Goal: Task Accomplishment & Management: Complete application form

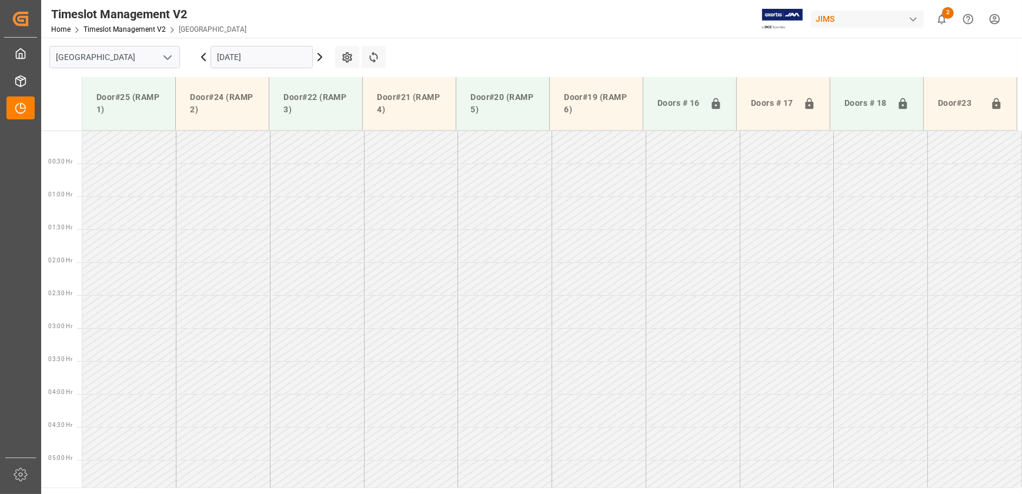
scroll to position [267, 0]
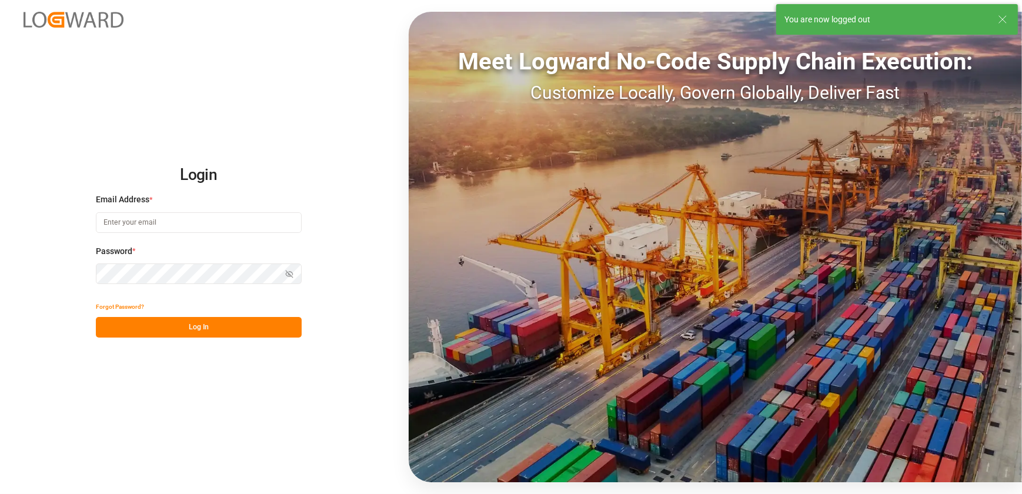
click at [216, 222] on input at bounding box center [199, 222] width 206 height 21
type input "[EMAIL_ADDRESS][DOMAIN_NAME]"
click at [184, 336] on button "Log In" at bounding box center [199, 327] width 206 height 21
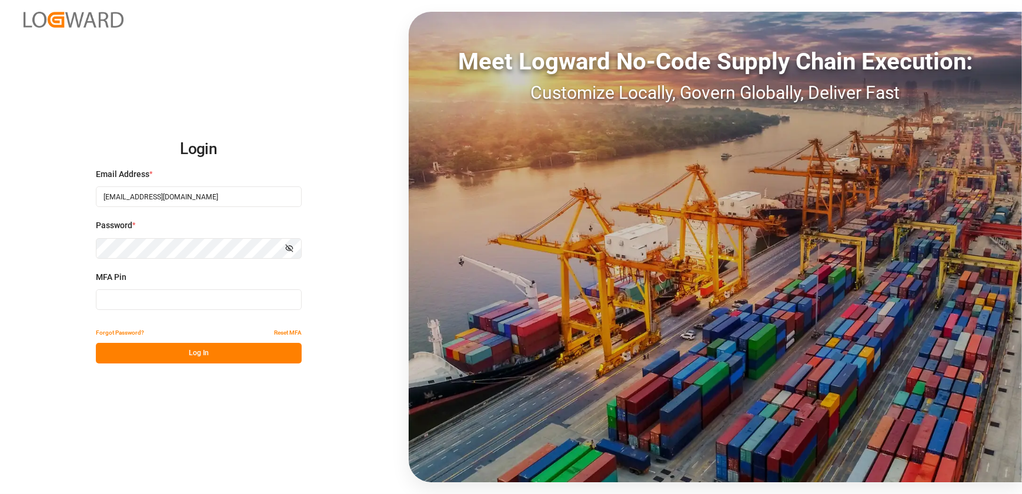
click at [164, 299] on input at bounding box center [199, 299] width 206 height 21
type input "731092"
drag, startPoint x: 195, startPoint y: 341, endPoint x: 192, endPoint y: 347, distance: 6.9
click at [192, 347] on div "Forgot Password? Reset MFA Log In" at bounding box center [199, 342] width 206 height 41
drag, startPoint x: 192, startPoint y: 347, endPoint x: 198, endPoint y: 345, distance: 6.7
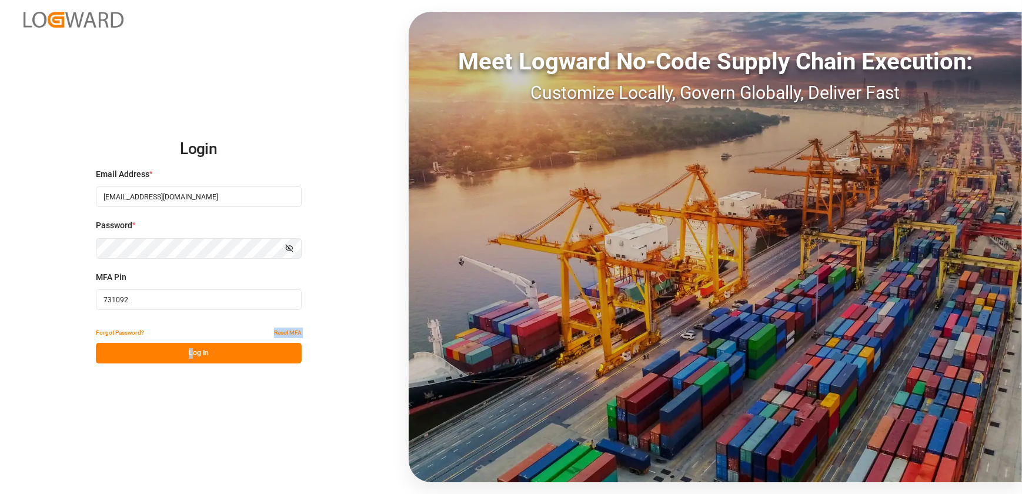
click at [198, 345] on button "Log In" at bounding box center [199, 353] width 206 height 21
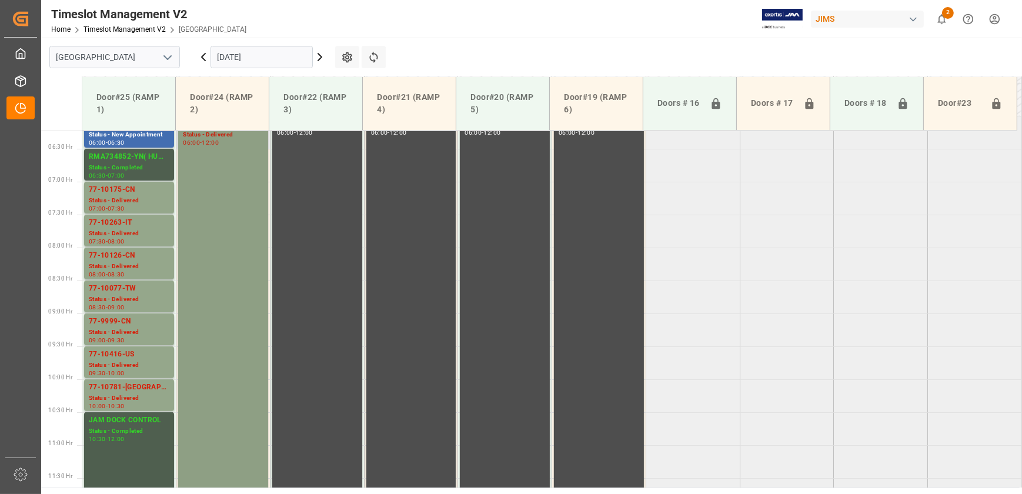
scroll to position [224, 0]
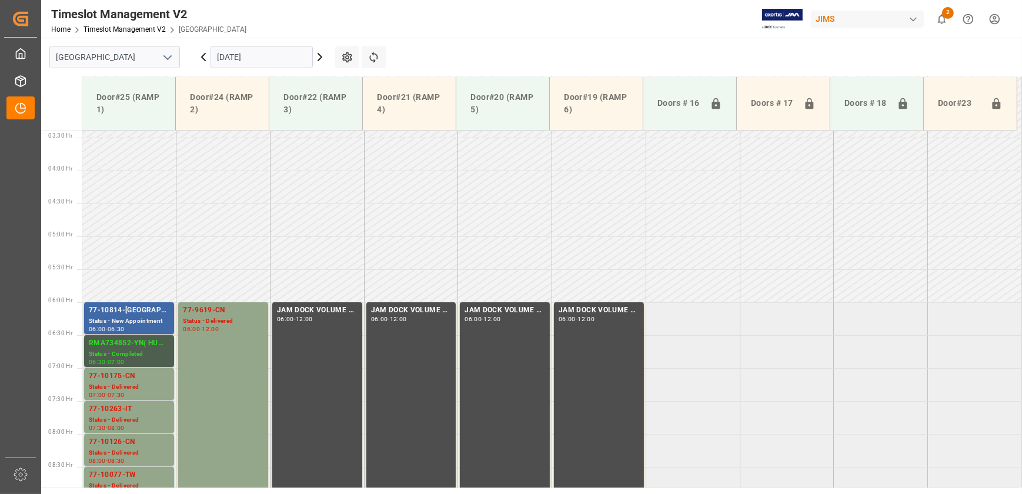
click at [115, 312] on div "77-10814-[GEOGRAPHIC_DATA]" at bounding box center [129, 311] width 81 height 12
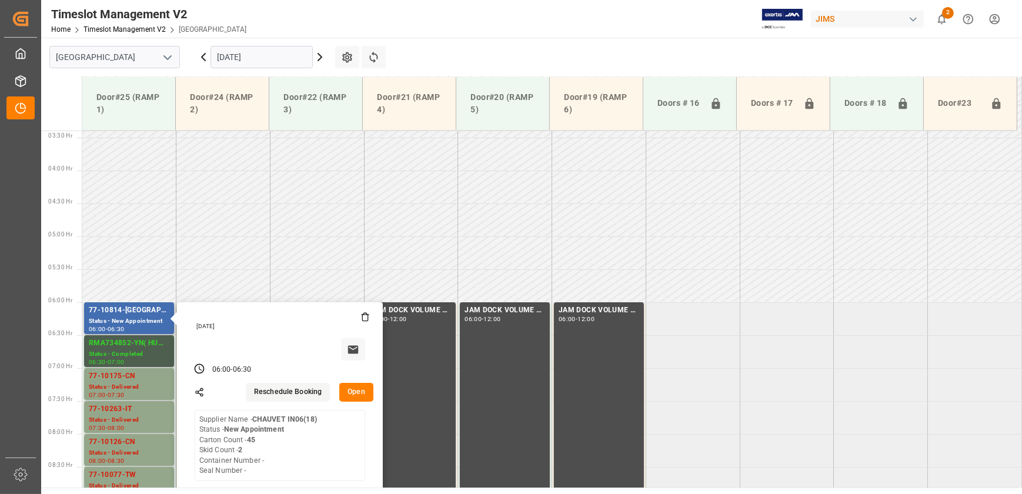
click at [368, 392] on button "Open" at bounding box center [356, 392] width 34 height 19
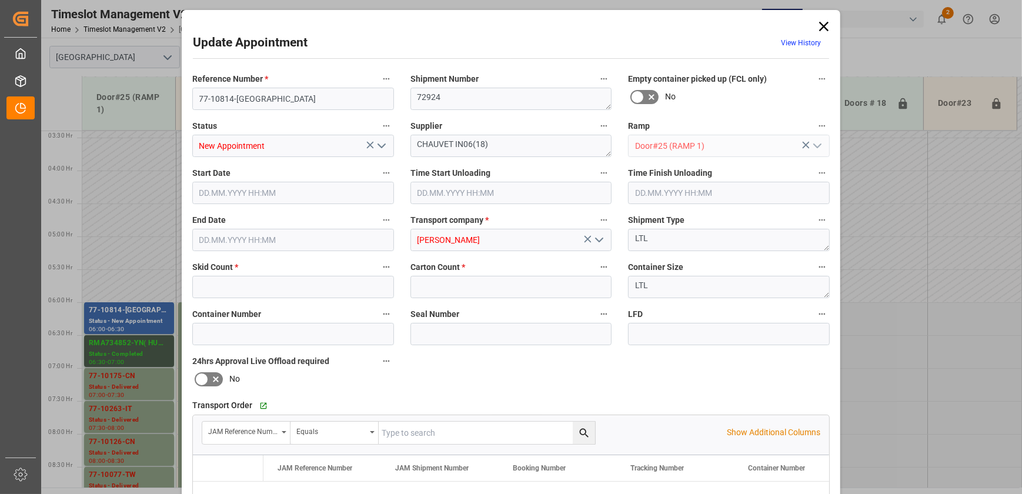
type input "2"
type input "45"
type input "[DATE] 06:00"
type input "[DATE] 06:30"
type input "[DATE] 16:26"
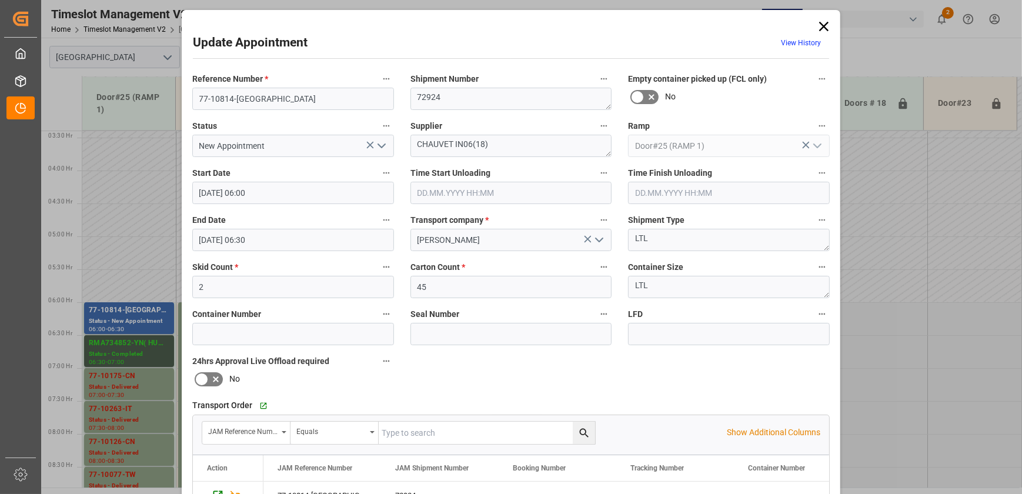
click at [383, 145] on icon "open menu" at bounding box center [382, 146] width 14 height 14
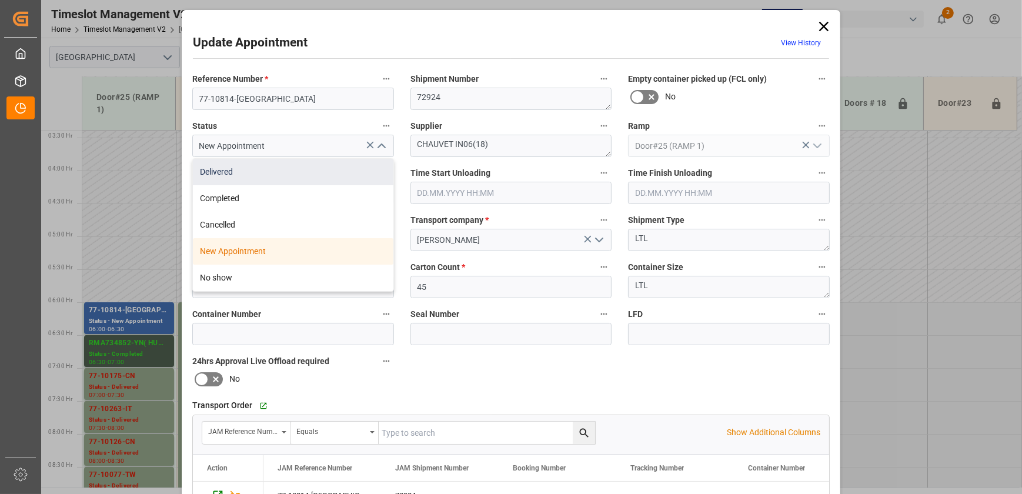
click at [362, 171] on div "Delivered" at bounding box center [293, 172] width 201 height 26
type input "Delivered"
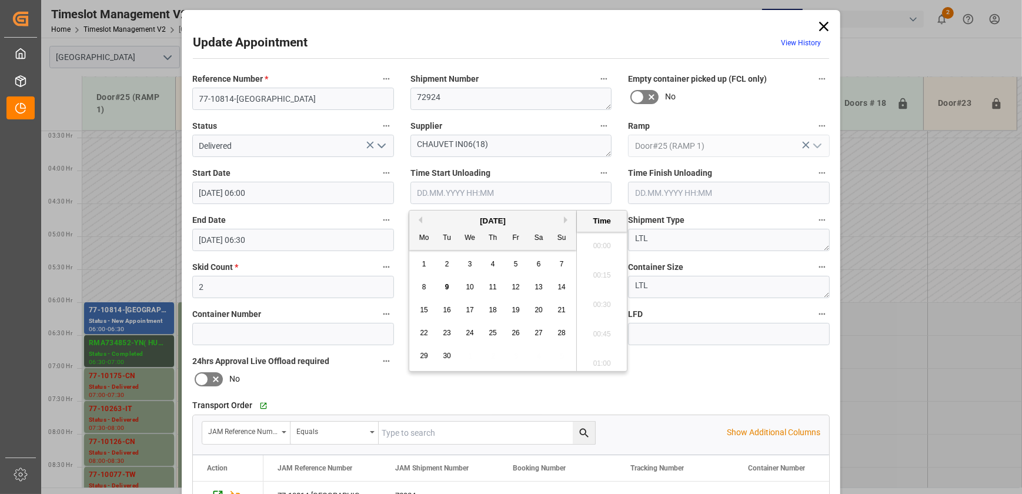
click at [504, 191] on input "text" at bounding box center [512, 193] width 202 height 22
click at [447, 285] on span "9" at bounding box center [447, 287] width 4 height 8
click at [591, 327] on li "10:30" at bounding box center [602, 330] width 50 height 29
type input "[DATE] 10:30"
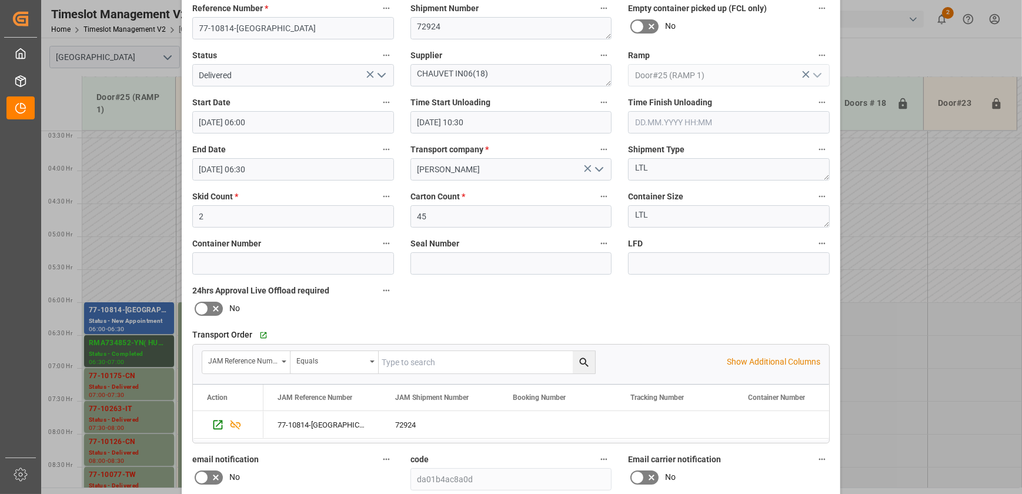
scroll to position [220, 0]
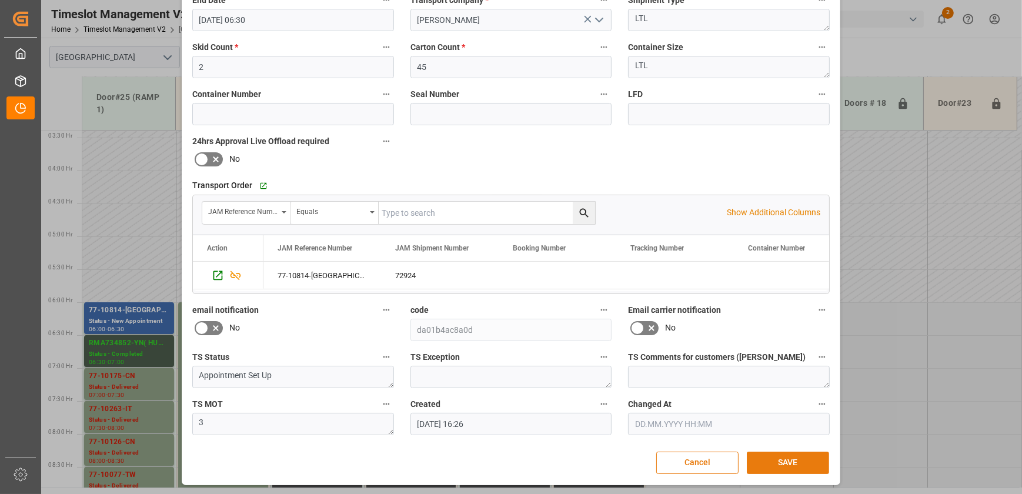
click at [788, 467] on button "SAVE" at bounding box center [788, 463] width 82 height 22
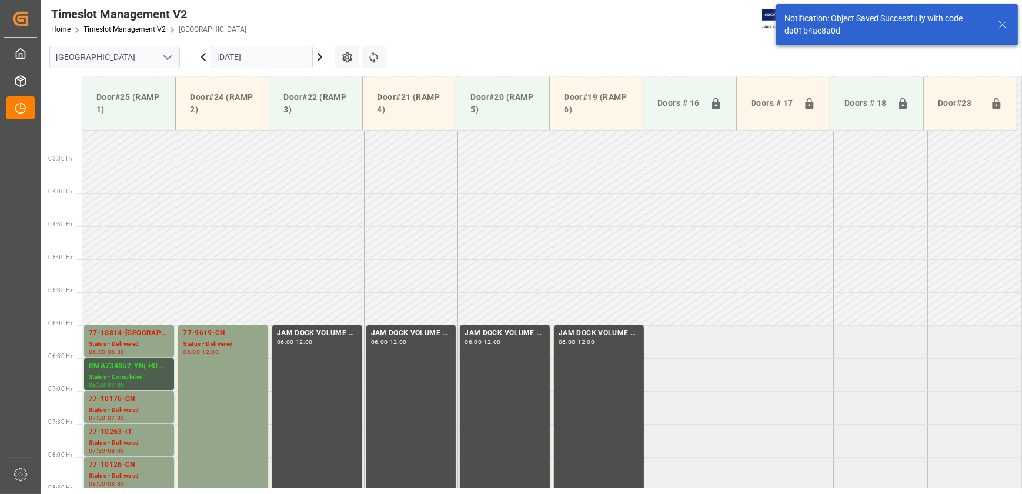
scroll to position [334, 0]
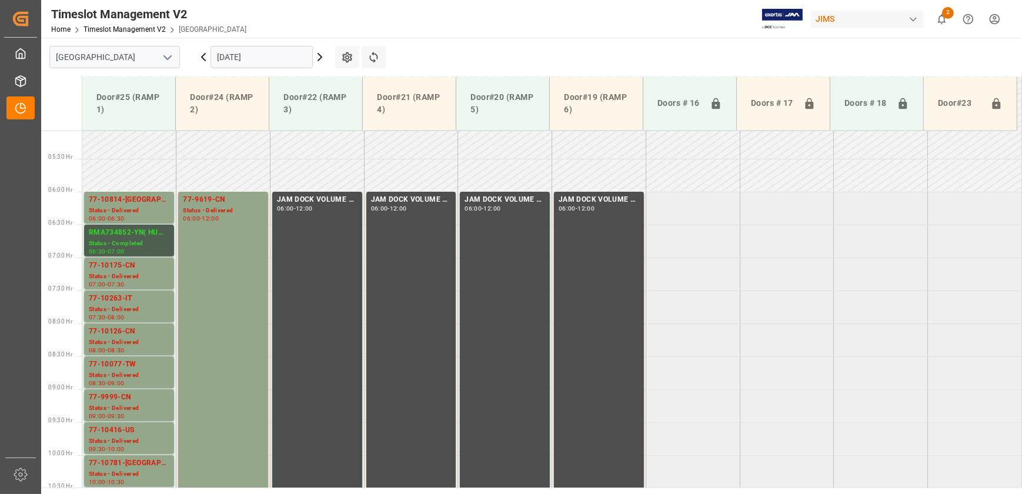
drag, startPoint x: 747, startPoint y: 302, endPoint x: 741, endPoint y: 300, distance: 6.3
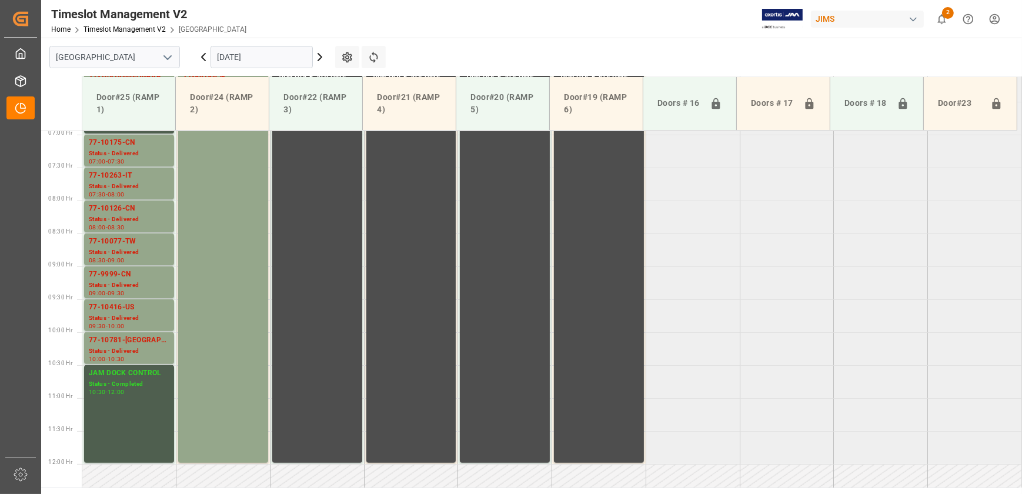
scroll to position [441, 0]
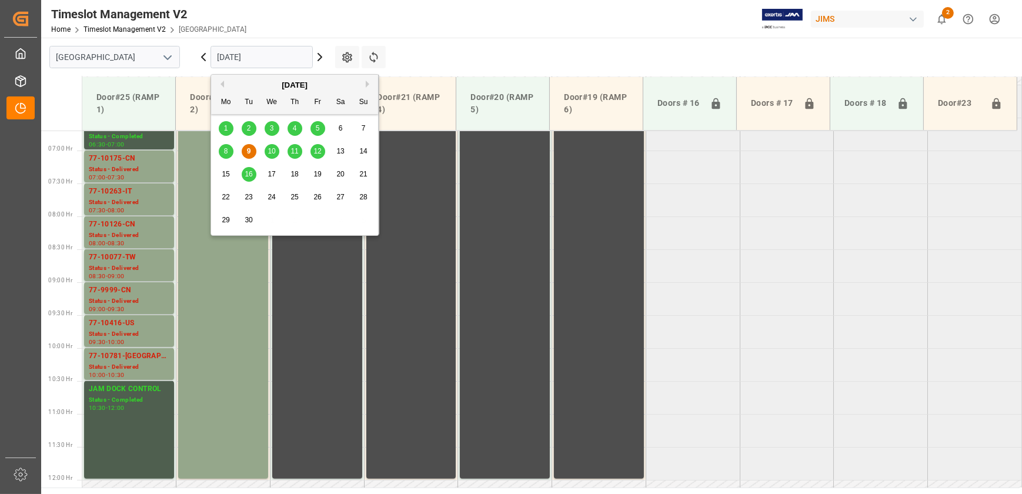
click at [276, 61] on input "[DATE]" at bounding box center [262, 57] width 102 height 22
click at [275, 148] on span "10" at bounding box center [272, 151] width 8 height 8
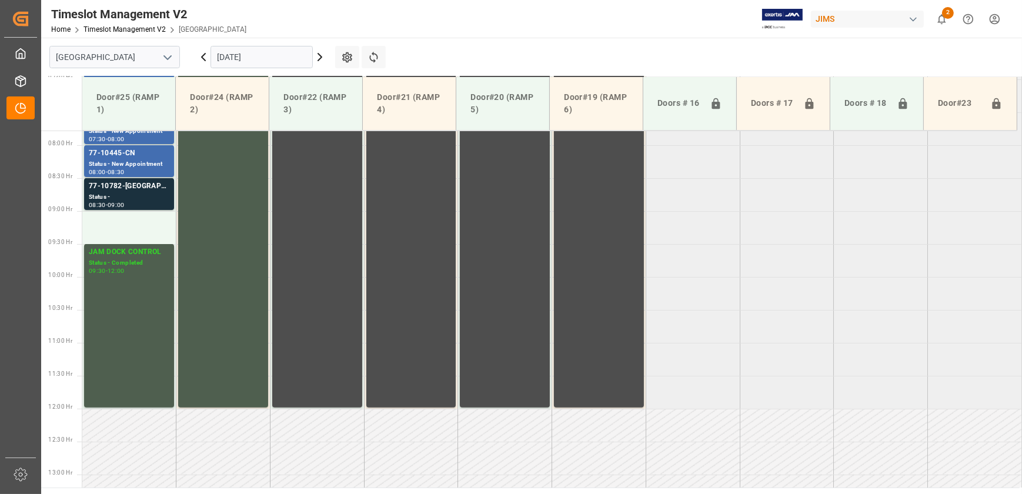
scroll to position [342, 0]
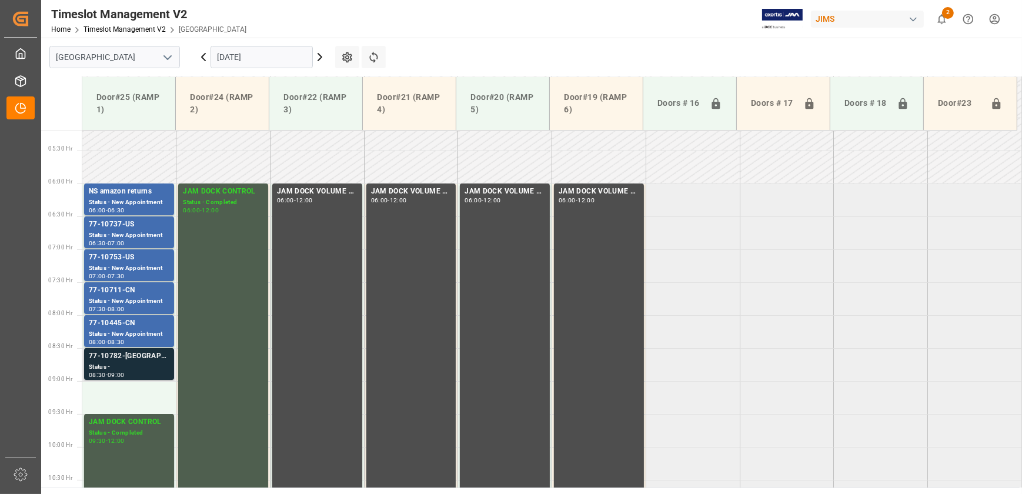
click at [168, 364] on div "Status -" at bounding box center [129, 367] width 81 height 10
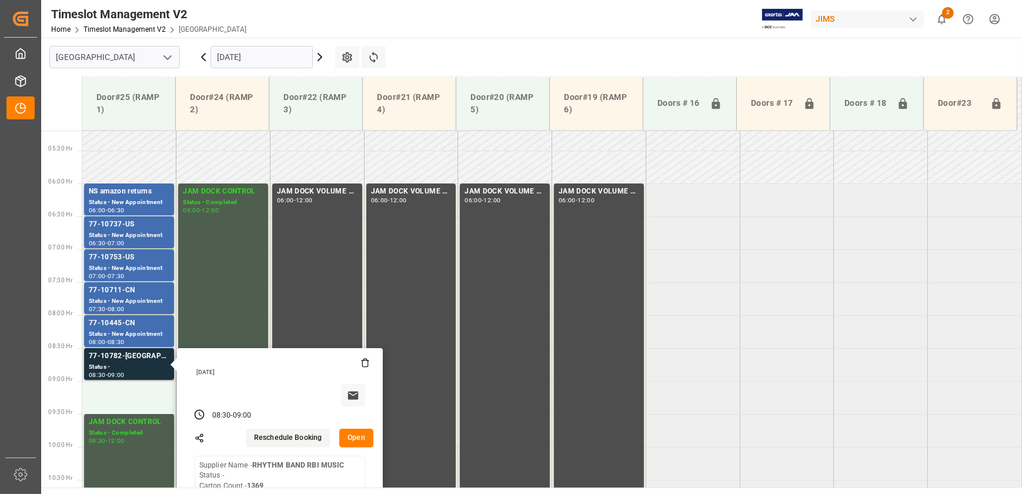
click at [362, 439] on button "Open" at bounding box center [356, 438] width 34 height 19
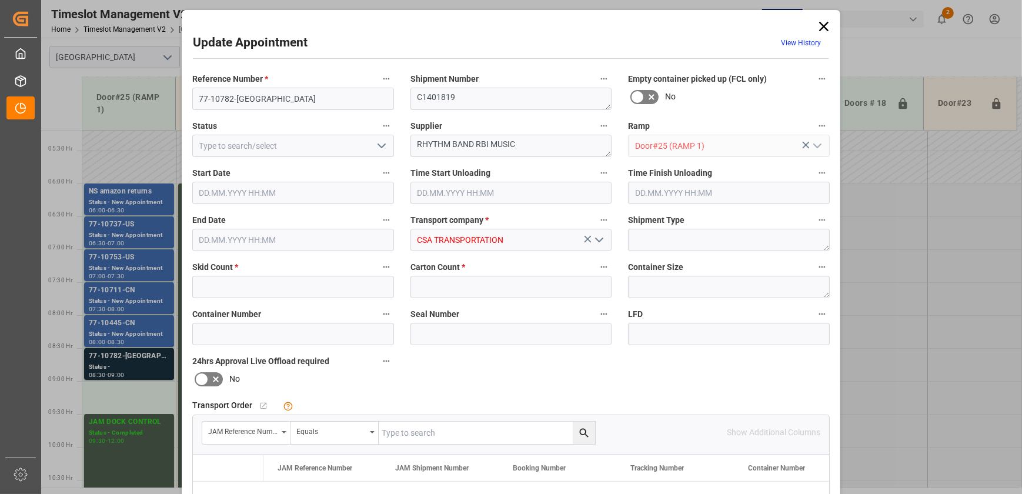
type input "5"
type input "1369"
type input "[DATE] 08:30"
type input "[DATE] 09:00"
type input "[DATE] 14:35"
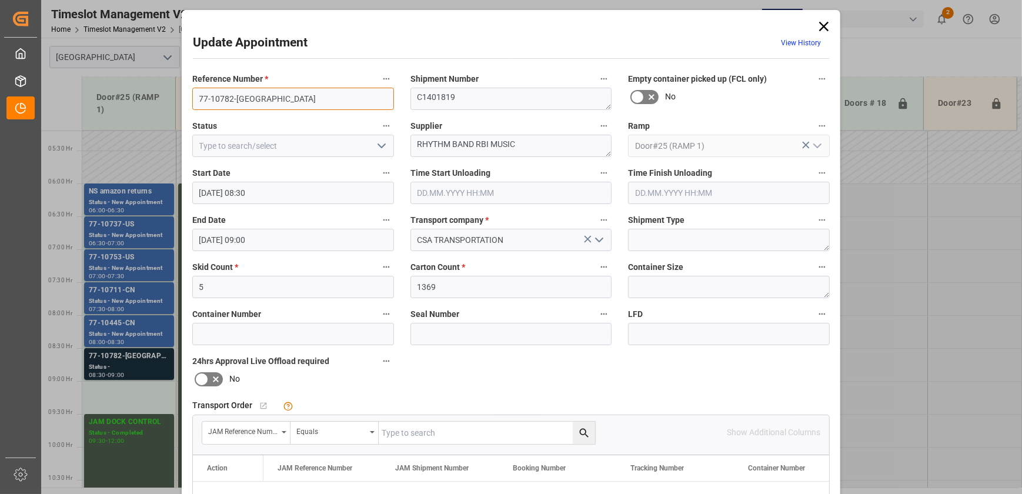
click at [299, 94] on input "77-10782-[GEOGRAPHIC_DATA]" at bounding box center [293, 99] width 202 height 22
click at [393, 429] on input "text" at bounding box center [487, 433] width 216 height 22
paste input "77-10782-[GEOGRAPHIC_DATA]"
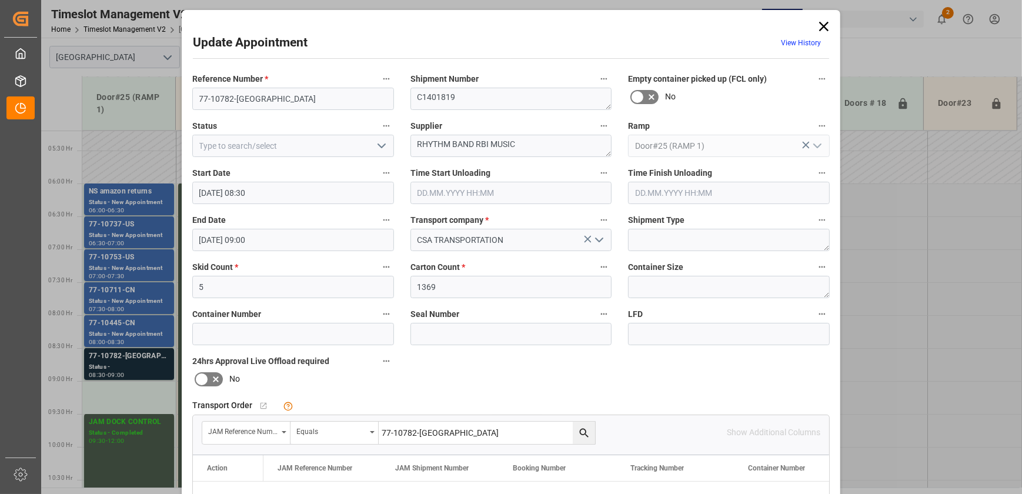
type input "77-10782-[GEOGRAPHIC_DATA]"
click at [582, 433] on icon "search button" at bounding box center [583, 432] width 9 height 9
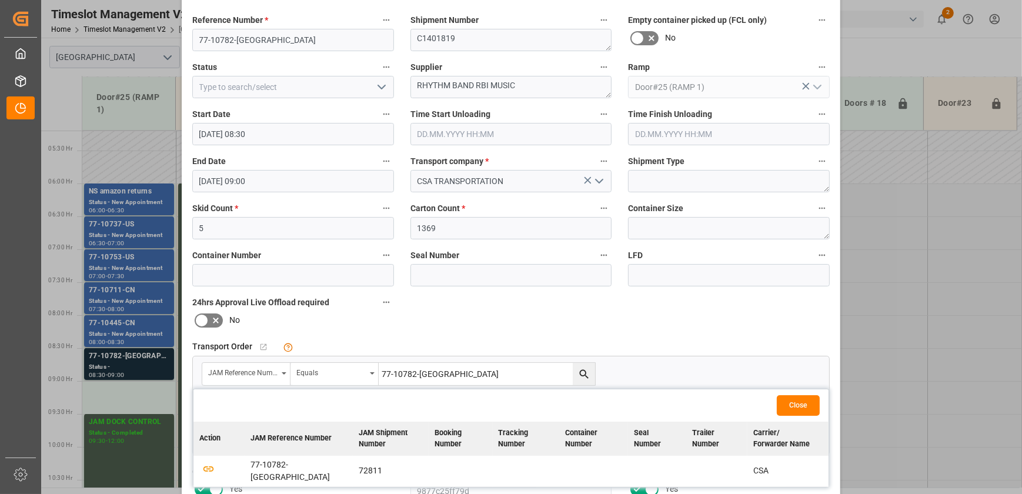
scroll to position [214, 0]
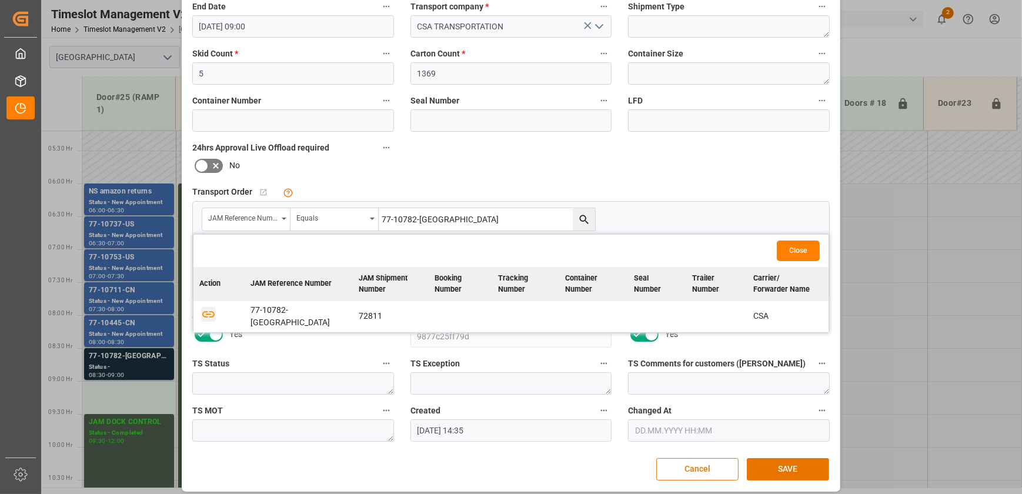
click at [209, 312] on icon "button" at bounding box center [208, 314] width 15 height 15
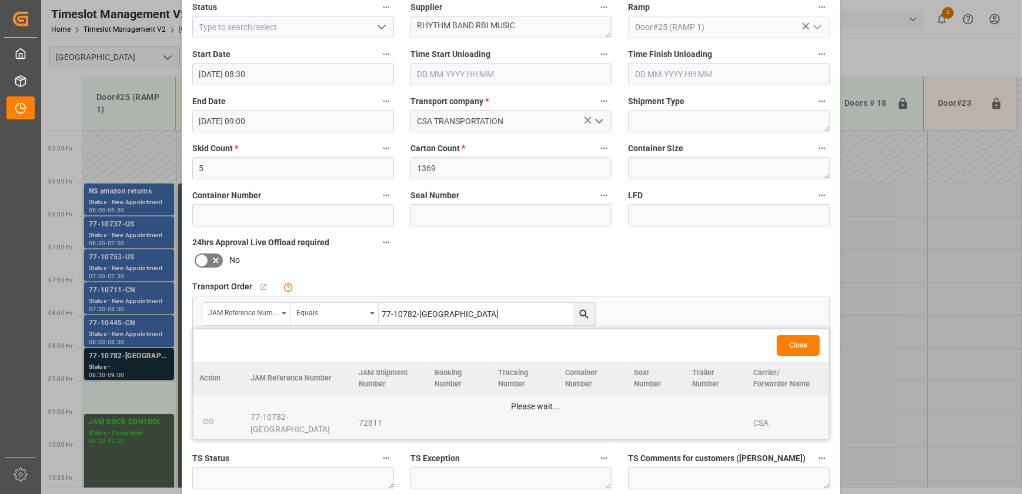
scroll to position [220, 0]
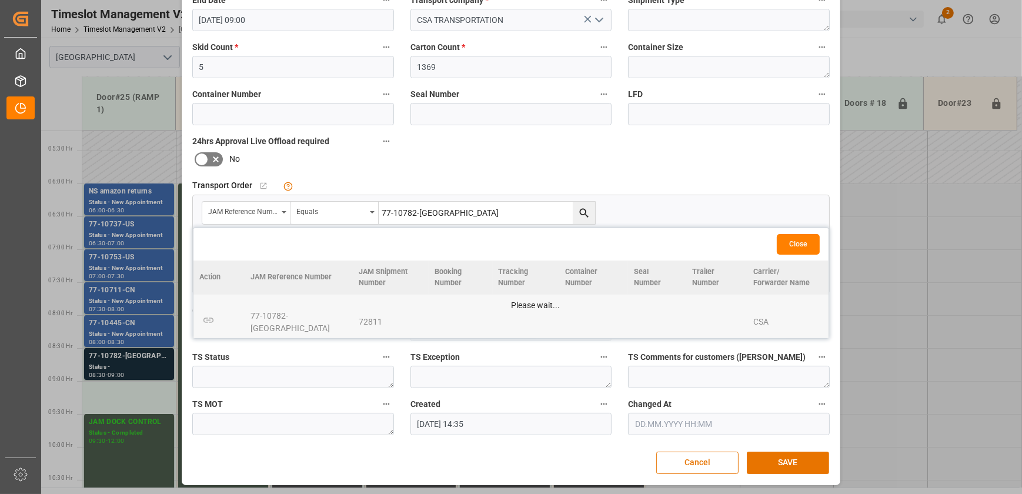
drag, startPoint x: 801, startPoint y: 468, endPoint x: 915, endPoint y: 420, distance: 123.3
click at [803, 464] on button "SAVE" at bounding box center [788, 463] width 82 height 22
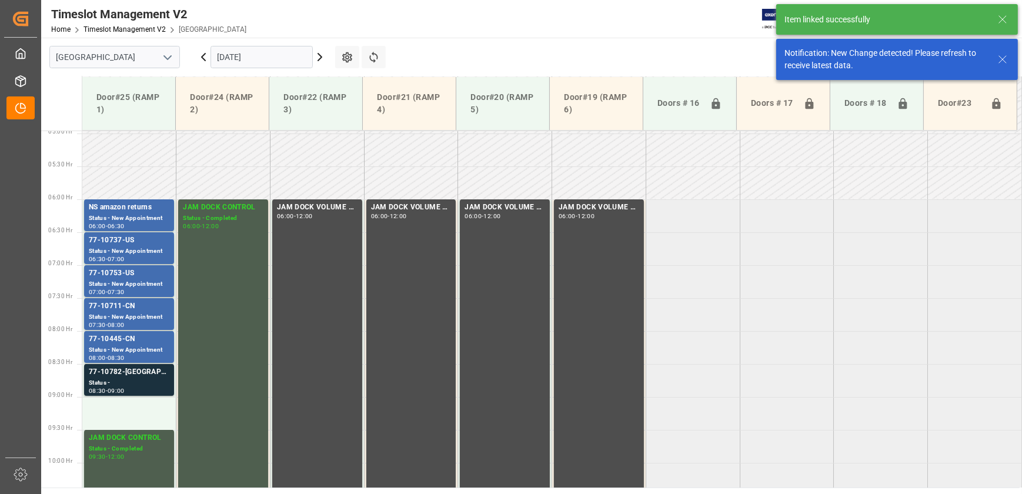
scroll to position [412, 0]
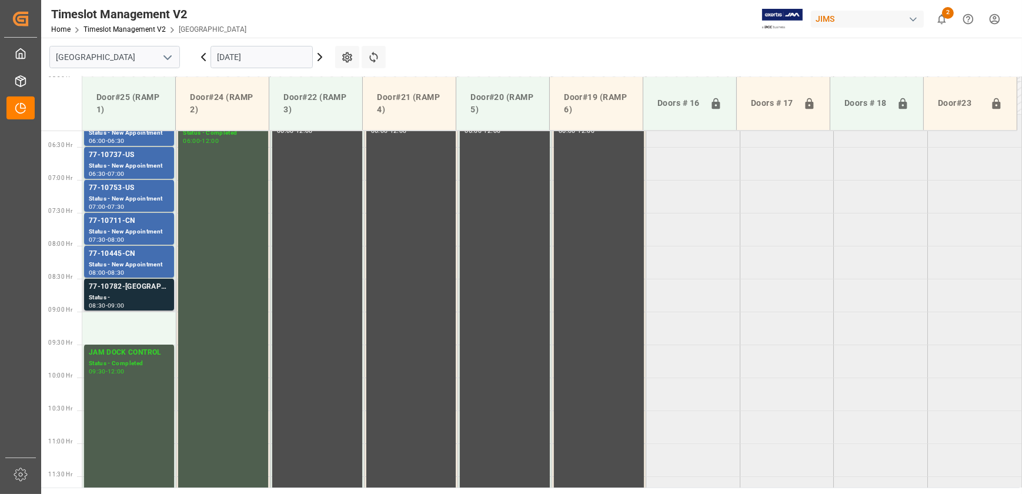
click at [123, 289] on div "77-10782-[GEOGRAPHIC_DATA]" at bounding box center [129, 287] width 81 height 12
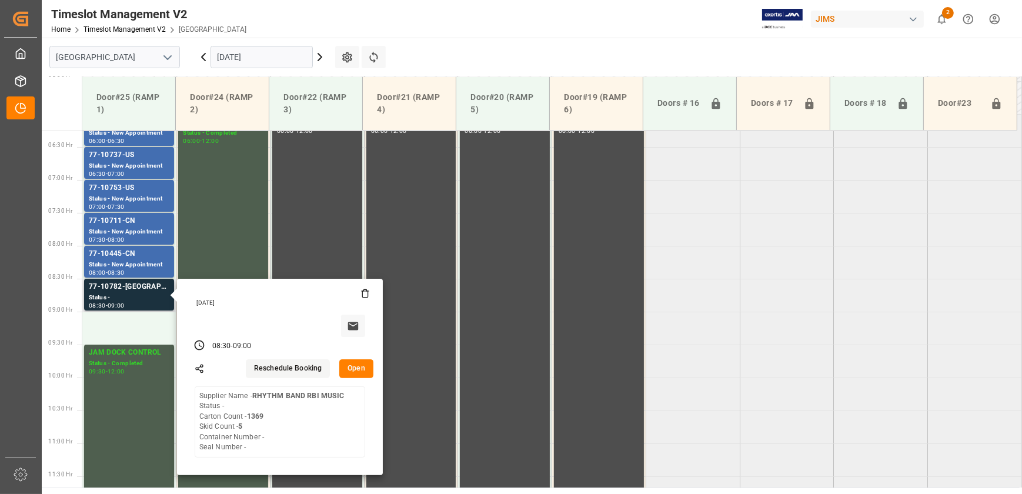
click at [358, 373] on button "Open" at bounding box center [356, 368] width 34 height 19
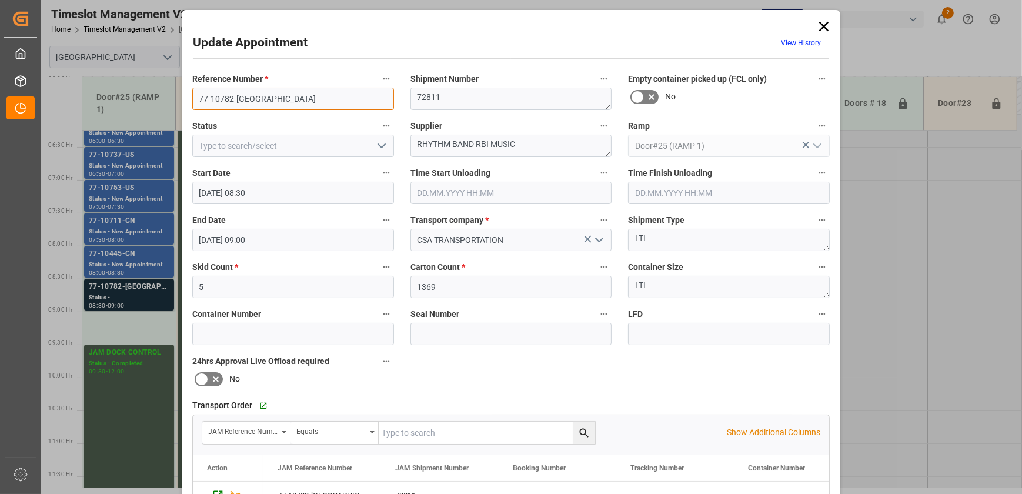
click at [253, 98] on input "77-10782-[GEOGRAPHIC_DATA]" at bounding box center [293, 99] width 202 height 22
drag, startPoint x: 472, startPoint y: 141, endPoint x: 400, endPoint y: 141, distance: 72.3
click at [402, 141] on div "Supplier RHYTHM BAND RBI MUSIC" at bounding box center [511, 137] width 218 height 47
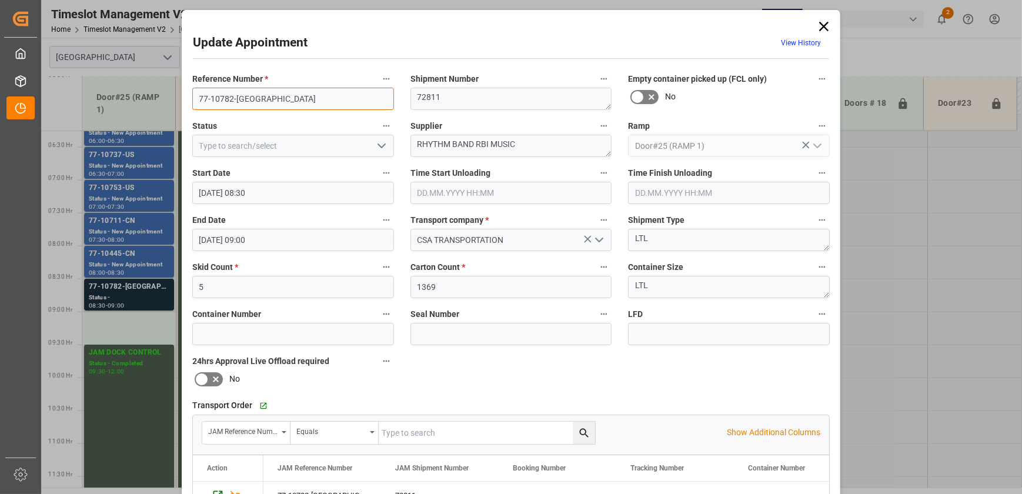
click at [249, 98] on input "77-10782-[GEOGRAPHIC_DATA]" at bounding box center [293, 99] width 202 height 22
drag, startPoint x: 533, startPoint y: 142, endPoint x: 476, endPoint y: 141, distance: 56.5
click at [476, 141] on textarea "RHYTHM BAND RBI MUSIC" at bounding box center [512, 146] width 202 height 22
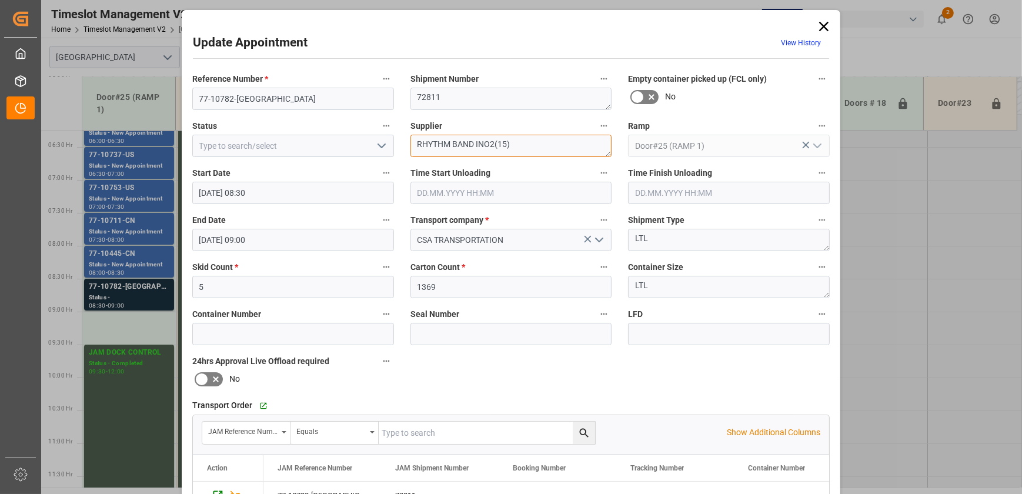
type textarea "RHYTHM BAND INO2(15)"
click at [383, 141] on icon "open menu" at bounding box center [382, 146] width 14 height 14
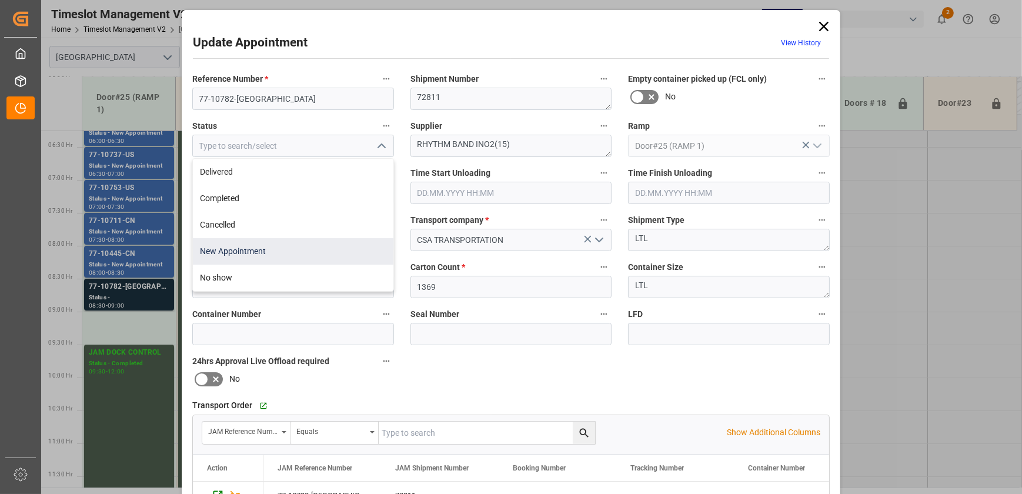
click at [321, 249] on div "New Appointment" at bounding box center [293, 251] width 201 height 26
type input "New Appointment"
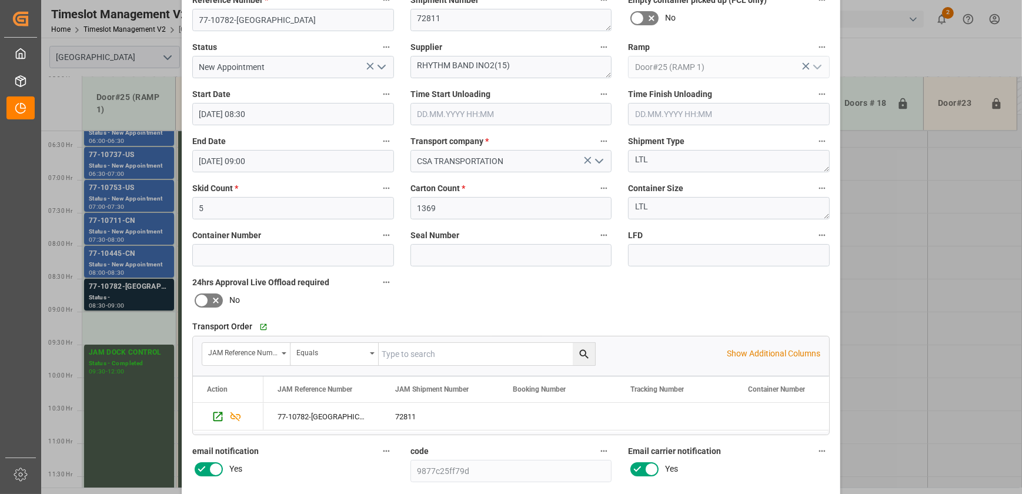
scroll to position [214, 0]
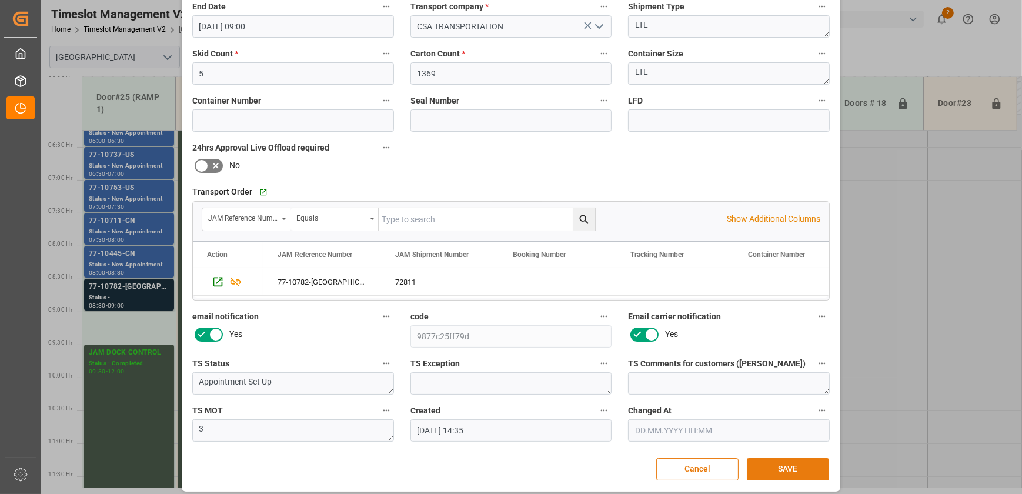
click at [803, 468] on button "SAVE" at bounding box center [788, 469] width 82 height 22
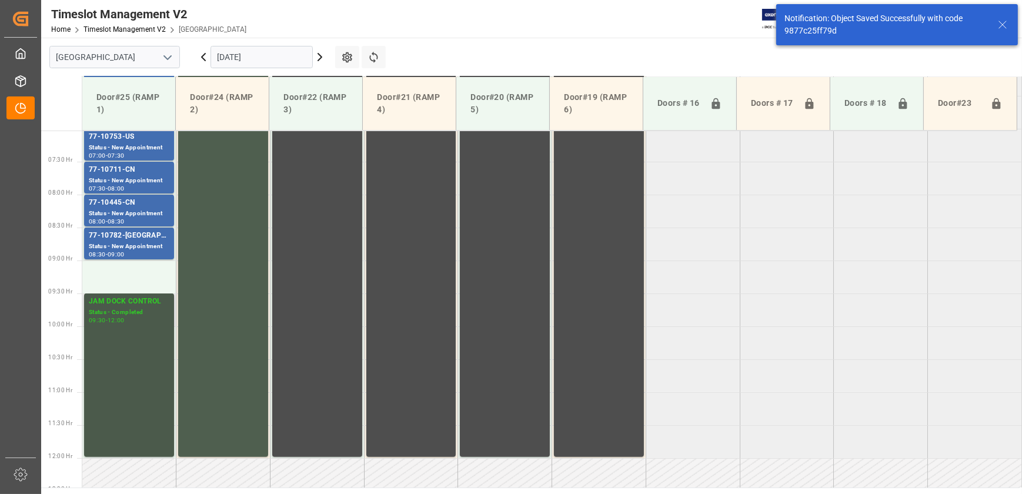
scroll to position [465, 0]
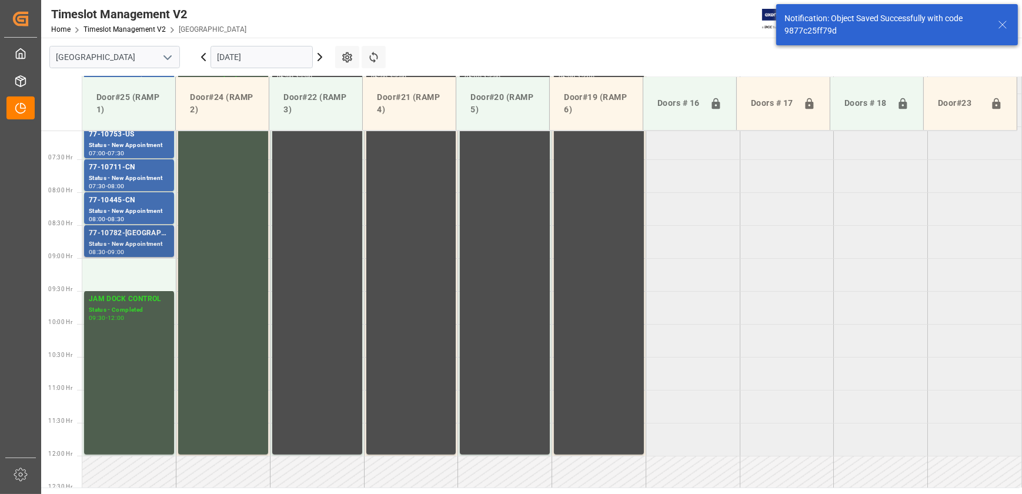
click at [130, 238] on div "77-10782-[GEOGRAPHIC_DATA]" at bounding box center [129, 234] width 81 height 12
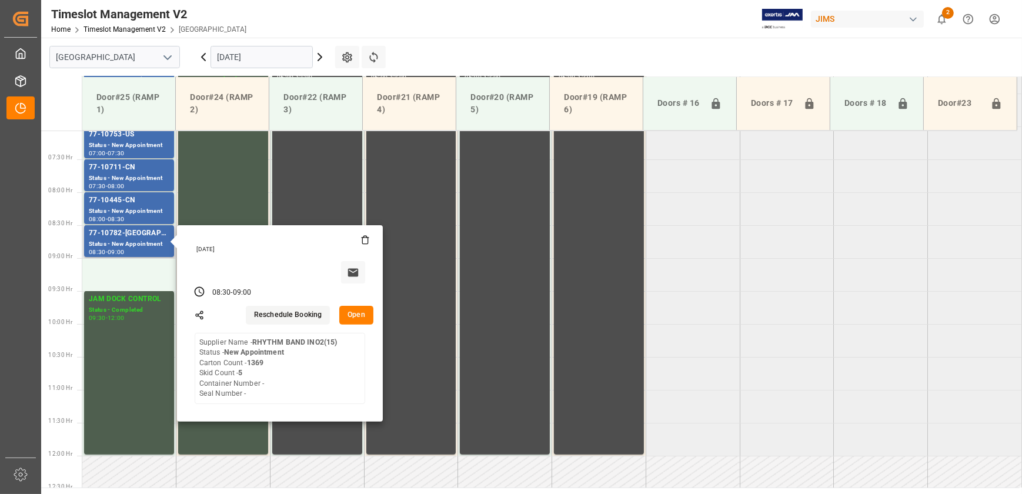
click at [356, 316] on button "Open" at bounding box center [356, 315] width 34 height 19
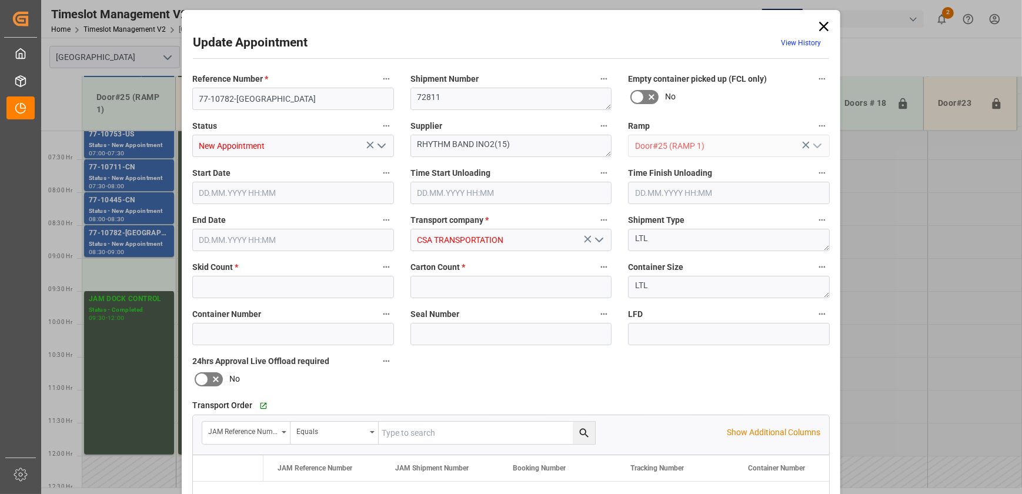
type input "5"
type input "1369"
type input "[DATE] 08:30"
type input "[DATE] 09:00"
type input "[DATE] 14:35"
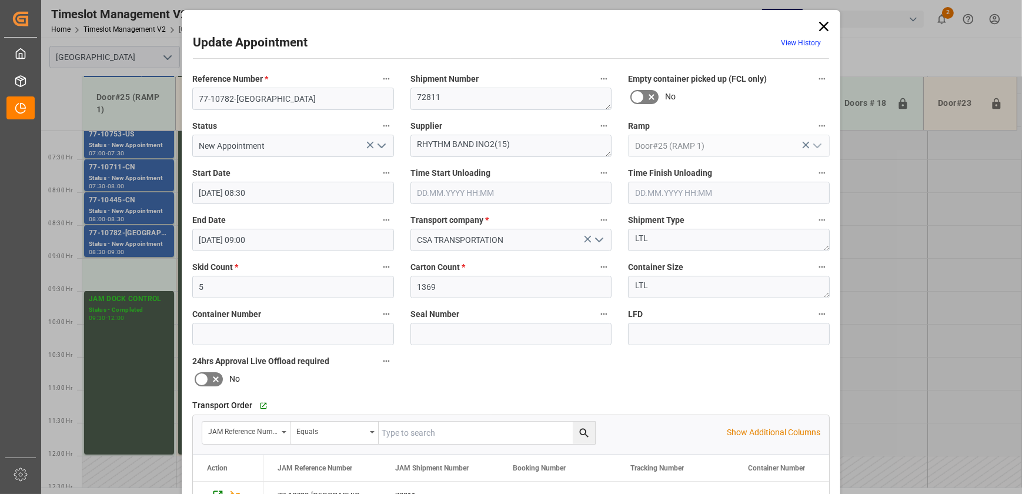
drag, startPoint x: 821, startPoint y: 25, endPoint x: 821, endPoint y: 38, distance: 13.5
click at [821, 25] on icon at bounding box center [823, 26] width 9 height 9
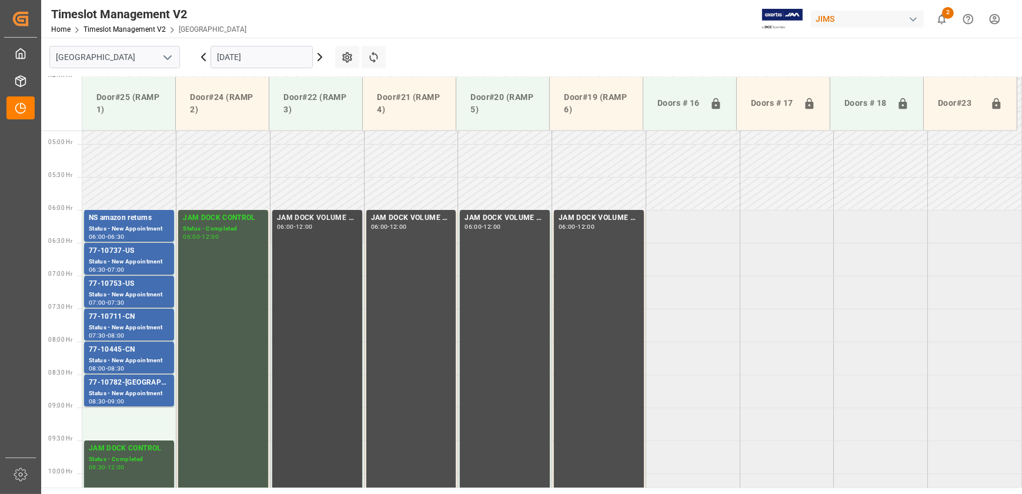
scroll to position [359, 0]
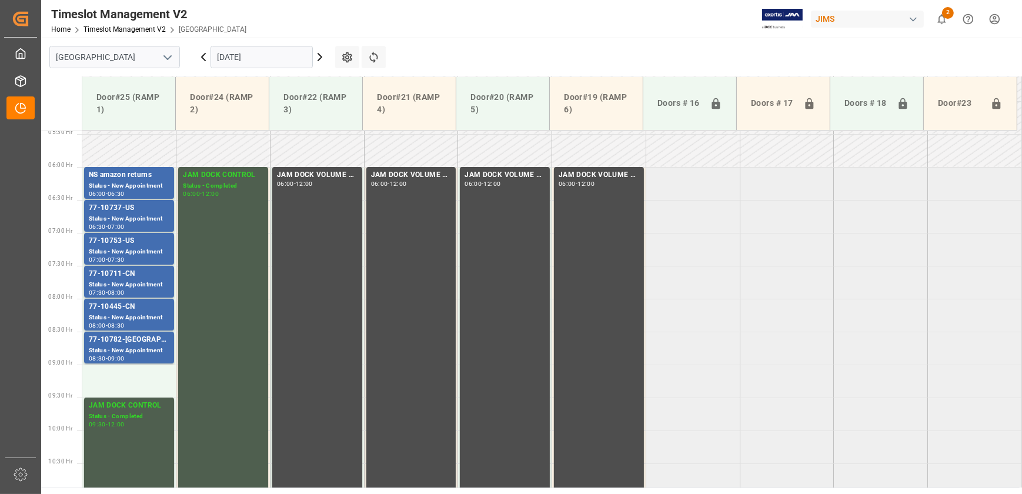
click at [204, 53] on icon at bounding box center [203, 57] width 14 height 14
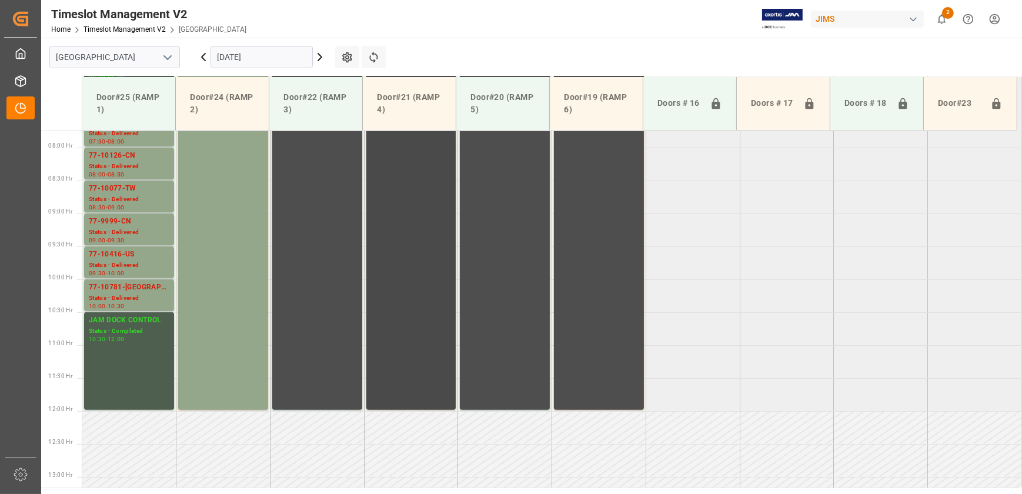
scroll to position [342, 0]
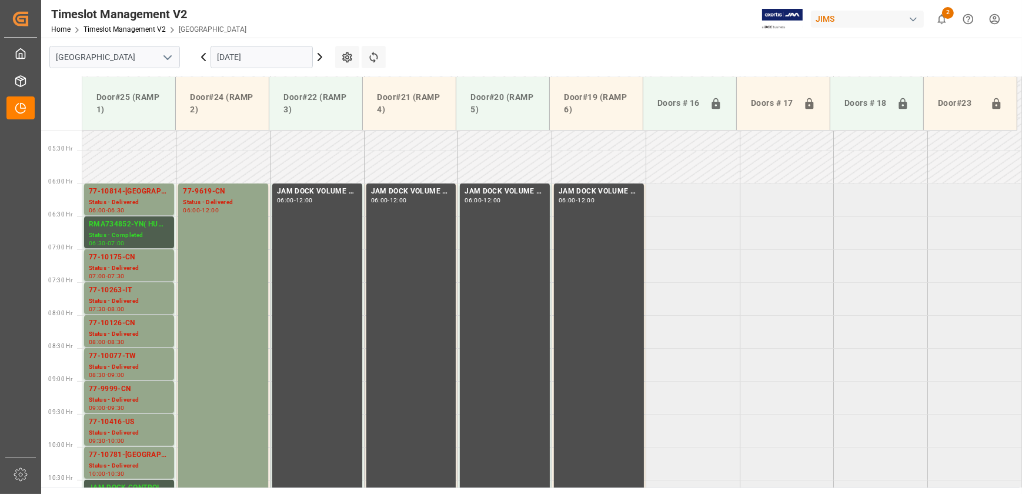
click at [201, 58] on icon at bounding box center [203, 57] width 14 height 14
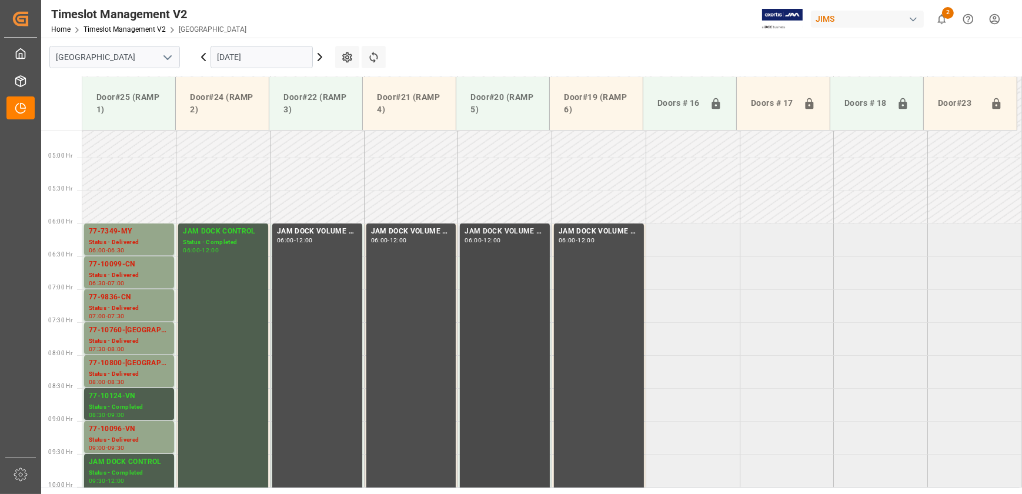
scroll to position [396, 0]
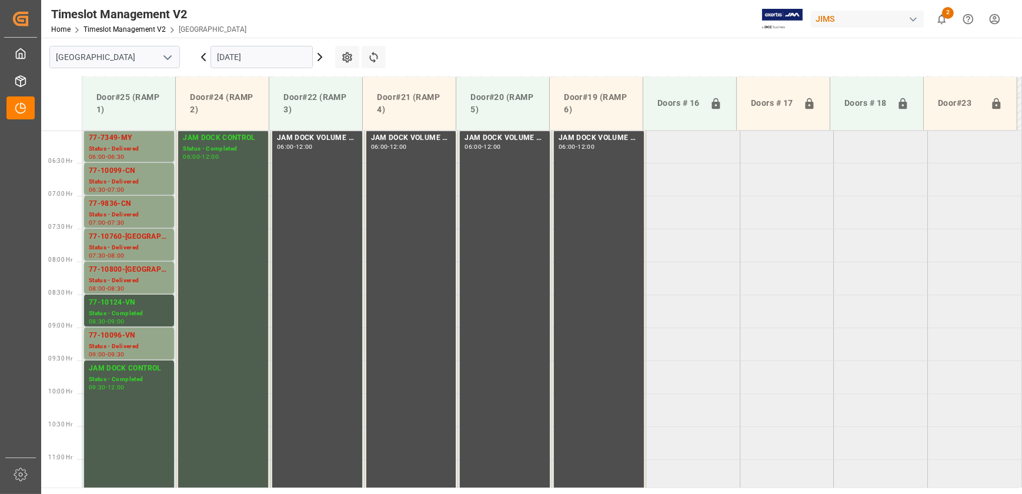
click at [321, 58] on icon at bounding box center [320, 57] width 14 height 14
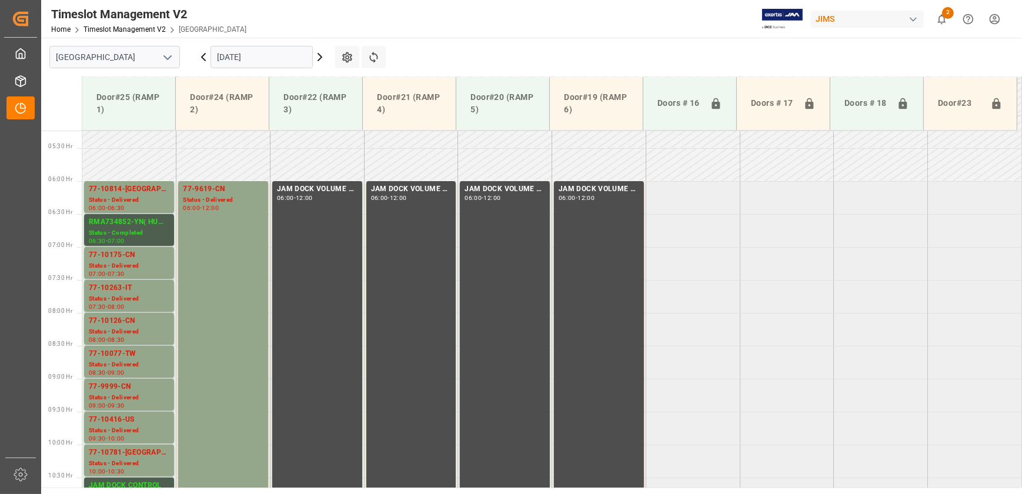
scroll to position [342, 0]
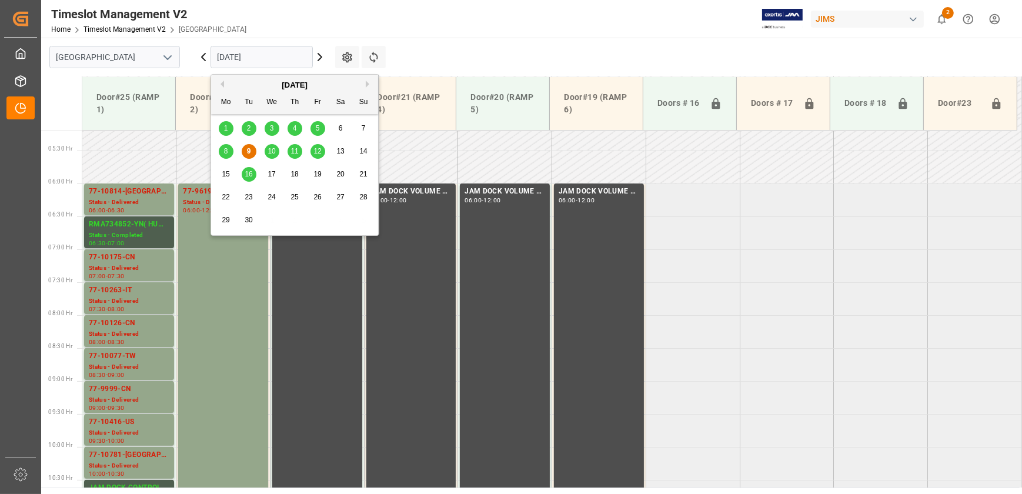
click at [285, 59] on input "[DATE]" at bounding box center [262, 57] width 102 height 22
click at [321, 59] on icon at bounding box center [320, 57] width 14 height 14
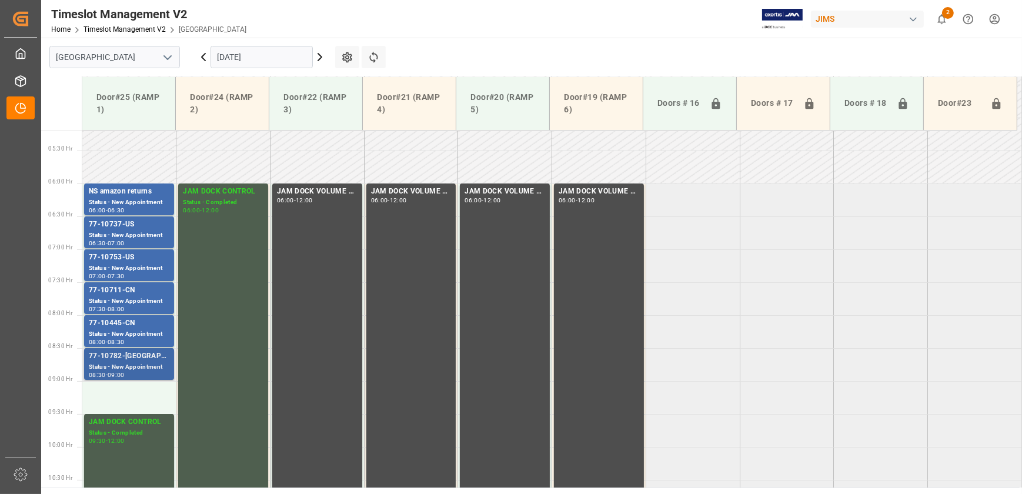
click at [151, 358] on div "77-10782-[GEOGRAPHIC_DATA]" at bounding box center [129, 357] width 81 height 12
click at [321, 54] on icon at bounding box center [320, 57] width 14 height 14
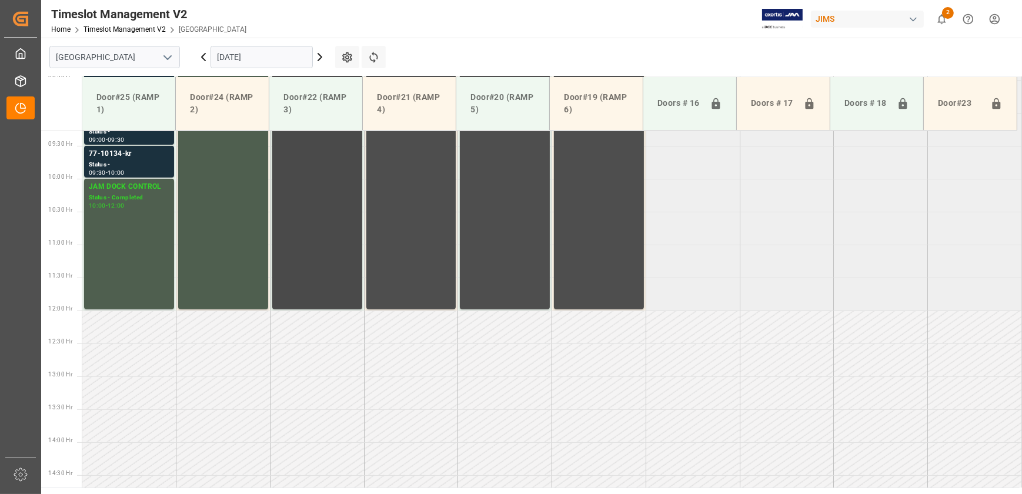
scroll to position [449, 0]
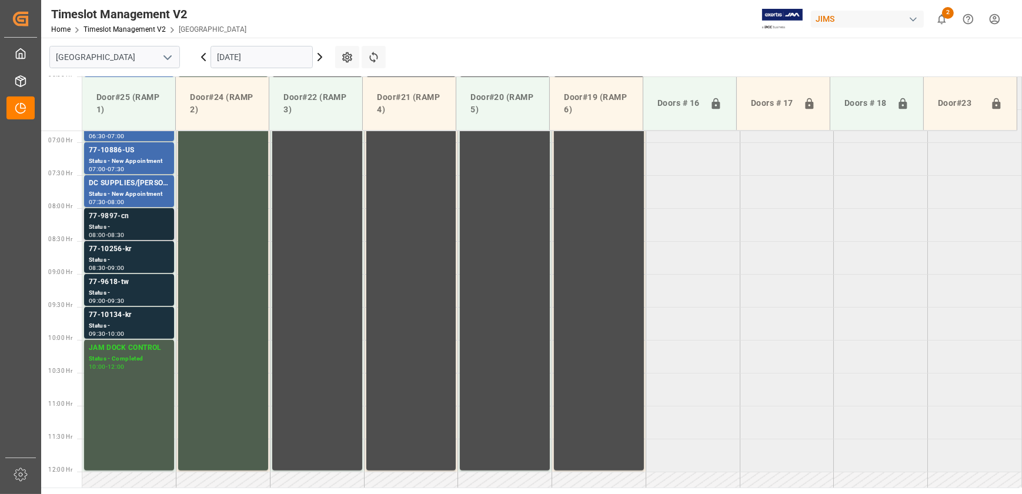
click at [125, 208] on div "77-9897-cn Status - 08:00 - 08:30" at bounding box center [129, 224] width 90 height 32
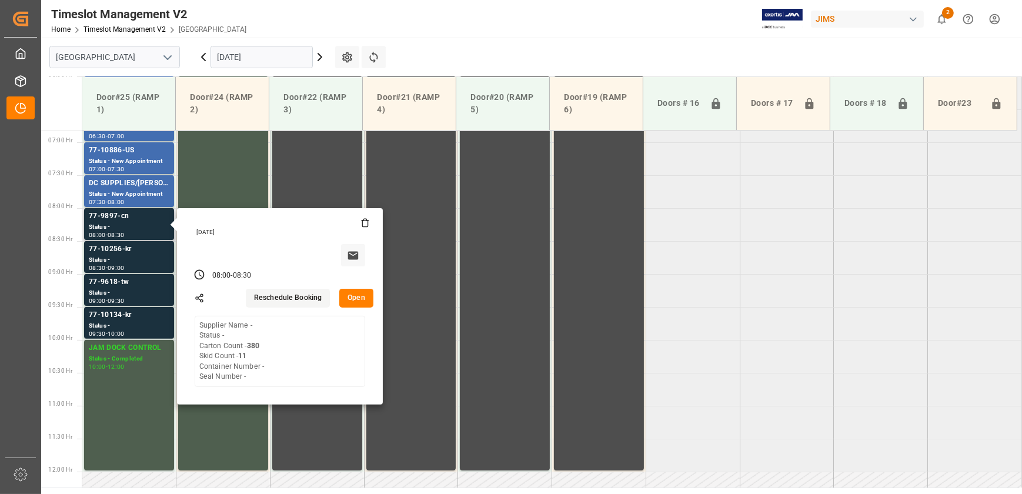
click at [353, 295] on button "Open" at bounding box center [356, 298] width 34 height 19
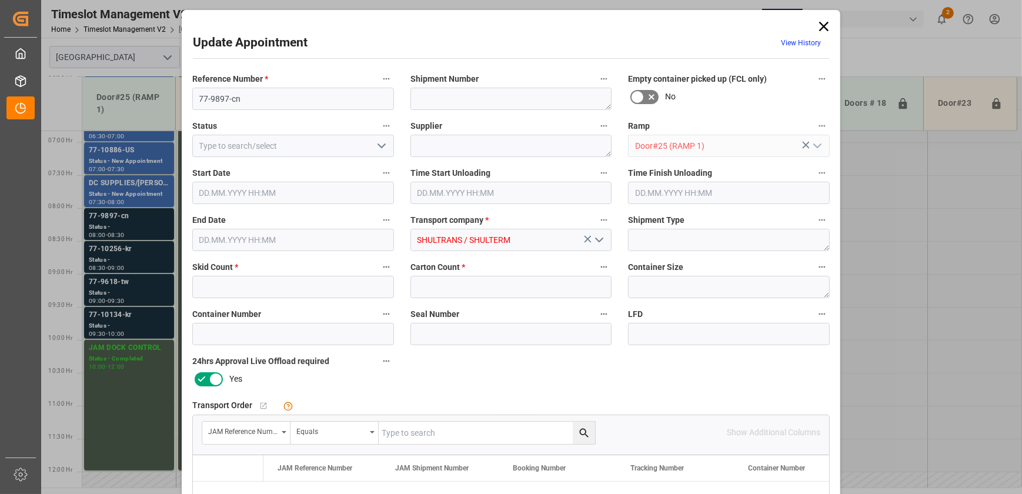
type input "11"
type input "380"
type input "[DATE] 08:00"
type input "[DATE] 08:30"
type input "[DATE] 15:18"
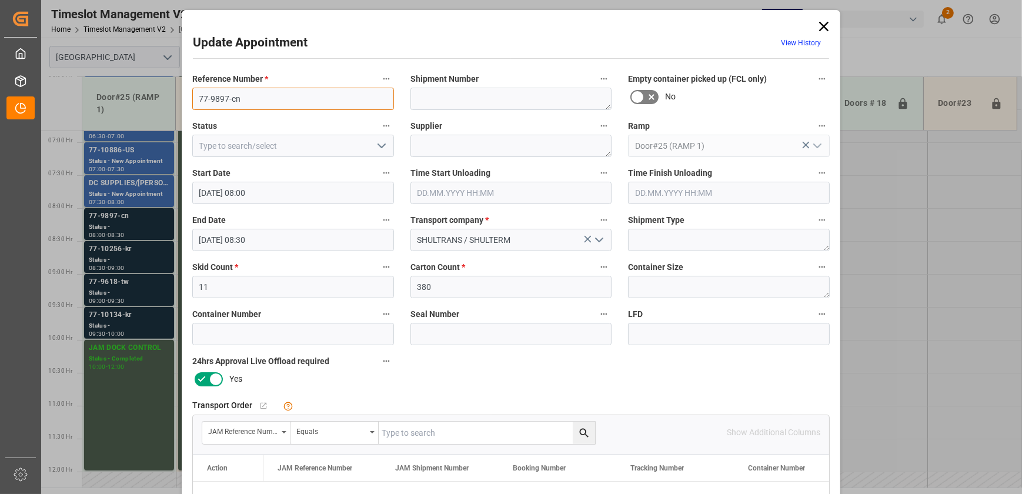
click at [285, 100] on input "77-9897-cn" at bounding box center [293, 99] width 202 height 22
click at [431, 429] on input "text" at bounding box center [487, 433] width 216 height 22
paste input "77-9897-cn"
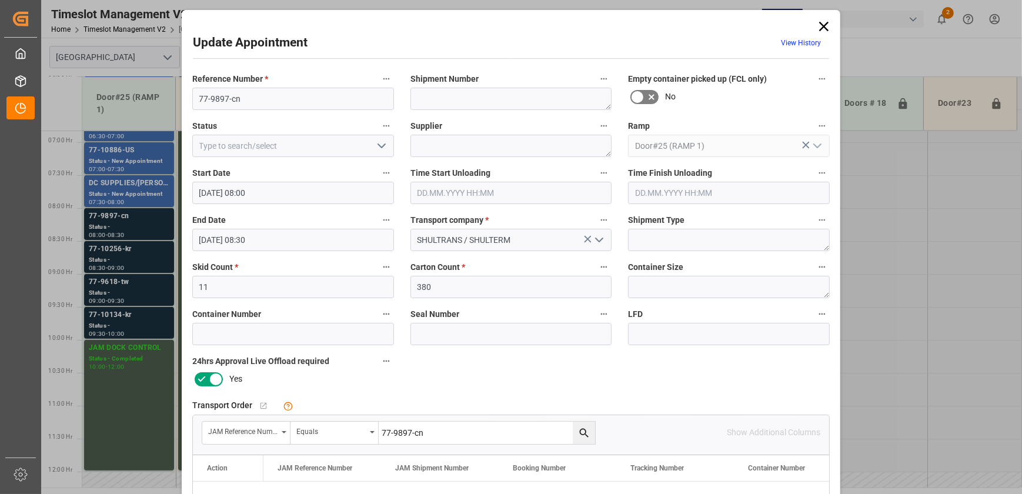
type input "77-9897-cn"
click at [581, 433] on icon "search button" at bounding box center [583, 432] width 9 height 9
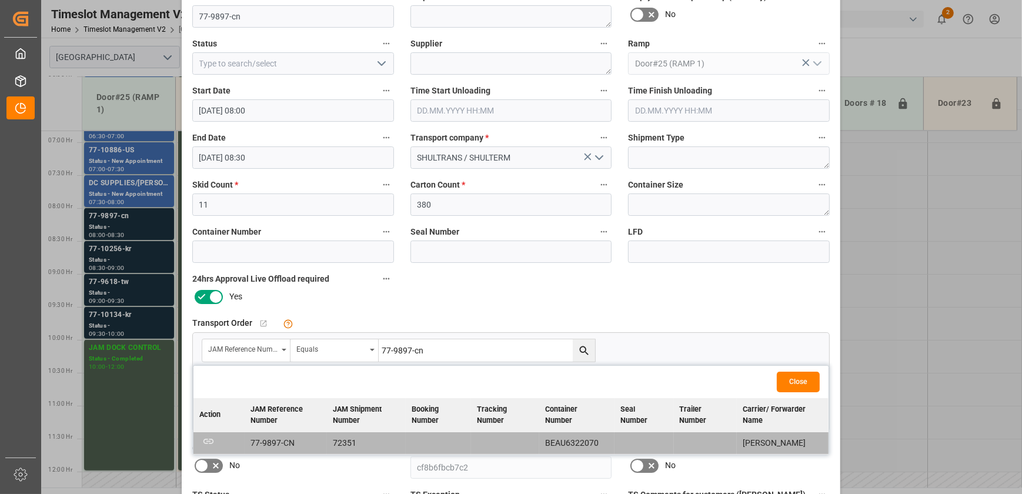
scroll to position [0, 0]
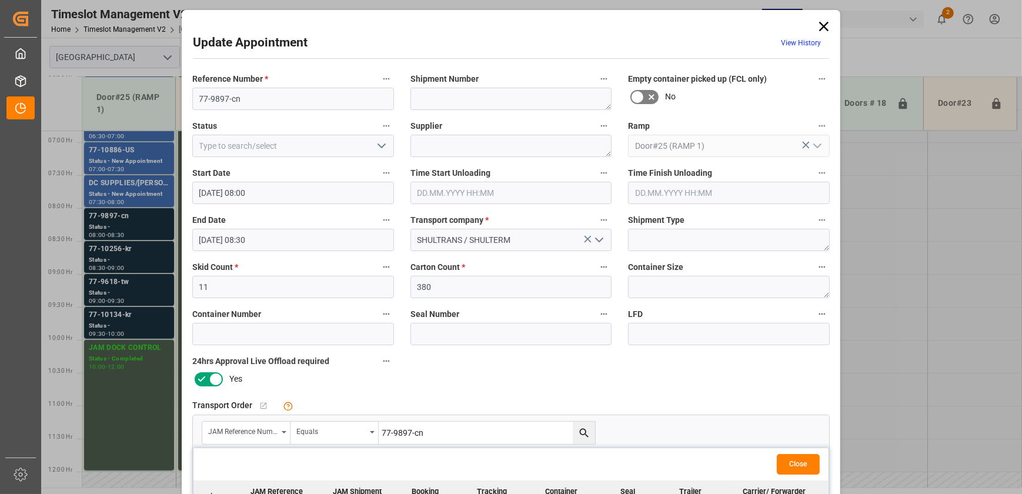
click at [819, 25] on icon at bounding box center [824, 26] width 16 height 16
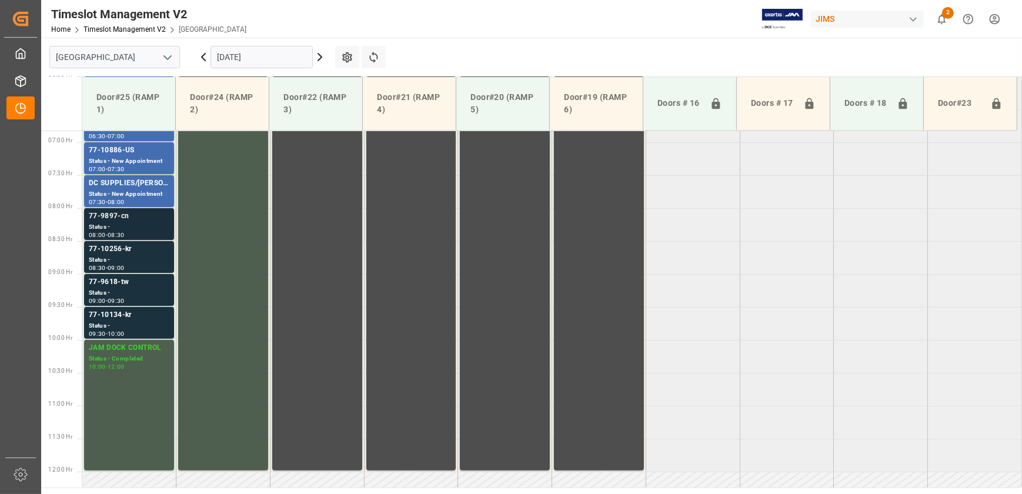
click at [138, 216] on div "77-9897-cn" at bounding box center [129, 217] width 81 height 12
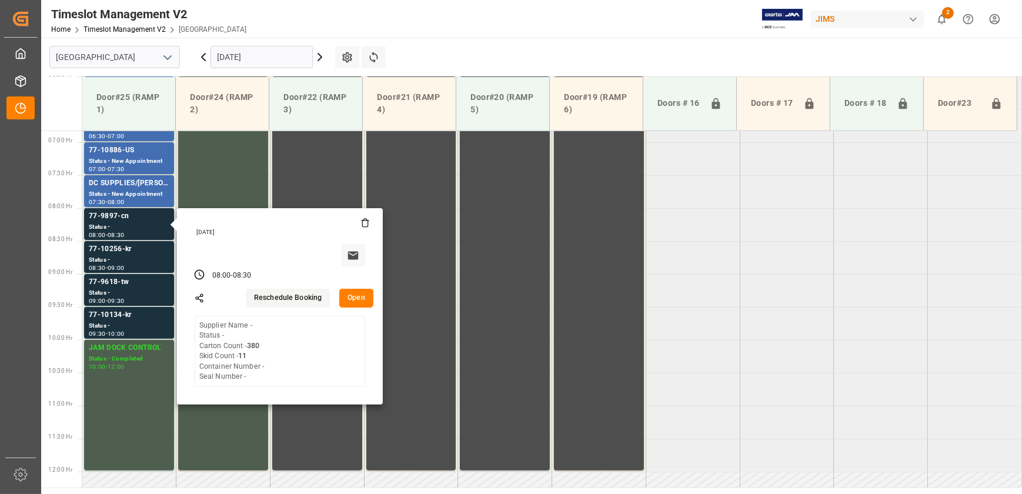
click at [358, 299] on button "Open" at bounding box center [356, 298] width 34 height 19
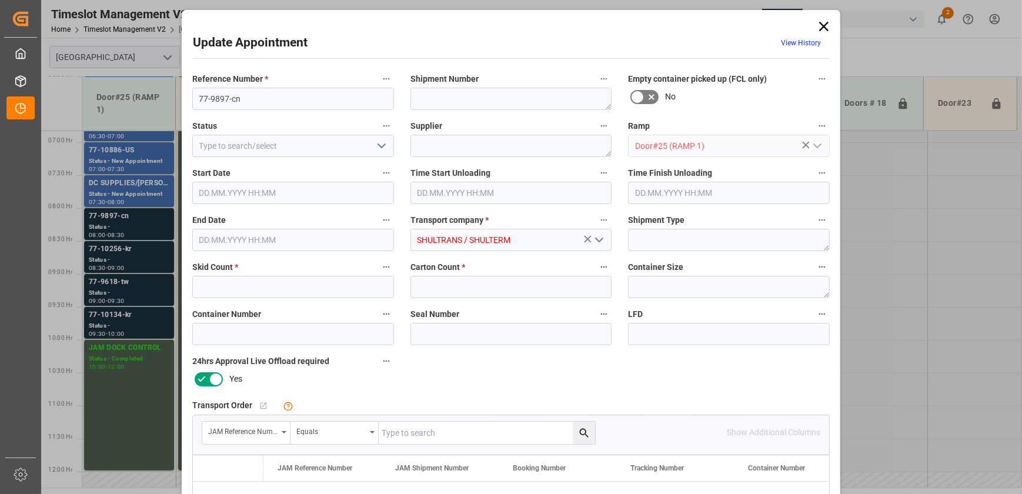
type input "11"
type input "380"
type input "[DATE] 08:00"
type input "[DATE] 08:30"
type input "[DATE] 15:18"
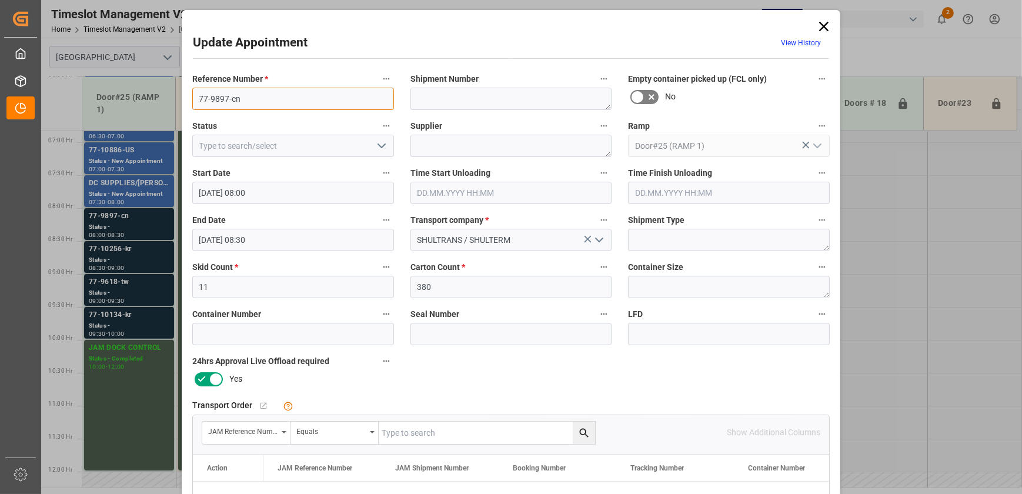
click at [248, 99] on input "77-9897-cn" at bounding box center [293, 99] width 202 height 22
click at [400, 429] on input "text" at bounding box center [487, 433] width 216 height 22
paste input "77-9897-cn"
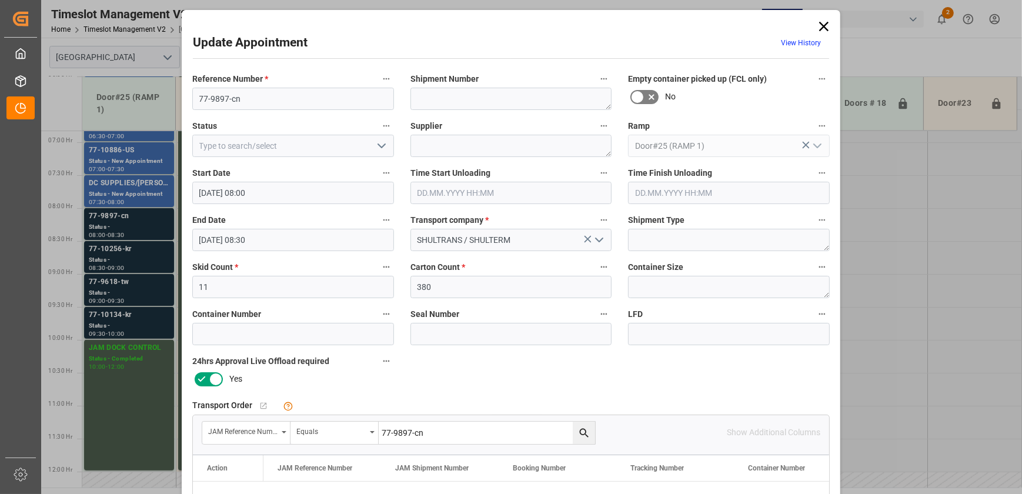
type input "77-9897-cn"
click at [584, 428] on icon "search button" at bounding box center [584, 433] width 12 height 12
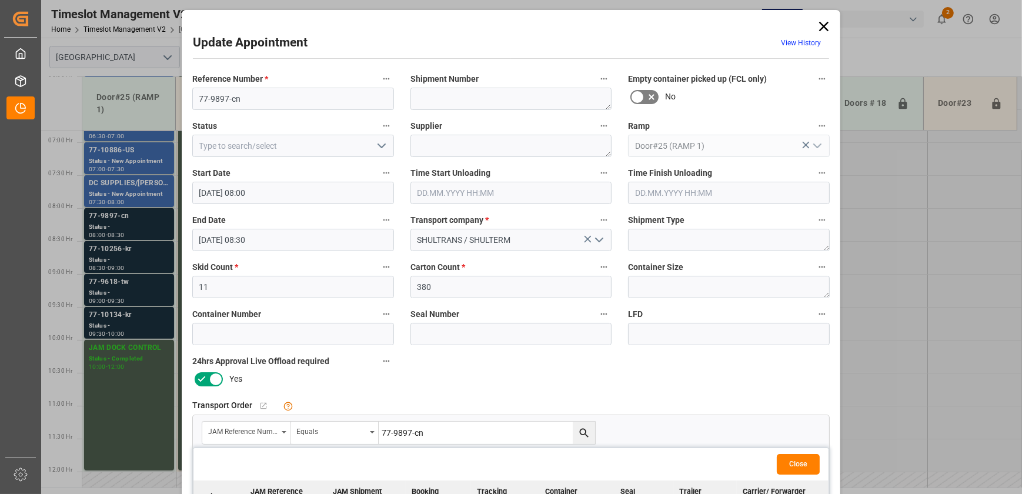
click at [138, 260] on div "Update Appointment View History Reference Number * 77-9897-cn Shipment Number E…" at bounding box center [511, 247] width 1022 height 494
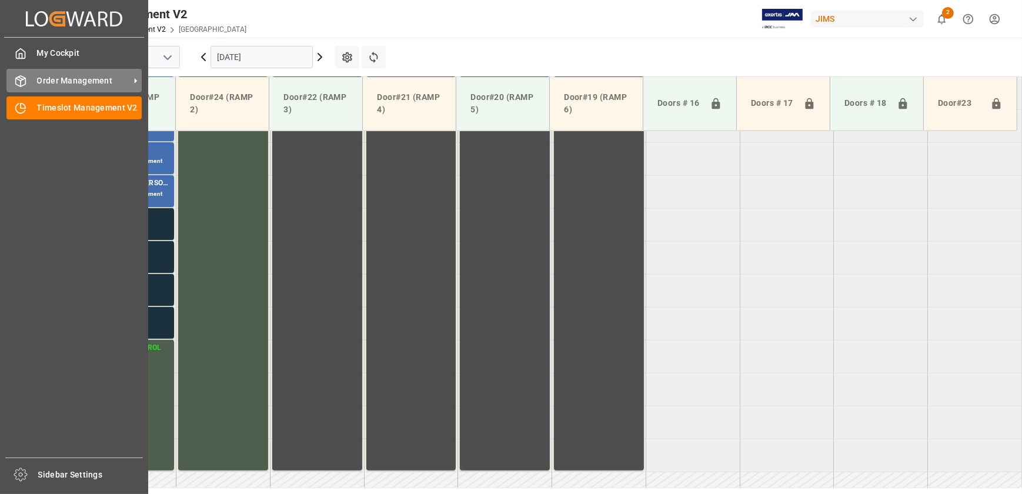
click at [27, 81] on div "Order Management Order Management" at bounding box center [73, 80] width 135 height 23
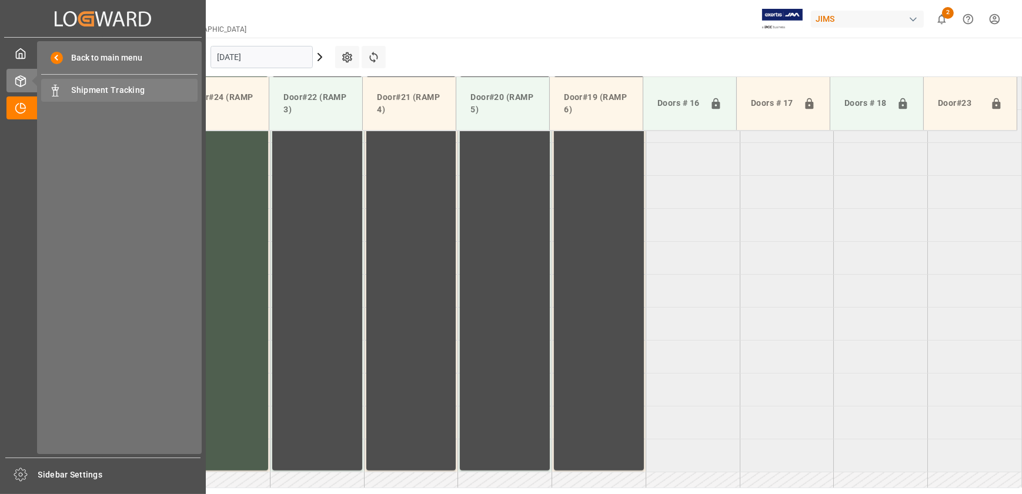
click at [105, 91] on span "Shipment Tracking" at bounding box center [135, 90] width 126 height 12
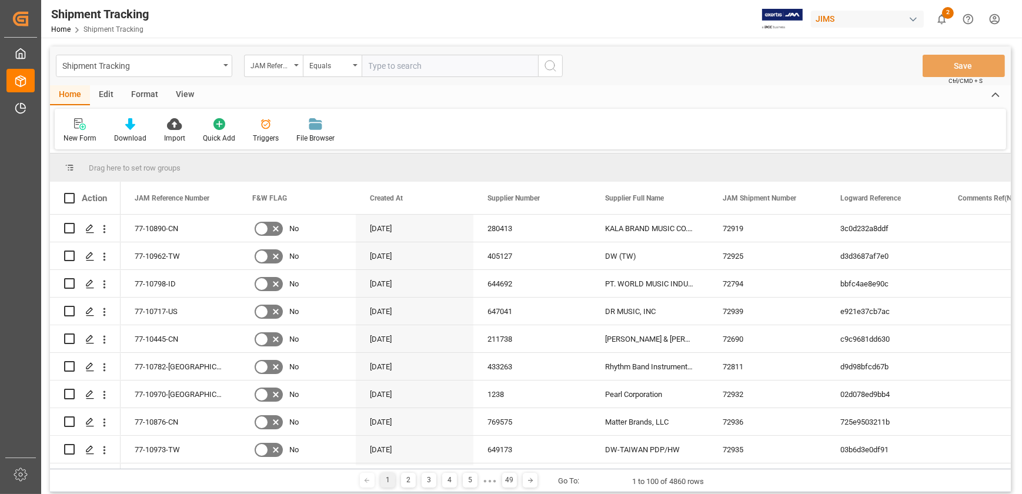
click at [410, 66] on input "text" at bounding box center [450, 66] width 176 height 22
type input "77-9897-cn"
click at [547, 62] on icon "search button" at bounding box center [550, 66] width 14 height 14
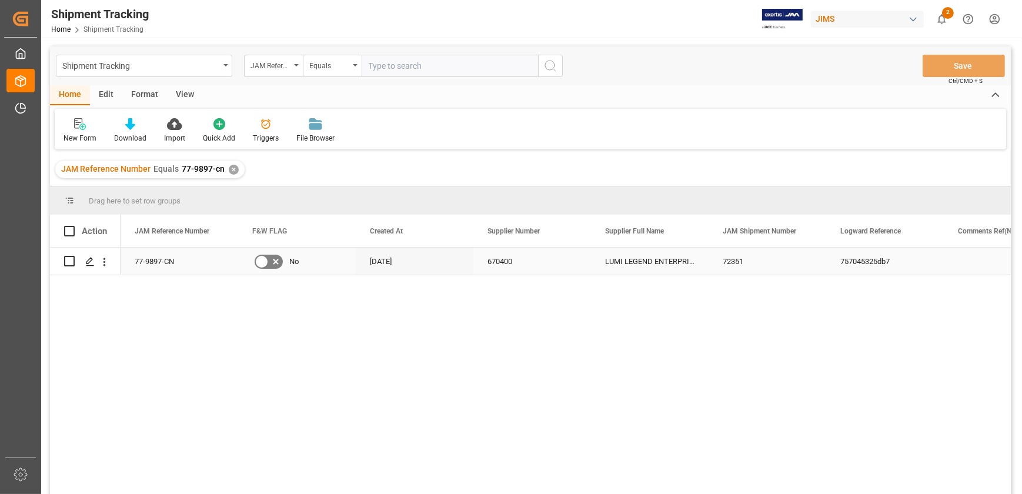
click at [156, 264] on div "77-9897-CN" at bounding box center [180, 261] width 118 height 27
click at [625, 256] on div "LUMI LEGEND ENTERPRISES LTD." at bounding box center [650, 261] width 118 height 27
click at [745, 259] on div "72351" at bounding box center [768, 261] width 118 height 27
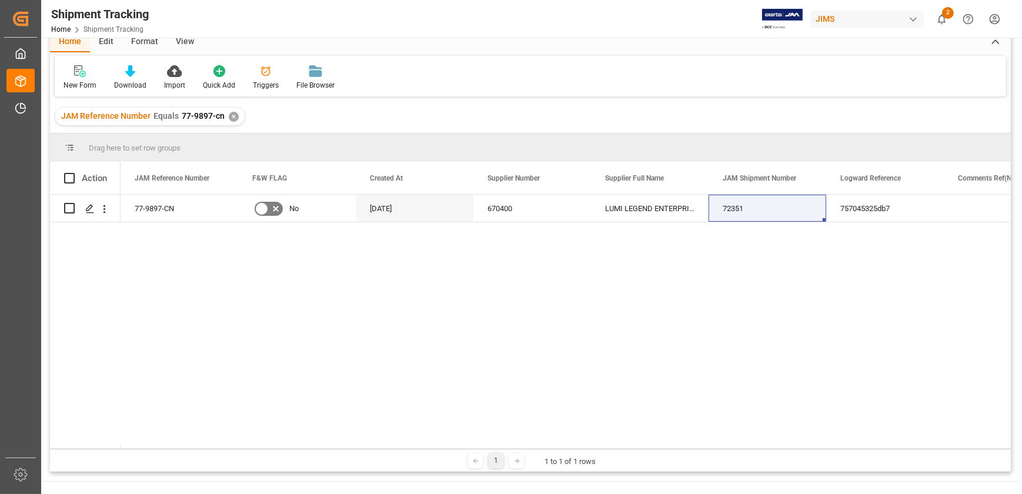
click at [182, 38] on header "Shipment Tracking Home Shipment Tracking [PERSON_NAME] 2 Notifications Only sho…" at bounding box center [527, 19] width 989 height 38
click at [182, 45] on div "View" at bounding box center [185, 42] width 36 height 20
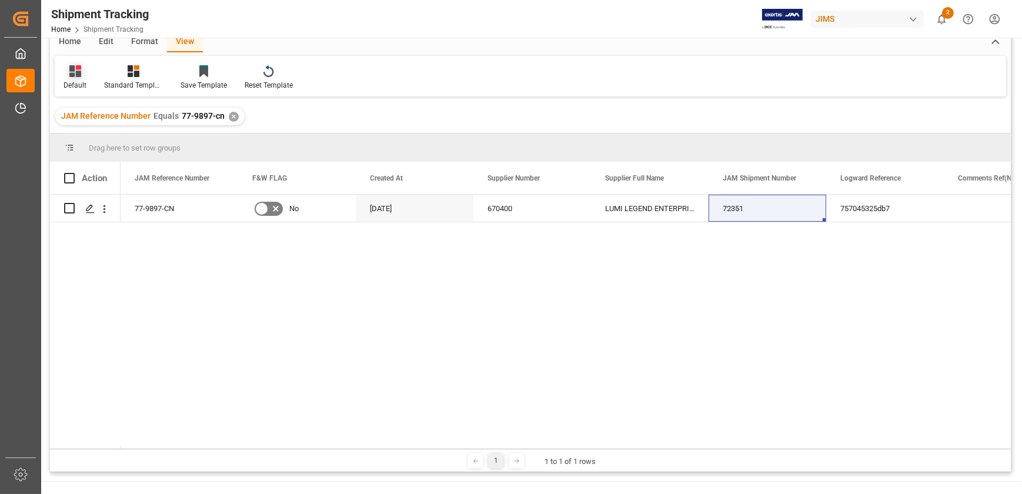
click at [76, 80] on div "Default" at bounding box center [75, 85] width 23 height 11
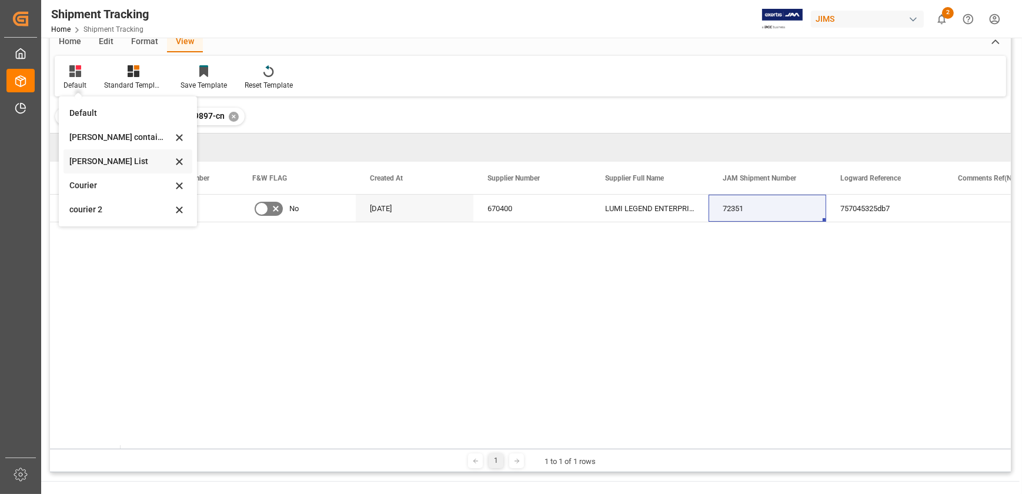
click at [101, 162] on div "[PERSON_NAME] List" at bounding box center [120, 161] width 103 height 12
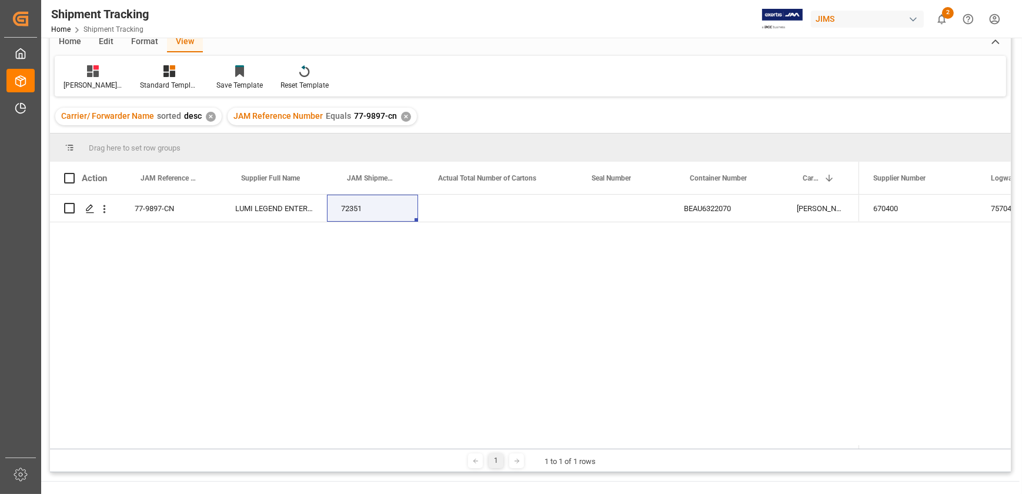
click at [188, 41] on div "View" at bounding box center [185, 42] width 36 height 20
click at [98, 82] on div "[PERSON_NAME] List" at bounding box center [93, 85] width 59 height 11
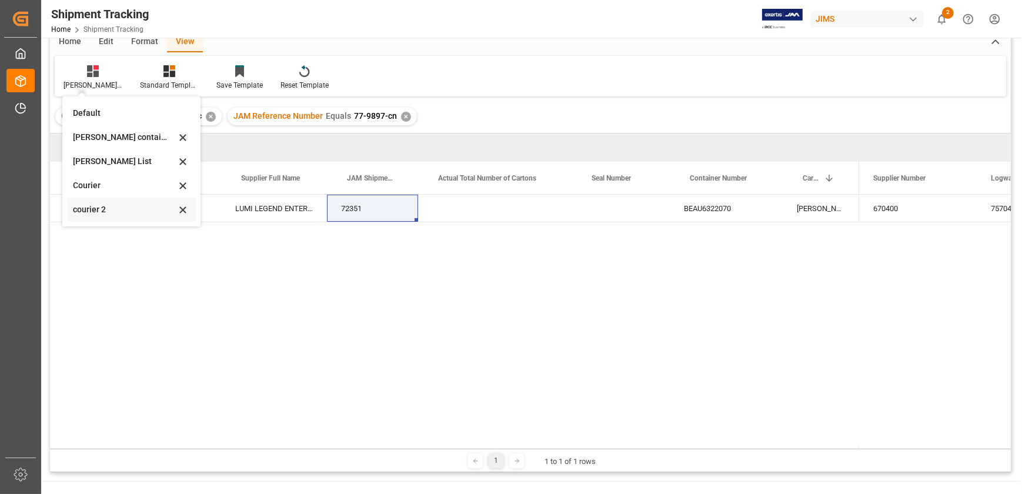
click at [99, 206] on div "courier 2" at bounding box center [124, 210] width 103 height 12
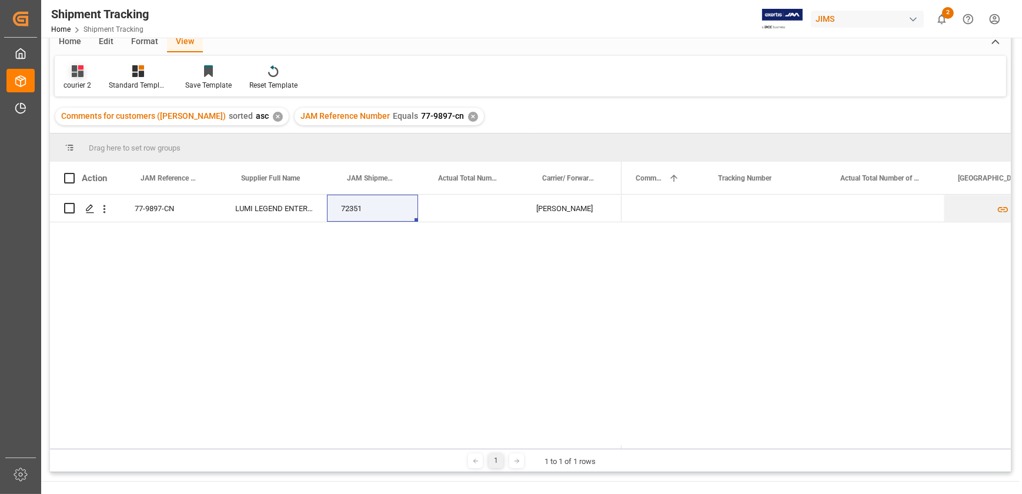
click at [69, 84] on div "courier 2" at bounding box center [78, 85] width 28 height 11
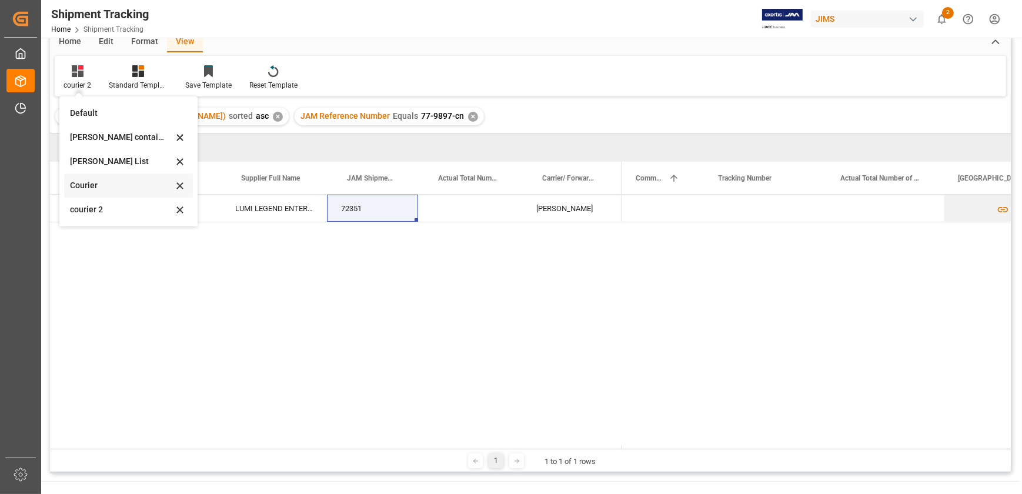
click at [94, 188] on div "Courier" at bounding box center [121, 185] width 103 height 12
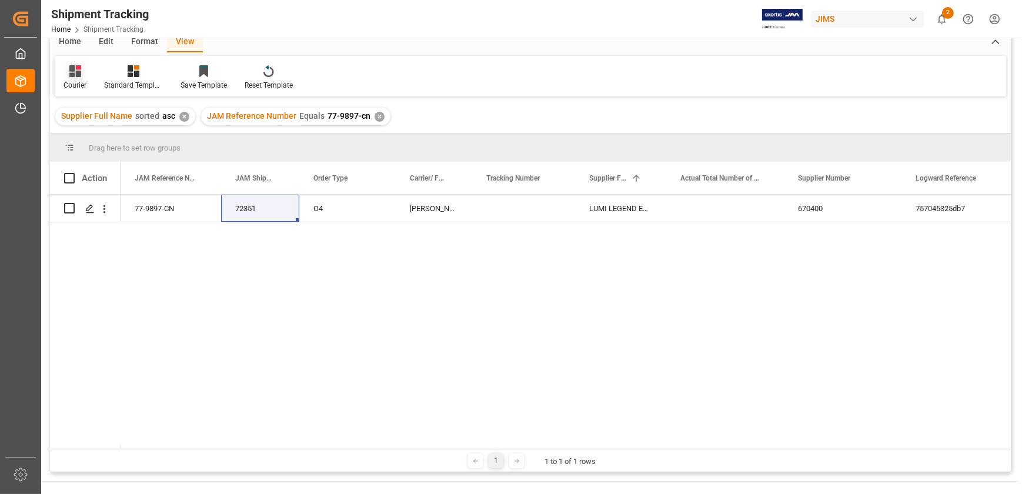
click at [80, 72] on icon at bounding box center [75, 71] width 12 height 12
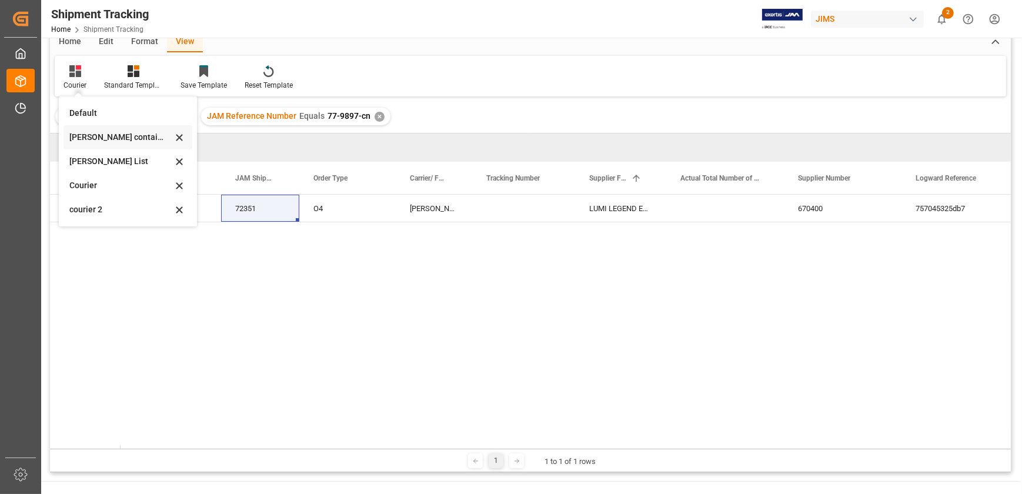
click at [139, 141] on div "[PERSON_NAME] containers" at bounding box center [120, 137] width 103 height 12
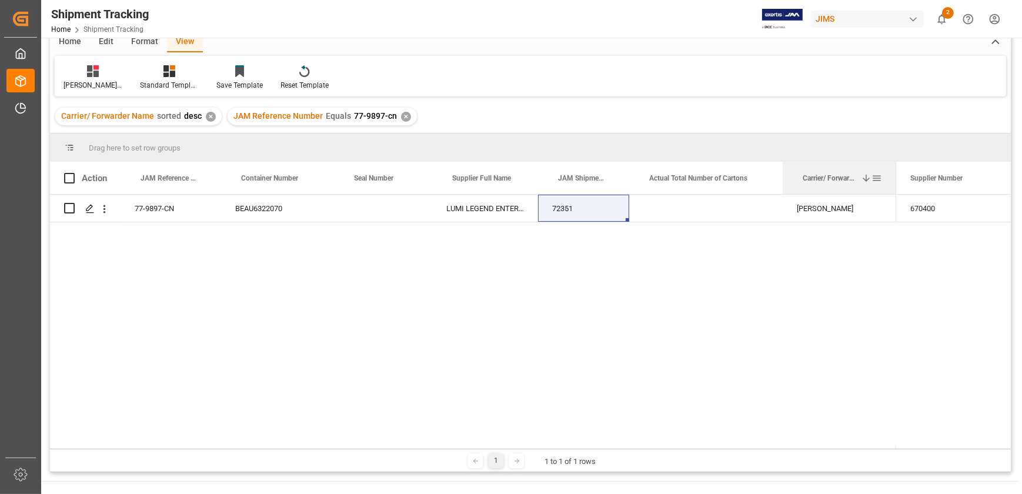
drag, startPoint x: 856, startPoint y: 166, endPoint x: 902, endPoint y: 249, distance: 95.3
click at [894, 181] on div at bounding box center [896, 178] width 5 height 32
click at [99, 71] on div at bounding box center [93, 71] width 59 height 12
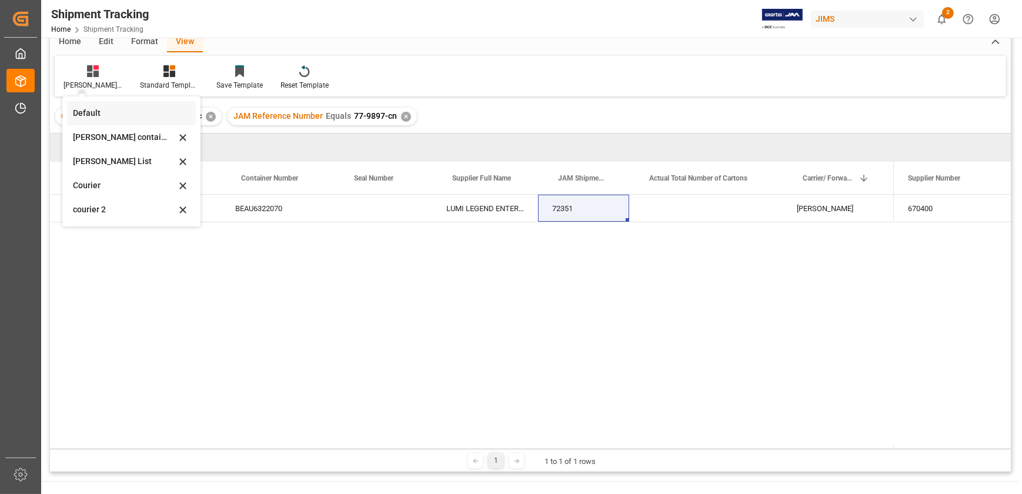
click at [104, 116] on div "Default" at bounding box center [124, 113] width 103 height 12
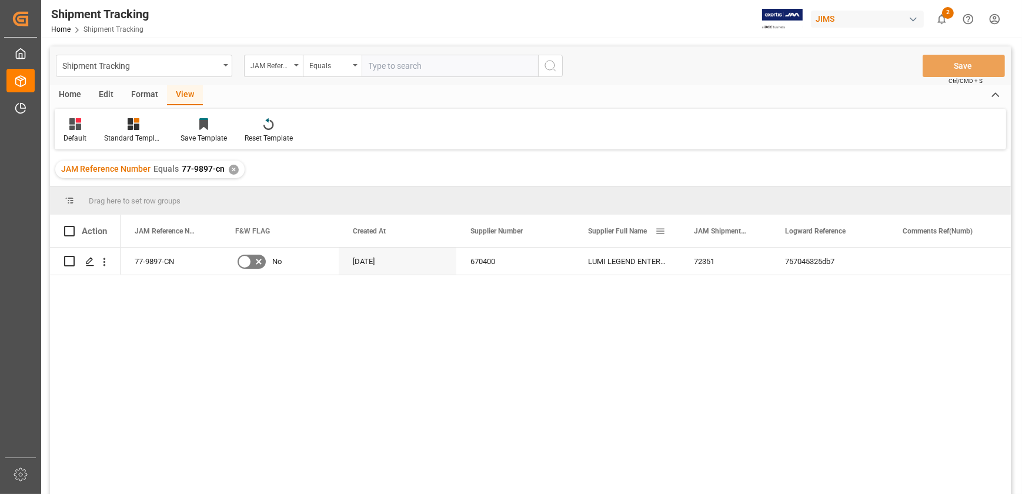
click at [669, 233] on div "Supplier Full Name" at bounding box center [627, 231] width 106 height 32
click at [659, 229] on span at bounding box center [660, 231] width 11 height 11
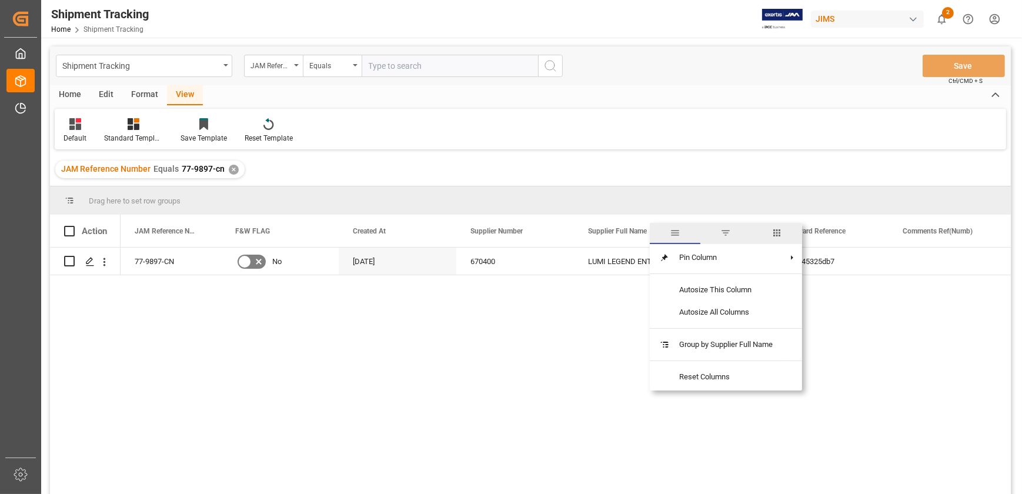
click at [782, 232] on span "columns" at bounding box center [777, 233] width 11 height 11
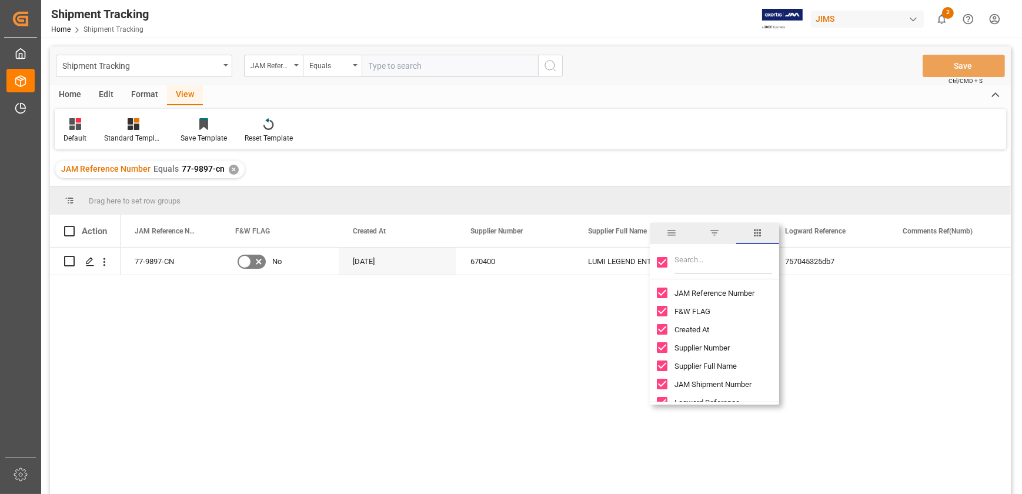
click at [663, 309] on input "F&W FLAG column toggle visibility (visible)" at bounding box center [662, 311] width 11 height 11
checkbox input "false"
click at [661, 329] on input "Created At column toggle visibility (visible)" at bounding box center [662, 329] width 11 height 11
checkbox input "false"
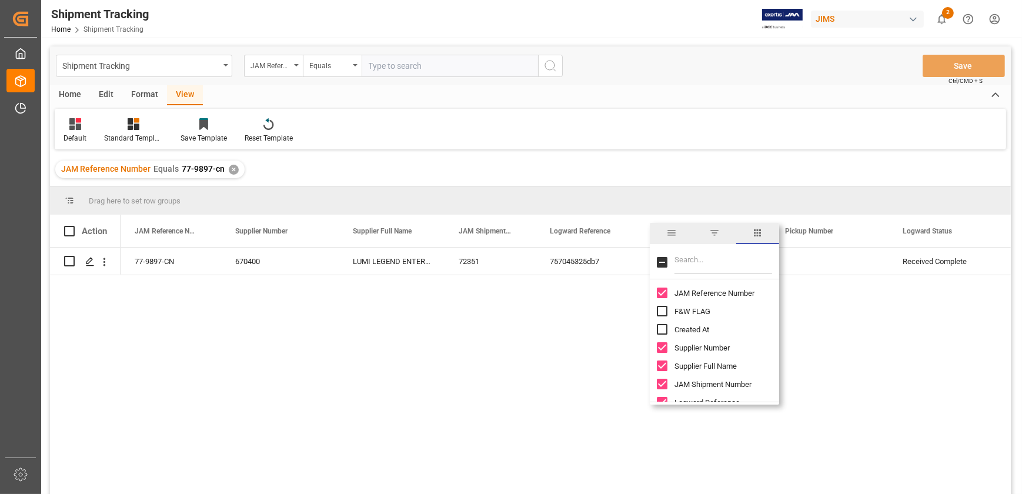
click at [661, 368] on input "Supplier Full Name column toggle visibility (visible)" at bounding box center [662, 366] width 11 height 11
click at [661, 368] on input "Supplier Full Name column toggle visibility (hidden)" at bounding box center [662, 366] width 11 height 11
click at [663, 366] on input "Supplier Full Name column toggle visibility (visible)" at bounding box center [662, 366] width 11 height 11
click at [663, 366] on input "Supplier Full Name column toggle visibility (hidden)" at bounding box center [662, 366] width 11 height 11
checkbox input "true"
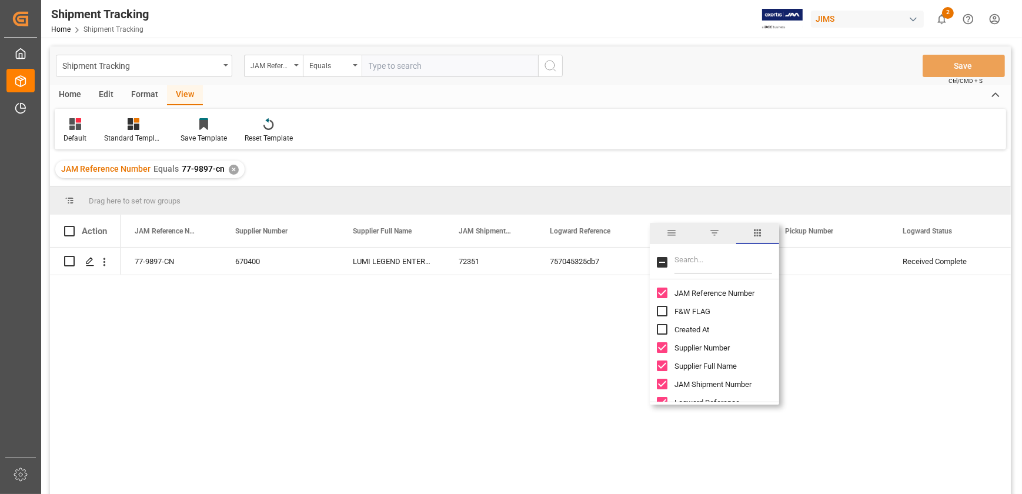
click at [663, 347] on input "Supplier Number column toggle visibility (visible)" at bounding box center [662, 347] width 11 height 11
checkbox input "false"
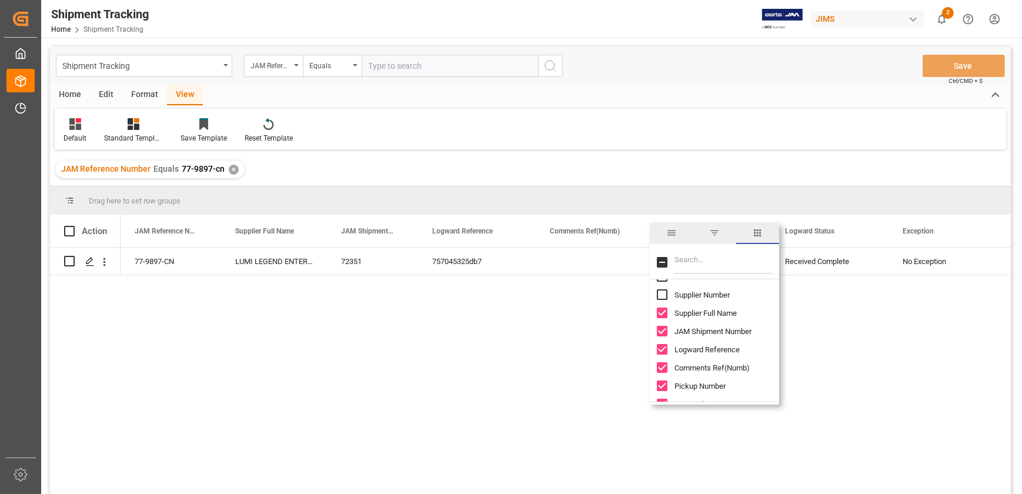
click at [662, 365] on input "Comments Ref(Numb) column toggle visibility (visible)" at bounding box center [662, 367] width 11 height 11
checkbox input "false"
click at [665, 388] on input "Pickup Number column toggle visibility (visible)" at bounding box center [662, 386] width 11 height 11
checkbox input "false"
click at [659, 386] on input "Mode of Transport column toggle visibility (visible)" at bounding box center [662, 388] width 11 height 11
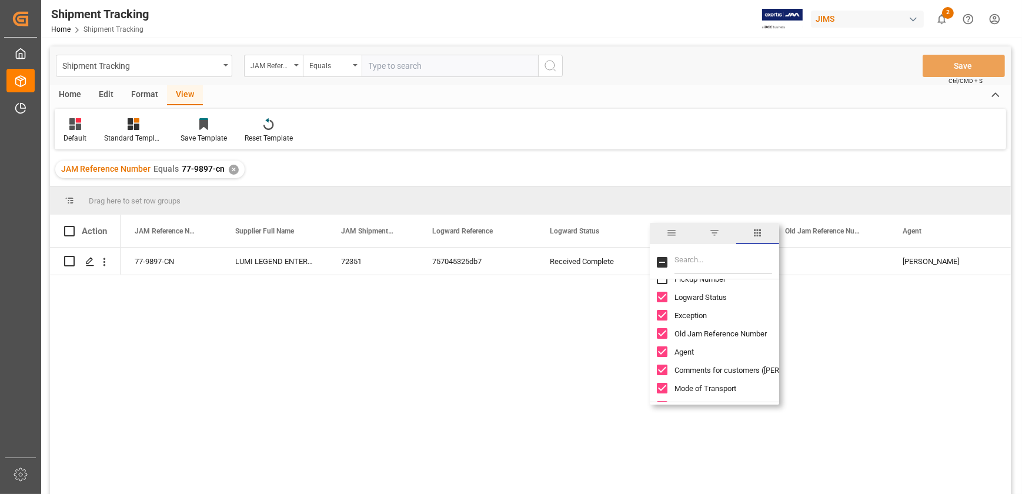
checkbox input "false"
click at [661, 366] on input "Comments for customers (SAL) column toggle visibility (visible)" at bounding box center [662, 370] width 11 height 11
checkbox input "false"
click at [663, 346] on input "Agent column toggle visibility (visible)" at bounding box center [662, 351] width 11 height 11
checkbox input "false"
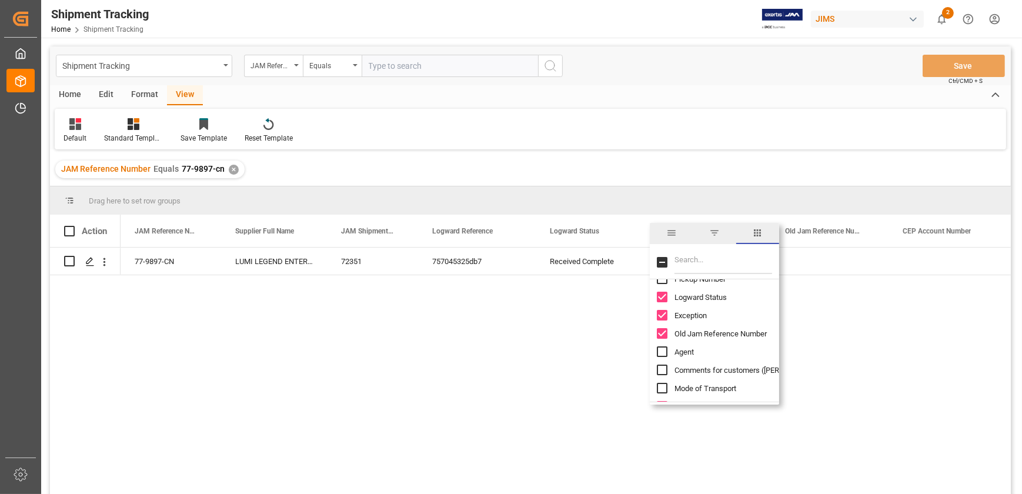
click at [663, 330] on input "Old Jam Reference Number column toggle visibility (visible)" at bounding box center [662, 333] width 11 height 11
checkbox input "false"
click at [662, 311] on input "Exception column toggle visibility (visible)" at bounding box center [662, 315] width 11 height 11
checkbox input "false"
click at [662, 293] on input "Logward Status column toggle visibility (visible)" at bounding box center [662, 297] width 11 height 11
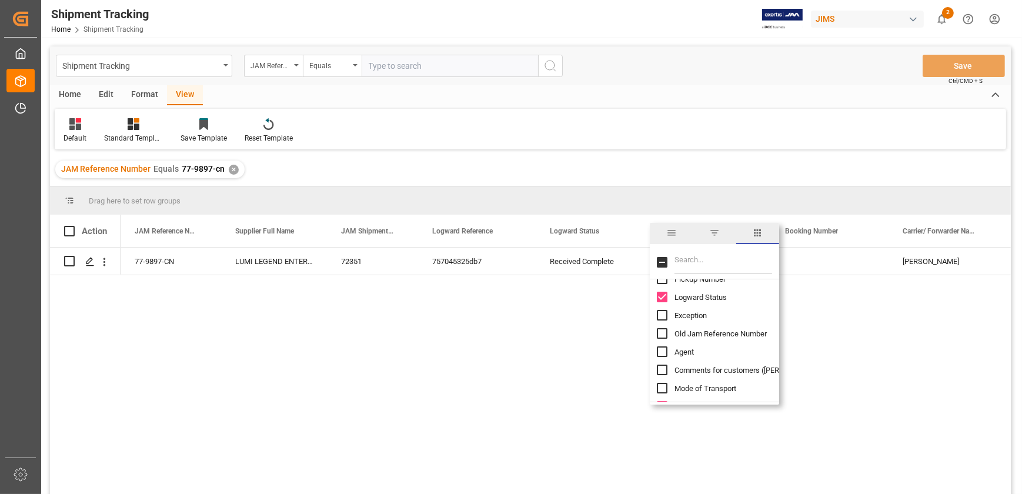
checkbox input "false"
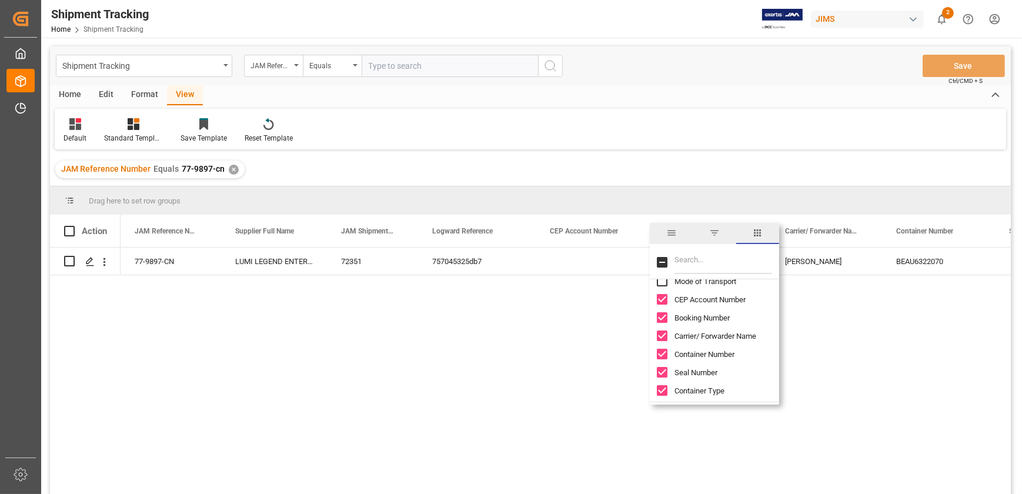
click at [661, 299] on input "CEP Account Number column toggle visibility (visible)" at bounding box center [662, 299] width 11 height 11
checkbox input "false"
click at [663, 319] on input "Booking Number column toggle visibility (visible)" at bounding box center [662, 317] width 11 height 11
checkbox input "false"
click at [663, 389] on input "Container Type column toggle visibility (visible)" at bounding box center [662, 390] width 11 height 11
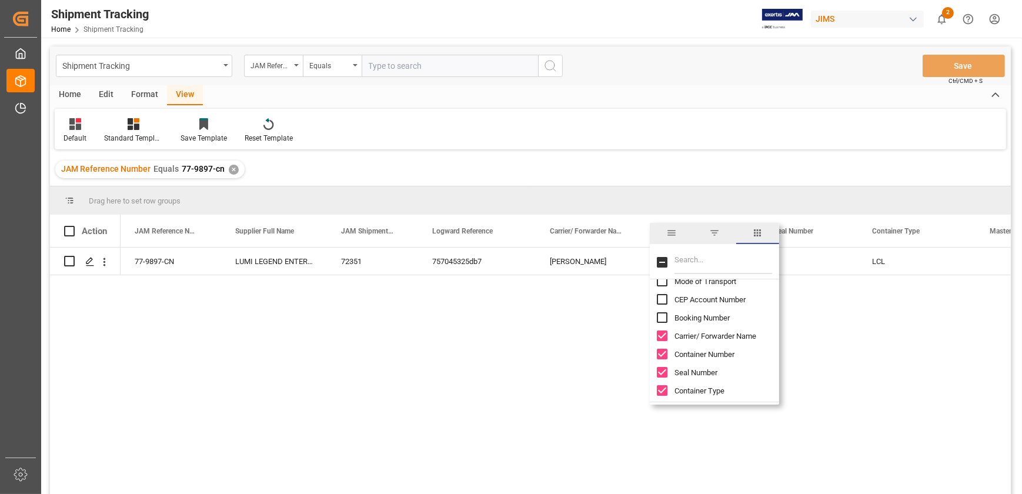
checkbox input "false"
drag, startPoint x: 663, startPoint y: 393, endPoint x: 665, endPoint y: 384, distance: 9.0
click at [663, 391] on input "Ramp Origin Country Code column toggle visibility (visible)" at bounding box center [662, 393] width 11 height 11
checkbox input "false"
click at [664, 369] on div "Ramp Origin" at bounding box center [721, 375] width 129 height 18
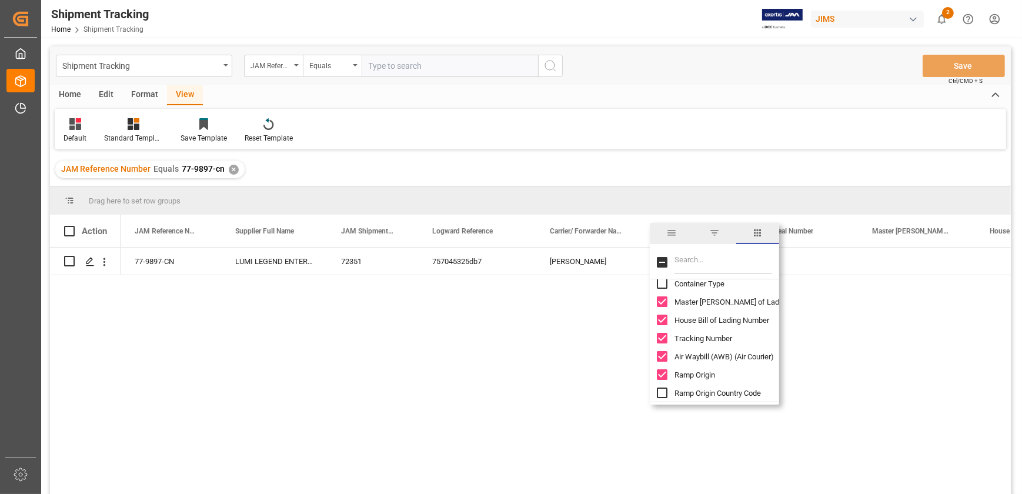
click at [661, 368] on div "Ramp Origin" at bounding box center [721, 375] width 129 height 18
click at [661, 371] on input "Ramp Origin column toggle visibility (visible)" at bounding box center [662, 374] width 11 height 11
checkbox input "false"
drag, startPoint x: 661, startPoint y: 319, endPoint x: 665, endPoint y: 310, distance: 10.1
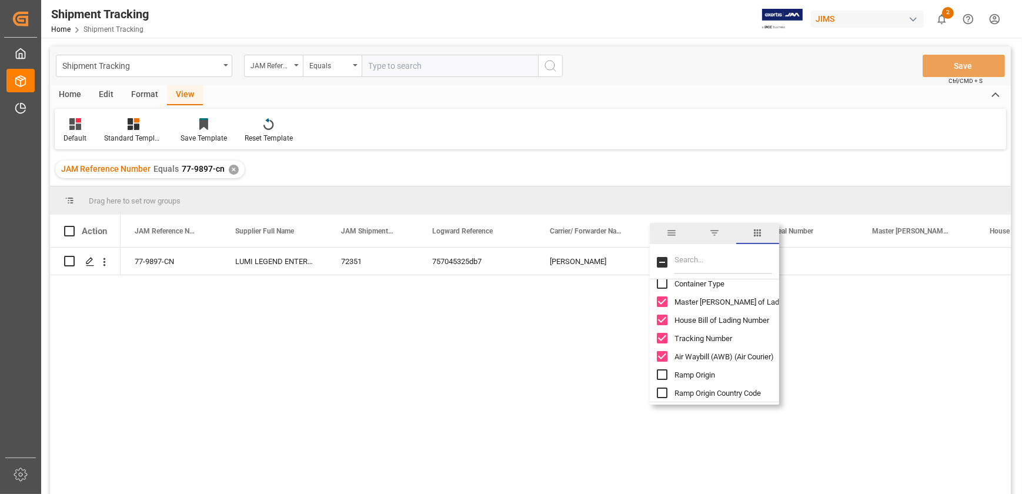
click at [662, 319] on input "House Bill of Lading Number column toggle visibility (visible)" at bounding box center [662, 320] width 11 height 11
checkbox input "false"
click at [662, 298] on input "Master Bill of Lading Number column toggle visibility (visible)" at bounding box center [662, 301] width 11 height 11
checkbox input "false"
click at [663, 305] on input "Ramp Origin Locode column toggle visibility (visible)" at bounding box center [662, 304] width 11 height 11
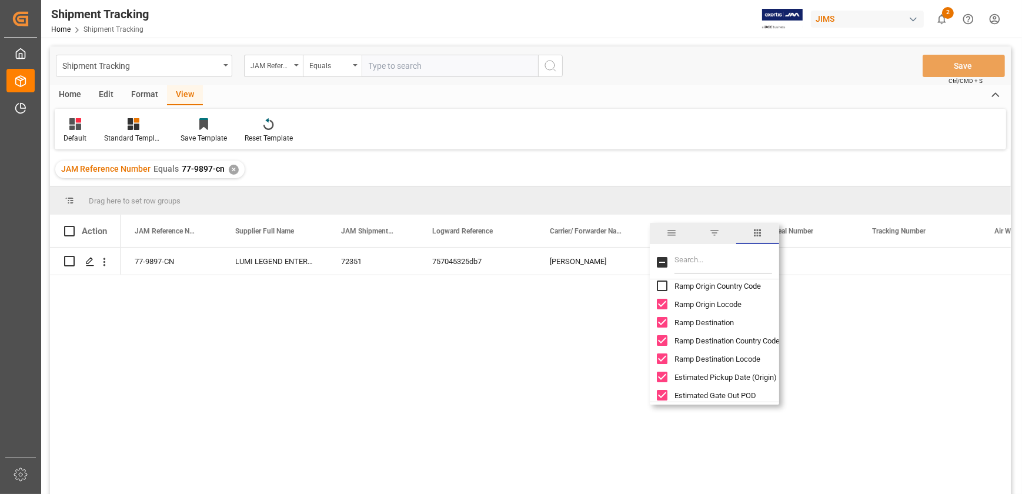
checkbox input "false"
click at [665, 323] on input "Ramp Destination column toggle visibility (visible)" at bounding box center [662, 322] width 11 height 11
checkbox input "false"
click at [666, 340] on input "Ramp Destination Country Code column toggle visibility (visible)" at bounding box center [662, 340] width 11 height 11
checkbox input "false"
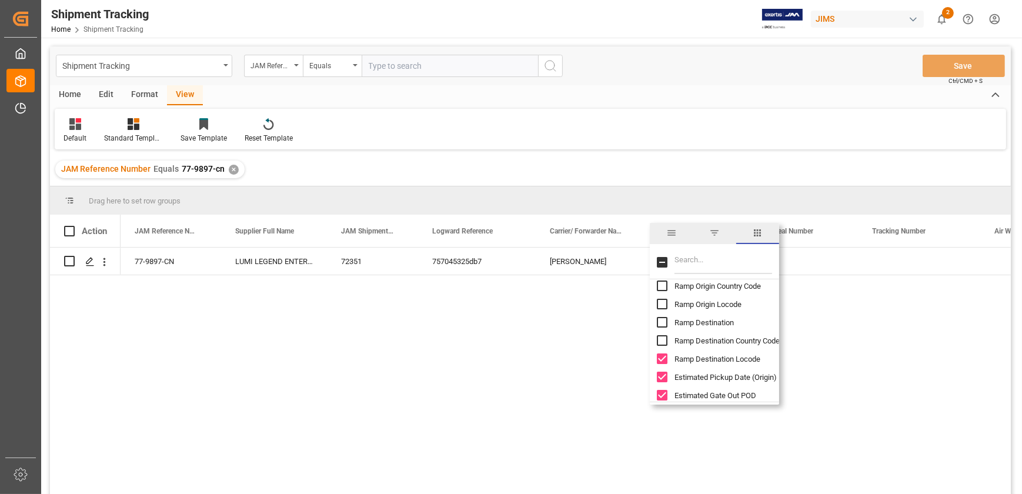
drag, startPoint x: 663, startPoint y: 358, endPoint x: 663, endPoint y: 371, distance: 12.9
click at [663, 359] on input "Ramp Destination Locode column toggle visibility (visible)" at bounding box center [662, 358] width 11 height 11
checkbox input "false"
click at [663, 375] on input "Estimated Pickup Date (Origin) column toggle visibility (visible)" at bounding box center [662, 377] width 11 height 11
checkbox input "false"
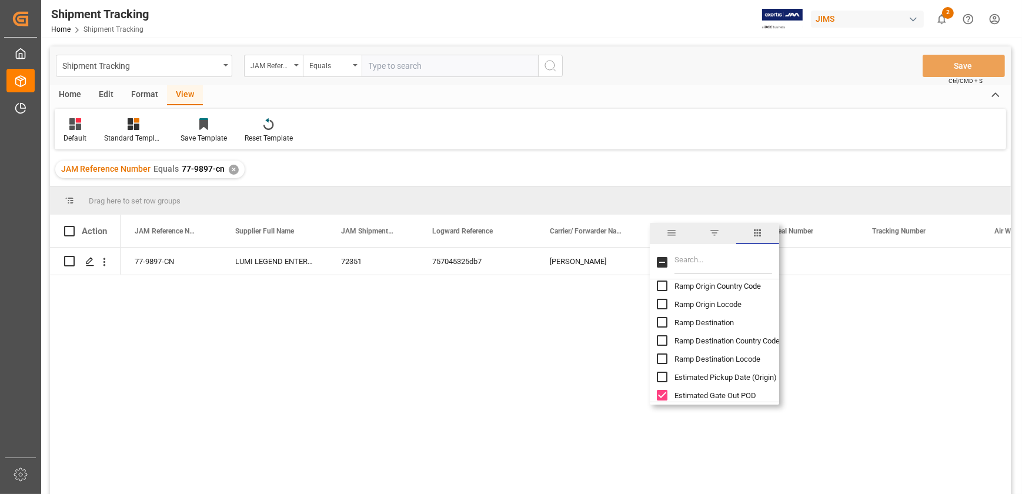
click at [669, 392] on div "Estimated Gate Out POD" at bounding box center [721, 395] width 129 height 18
click at [663, 392] on input "Estimated Gate Out POD column toggle visibility (visible)" at bounding box center [662, 395] width 11 height 11
checkbox input "false"
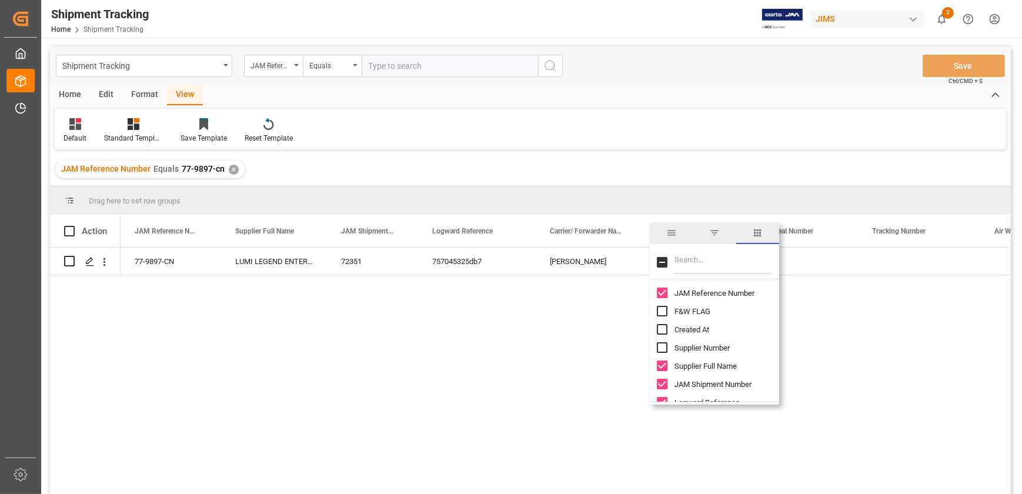
click at [662, 266] on input "Toggle Select All Columns" at bounding box center [662, 262] width 11 height 11
checkbox input "true"
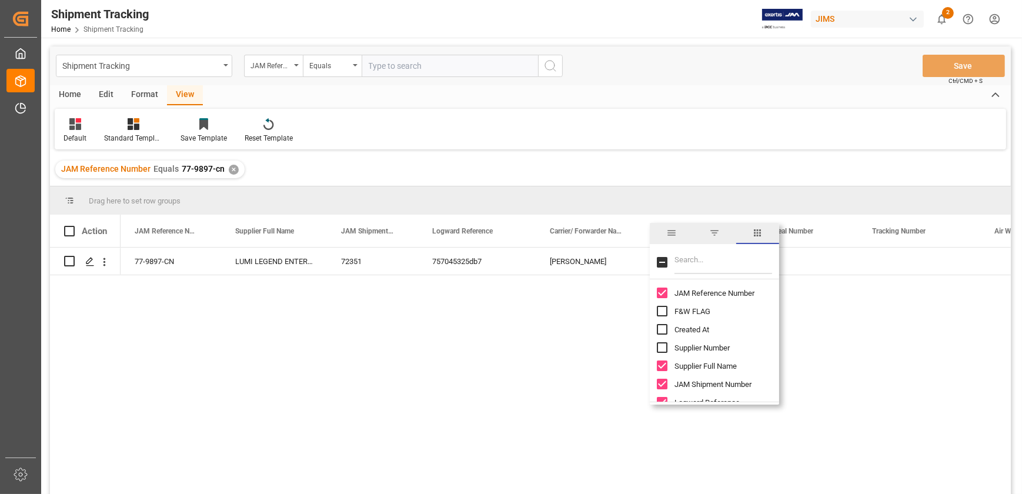
checkbox input "true"
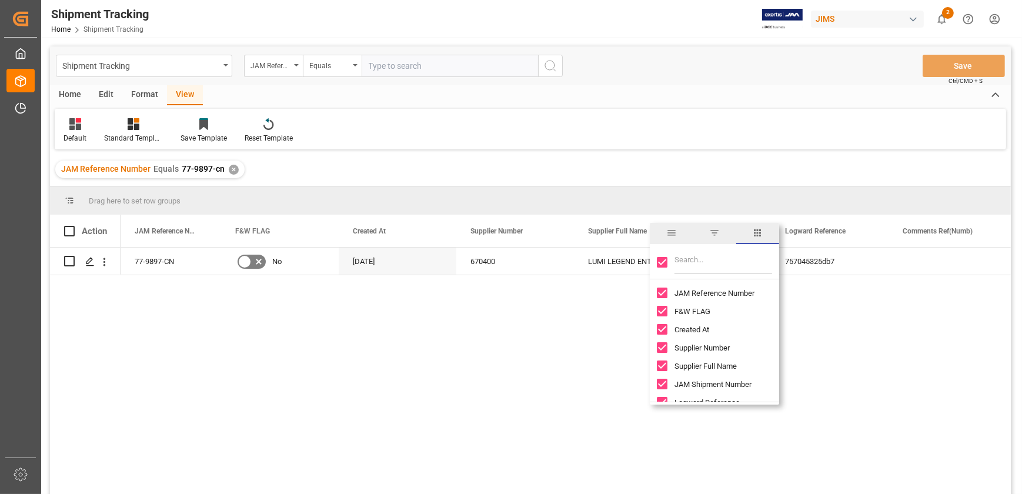
click at [664, 264] on input "Toggle Select All Columns" at bounding box center [662, 262] width 11 height 11
checkbox input "false"
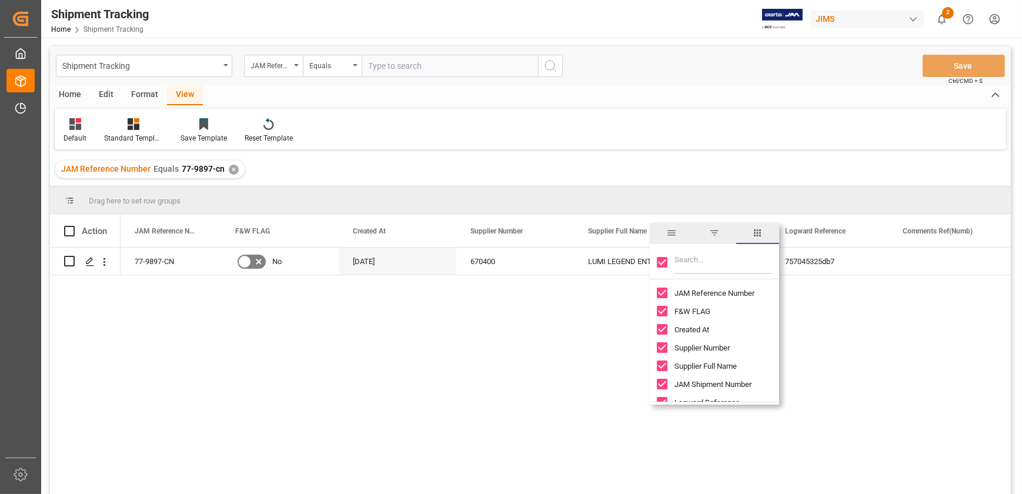
checkbox input "false"
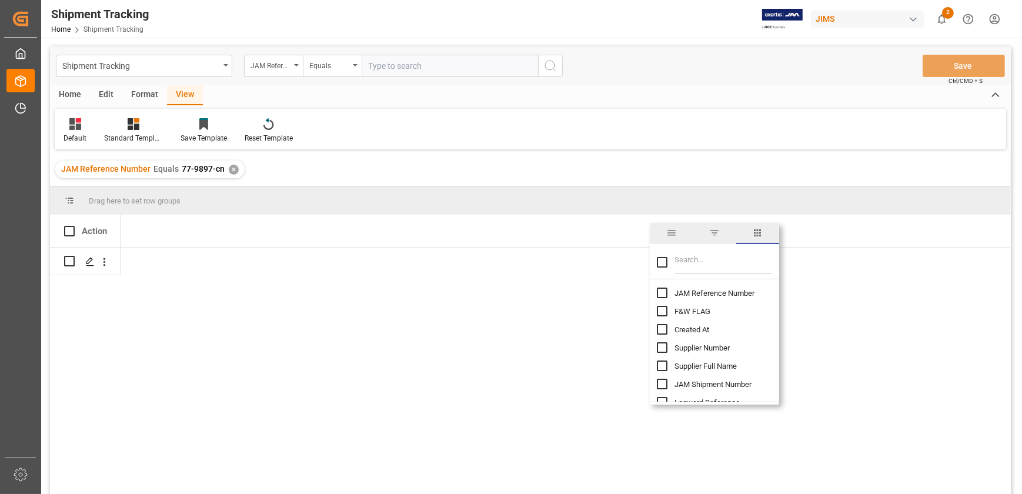
click at [664, 288] on input "JAM Reference Number column toggle visibility (hidden)" at bounding box center [662, 293] width 11 height 11
checkbox input "true"
checkbox input "false"
drag, startPoint x: 659, startPoint y: 347, endPoint x: 635, endPoint y: 359, distance: 26.3
click at [635, 359] on div "Drag here to set row groups Drag here to set column labels Action JAM Reference…" at bounding box center [530, 343] width 961 height 315
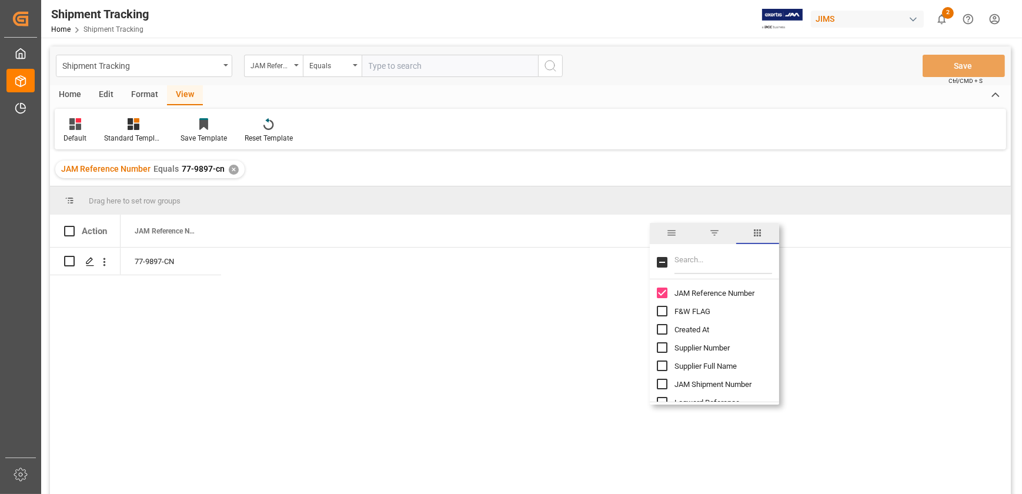
click at [662, 365] on input "Supplier Full Name column toggle visibility (hidden)" at bounding box center [662, 366] width 11 height 11
checkbox input "true"
click at [661, 331] on input "JAM Shipment Number column toggle visibility (hidden)" at bounding box center [662, 331] width 11 height 11
checkbox input "true"
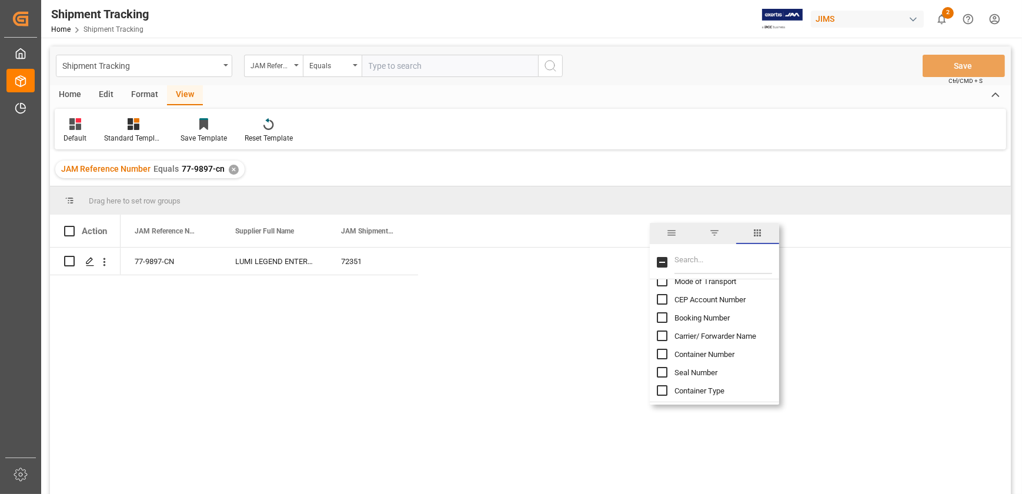
scroll to position [321, 0]
click at [662, 282] on input "Carrier/ Forwarder Name column toggle visibility (hidden)" at bounding box center [662, 282] width 11 height 11
checkbox input "true"
drag, startPoint x: 662, startPoint y: 298, endPoint x: 659, endPoint y: 309, distance: 11.4
click at [661, 298] on input "Container Number column toggle visibility (hidden)" at bounding box center [662, 300] width 11 height 11
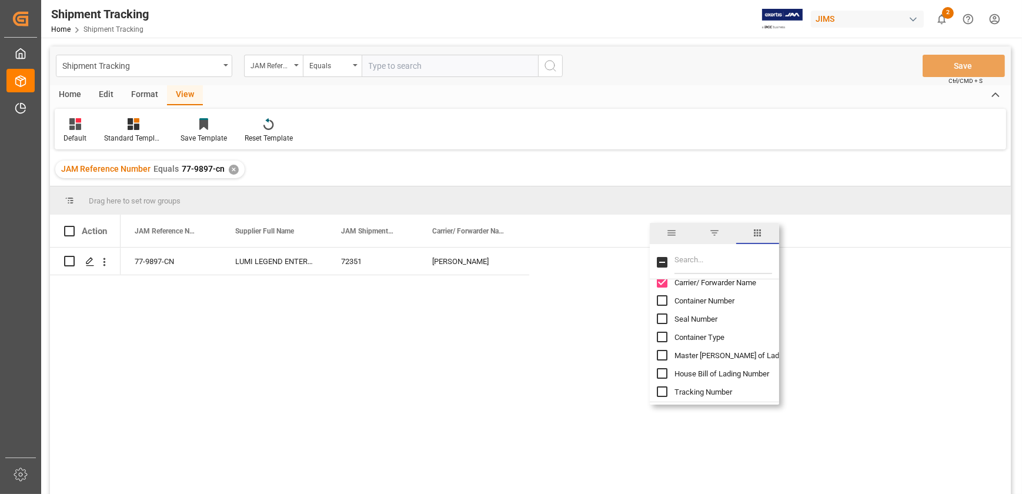
checkbox input "true"
click at [661, 318] on input "Seal Number column toggle visibility (hidden)" at bounding box center [662, 318] width 11 height 11
checkbox input "true"
click at [665, 353] on input "Actual Total Number of Cartons column toggle visibility (hidden)" at bounding box center [662, 354] width 11 height 11
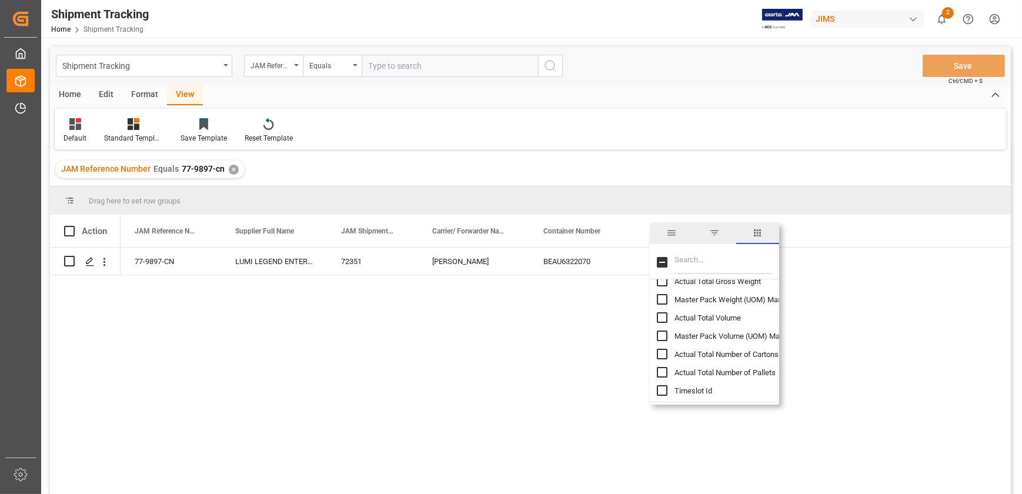
checkbox input "true"
click at [663, 370] on input "Actual Total Number of Pallets column toggle visibility (hidden)" at bounding box center [662, 372] width 11 height 11
checkbox input "true"
click at [663, 377] on input "TMP EST column toggle visibility (hidden)" at bounding box center [662, 376] width 11 height 11
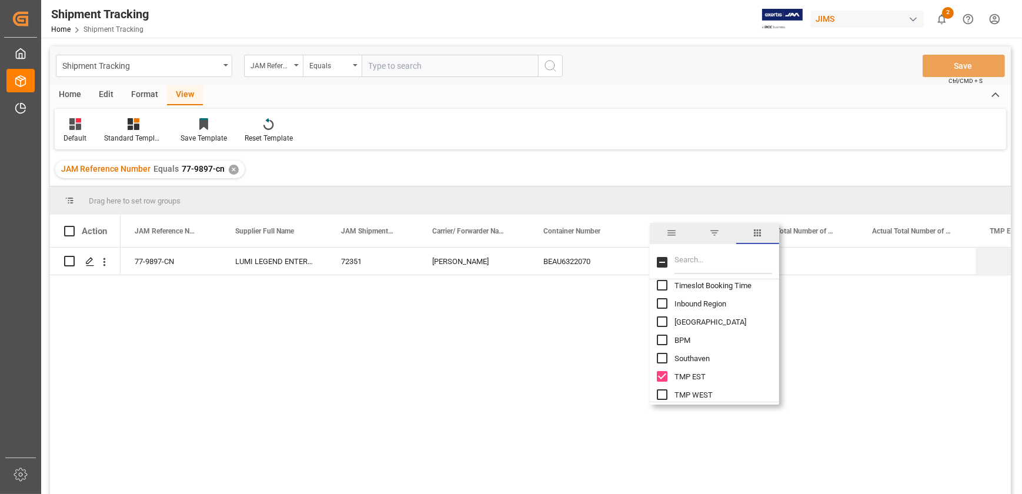
click at [663, 377] on input "TMP EST column toggle visibility (visible)" at bounding box center [662, 376] width 11 height 11
checkbox input "false"
click at [663, 340] on input "TMP WEST column toggle visibility (hidden)" at bounding box center [662, 341] width 11 height 11
checkbox input "true"
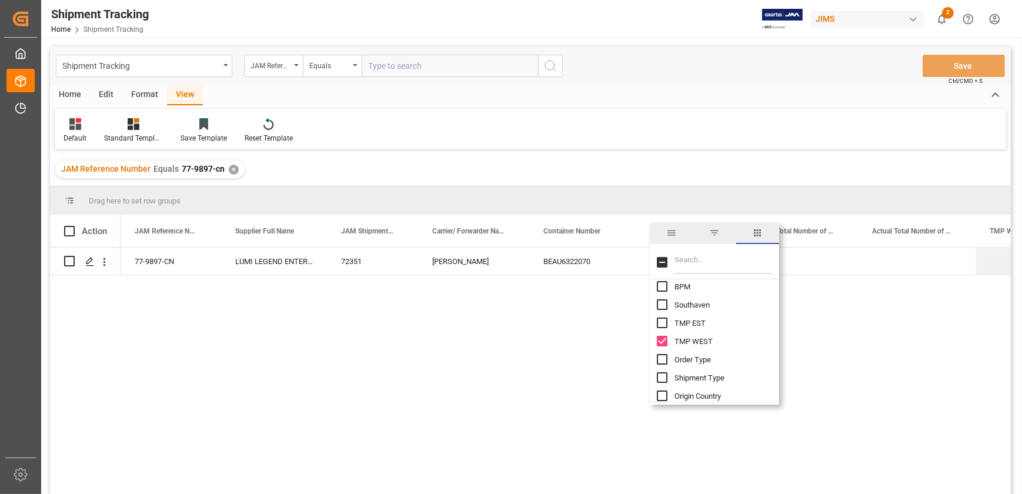
click at [662, 325] on input "TMP EST column toggle visibility (hidden)" at bounding box center [662, 323] width 11 height 11
checkbox input "true"
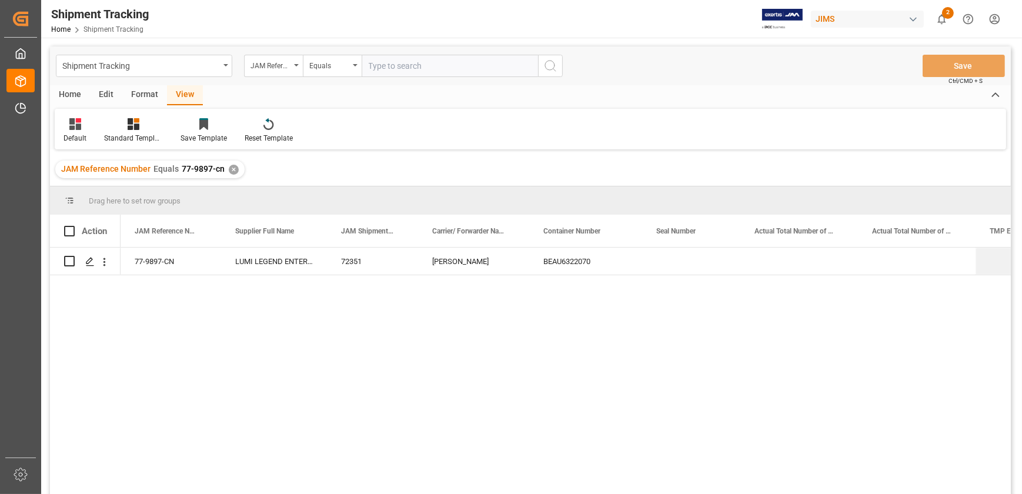
click at [803, 342] on div "77-9897-CN LUMI LEGEND ENTERPRISES LTD. 72351 [PERSON_NAME] BEAU6322070" at bounding box center [566, 375] width 890 height 254
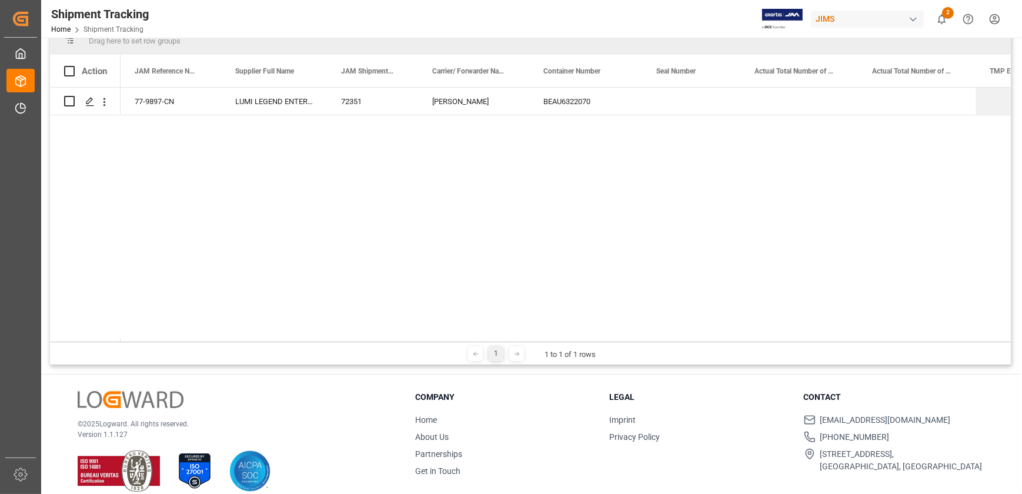
scroll to position [0, 0]
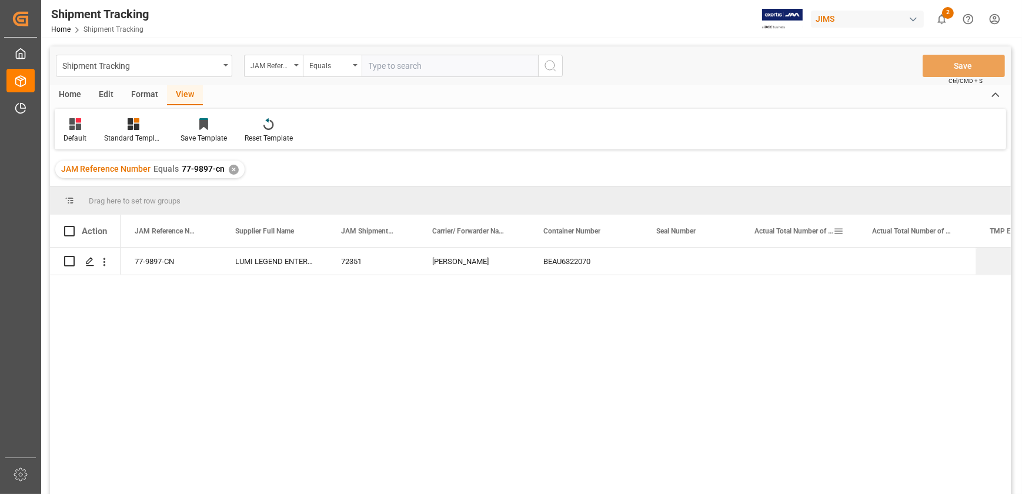
click at [840, 229] on span at bounding box center [838, 231] width 11 height 11
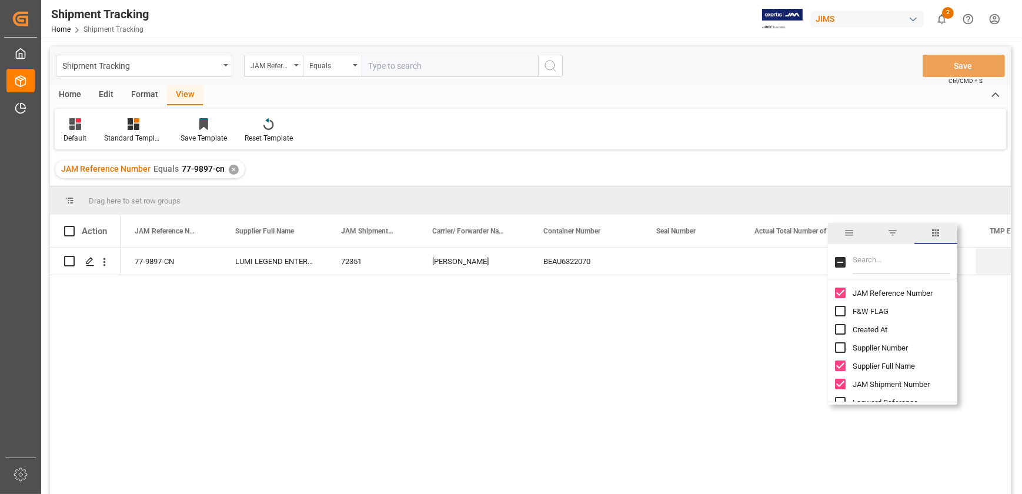
click at [875, 315] on span "F&W FLAG" at bounding box center [871, 311] width 36 height 9
checkbox input "false"
click at [862, 330] on span "Created At" at bounding box center [870, 329] width 35 height 9
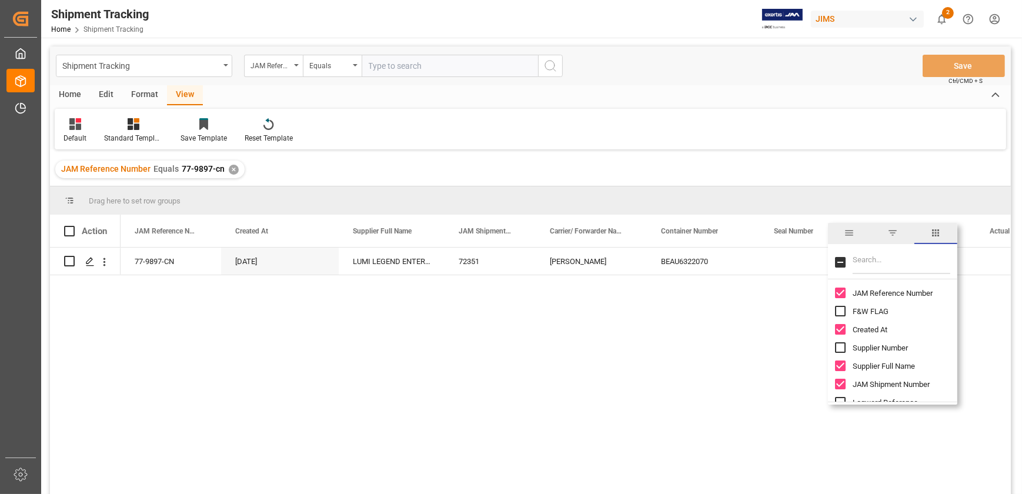
checkbox input "false"
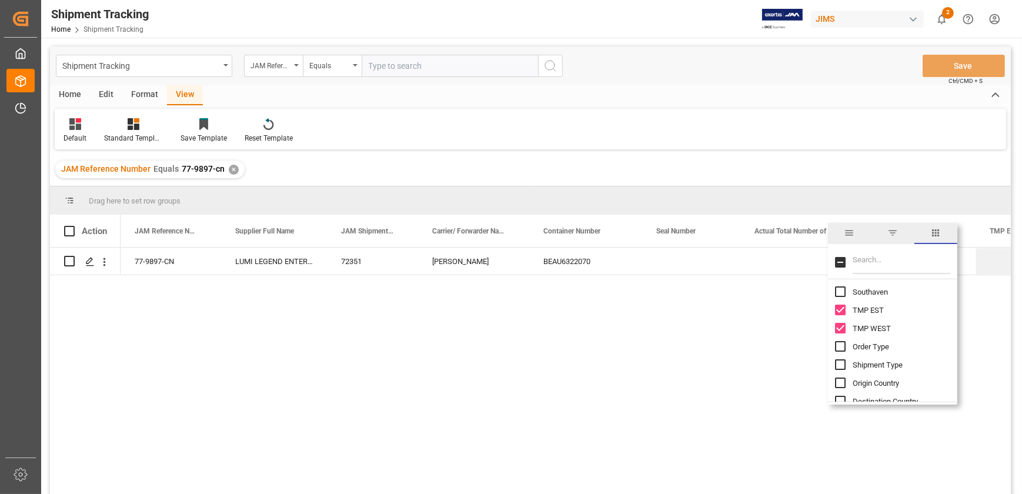
scroll to position [1289, 0]
click at [840, 331] on input "TMP WEST column toggle visibility (visible)" at bounding box center [840, 335] width 11 height 11
checkbox input "false"
click at [843, 316] on input "TMP EST column toggle visibility (visible)" at bounding box center [840, 317] width 11 height 11
checkbox input "false"
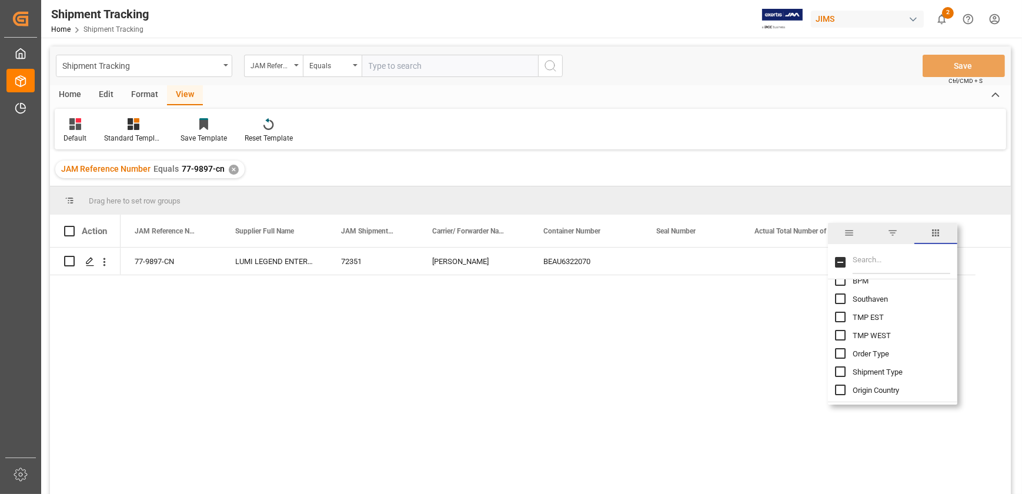
click at [845, 349] on div "Order Type" at bounding box center [899, 354] width 129 height 18
click at [846, 352] on div "Order Type" at bounding box center [899, 354] width 129 height 18
click at [841, 352] on input "Order Type column toggle visibility (hidden)" at bounding box center [840, 353] width 11 height 11
click at [841, 352] on input "Order Type column toggle visibility (visible)" at bounding box center [840, 353] width 11 height 11
checkbox input "false"
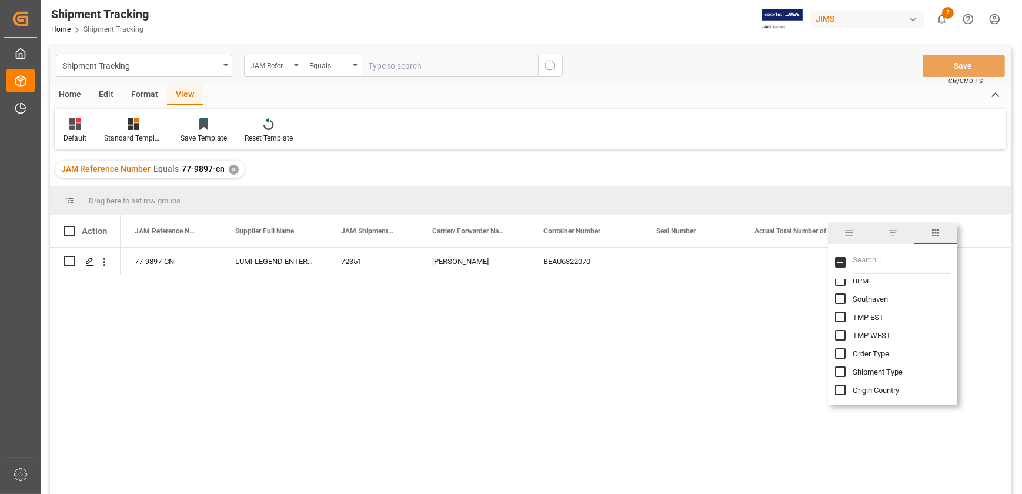
click at [841, 369] on input "Shipment Type column toggle visibility (hidden)" at bounding box center [840, 371] width 11 height 11
checkbox input "true"
click at [872, 329] on span "Timeslot Booking Time" at bounding box center [891, 332] width 77 height 9
checkbox input "true"
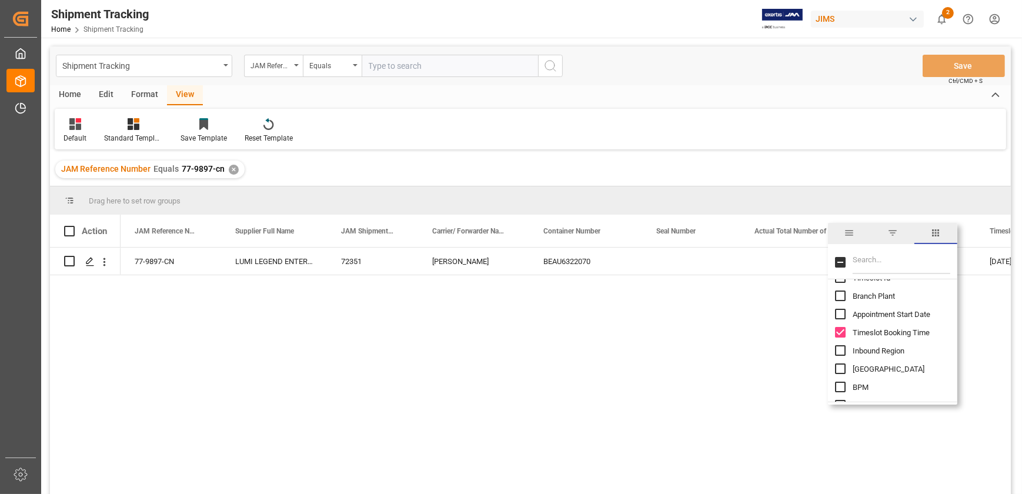
click at [886, 447] on div "77-9897-CN LUMI LEGEND ENTERPRISES LTD. 72351 [PERSON_NAME] BEAU6322070 LCL [DA…" at bounding box center [566, 375] width 890 height 254
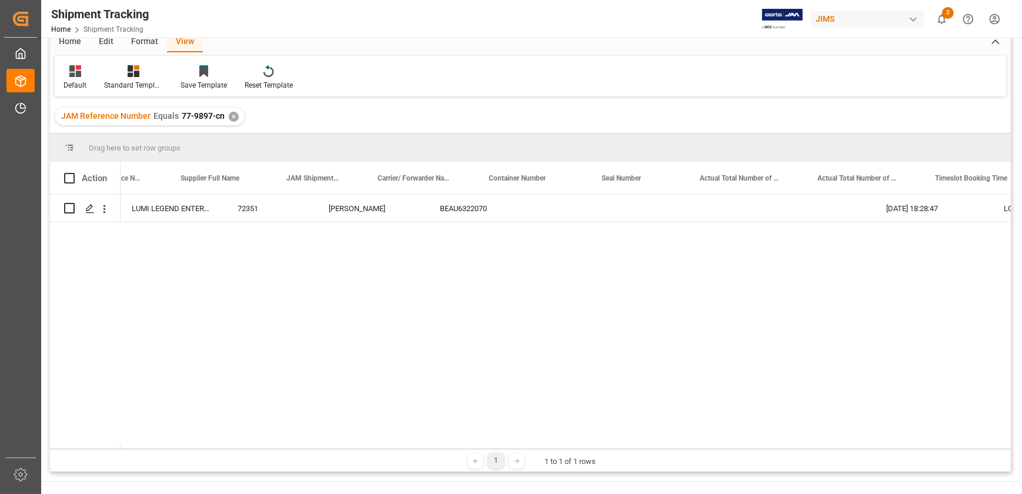
scroll to position [0, 180]
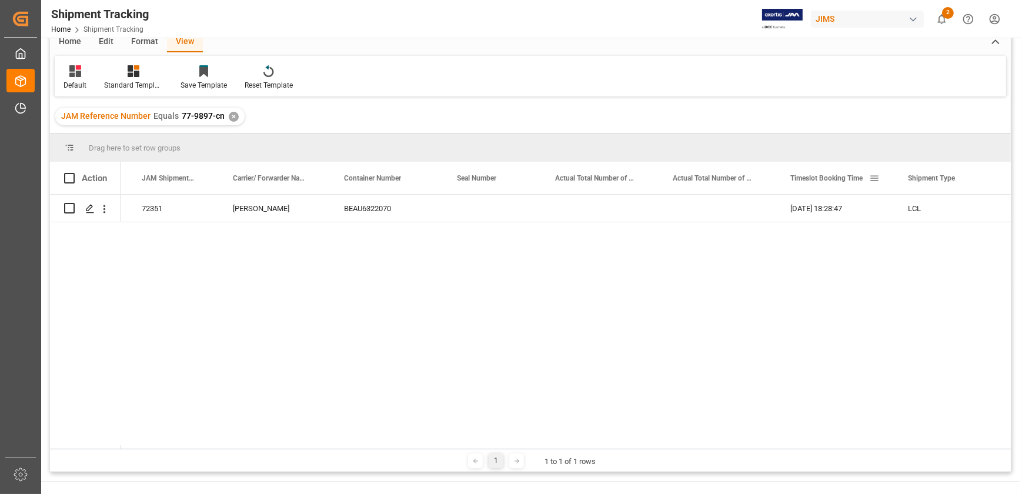
click at [872, 176] on span at bounding box center [874, 178] width 11 height 11
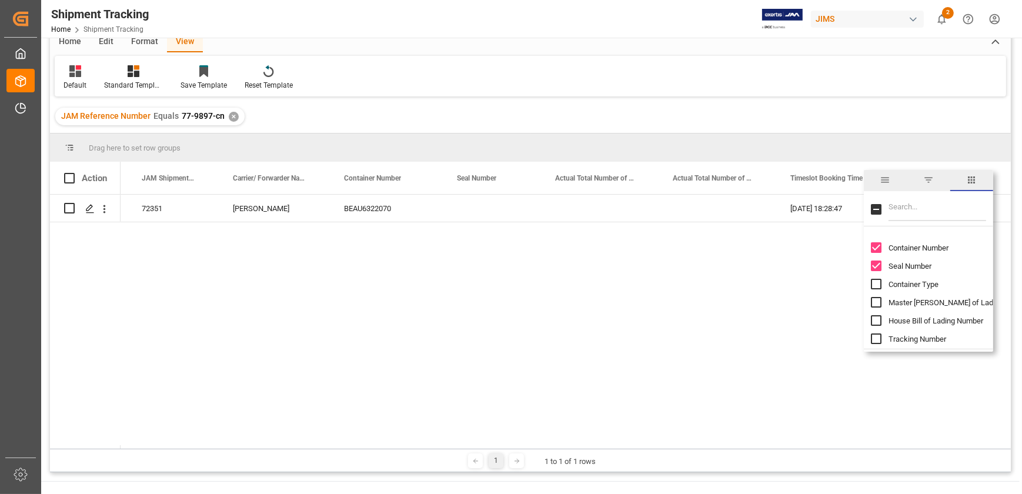
scroll to position [374, 0]
click at [923, 284] on span "Tracking Number" at bounding box center [918, 285] width 58 height 9
checkbox input "true"
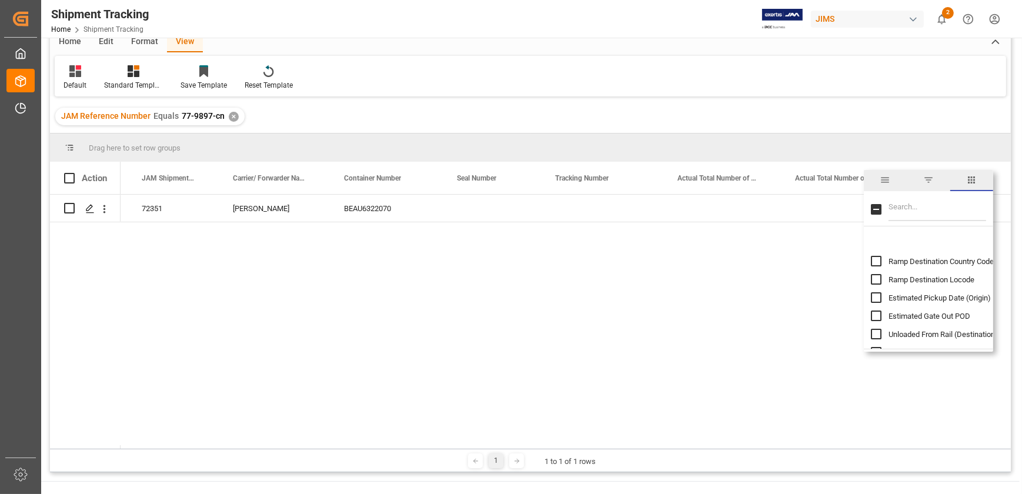
scroll to position [535, 0]
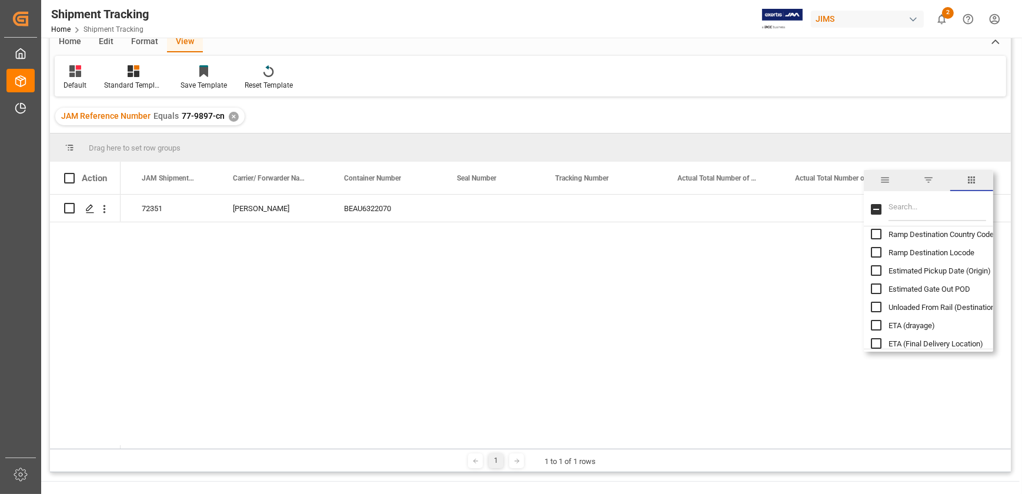
click at [880, 268] on input "Estimated Pickup Date (Origin) column toggle visibility (hidden)" at bounding box center [876, 270] width 11 height 11
click at [880, 268] on input "Estimated Pickup Date (Origin) column toggle visibility (visible)" at bounding box center [876, 270] width 11 height 11
click at [880, 268] on input "Estimated Pickup Date (Origin) column toggle visibility (hidden)" at bounding box center [876, 270] width 11 height 11
checkbox input "true"
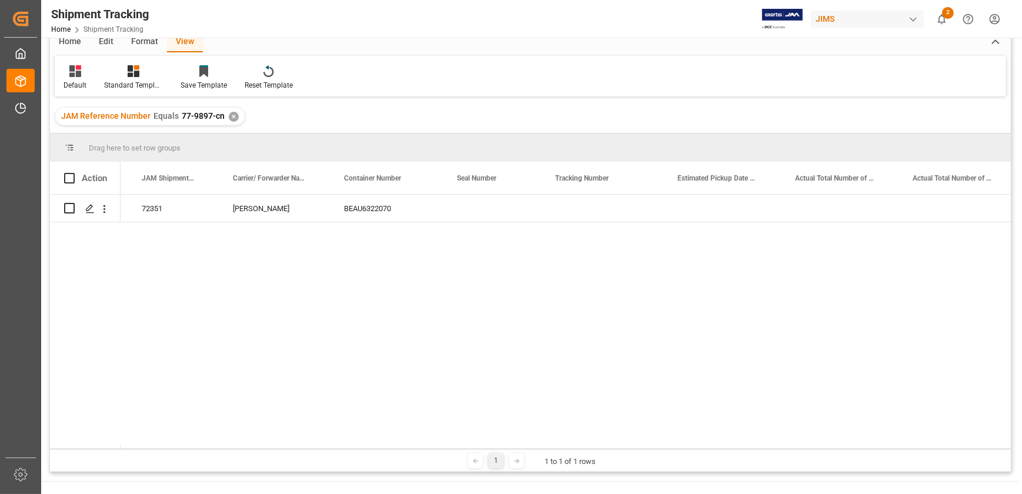
click at [817, 306] on div "77-9897-CN LUMI LEGEND ENTERPRISES LTD. 72351 [PERSON_NAME] BEAU6322070 [DATE] …" at bounding box center [566, 322] width 890 height 254
drag, startPoint x: 820, startPoint y: 448, endPoint x: 903, endPoint y: 442, distance: 83.1
click at [903, 442] on div "Drag here to set row groups Drag here to set column labels Action JAM Reference…" at bounding box center [530, 303] width 961 height 339
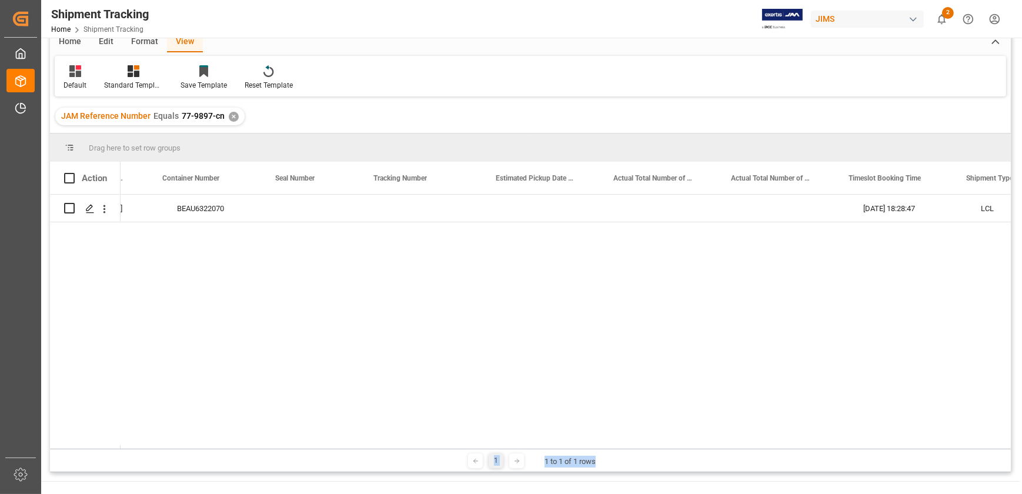
scroll to position [0, 403]
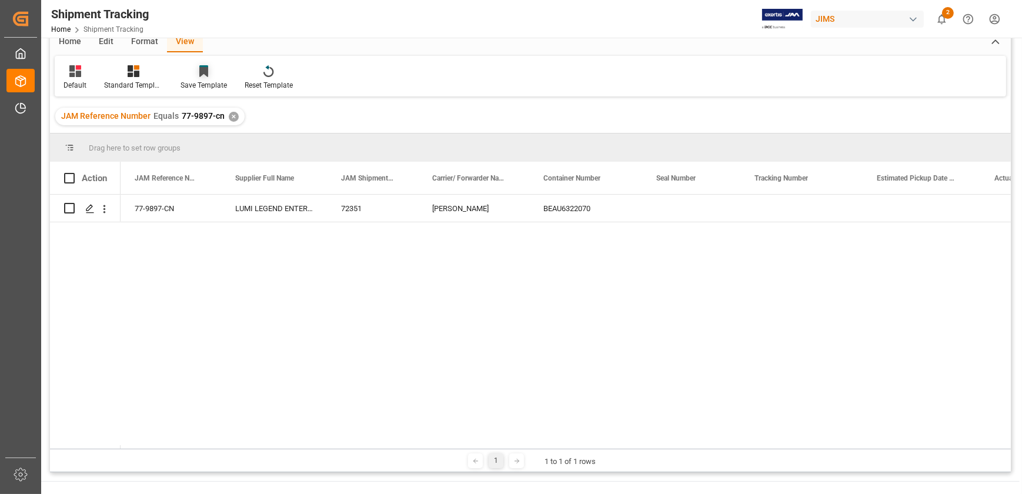
click at [209, 68] on div at bounding box center [204, 71] width 46 height 12
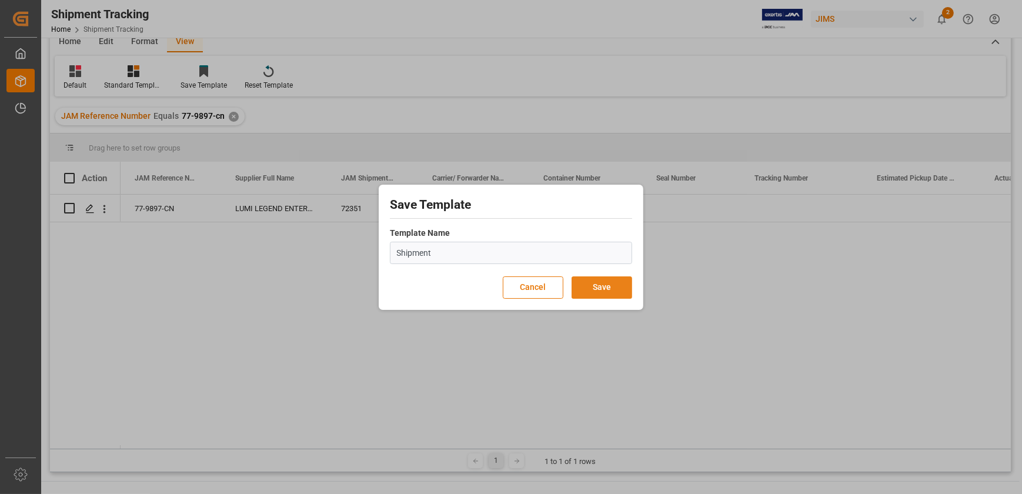
type input "Shipment"
click at [589, 282] on button "Save" at bounding box center [602, 287] width 61 height 22
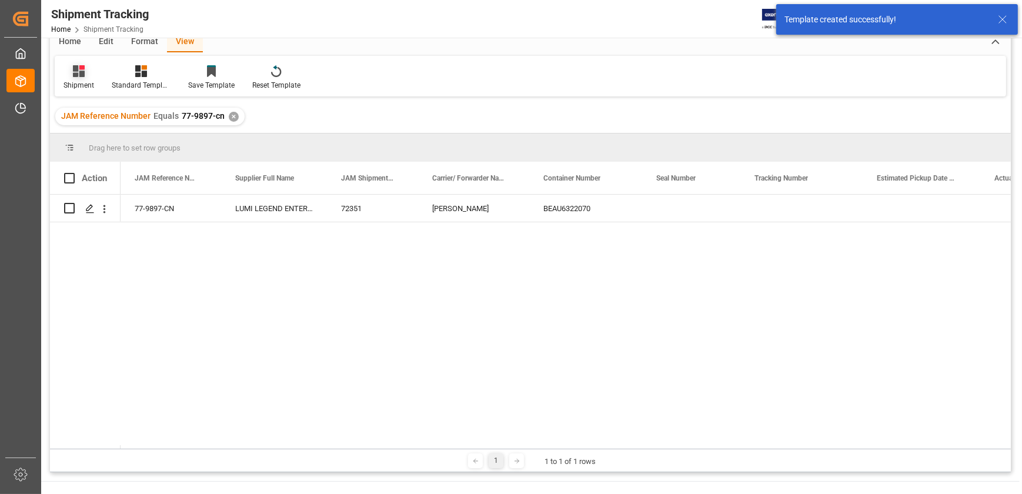
click at [74, 65] on icon at bounding box center [79, 71] width 12 height 12
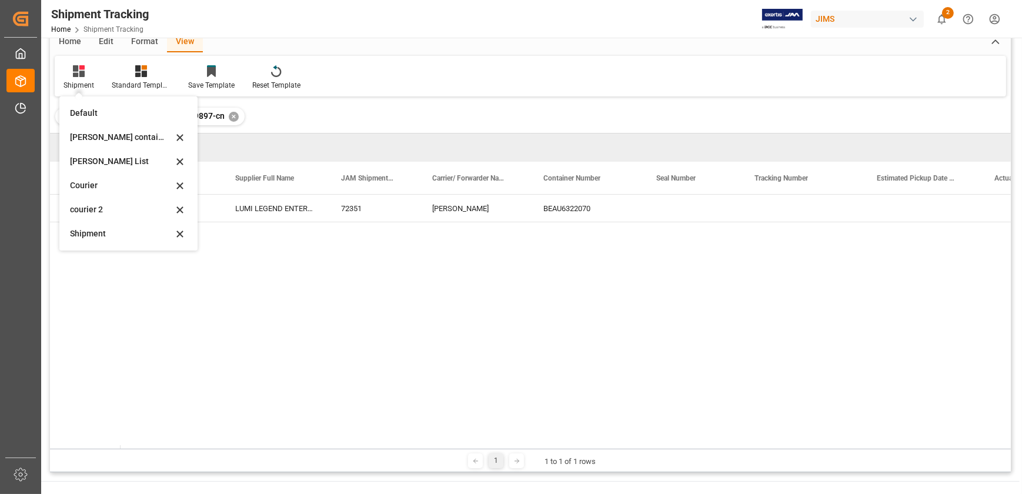
click at [362, 386] on div "[PERSON_NAME] BEAU6322070 72351 LUMI LEGEND ENTERPRISES LTD. 77-9897-CN" at bounding box center [566, 322] width 890 height 254
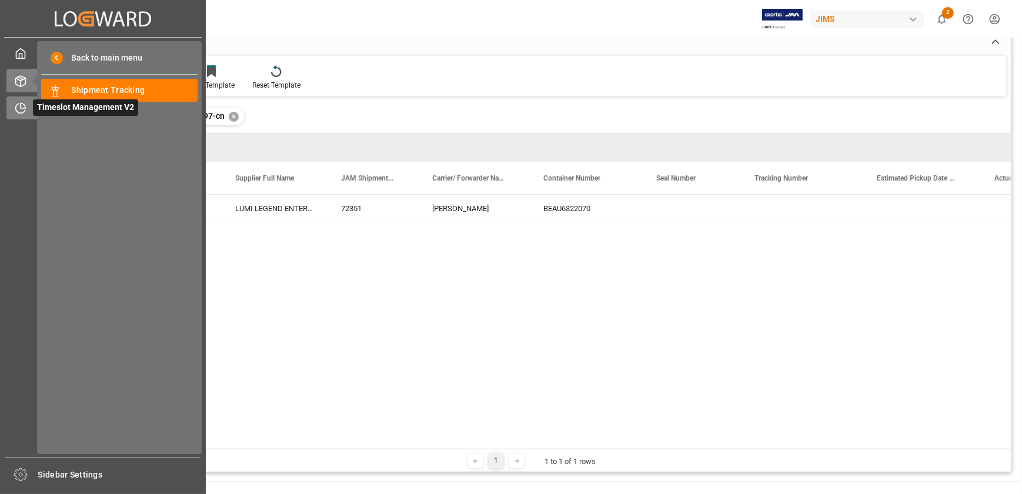
click at [44, 108] on span "Timeslot Management V2" at bounding box center [85, 107] width 105 height 16
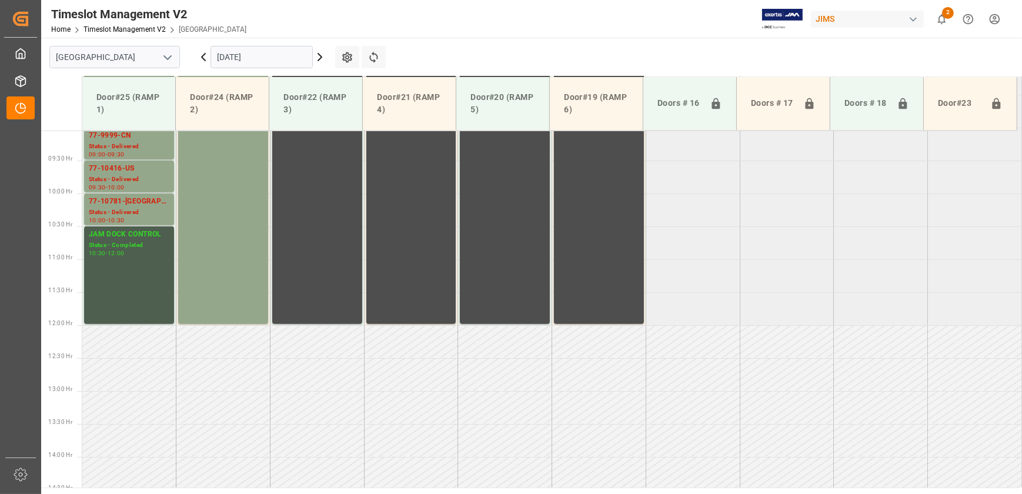
scroll to position [729, 0]
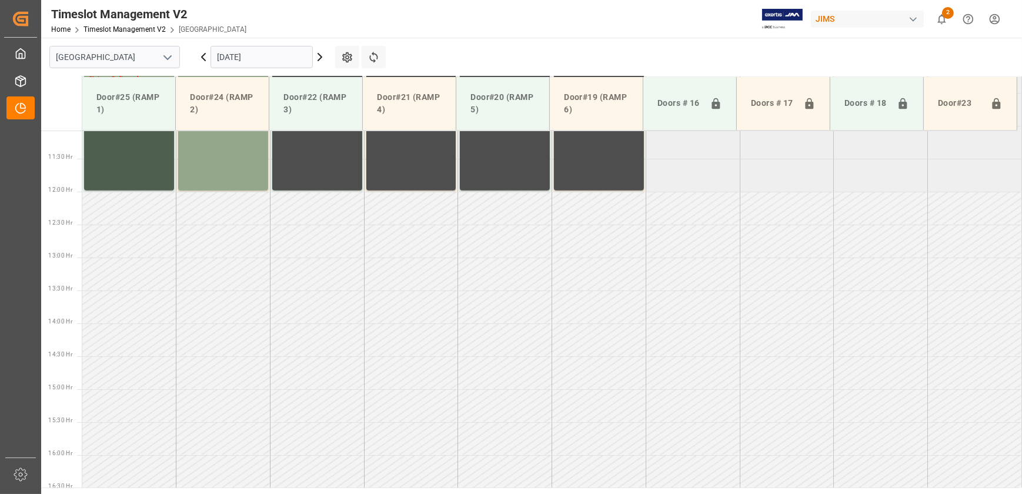
click at [251, 61] on input "[DATE]" at bounding box center [262, 57] width 102 height 22
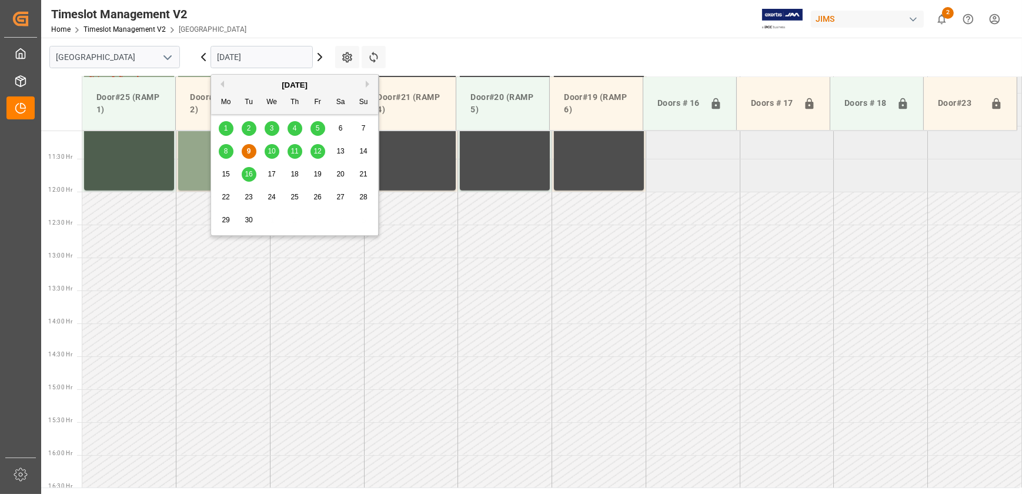
click at [271, 149] on span "10" at bounding box center [272, 151] width 8 height 8
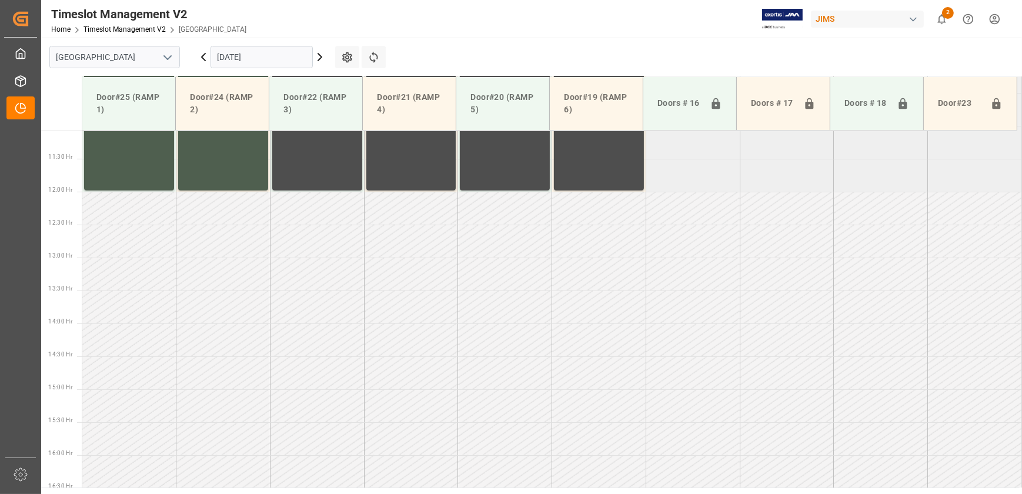
click at [247, 61] on input "[DATE]" at bounding box center [262, 57] width 102 height 22
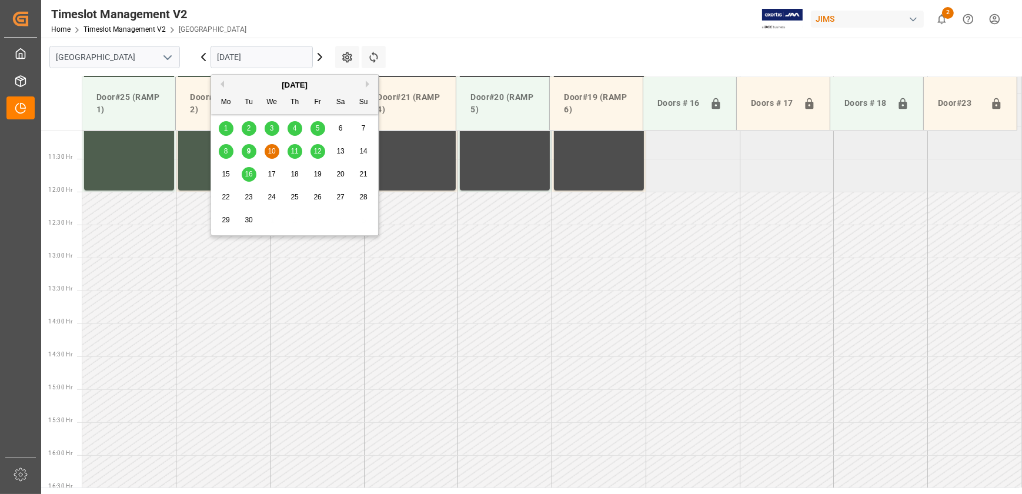
click at [296, 147] on span "11" at bounding box center [295, 151] width 8 height 8
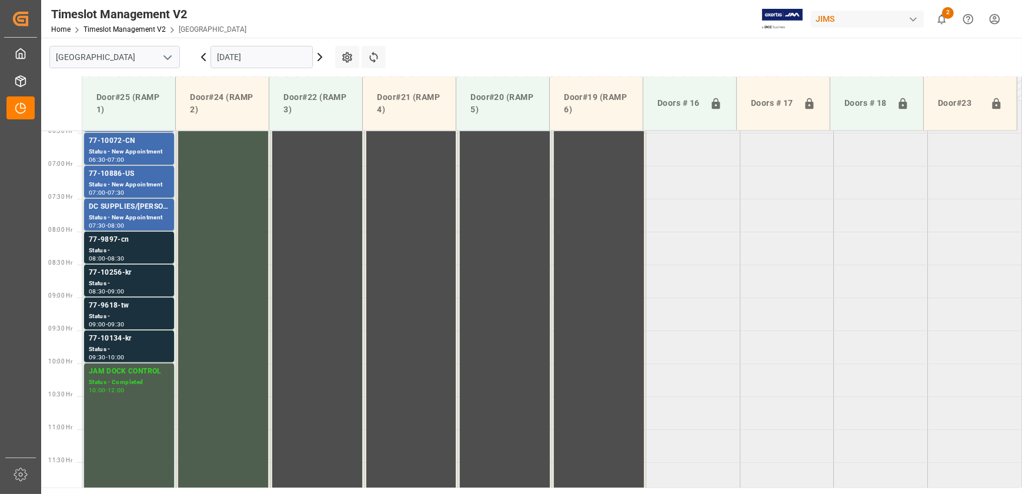
scroll to position [408, 0]
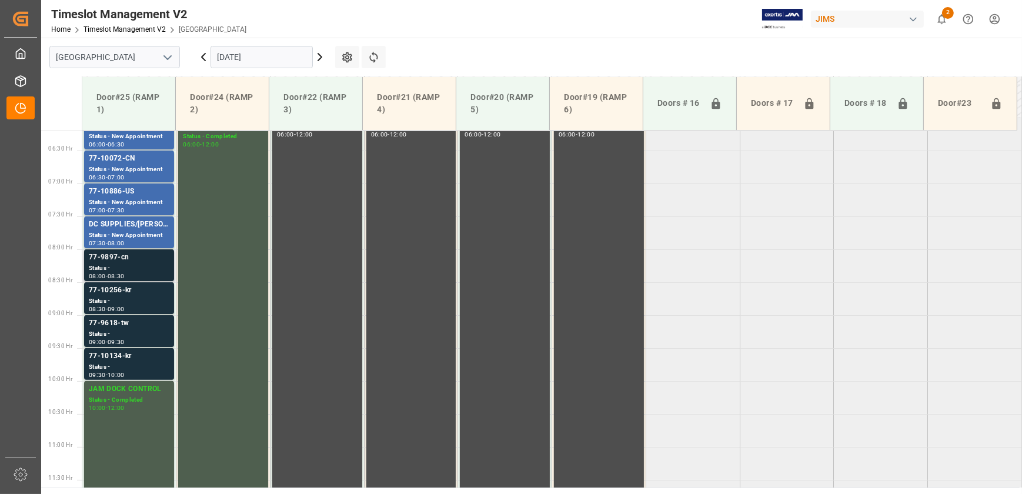
click at [152, 261] on div "77-9897-cn" at bounding box center [129, 258] width 81 height 12
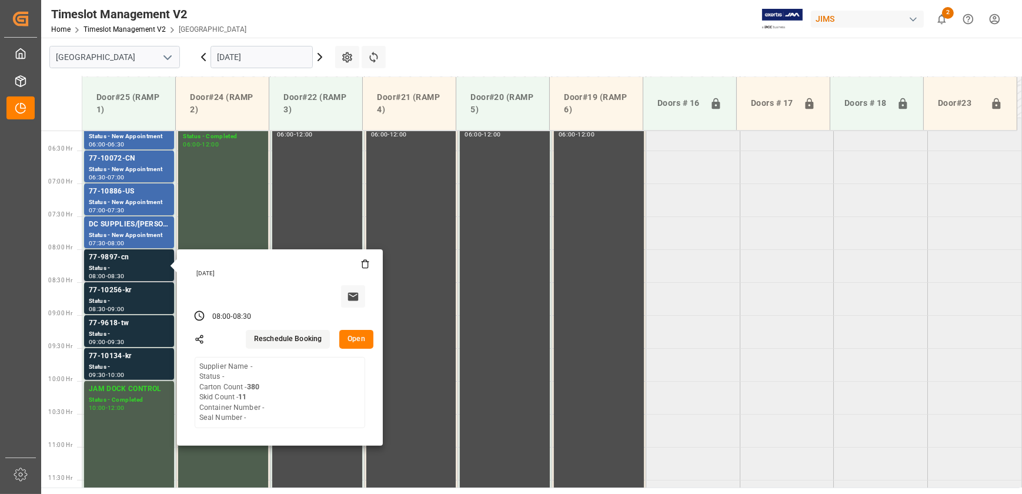
click at [359, 340] on button "Open" at bounding box center [356, 339] width 34 height 19
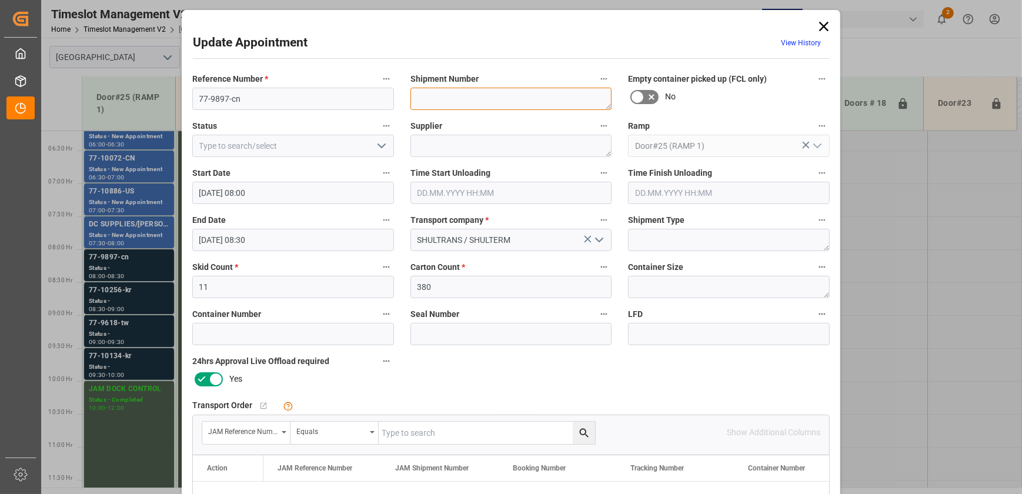
click at [463, 99] on textarea at bounding box center [512, 99] width 202 height 22
paste textarea "72351"
type textarea "72351"
click at [419, 141] on textarea at bounding box center [512, 146] width 202 height 22
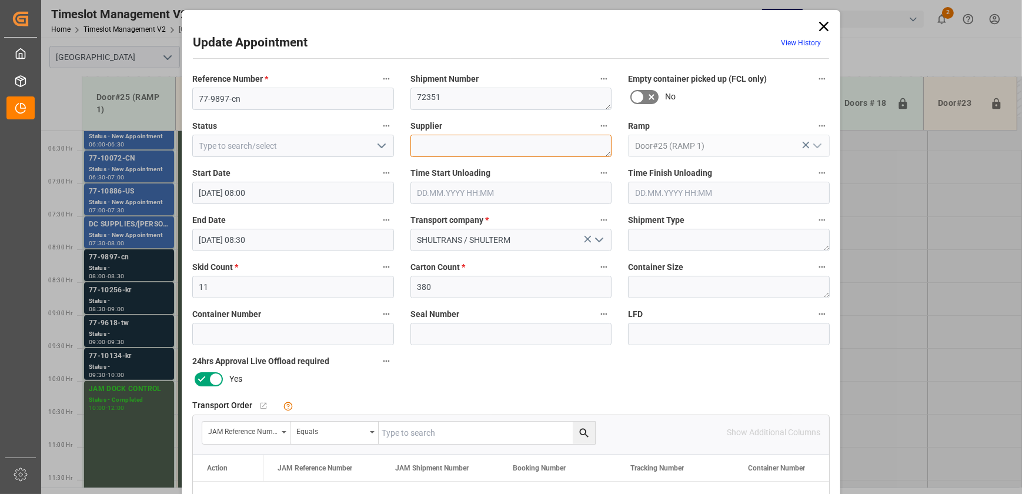
paste textarea "LUMI LEGEND"
type textarea "LUMI LEGEND"
click at [381, 146] on polyline "open menu" at bounding box center [381, 146] width 7 height 4
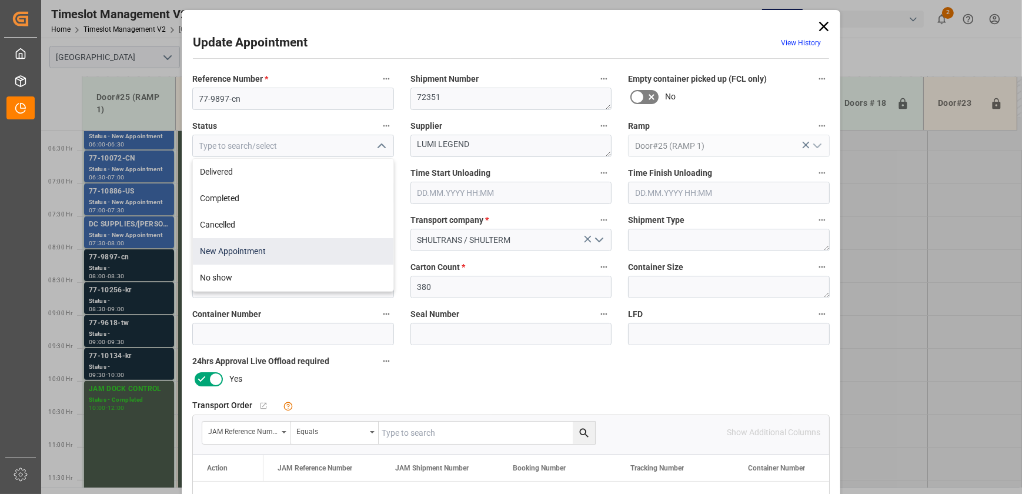
click at [296, 248] on div "New Appointment" at bounding box center [293, 251] width 201 height 26
type input "New Appointment"
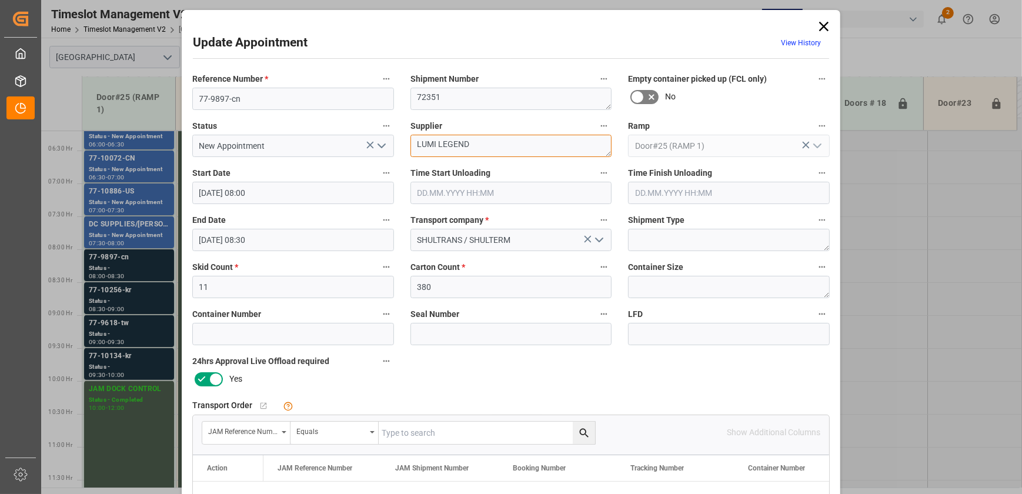
click at [420, 145] on textarea "LUMI LEGEND" at bounding box center [512, 146] width 202 height 22
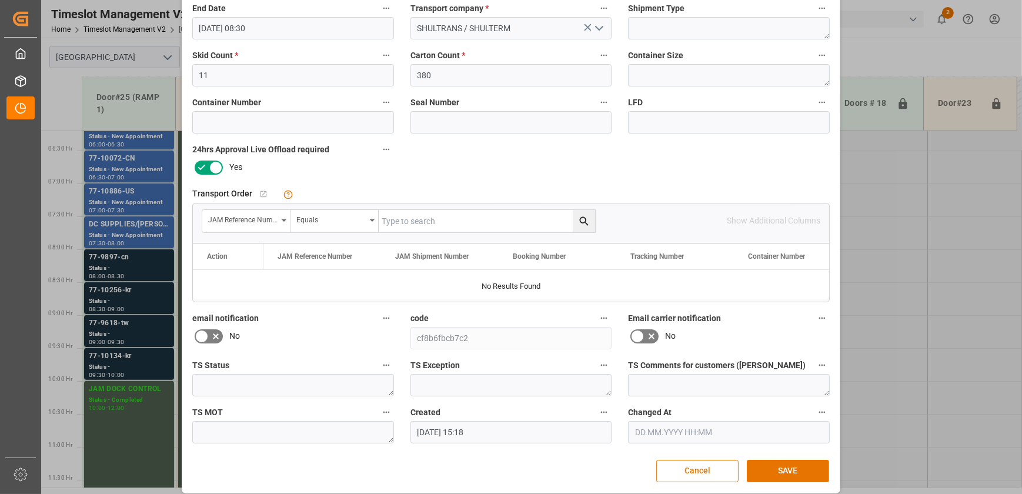
scroll to position [220, 0]
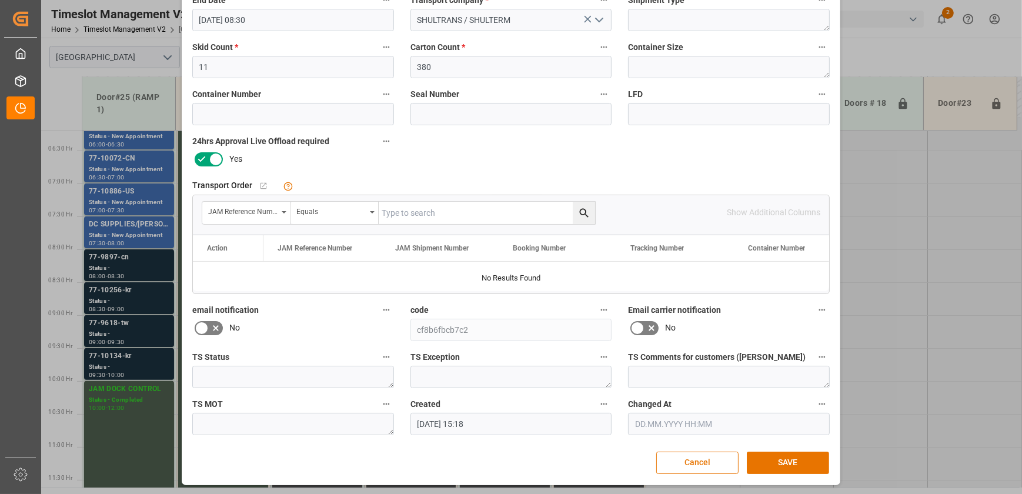
drag, startPoint x: 809, startPoint y: 461, endPoint x: 671, endPoint y: 429, distance: 142.3
click at [809, 461] on button "SAVE" at bounding box center [788, 463] width 82 height 22
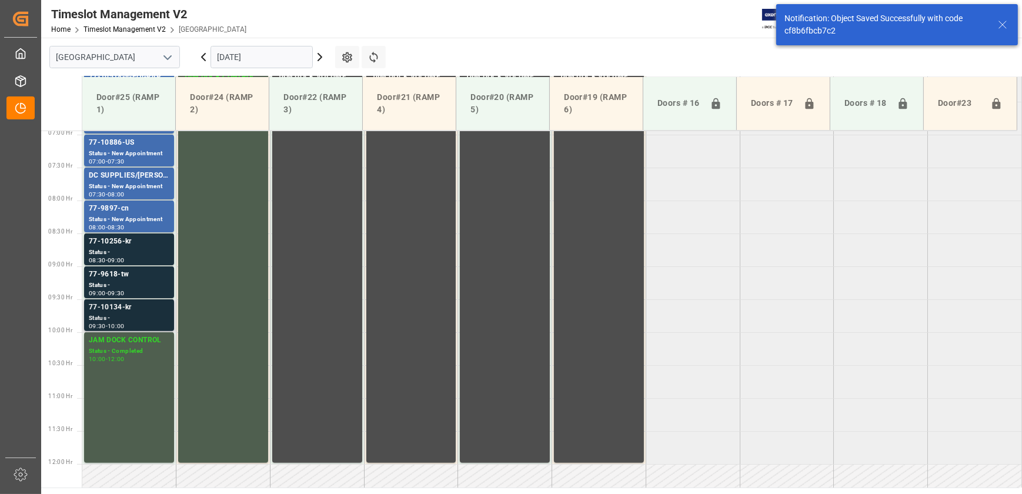
scroll to position [465, 0]
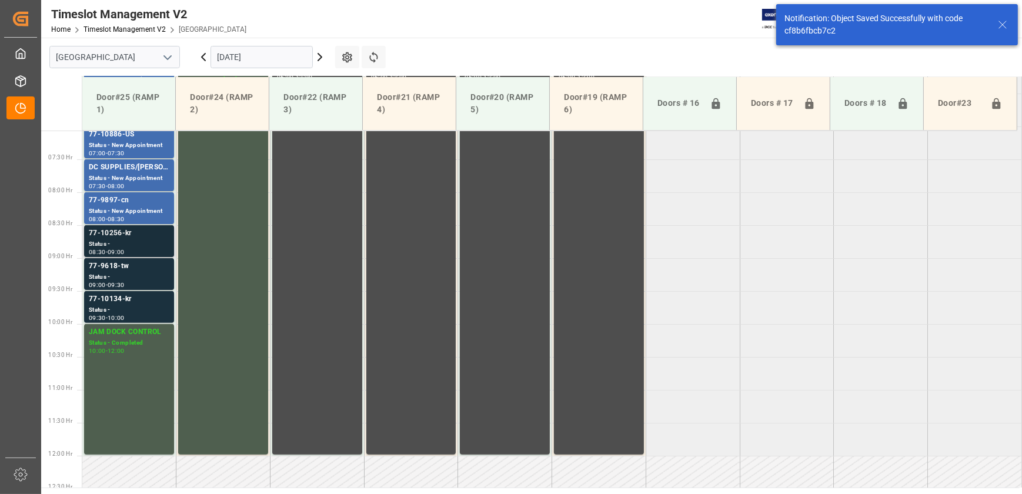
click at [155, 231] on div "77-10256-kr" at bounding box center [129, 234] width 81 height 12
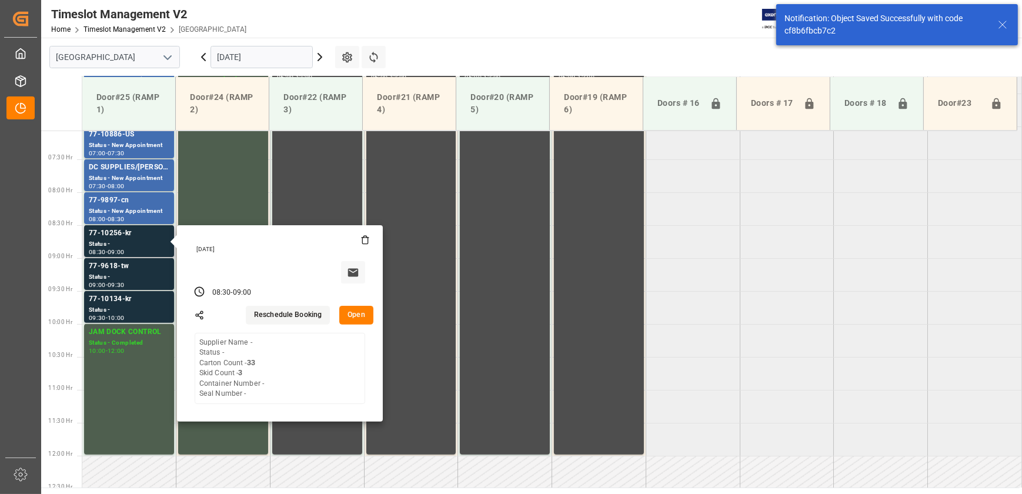
click at [346, 311] on button "Open" at bounding box center [356, 315] width 34 height 19
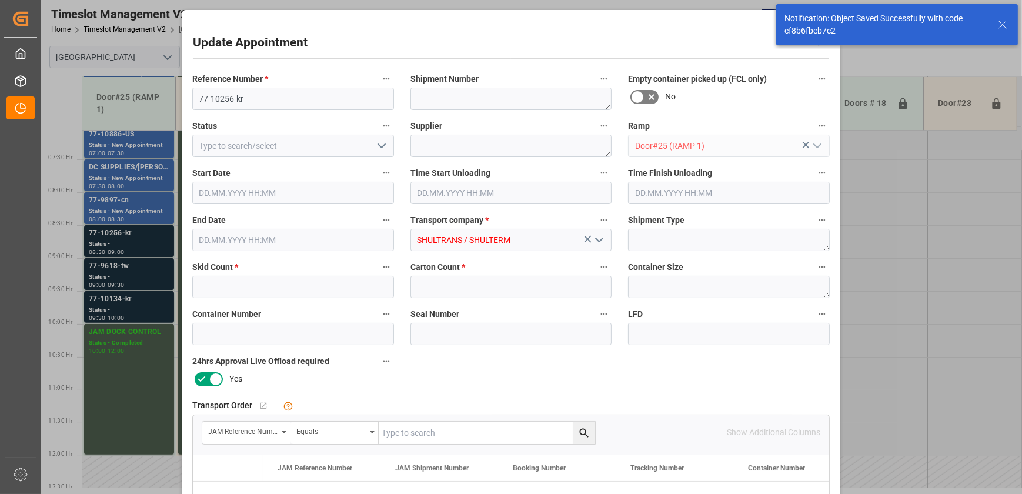
type input "3"
type input "33"
type input "[DATE] 08:30"
type input "[DATE] 09:00"
type input "[DATE] 15:18"
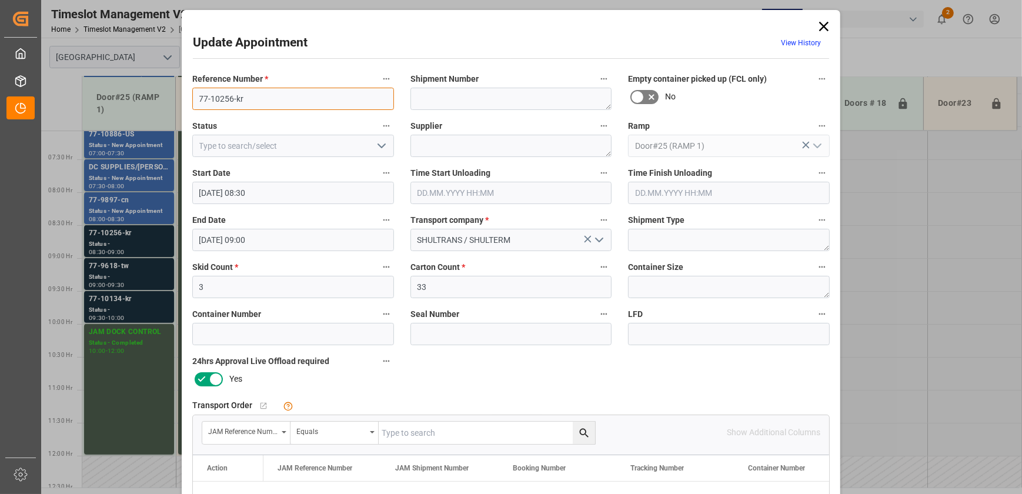
click at [258, 103] on input "77-10256-kr" at bounding box center [293, 99] width 202 height 22
click at [263, 99] on input "77-10256-kr" at bounding box center [293, 99] width 202 height 22
click at [437, 429] on input "text" at bounding box center [487, 433] width 216 height 22
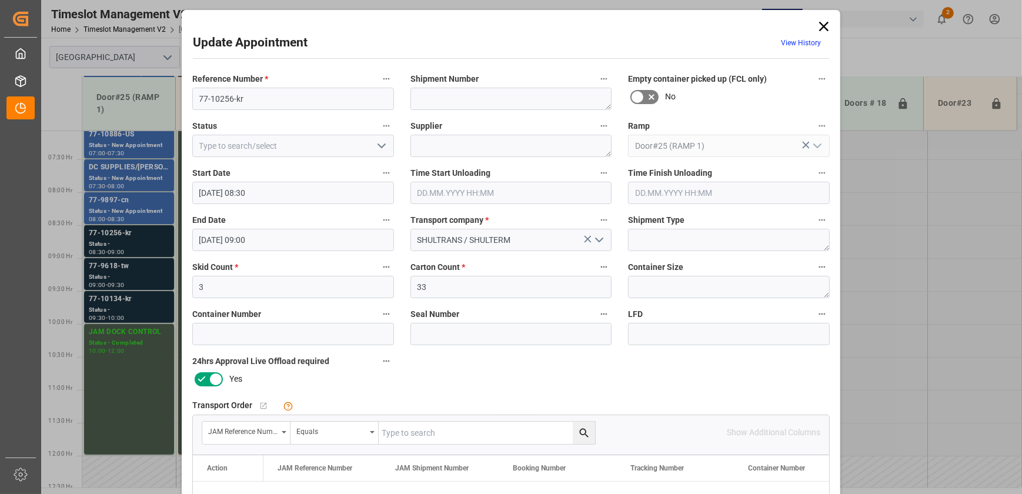
paste input "77-10256-kr"
type input "77-10256-kr"
click at [573, 429] on button "search button" at bounding box center [584, 433] width 22 height 22
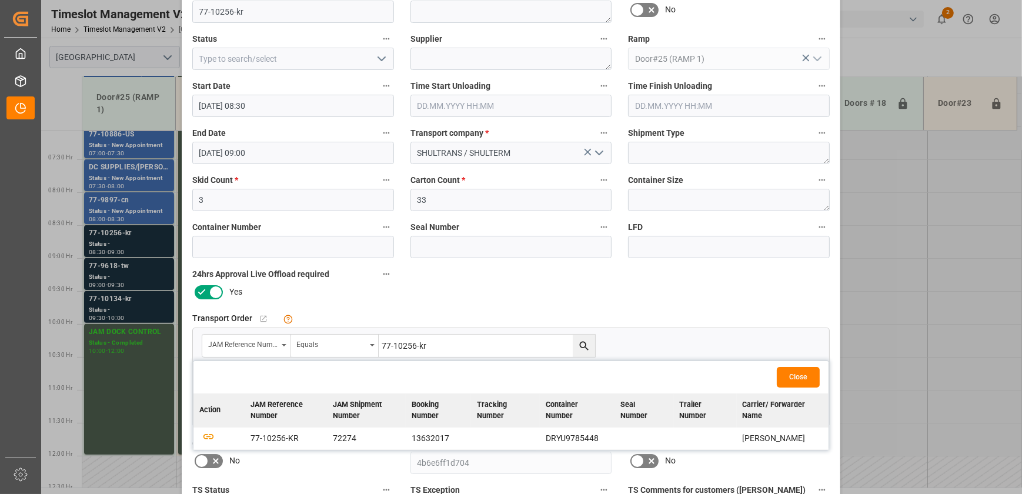
scroll to position [214, 0]
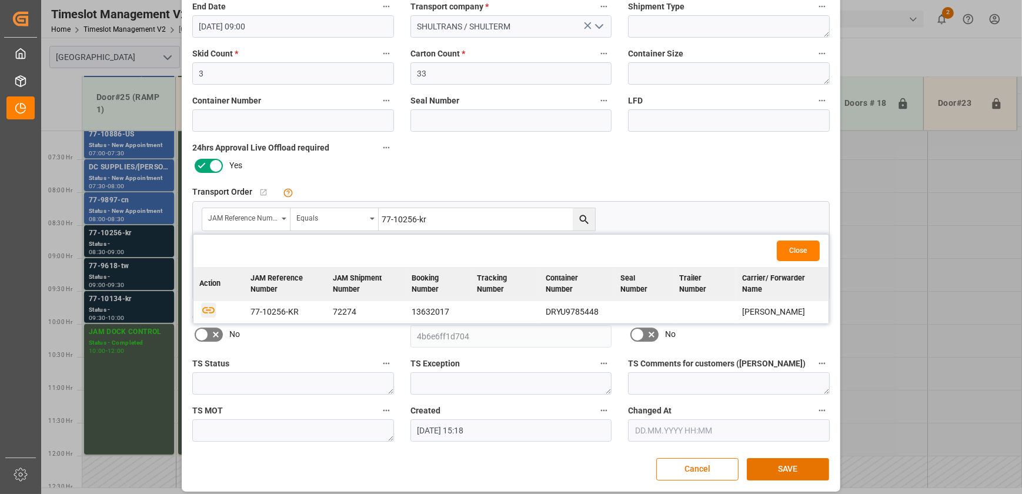
click at [207, 310] on icon "button" at bounding box center [208, 309] width 15 height 15
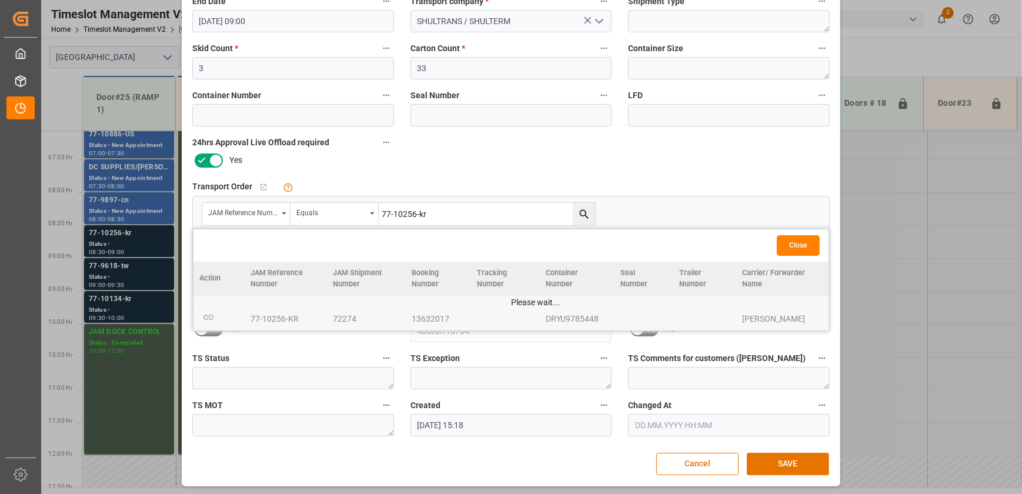
scroll to position [220, 0]
click at [798, 459] on button "SAVE" at bounding box center [788, 463] width 82 height 22
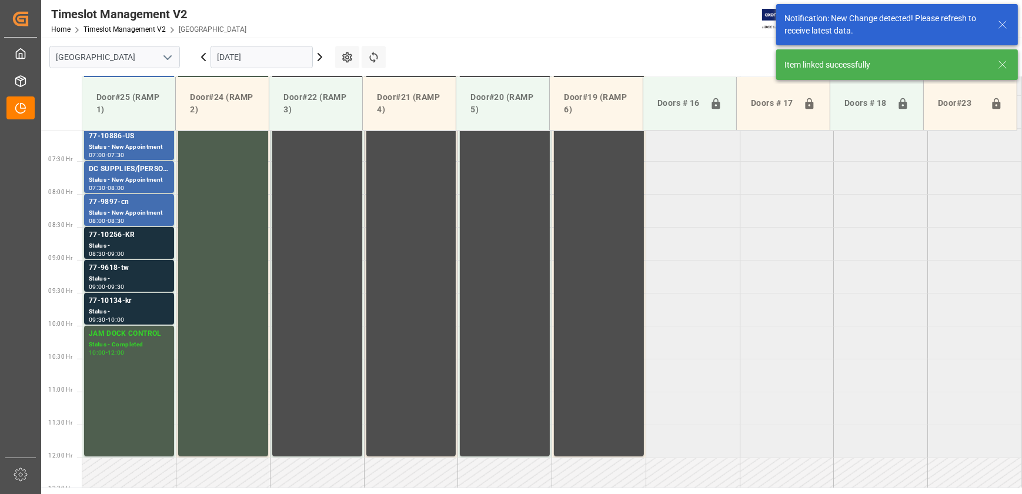
scroll to position [465, 0]
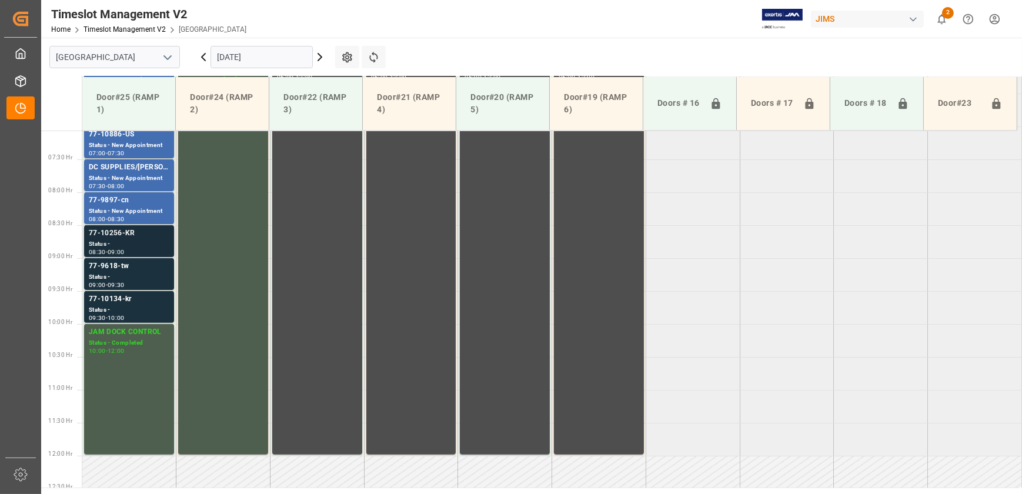
click at [158, 235] on div "77-10256-KR" at bounding box center [129, 234] width 81 height 12
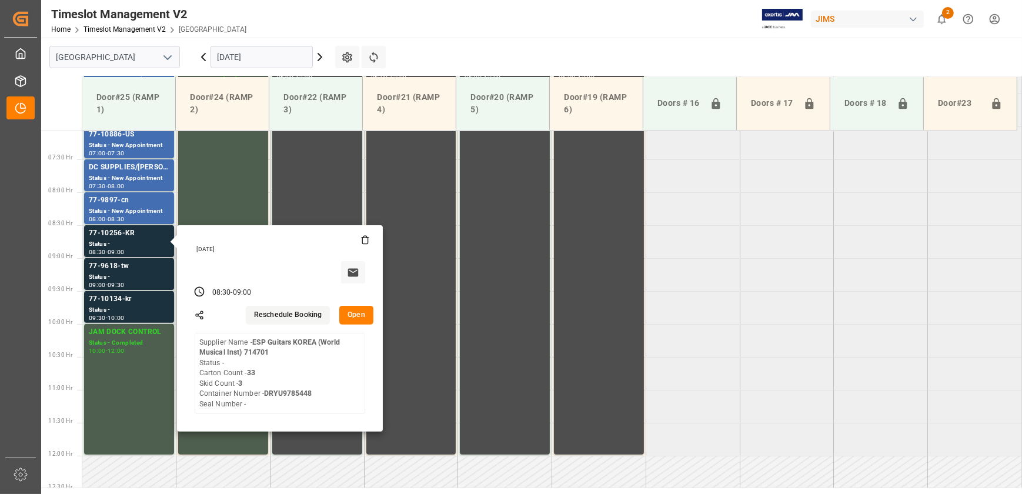
click at [356, 313] on button "Open" at bounding box center [356, 315] width 34 height 19
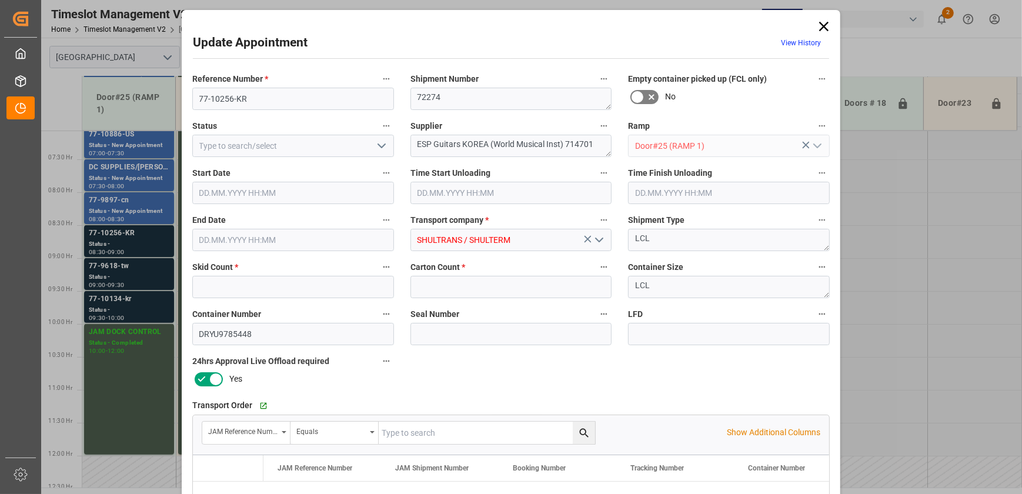
type input "3"
type input "33"
type input "[DATE] 08:30"
type input "[DATE] 09:00"
type input "[DATE] 15:18"
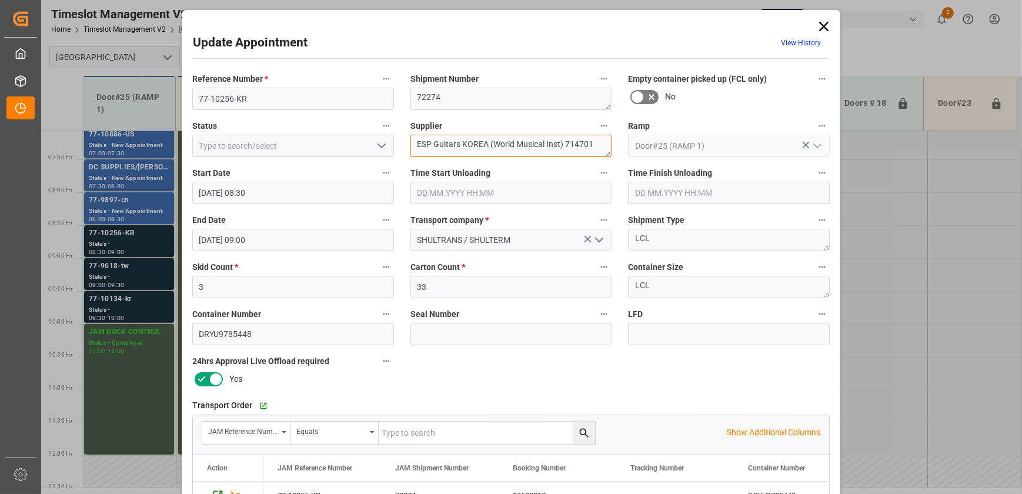
click at [445, 146] on textarea "ESP Guitars KOREA (World Musical Inst) 714701" at bounding box center [512, 146] width 202 height 22
drag, startPoint x: 563, startPoint y: 149, endPoint x: 463, endPoint y: 151, distance: 99.4
click at [463, 151] on textarea "ESP GUITAR KOREA (World Musical Inst) 714701" at bounding box center [512, 146] width 202 height 22
click at [506, 143] on textarea "ESP GUITAR INO2(" at bounding box center [512, 146] width 202 height 22
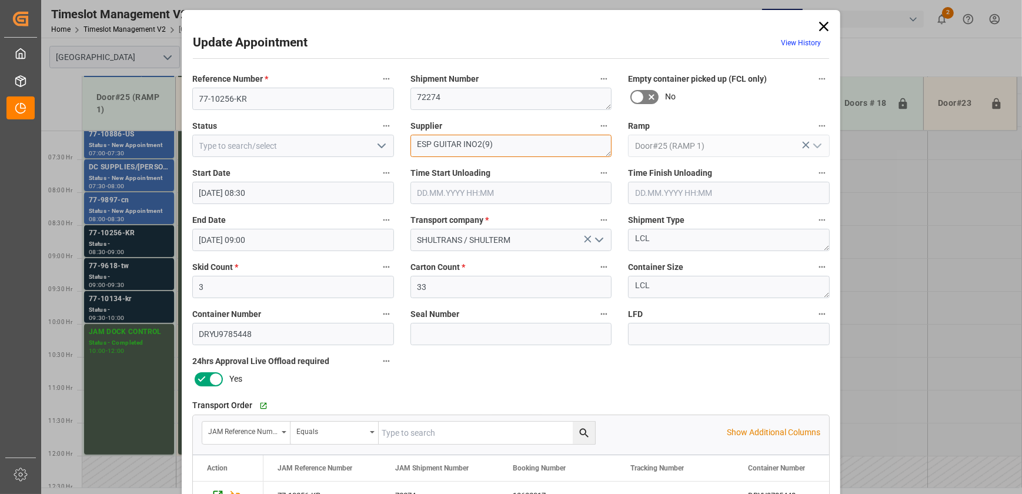
click at [505, 143] on textarea "ESP GUITAR INO2(9)" at bounding box center [512, 146] width 202 height 22
type textarea "ESP GUITAR INO2(9)"
click at [379, 146] on icon "open menu" at bounding box center [382, 146] width 14 height 14
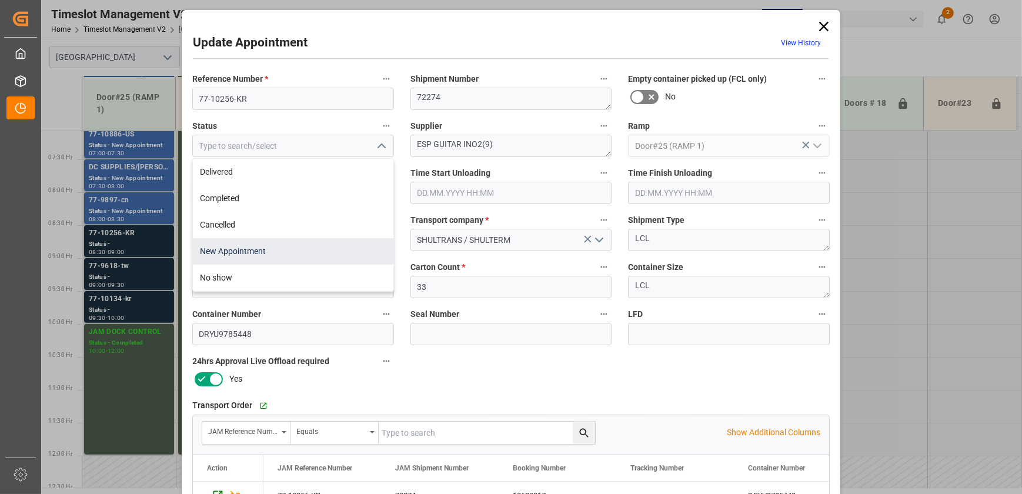
click at [315, 247] on div "New Appointment" at bounding box center [293, 251] width 201 height 26
type input "New Appointment"
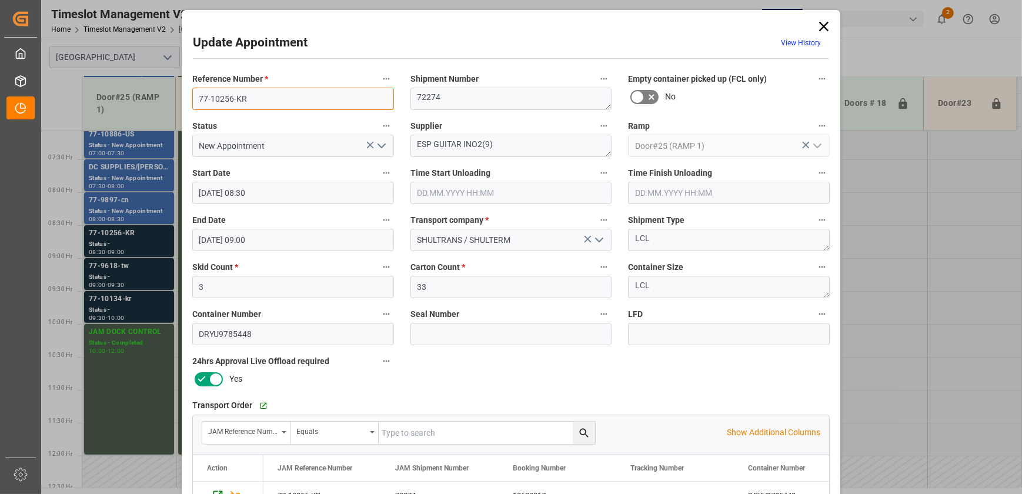
click at [288, 102] on input "77-10256-KR" at bounding box center [293, 99] width 202 height 22
click at [261, 100] on input "77-10256-KR" at bounding box center [293, 99] width 202 height 22
click at [259, 100] on input "77-10256-KR" at bounding box center [293, 99] width 202 height 22
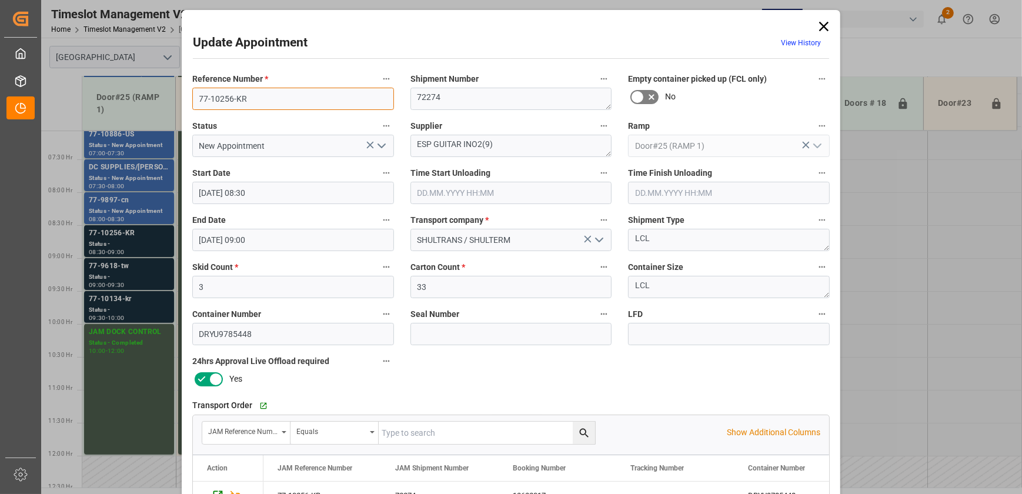
click at [258, 100] on input "77-10256-KR" at bounding box center [293, 99] width 202 height 22
drag, startPoint x: 826, startPoint y: 26, endPoint x: 606, endPoint y: 111, distance: 235.5
click at [826, 26] on icon at bounding box center [824, 26] width 16 height 16
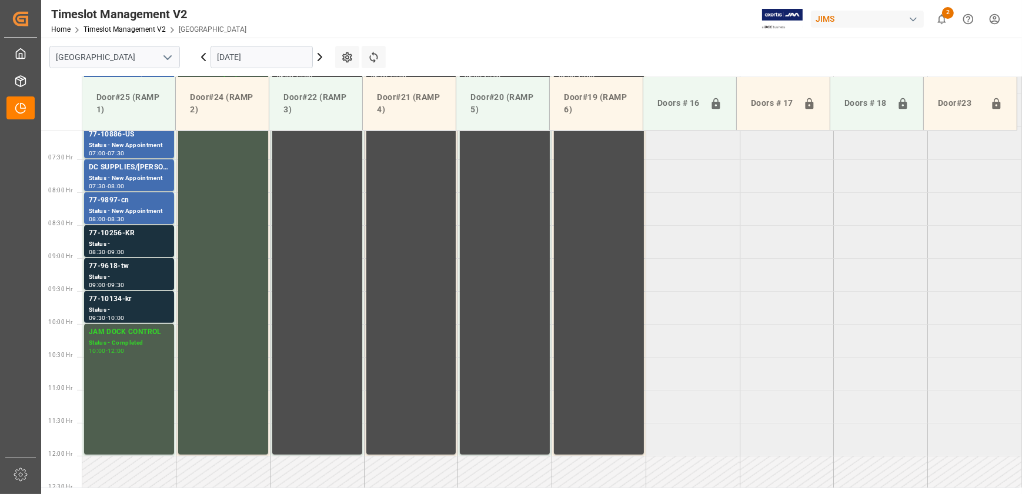
click at [204, 56] on icon at bounding box center [203, 57] width 14 height 14
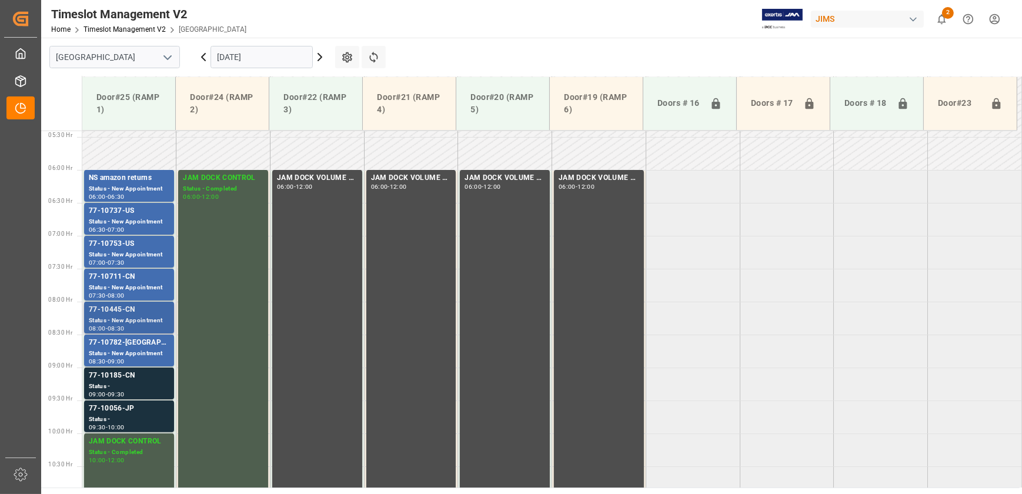
scroll to position [355, 0]
click at [142, 387] on div "Status -" at bounding box center [129, 388] width 81 height 10
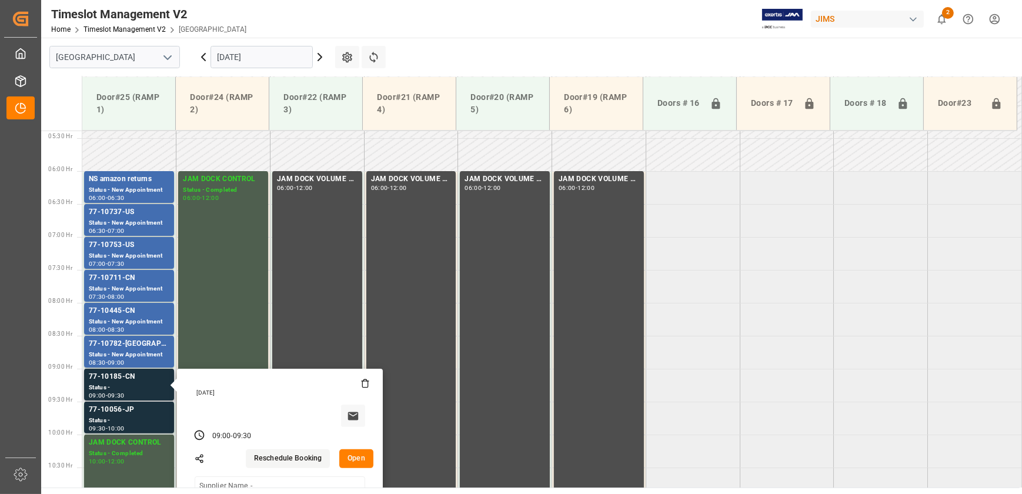
click at [353, 453] on button "Open" at bounding box center [356, 458] width 34 height 19
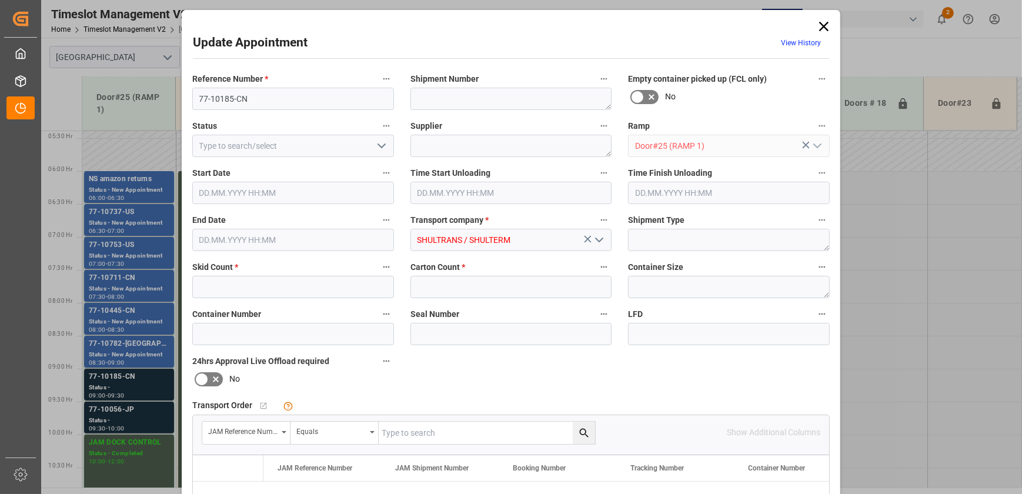
type input "1"
type input "21"
type input "[DATE] 09:00"
type input "[DATE] 09:30"
type input "[DATE] 15:38"
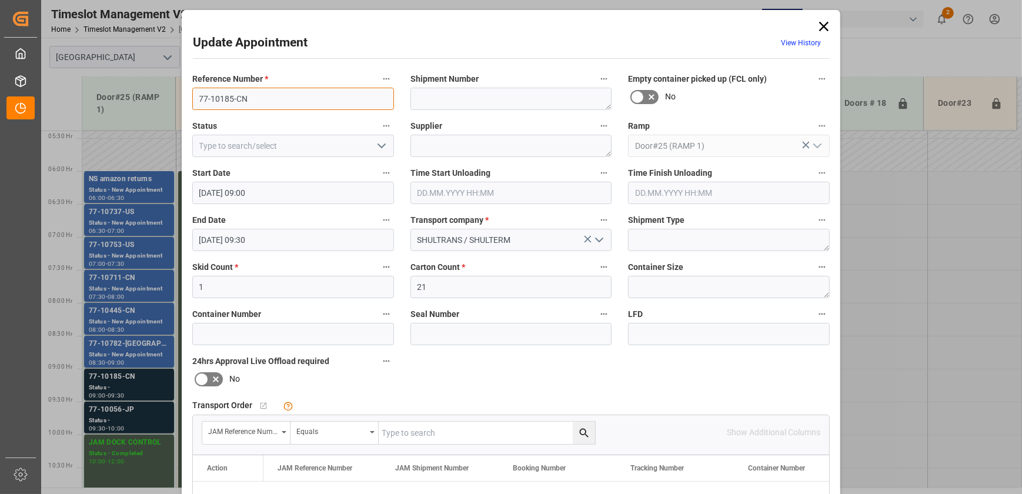
click at [267, 103] on input "77-10185-CN" at bounding box center [293, 99] width 202 height 22
click at [265, 102] on input "77-10185-CN" at bounding box center [293, 99] width 202 height 22
drag, startPoint x: 265, startPoint y: 102, endPoint x: 185, endPoint y: 105, distance: 80.0
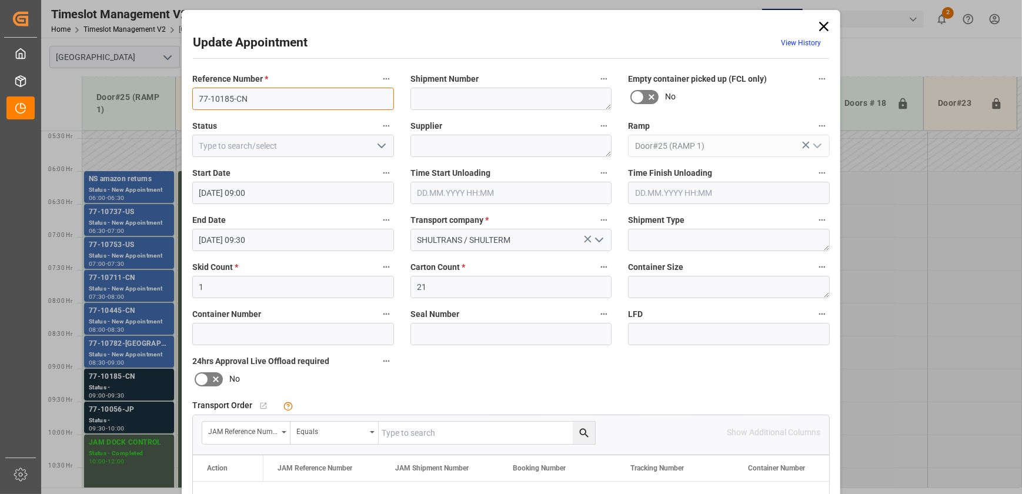
click at [185, 105] on div "Reference Number * 77-10185-CN" at bounding box center [293, 90] width 218 height 47
click at [151, 141] on div "Update Appointment View History Reference Number * 77-10185-CN Shipment Number …" at bounding box center [511, 247] width 1022 height 494
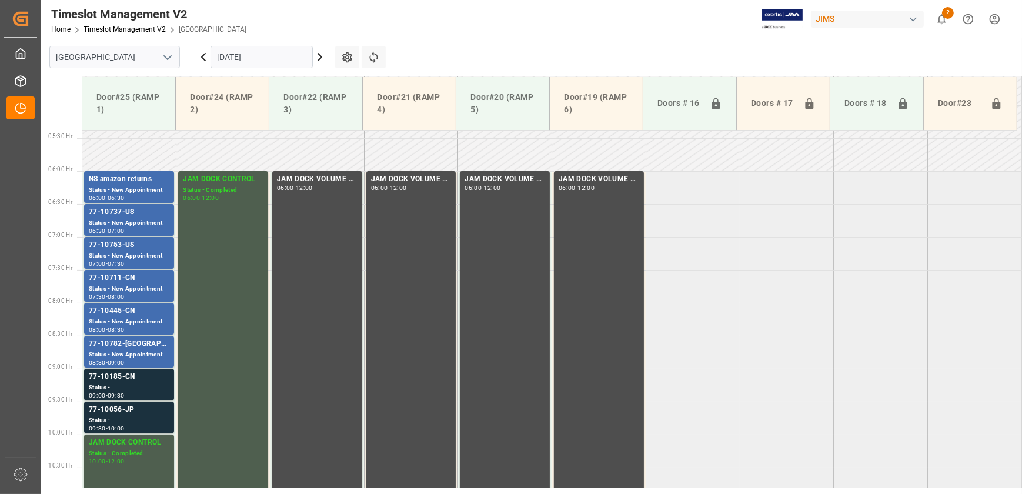
click at [316, 55] on icon at bounding box center [320, 57] width 14 height 14
click at [318, 59] on icon at bounding box center [320, 57] width 14 height 14
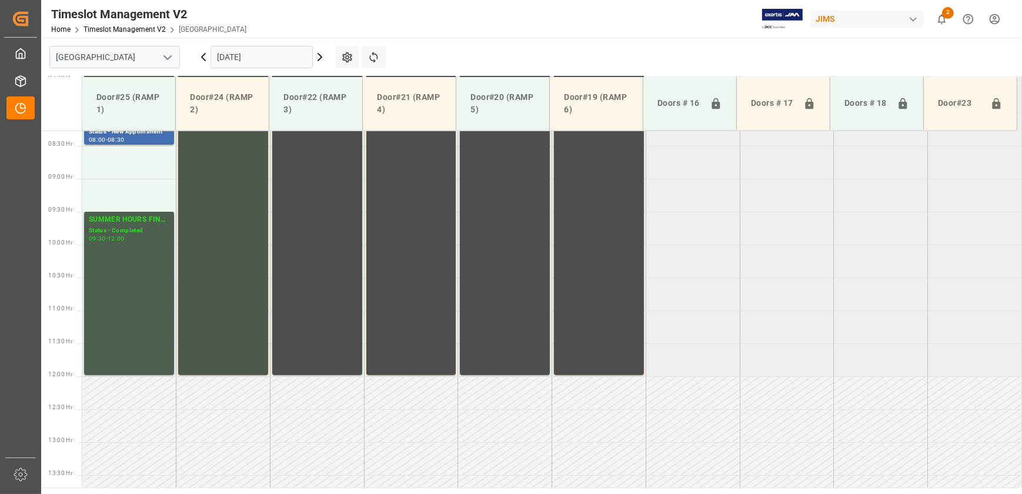
scroll to position [408, 0]
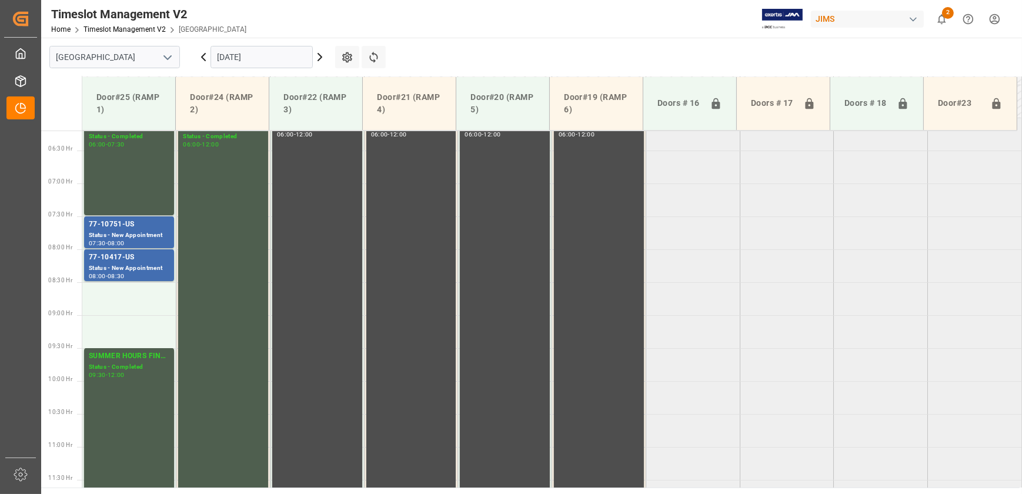
click at [204, 53] on icon at bounding box center [203, 57] width 14 height 14
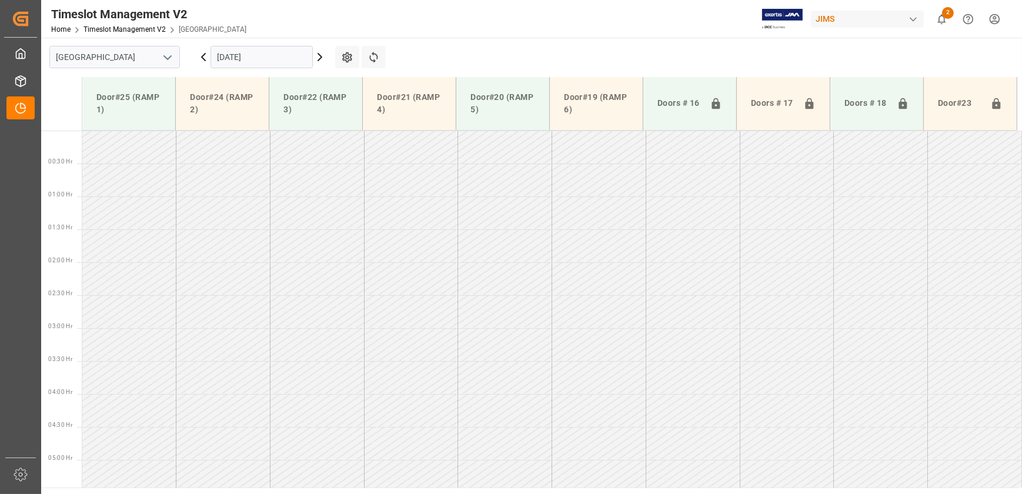
scroll to position [160, 0]
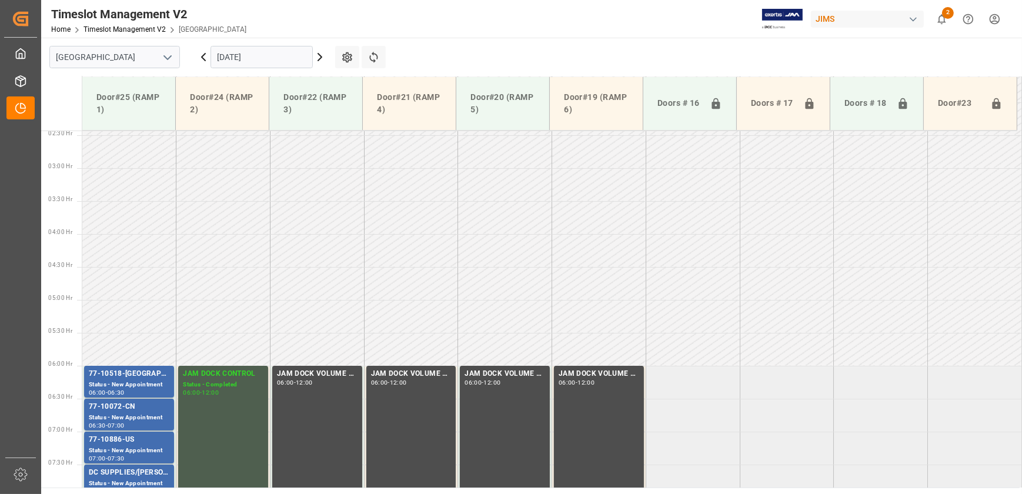
click at [204, 55] on icon at bounding box center [204, 57] width 4 height 7
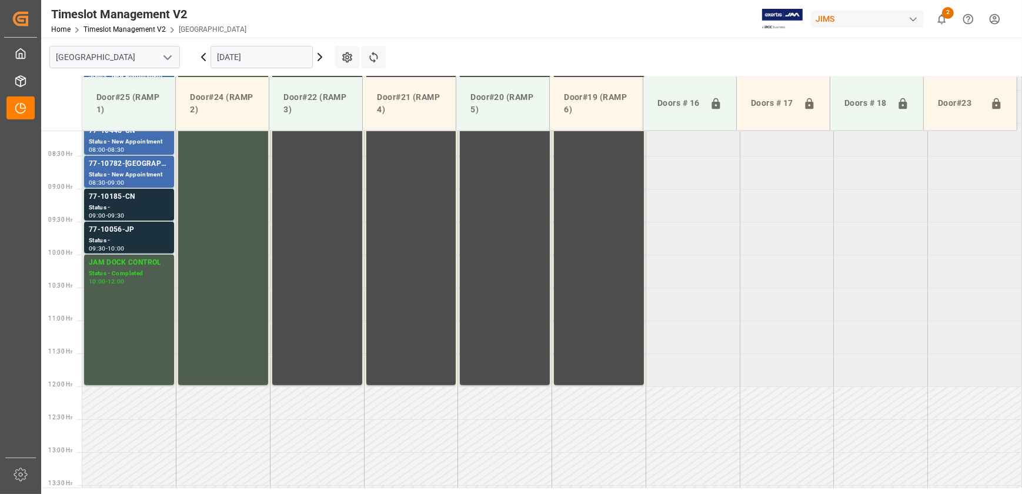
scroll to position [515, 0]
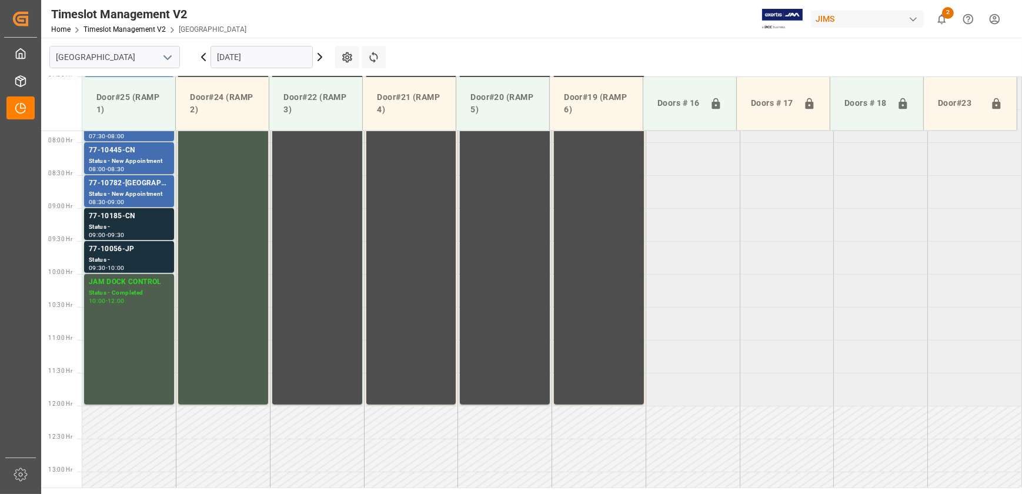
click at [323, 51] on icon at bounding box center [320, 57] width 14 height 14
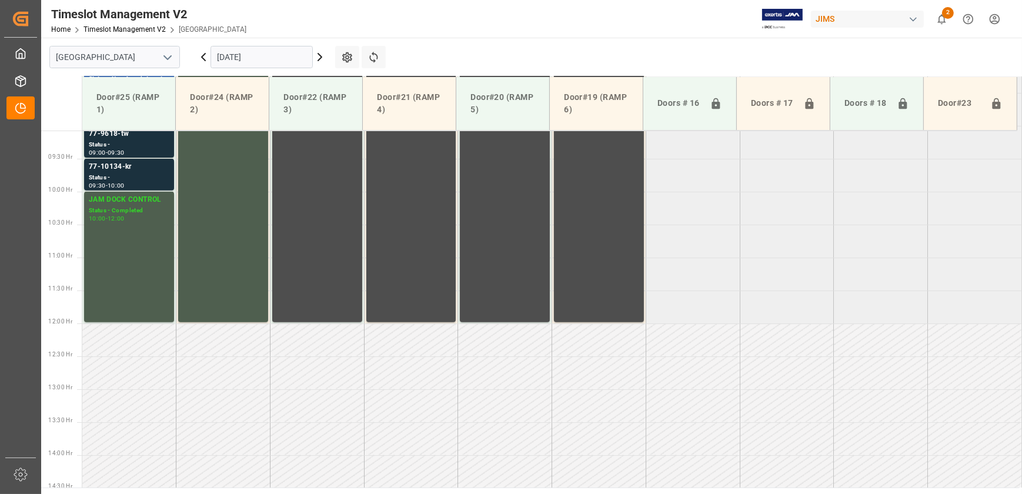
scroll to position [462, 0]
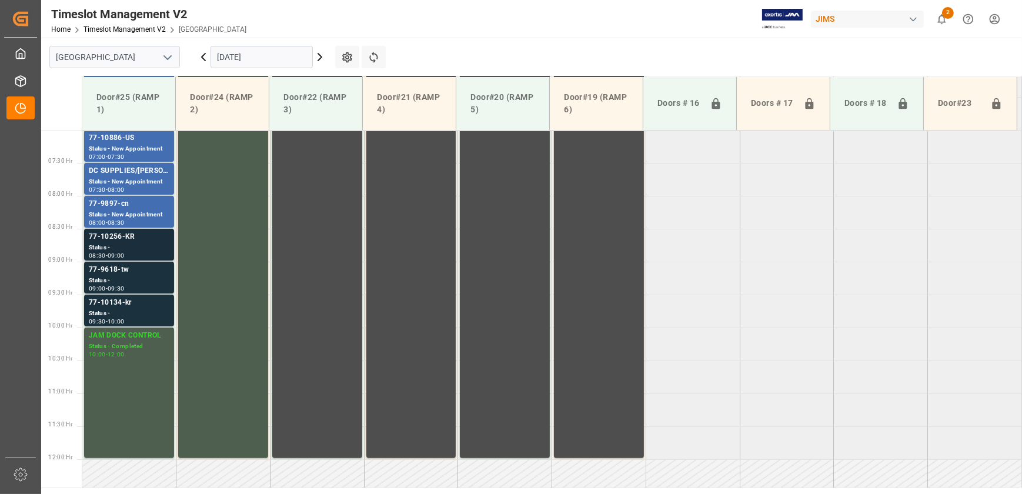
click at [139, 239] on div "77-10256-KR" at bounding box center [129, 237] width 81 height 12
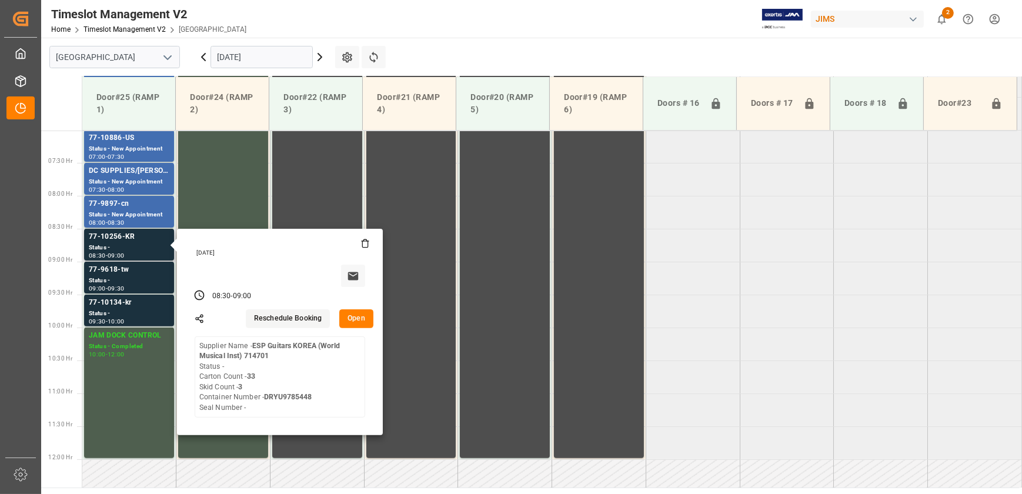
click at [358, 320] on button "Open" at bounding box center [356, 318] width 34 height 19
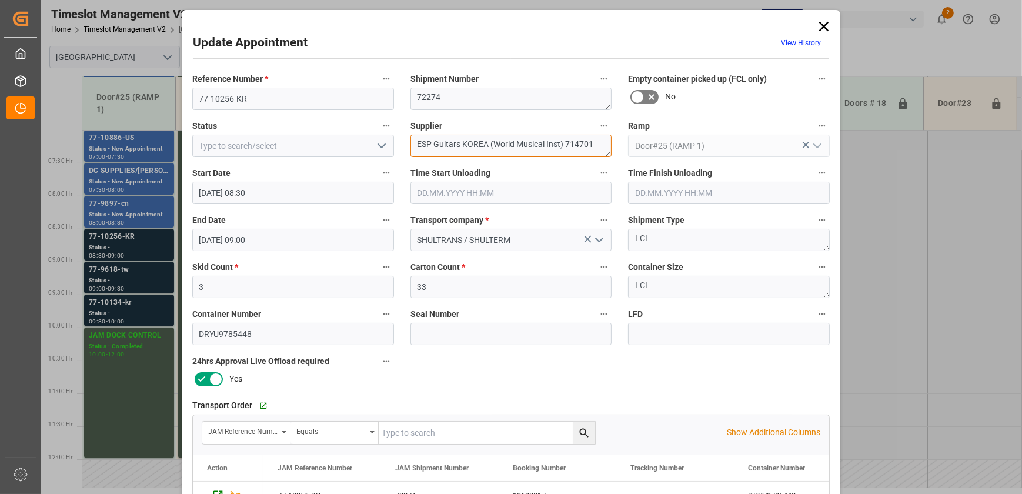
drag, startPoint x: 598, startPoint y: 141, endPoint x: 432, endPoint y: 144, distance: 165.9
click at [432, 144] on textarea "ESP Guitars KOREA (World Musical Inst) 714701" at bounding box center [512, 146] width 202 height 22
type textarea "ESP GUITAR INO2(9)"
click at [378, 145] on icon "open menu" at bounding box center [382, 146] width 14 height 14
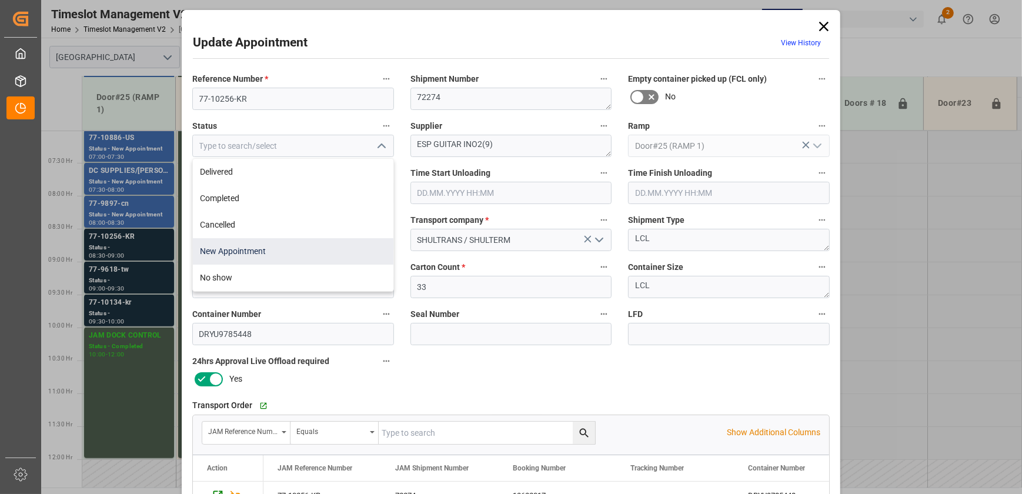
click at [295, 244] on div "New Appointment" at bounding box center [293, 251] width 201 height 26
type input "New Appointment"
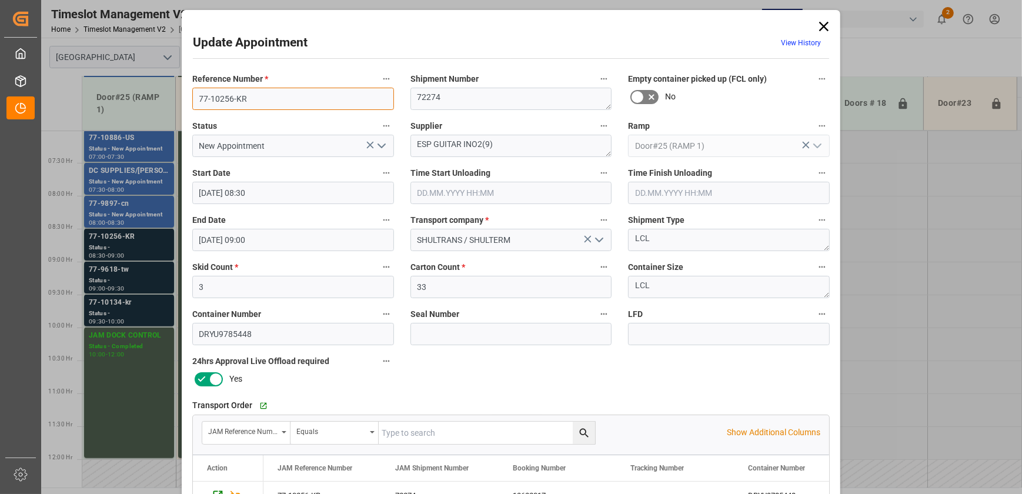
click at [319, 94] on input "77-10256-KR" at bounding box center [293, 99] width 202 height 22
click at [459, 100] on textarea "72274" at bounding box center [512, 99] width 202 height 22
drag, startPoint x: 463, startPoint y: 144, endPoint x: 364, endPoint y: 146, distance: 98.9
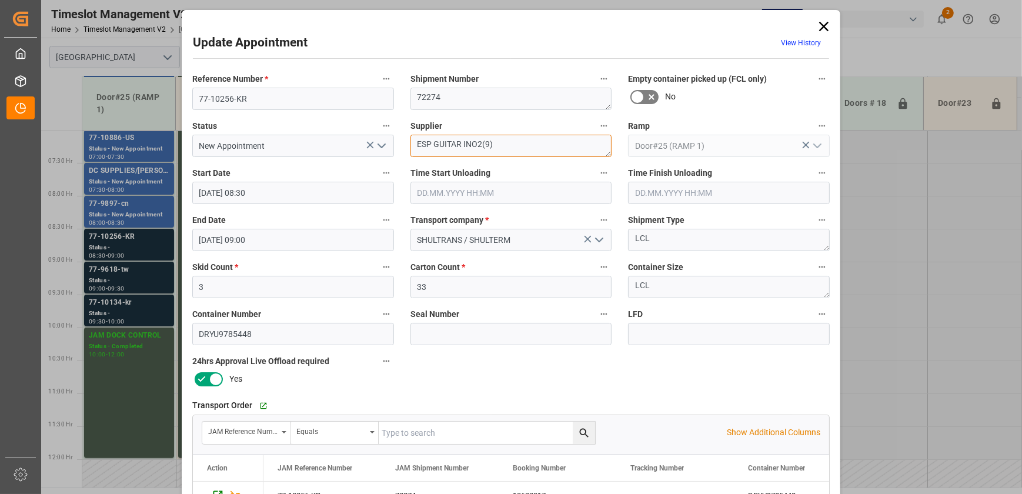
click at [364, 146] on div "Reference Number * 77-10256-KR Shipment Number 72274 Empty container picked up …" at bounding box center [511, 363] width 654 height 592
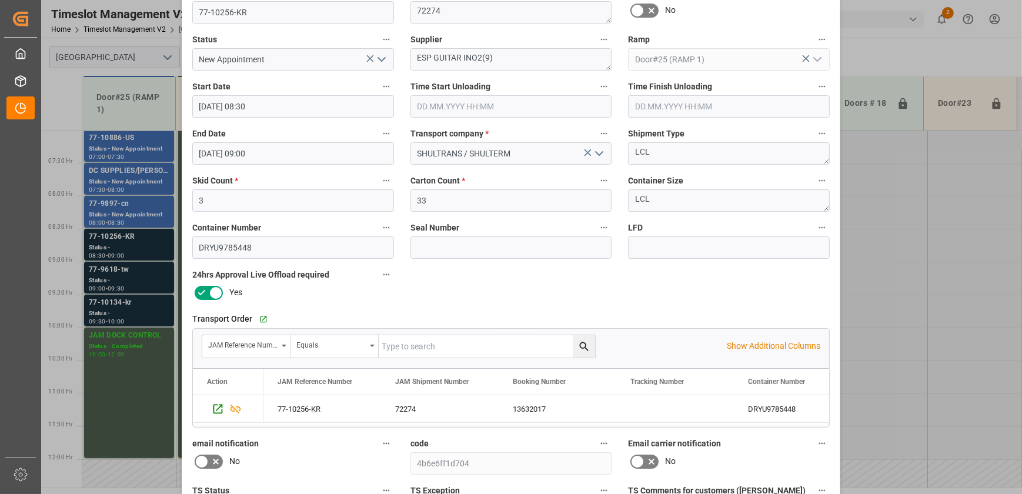
scroll to position [220, 0]
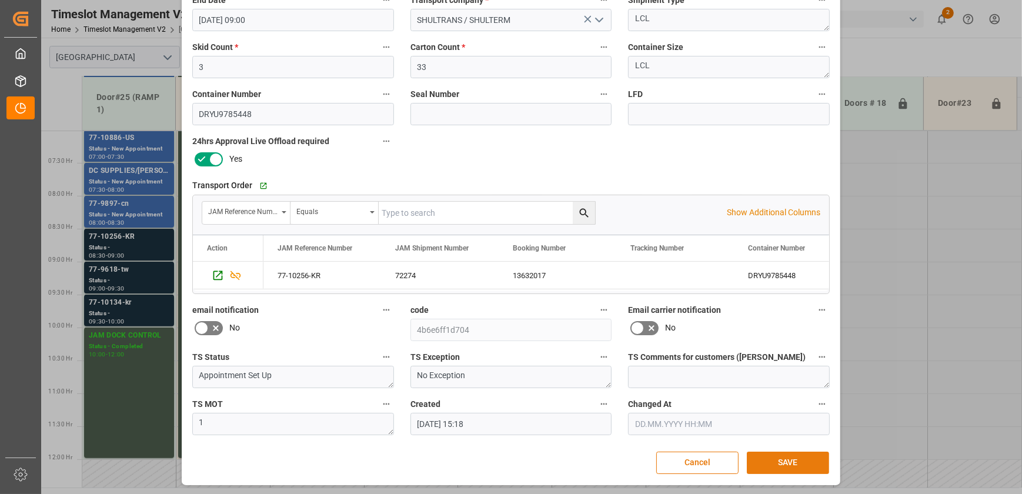
click at [775, 455] on button "SAVE" at bounding box center [788, 463] width 82 height 22
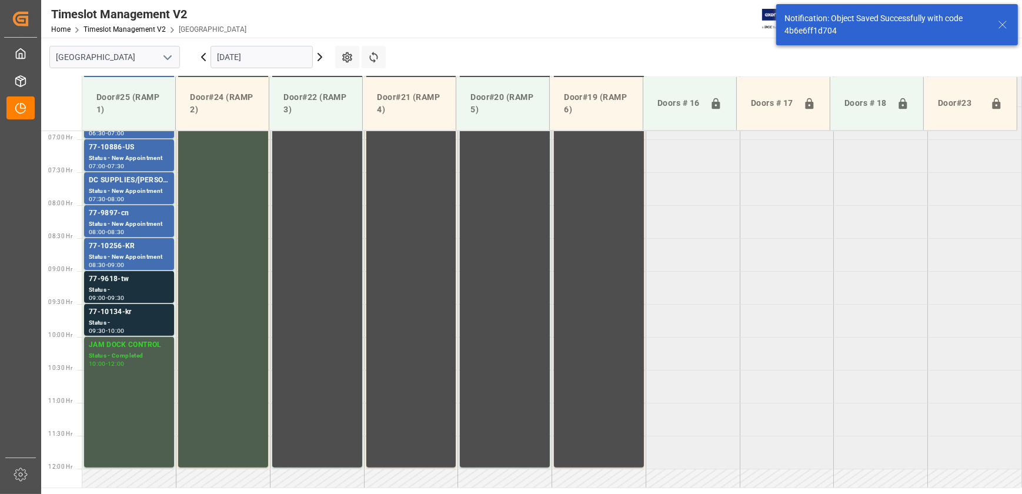
scroll to position [465, 0]
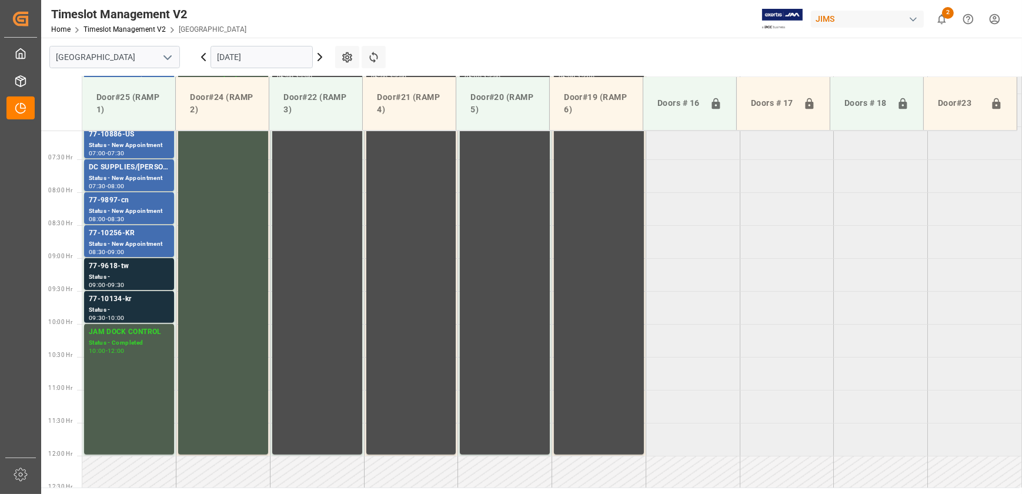
click at [205, 55] on icon at bounding box center [203, 57] width 14 height 14
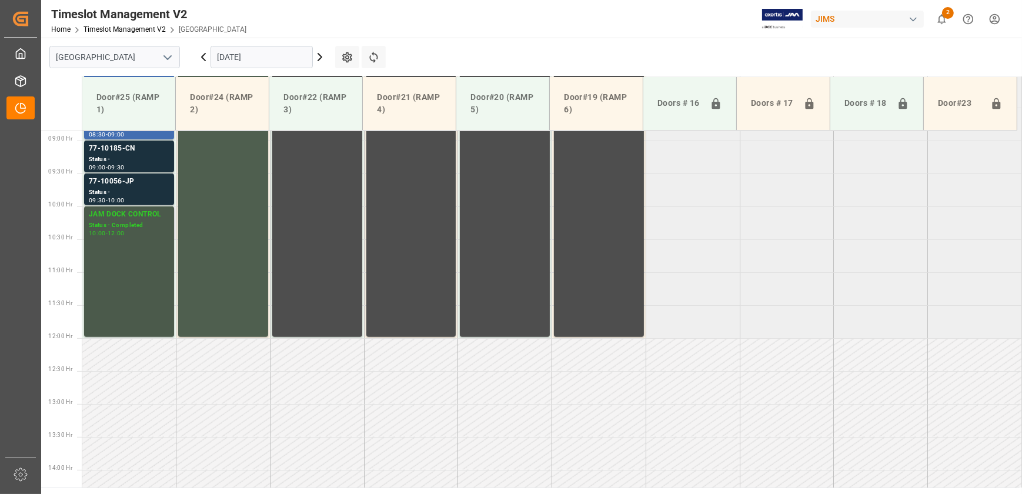
scroll to position [531, 0]
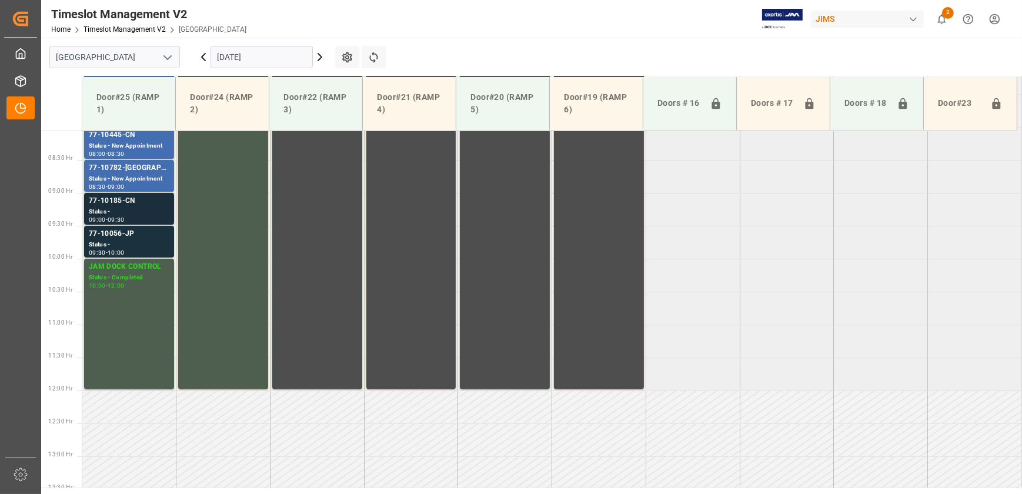
click at [111, 205] on div "77-10185-CN" at bounding box center [129, 201] width 81 height 12
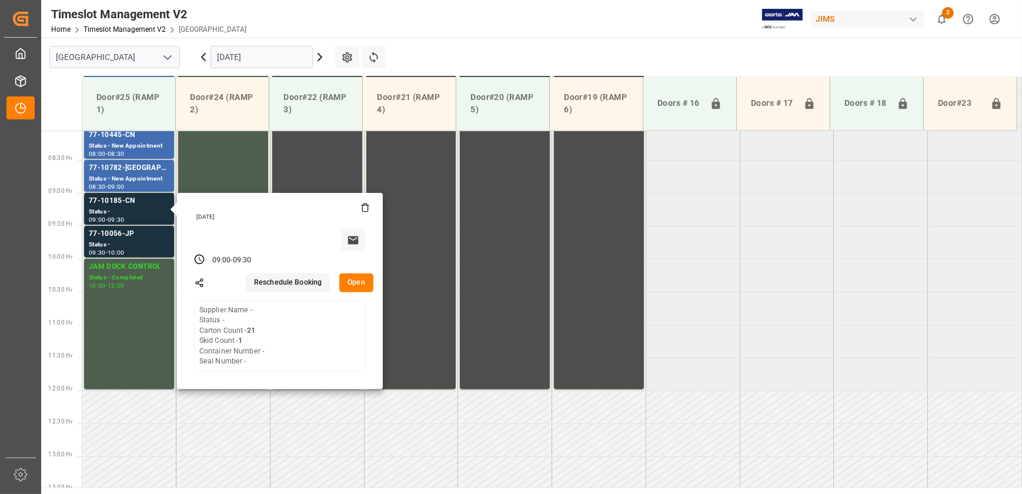
click at [355, 287] on button "Open" at bounding box center [356, 282] width 34 height 19
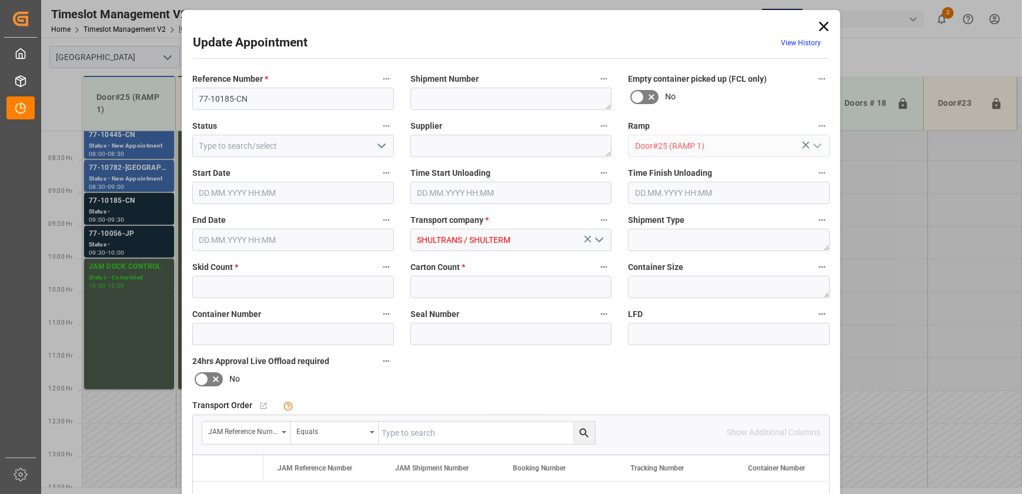
type input "1"
type input "21"
type input "[DATE] 09:00"
type input "[DATE] 09:30"
type input "[DATE] 15:38"
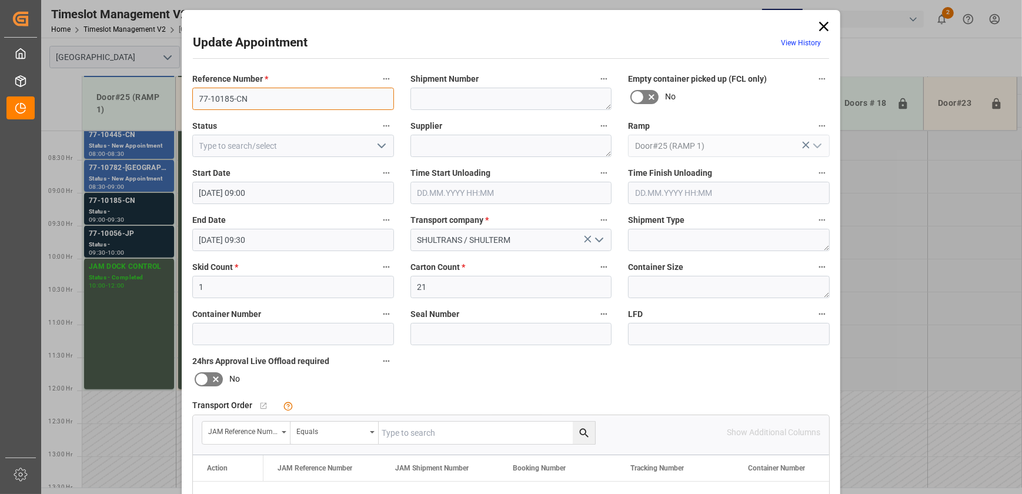
click at [270, 100] on input "77-10185-CN" at bounding box center [293, 99] width 202 height 22
click at [425, 435] on input "text" at bounding box center [487, 433] width 216 height 22
paste input "77-10185-CN"
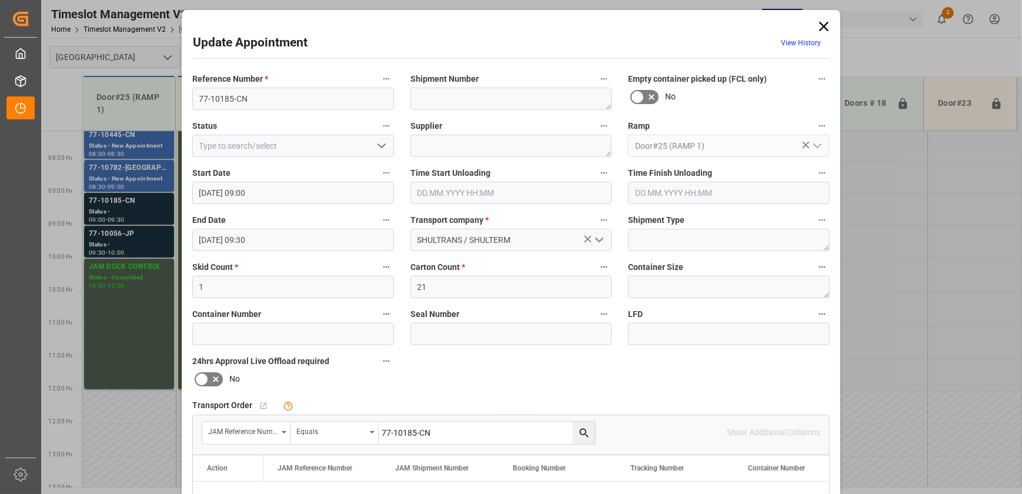
type input "77-10185-CN"
click at [582, 429] on icon "search button" at bounding box center [583, 432] width 9 height 9
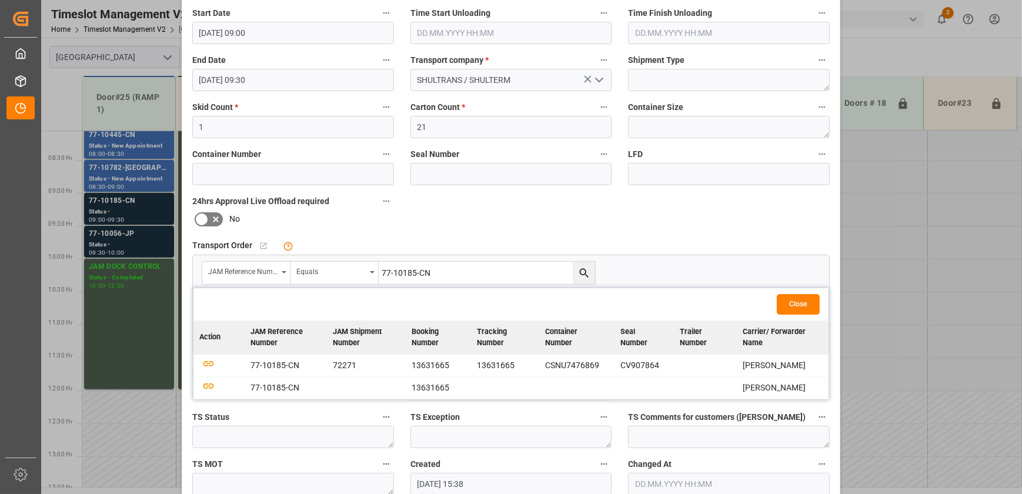
scroll to position [0, 0]
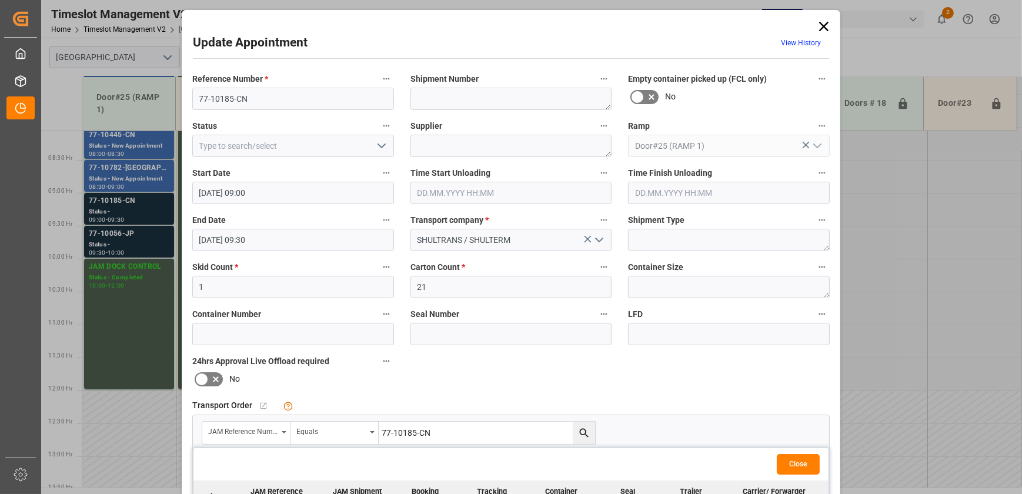
click at [819, 21] on icon at bounding box center [824, 26] width 16 height 16
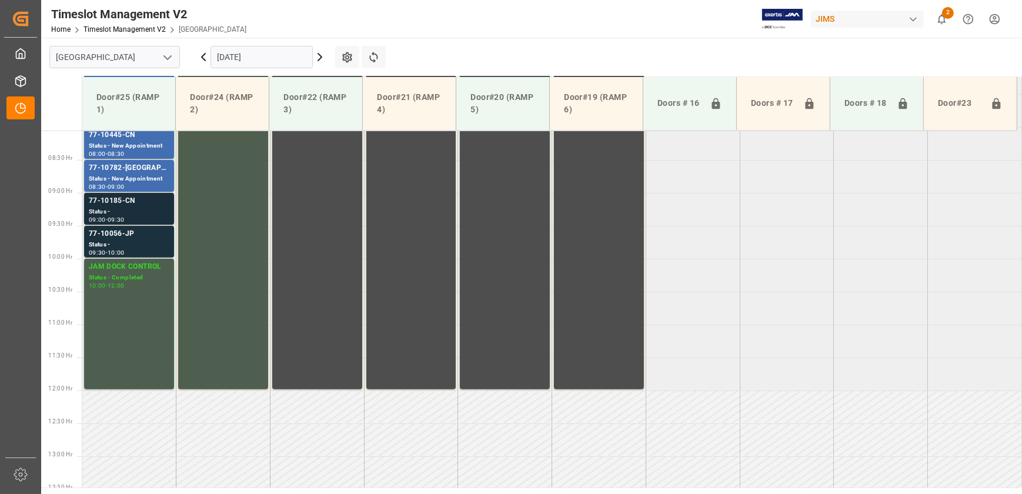
click at [126, 205] on div "77-10185-CN" at bounding box center [129, 201] width 81 height 12
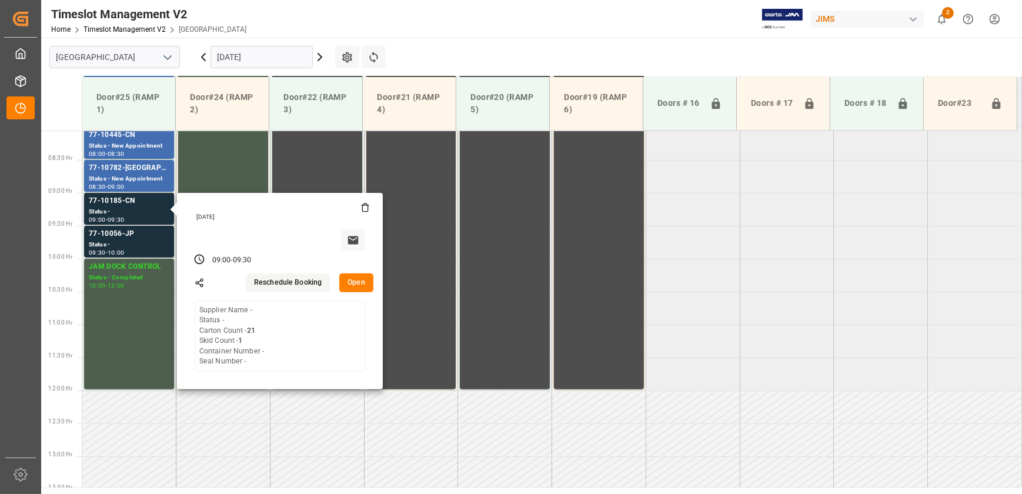
click at [353, 276] on button "Open" at bounding box center [356, 282] width 34 height 19
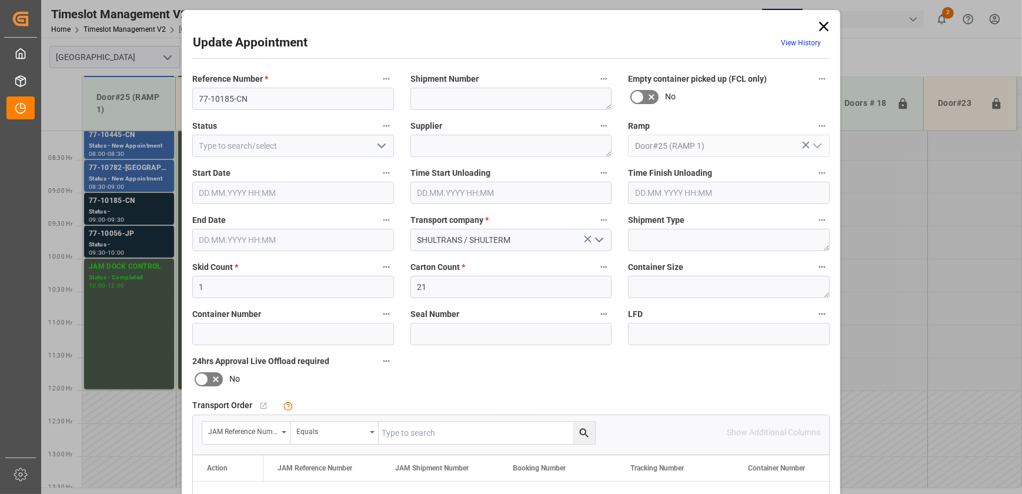
type input "[DATE] 09:00"
type input "[DATE] 09:30"
type input "[DATE] 15:38"
click at [241, 102] on input "77-10185-CN" at bounding box center [293, 99] width 202 height 22
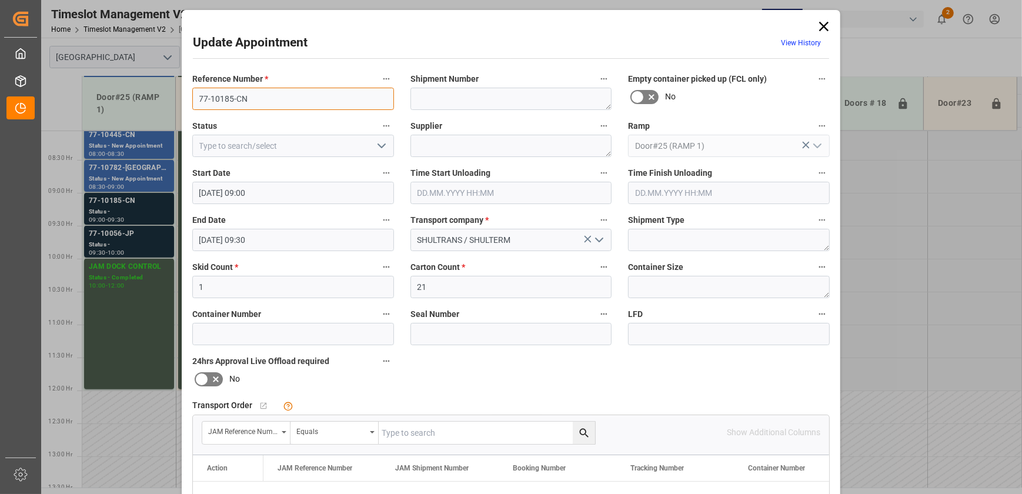
click at [241, 102] on input "77-10185-CN" at bounding box center [293, 99] width 202 height 22
click at [505, 433] on input "text" at bounding box center [487, 433] width 216 height 22
paste input "77-10185-CN"
type input "77-10185-CN"
click at [582, 435] on icon "search button" at bounding box center [584, 433] width 12 height 12
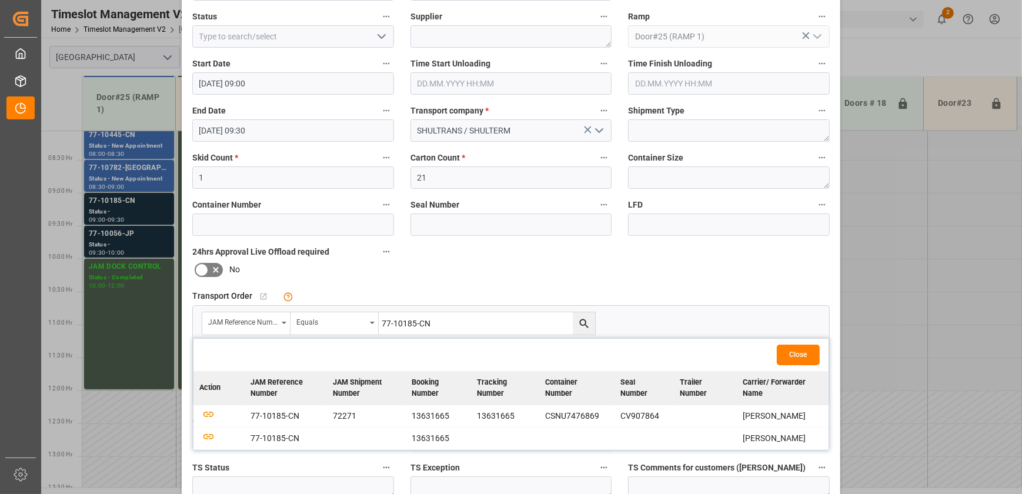
scroll to position [160, 0]
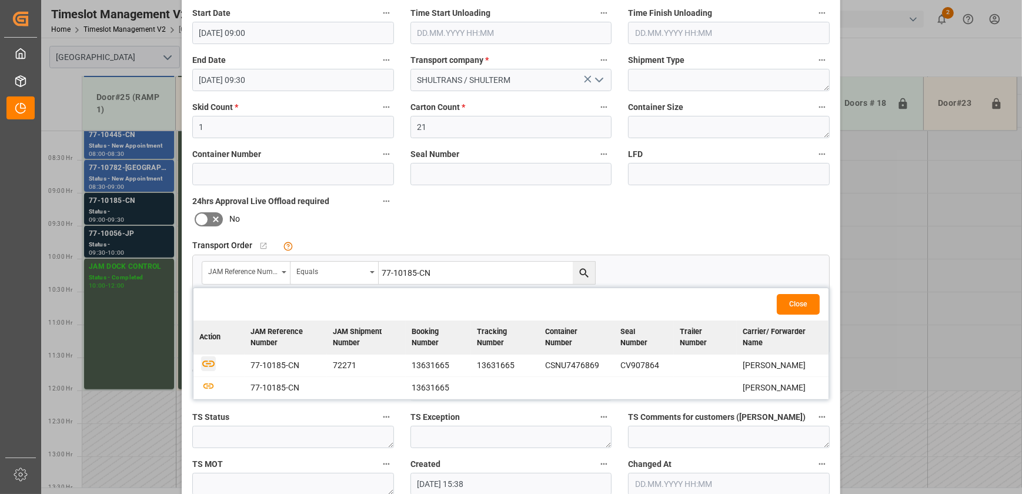
click at [204, 364] on icon "button" at bounding box center [208, 363] width 15 height 15
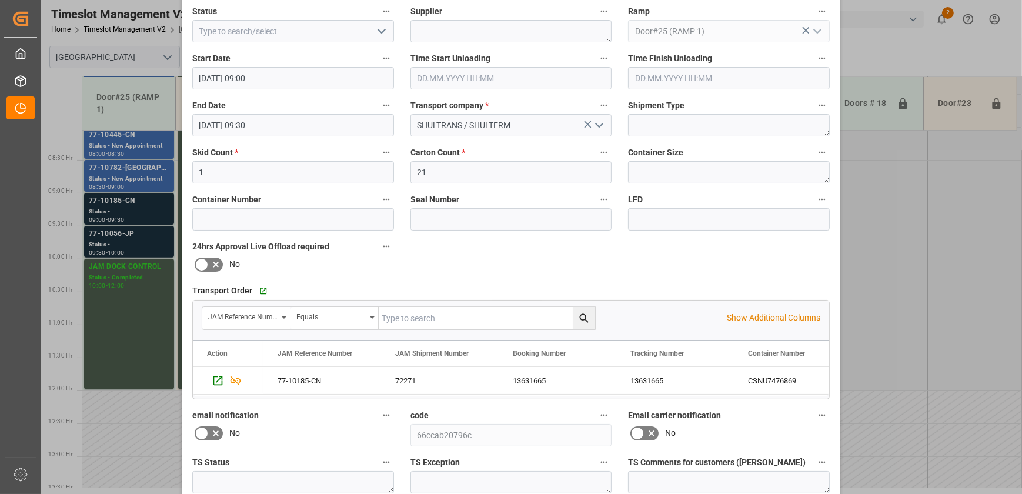
scroll to position [220, 0]
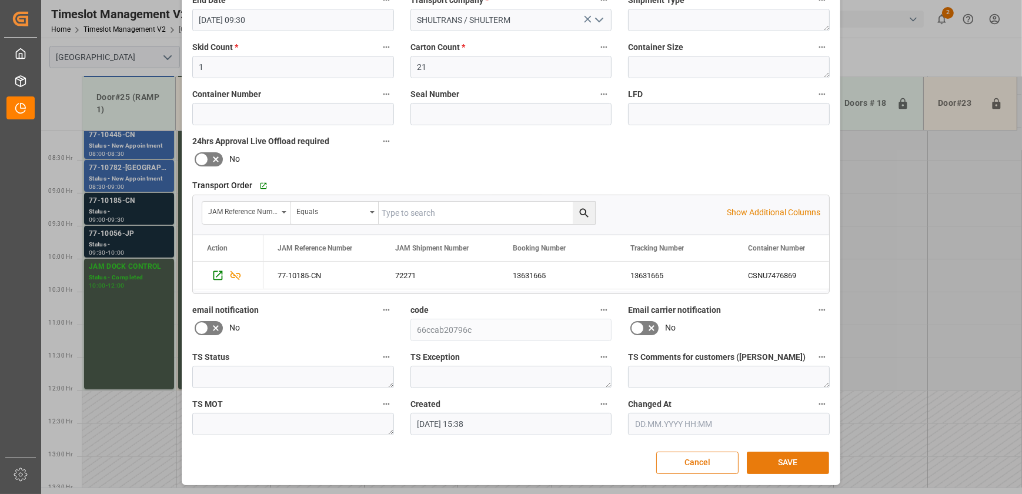
click at [796, 465] on button "SAVE" at bounding box center [788, 463] width 82 height 22
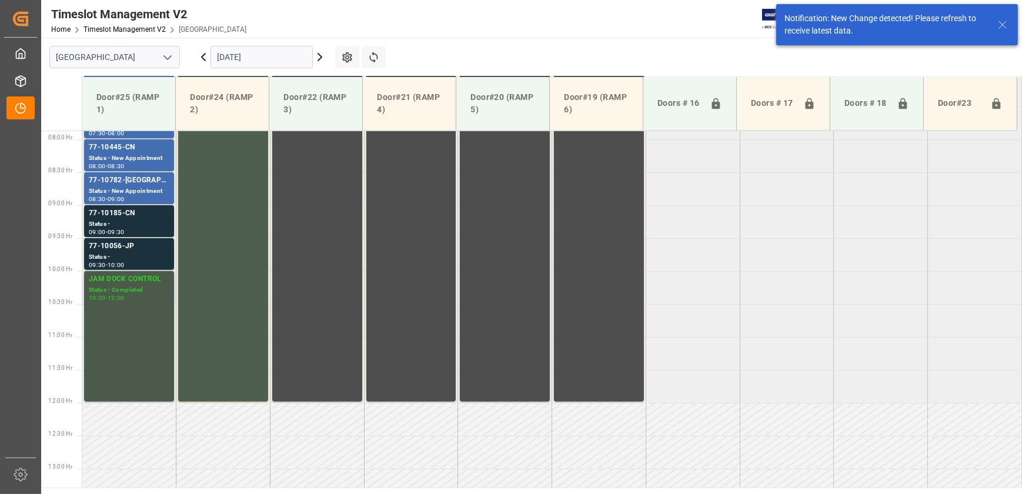
scroll to position [532, 0]
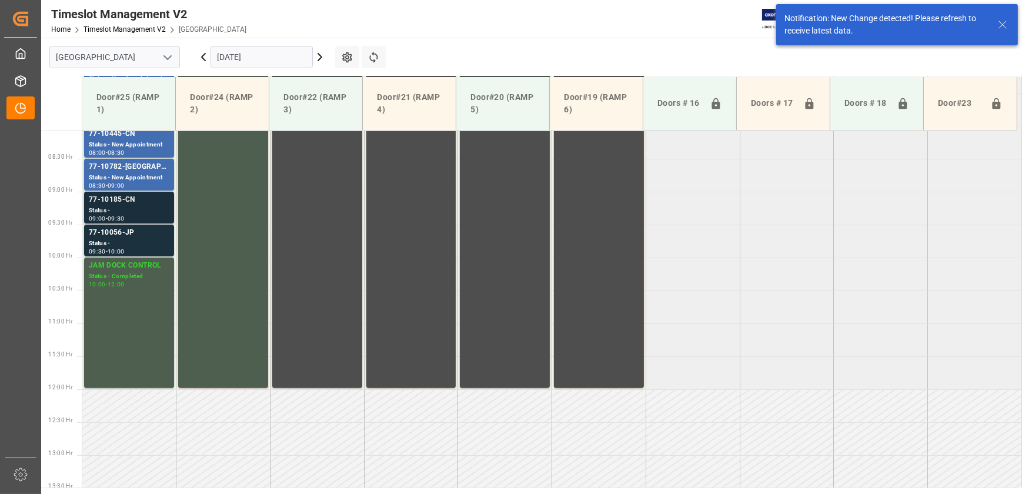
click at [148, 213] on div "Status -" at bounding box center [129, 211] width 81 height 10
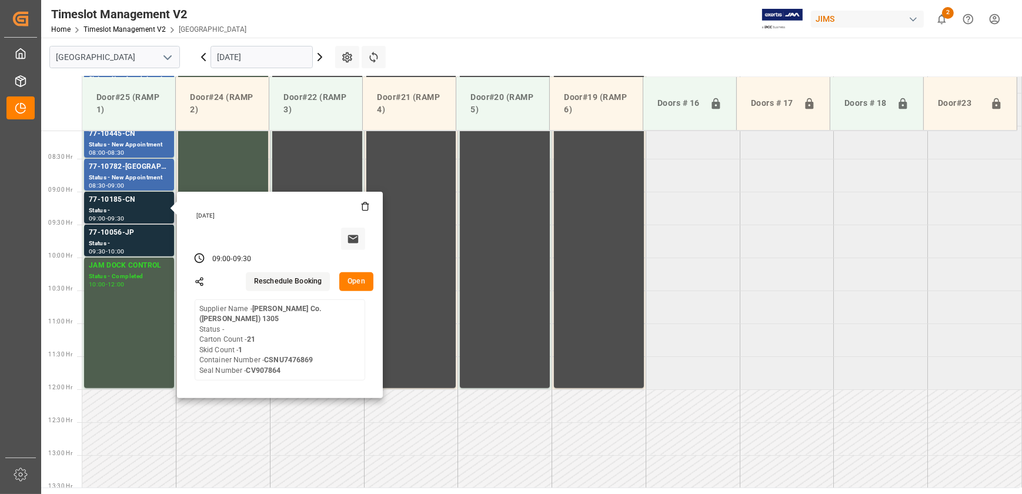
click at [348, 281] on button "Open" at bounding box center [356, 281] width 34 height 19
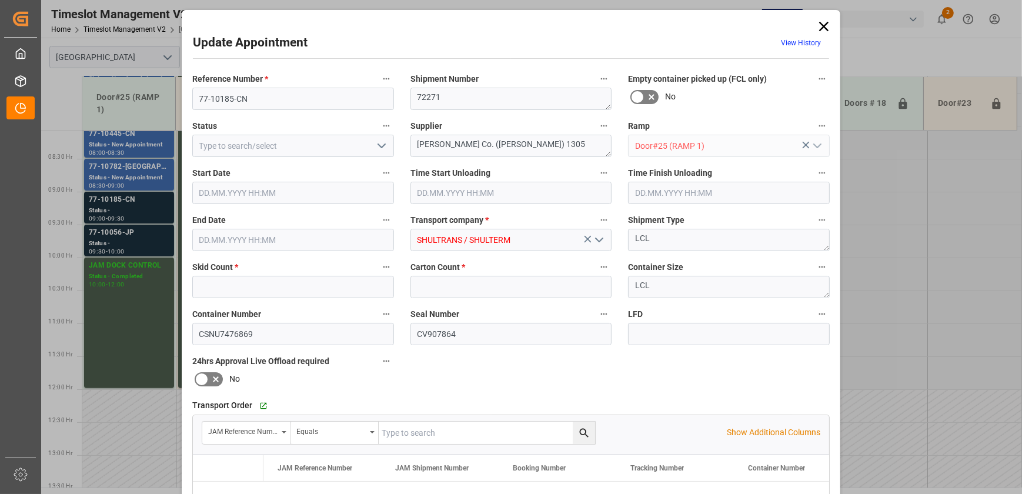
type input "1"
type input "21"
type input "[DATE] 09:00"
type input "[DATE] 09:30"
type input "[DATE] 15:38"
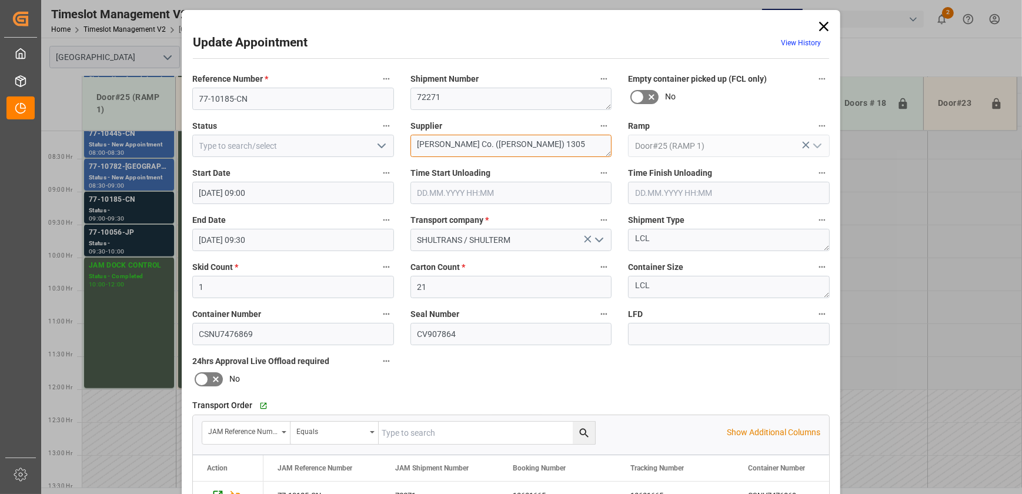
drag, startPoint x: 471, startPoint y: 144, endPoint x: 652, endPoint y: 159, distance: 181.8
click at [652, 159] on div "Reference Number * 77-10185-CN Shipment Number 72271 Empty container picked up …" at bounding box center [511, 363] width 654 height 592
type textarea "[PERSON_NAME] INO2(1)"
click at [259, 92] on input "77-10185-CN" at bounding box center [293, 99] width 202 height 22
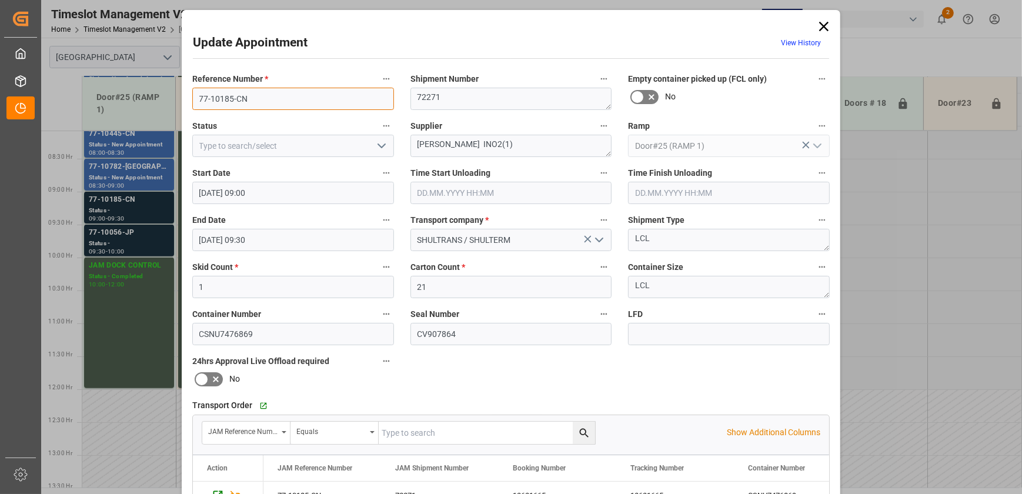
click at [259, 92] on input "77-10185-CN" at bounding box center [293, 99] width 202 height 22
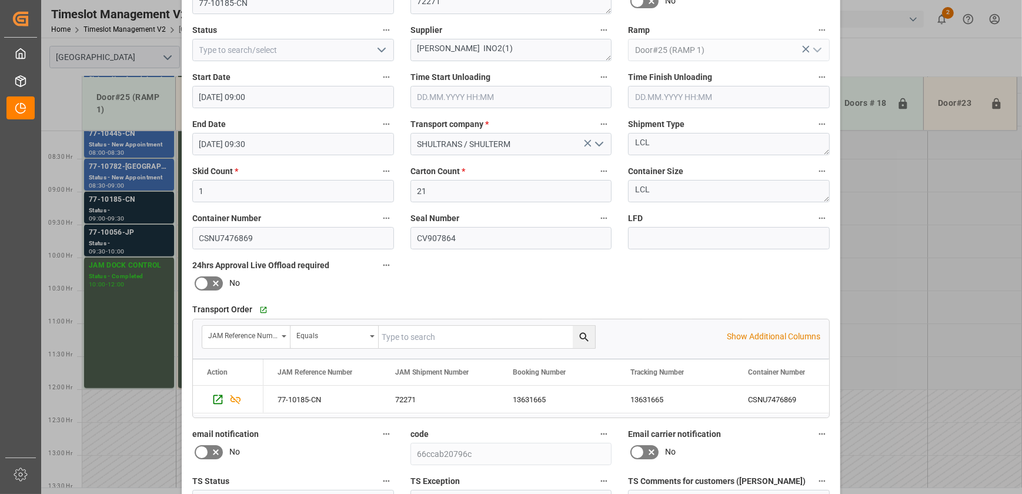
scroll to position [220, 0]
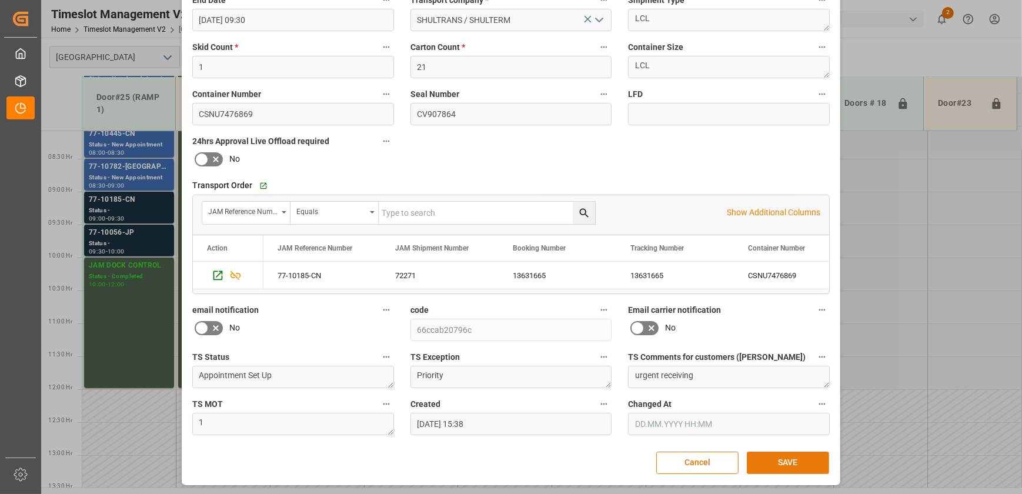
click at [774, 461] on button "SAVE" at bounding box center [788, 463] width 82 height 22
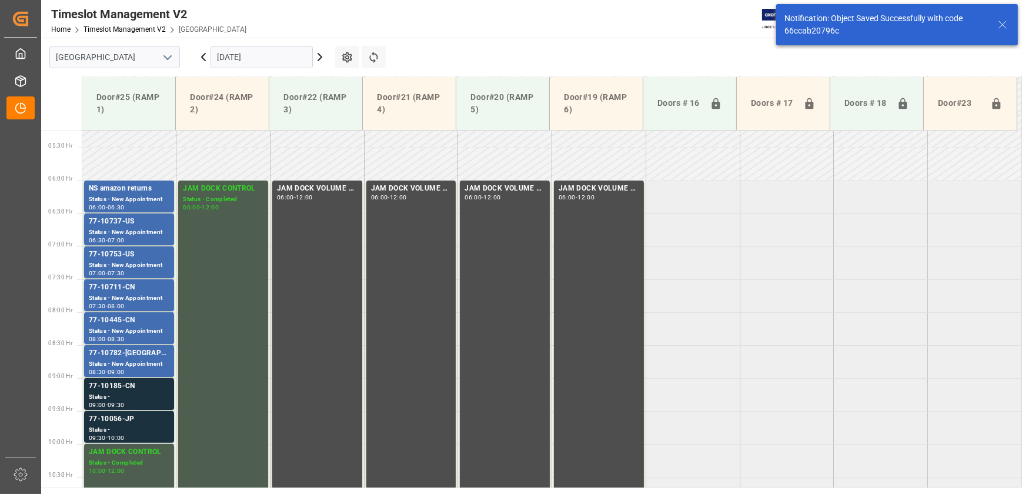
scroll to position [478, 0]
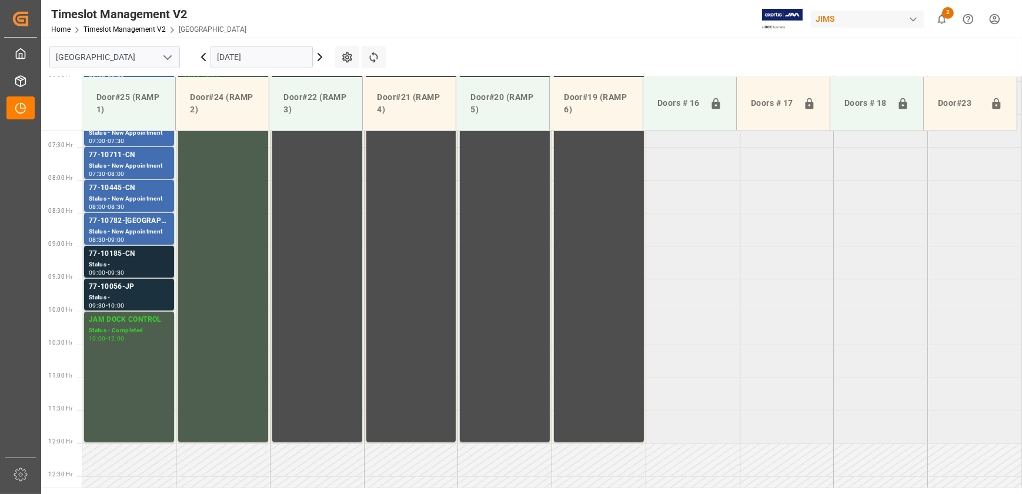
click at [160, 275] on div "09:00 - 09:30" at bounding box center [129, 273] width 81 height 6
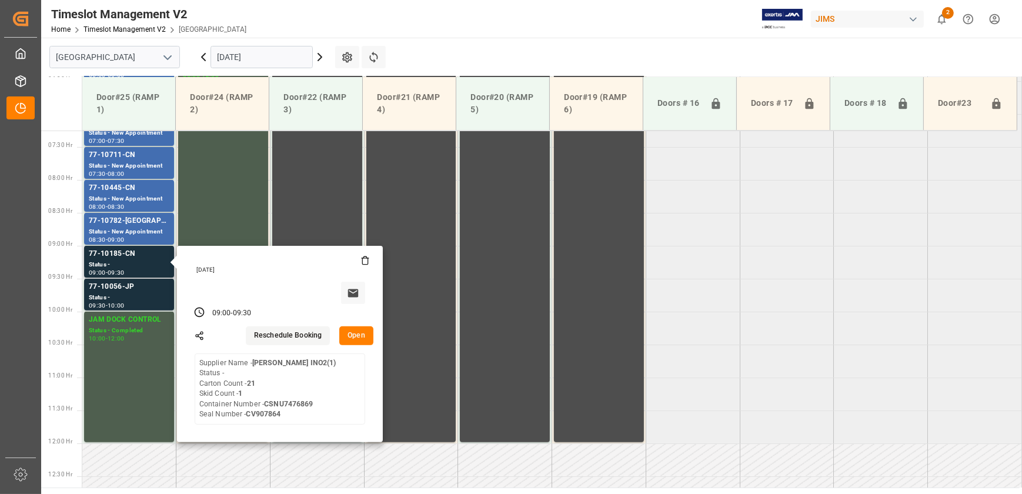
click at [352, 335] on button "Open" at bounding box center [356, 335] width 34 height 19
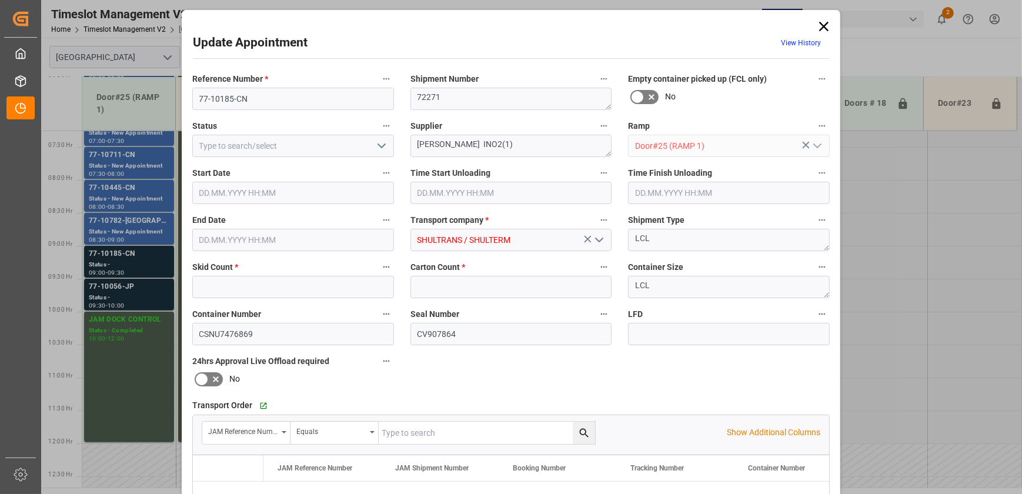
type input "1"
type input "21"
type input "[DATE] 09:00"
type input "[DATE] 09:30"
type input "[DATE] 15:38"
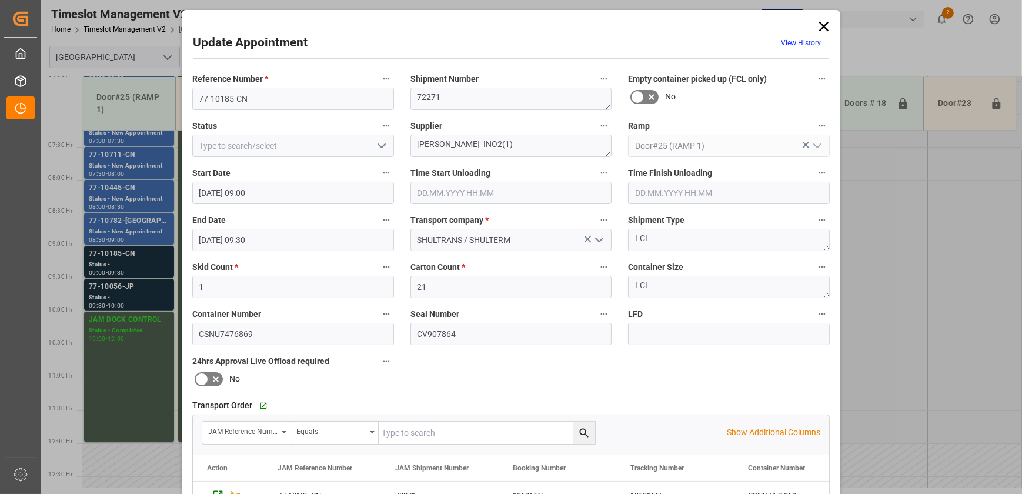
click at [386, 141] on icon "open menu" at bounding box center [382, 146] width 14 height 14
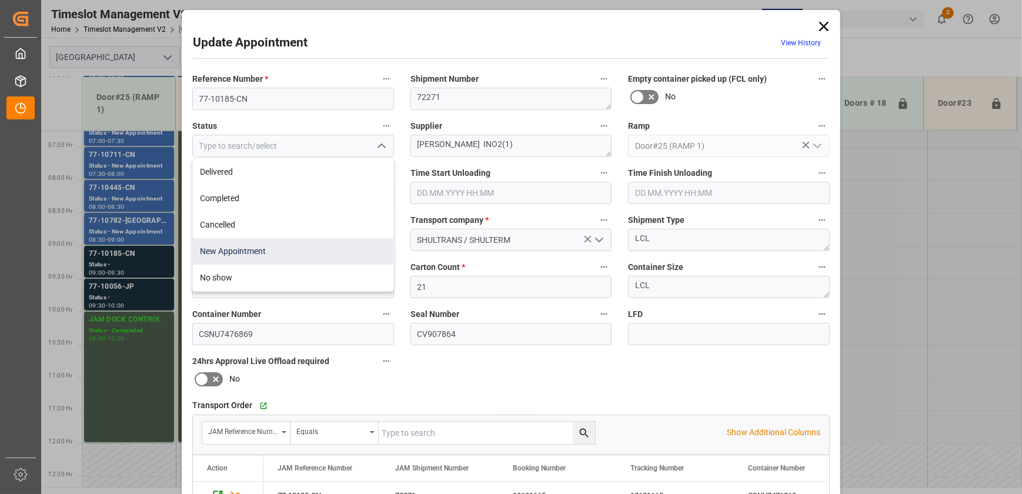
click at [305, 252] on div "New Appointment" at bounding box center [293, 251] width 201 height 26
type input "New Appointment"
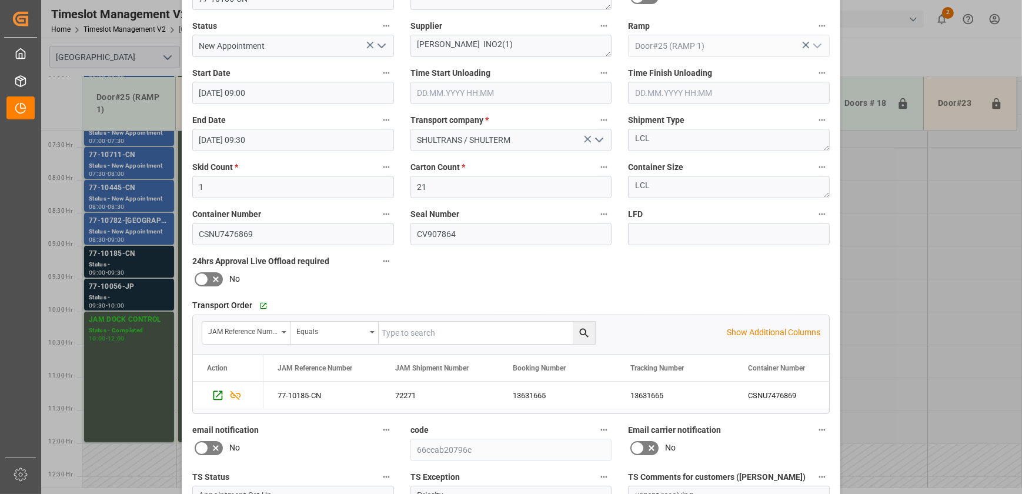
scroll to position [220, 0]
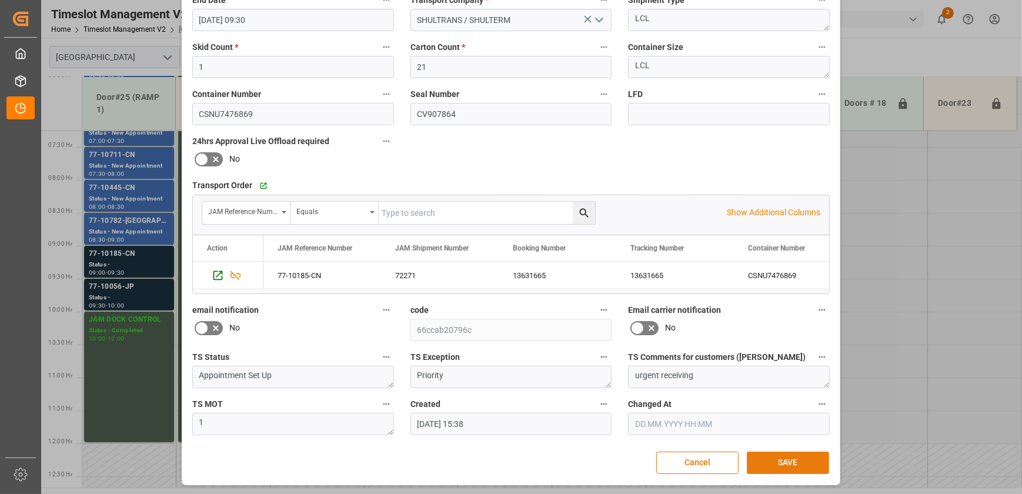
click at [766, 452] on button "SAVE" at bounding box center [788, 463] width 82 height 22
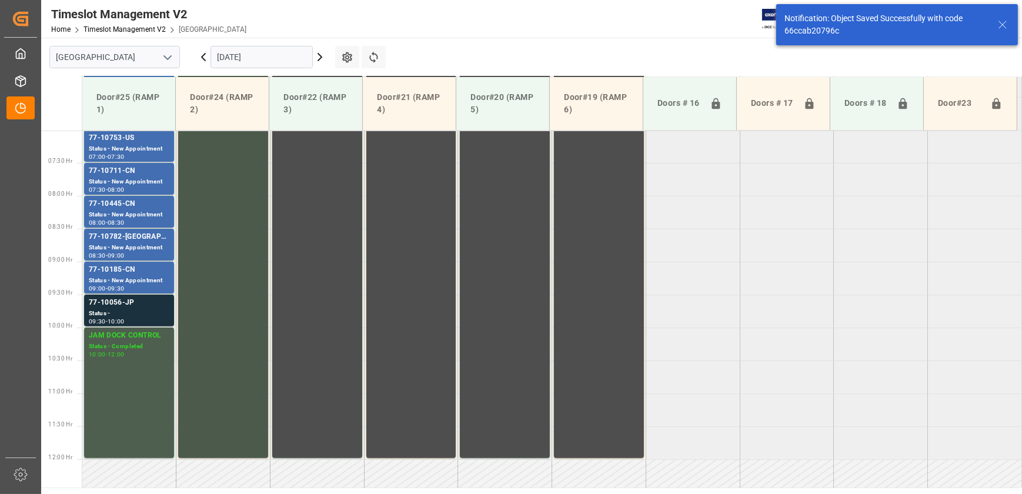
scroll to position [478, 0]
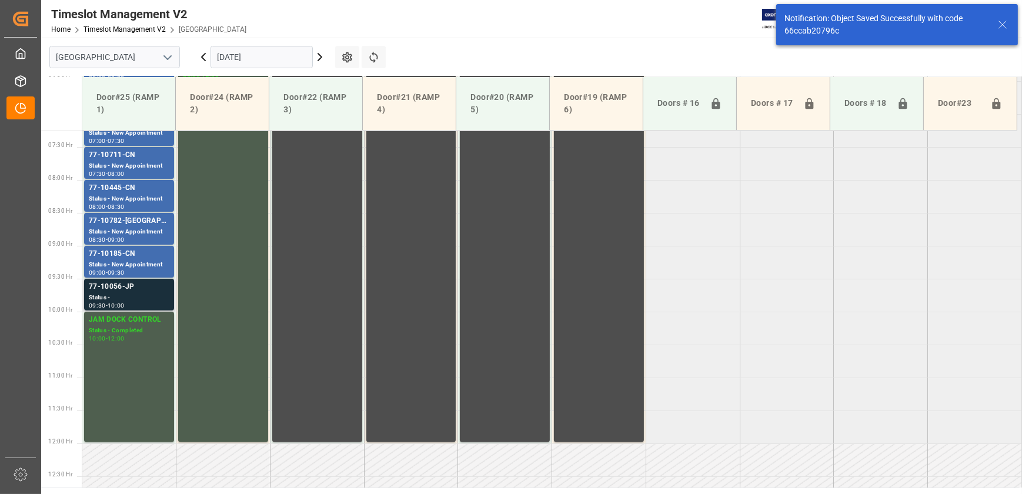
click at [163, 295] on div "Status -" at bounding box center [129, 298] width 81 height 10
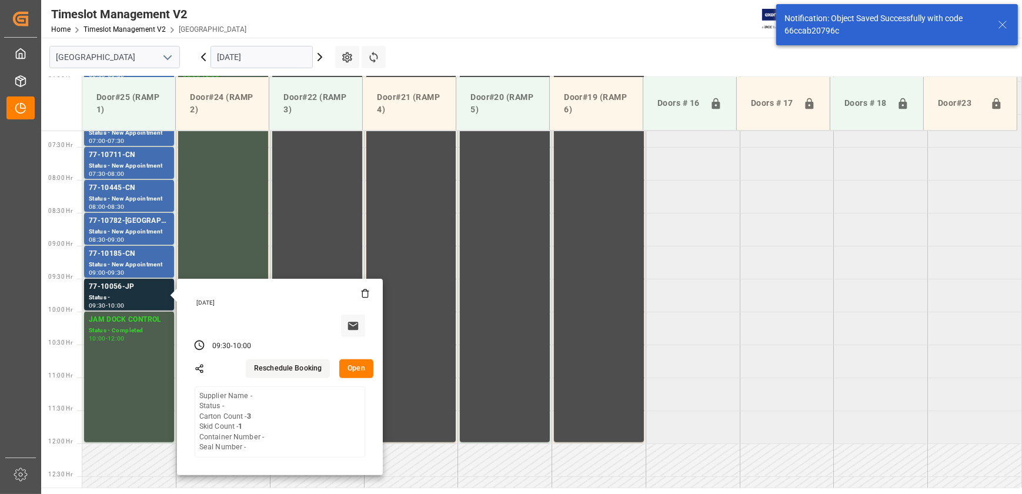
click at [363, 368] on button "Open" at bounding box center [356, 368] width 34 height 19
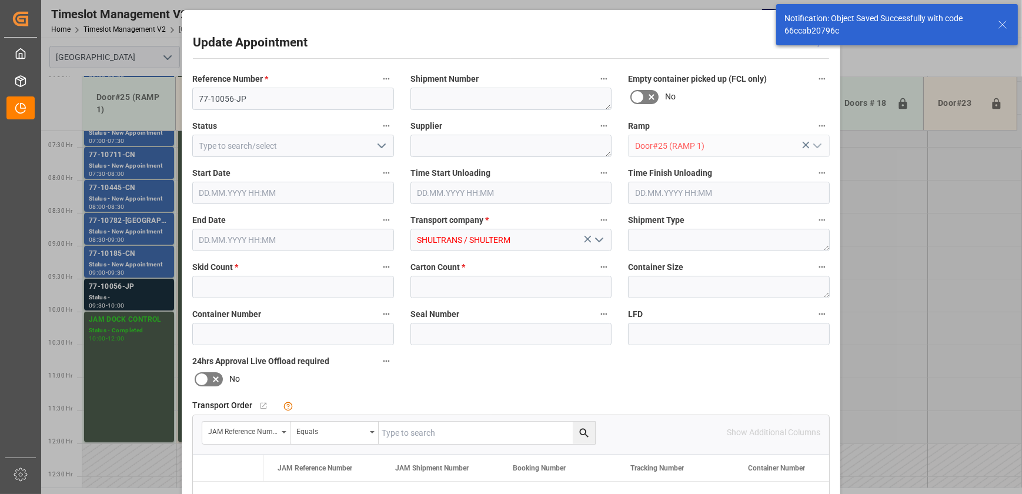
type input "1"
type input "3"
type input "[DATE] 09:30"
type input "[DATE] 10:00"
type input "[DATE] 15:39"
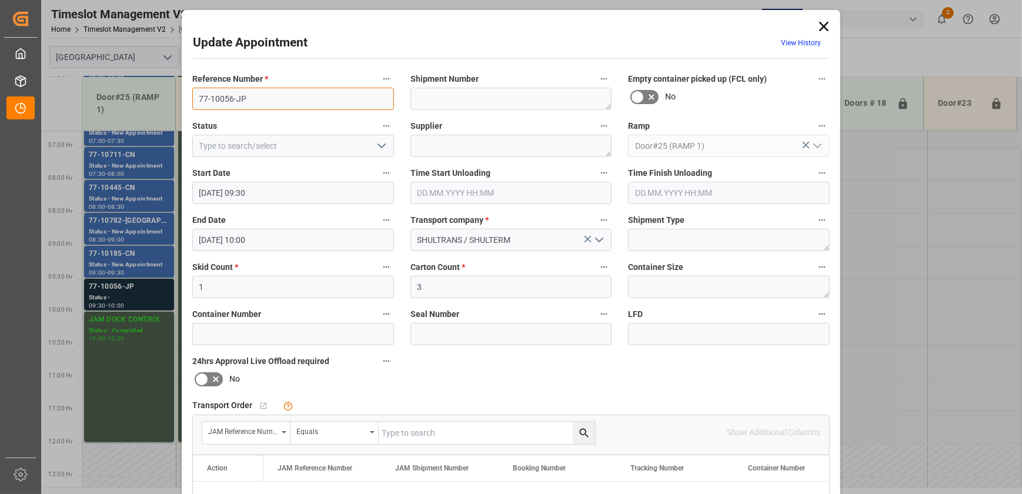
click at [241, 98] on input "77-10056-JP" at bounding box center [293, 99] width 202 height 22
click at [409, 428] on input "text" at bounding box center [487, 433] width 216 height 22
paste input "77-10056-JP"
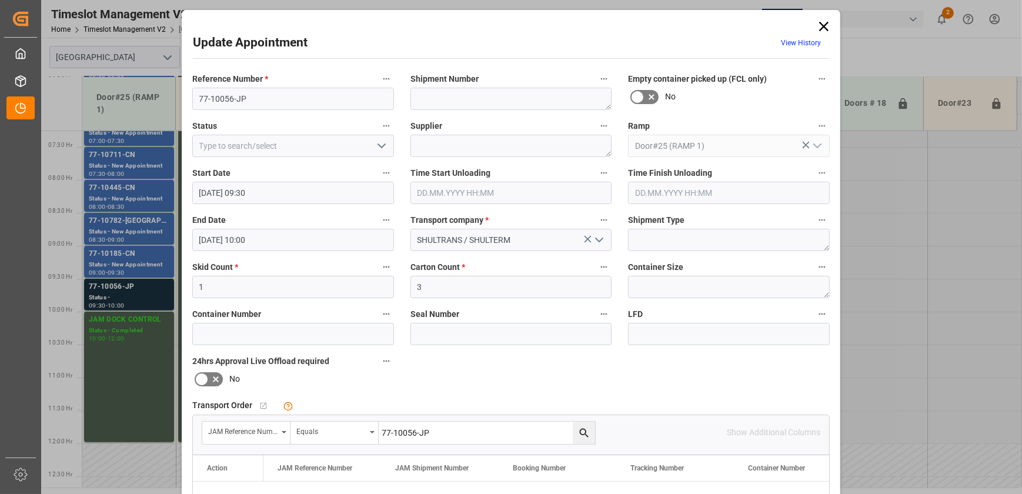
type input "77-10056-JP"
click at [579, 431] on icon "search button" at bounding box center [584, 433] width 12 height 12
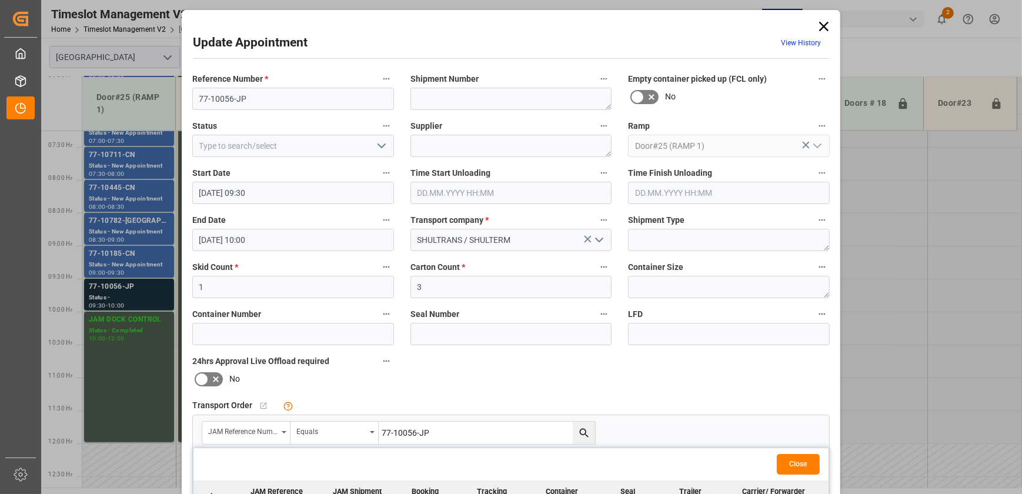
scroll to position [160, 0]
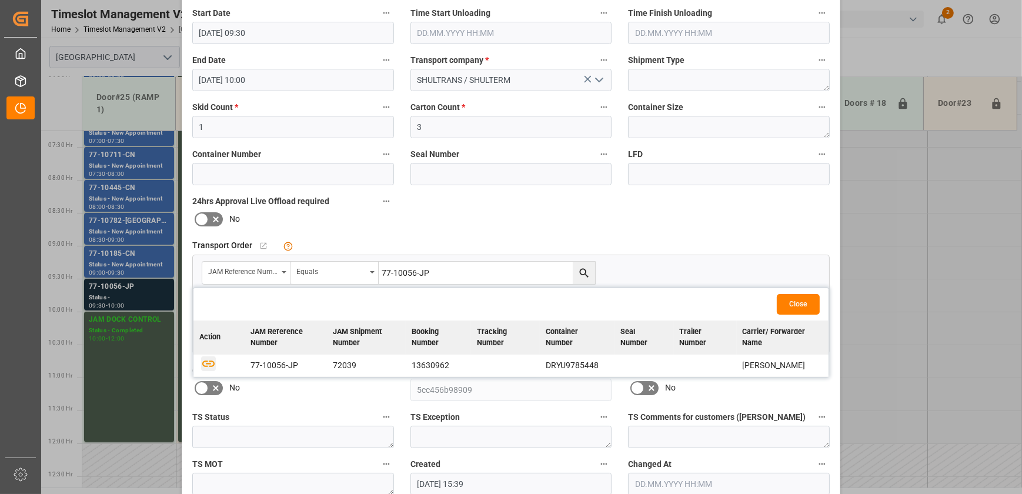
click at [209, 362] on icon "button" at bounding box center [208, 363] width 15 height 15
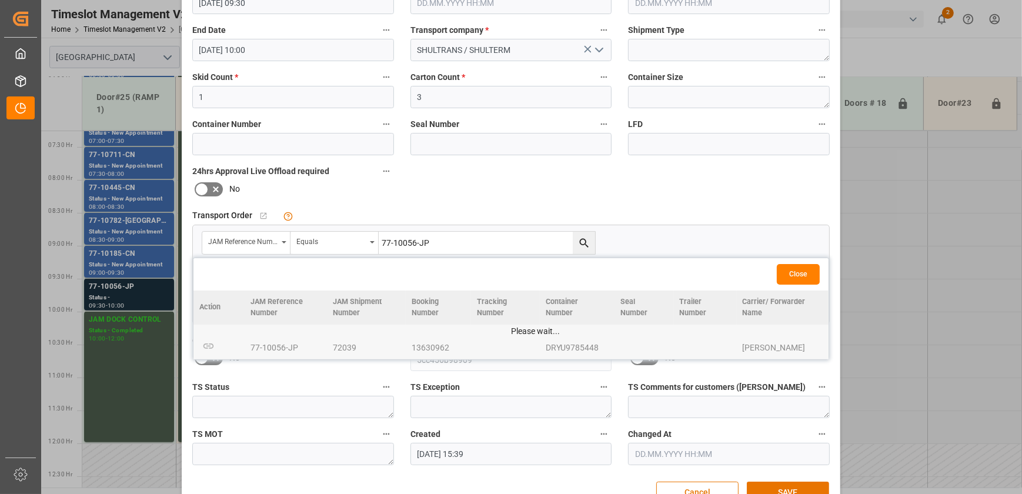
scroll to position [220, 0]
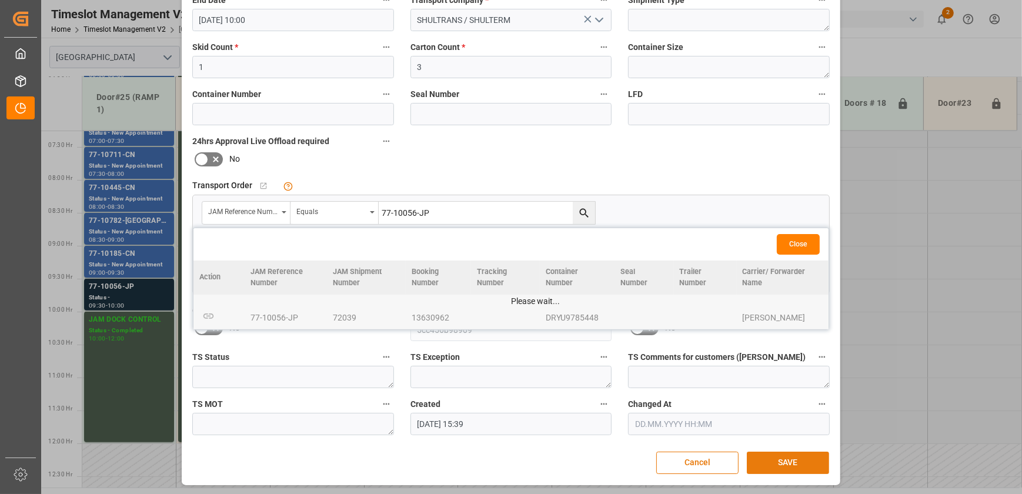
click at [775, 463] on button "SAVE" at bounding box center [788, 463] width 82 height 22
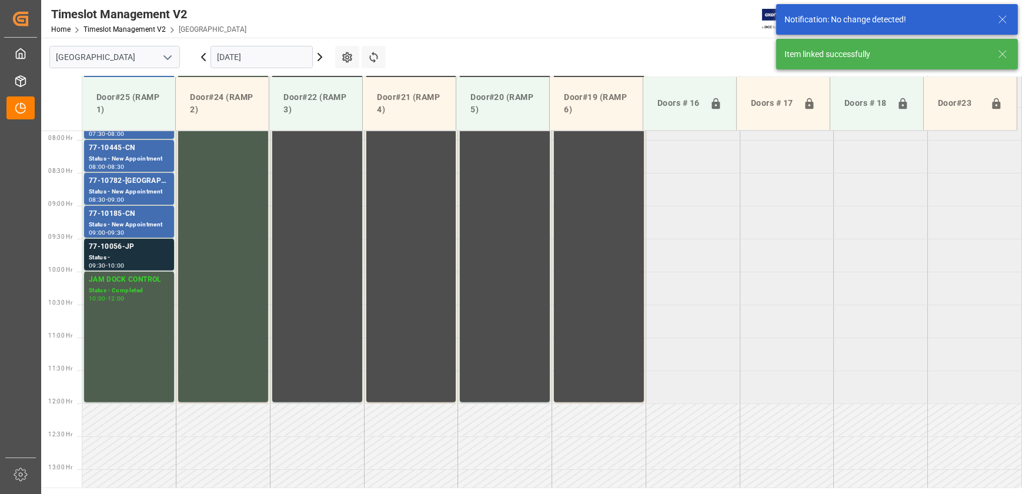
scroll to position [532, 0]
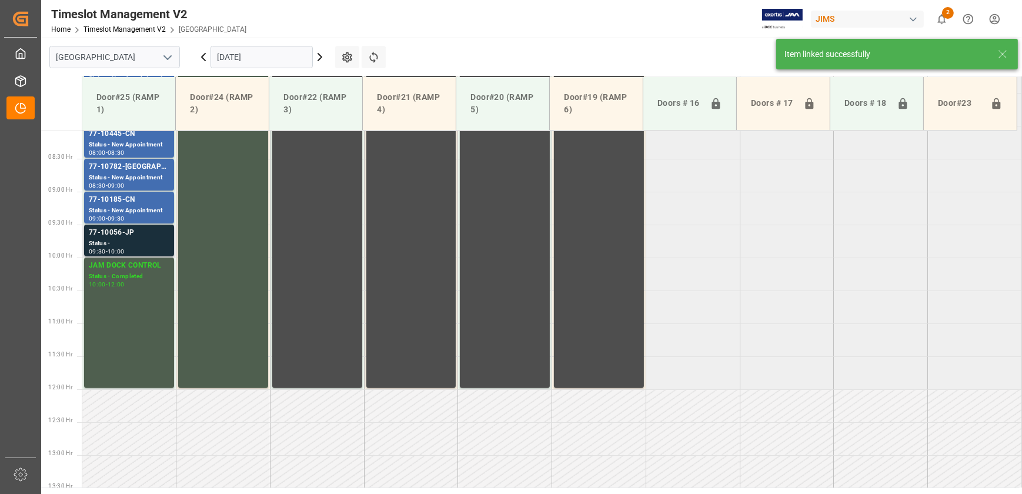
click at [132, 228] on div "77-10056-JP" at bounding box center [129, 233] width 81 height 12
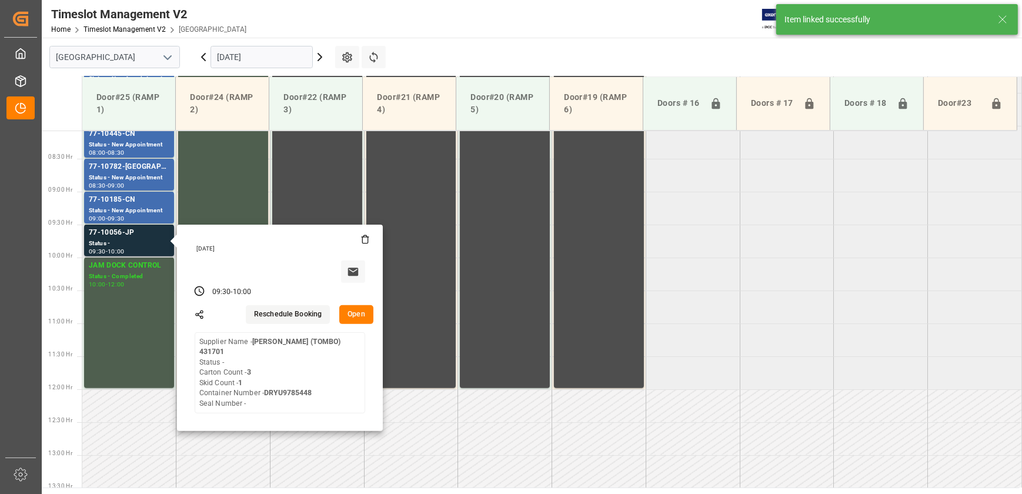
click at [365, 312] on button "Open" at bounding box center [356, 314] width 34 height 19
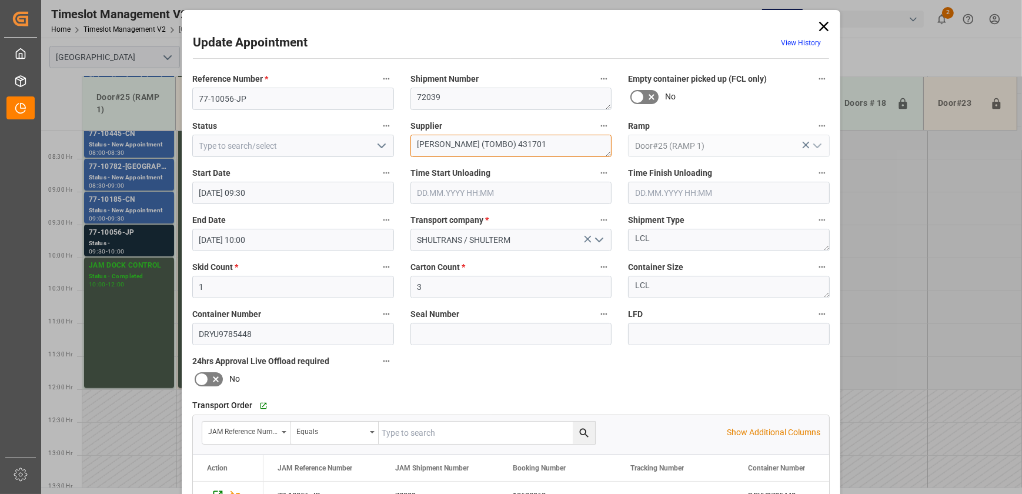
drag, startPoint x: 452, startPoint y: 144, endPoint x: 609, endPoint y: 158, distance: 158.3
click at [609, 158] on div "Supplier [PERSON_NAME] (TOMBO) 431701" at bounding box center [511, 137] width 218 height 47
click at [513, 148] on textarea "[PERSON_NAME]" at bounding box center [512, 146] width 202 height 22
type textarea "[PERSON_NAME] INO1(16)"
click at [382, 146] on icon "open menu" at bounding box center [382, 146] width 14 height 14
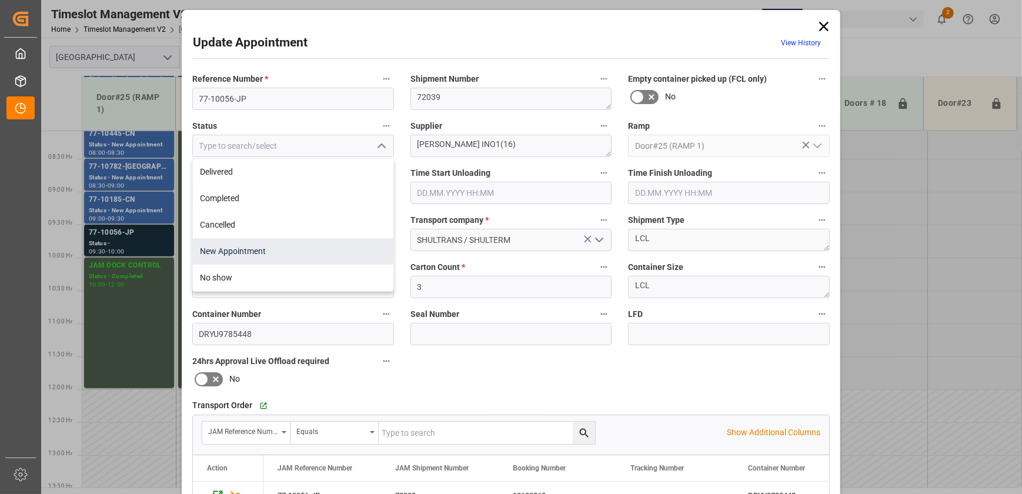
click at [333, 247] on div "New Appointment" at bounding box center [293, 251] width 201 height 26
type input "New Appointment"
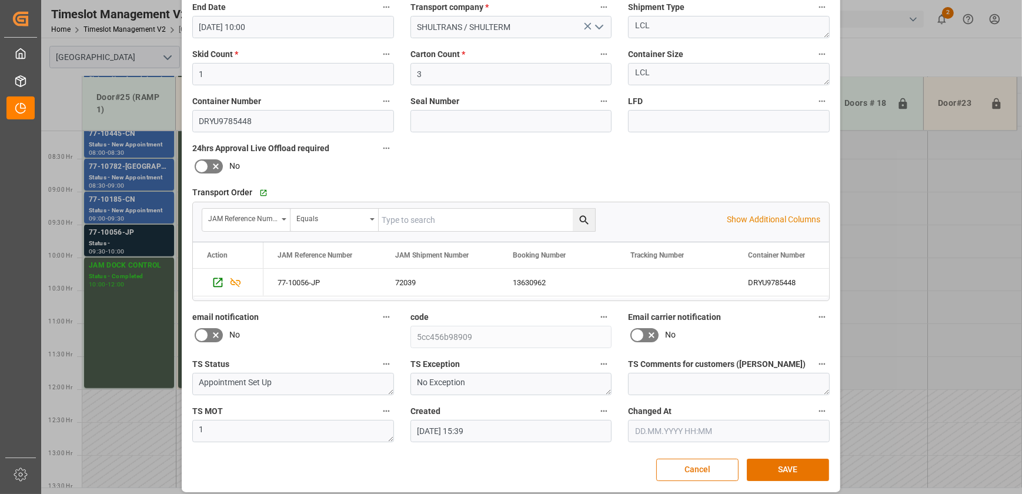
scroll to position [220, 0]
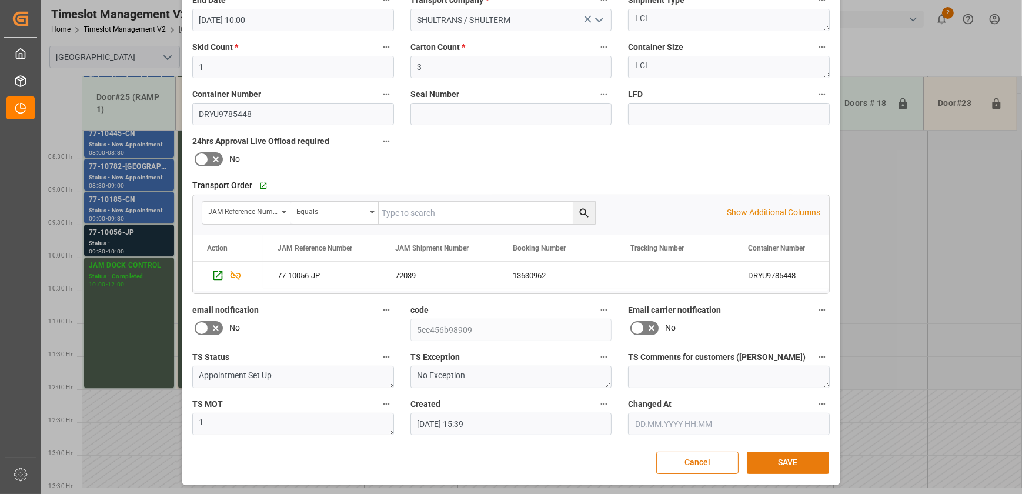
click at [809, 464] on button "SAVE" at bounding box center [788, 463] width 82 height 22
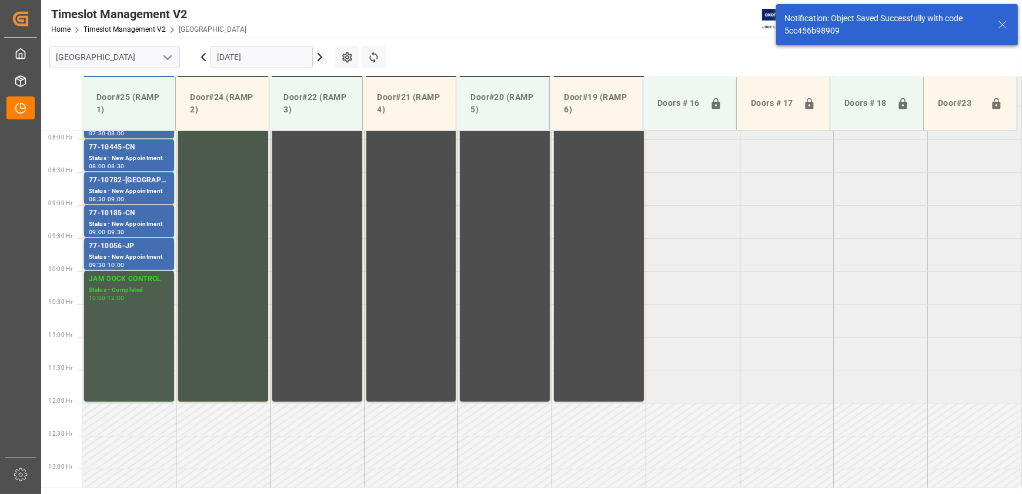
scroll to position [532, 0]
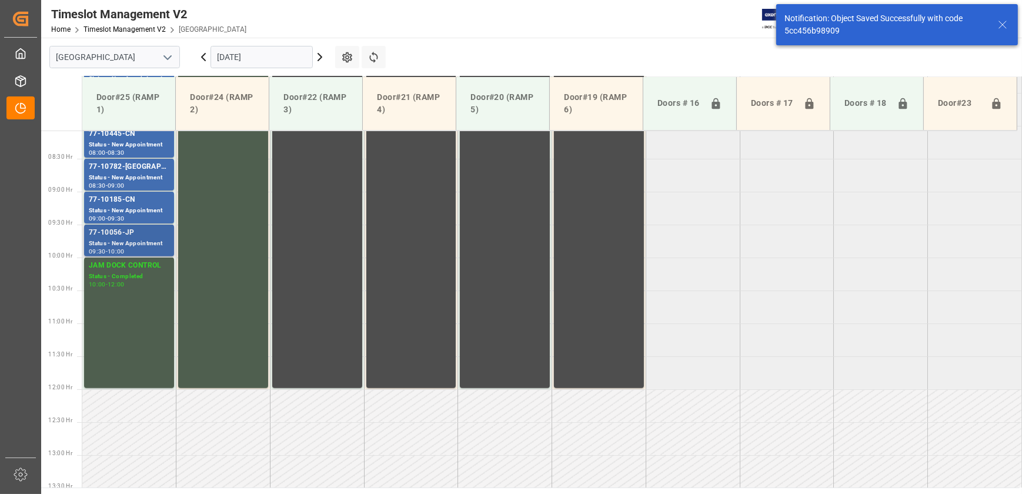
click at [151, 229] on div "77-10056-JP" at bounding box center [129, 233] width 81 height 12
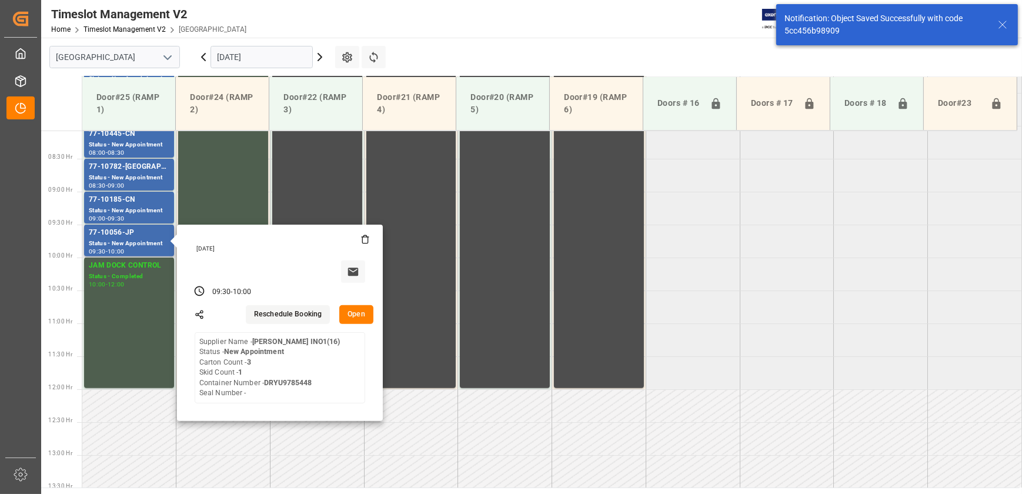
click at [359, 315] on button "Open" at bounding box center [356, 314] width 34 height 19
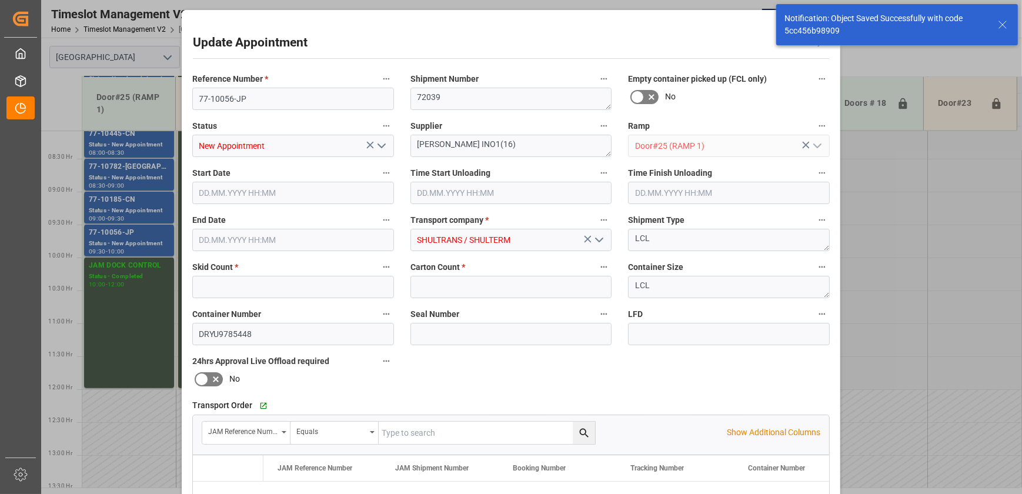
type input "1"
type input "3"
type input "[DATE] 09:30"
type input "[DATE] 10:00"
type input "[DATE] 15:39"
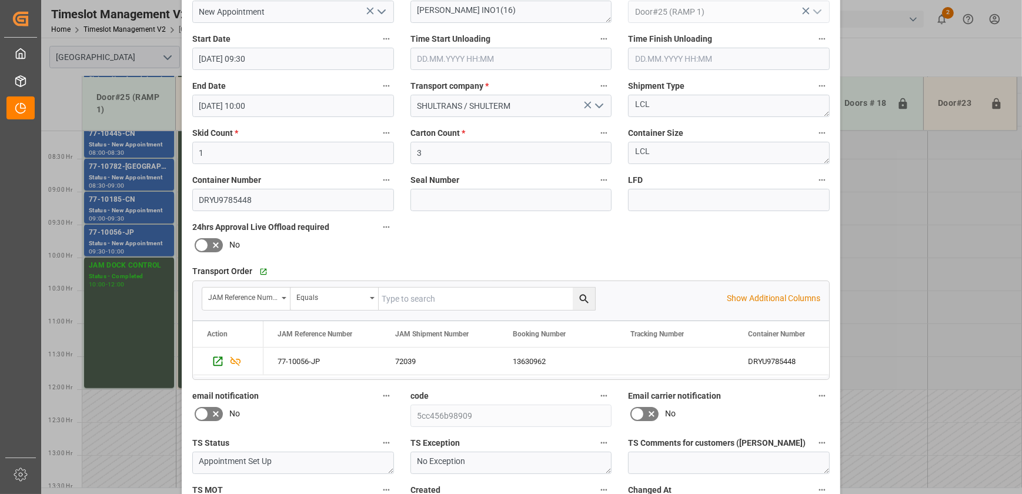
scroll to position [220, 0]
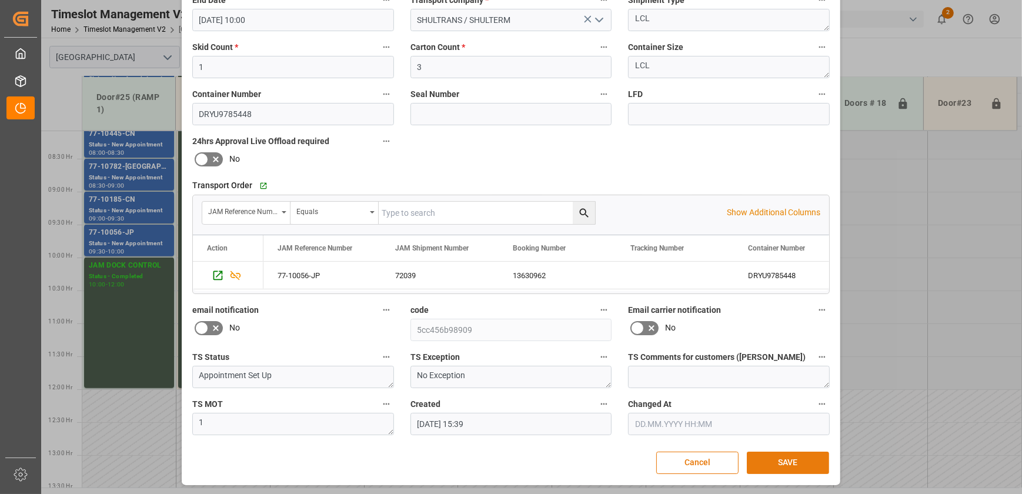
click at [788, 453] on button "SAVE" at bounding box center [788, 463] width 82 height 22
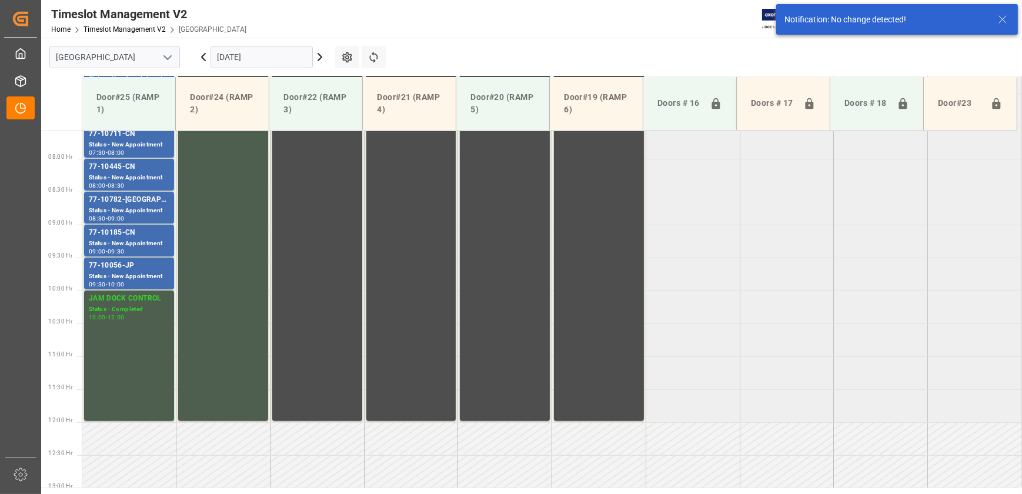
scroll to position [532, 0]
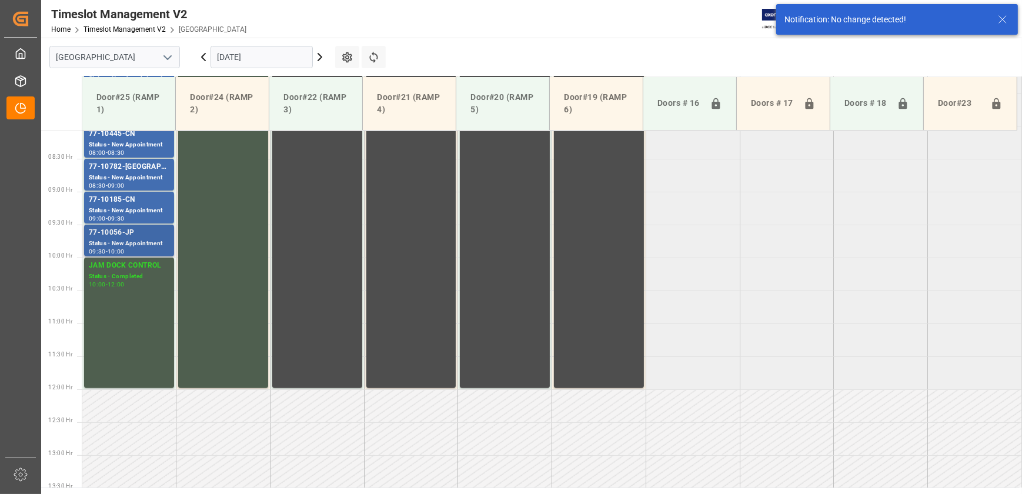
click at [152, 244] on div "Status - New Appointment" at bounding box center [129, 244] width 81 height 10
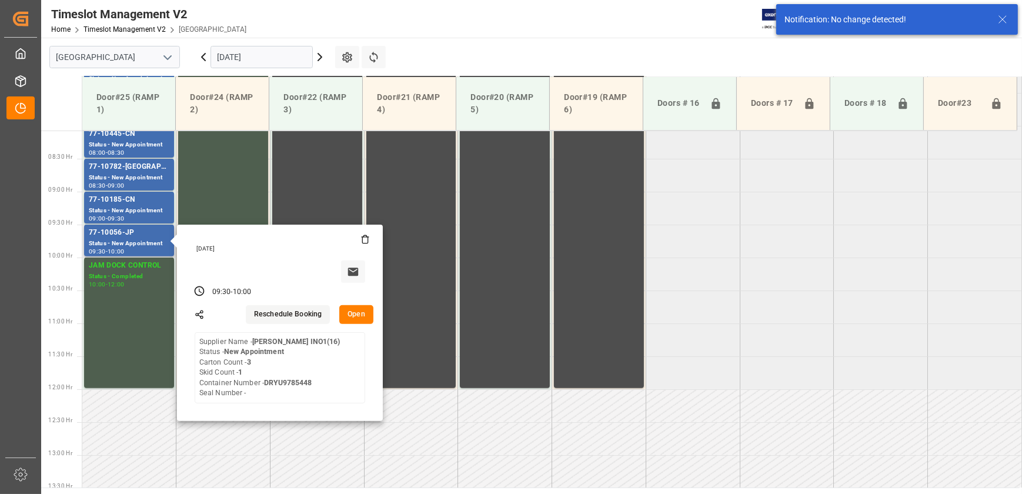
click at [363, 313] on button "Open" at bounding box center [356, 314] width 34 height 19
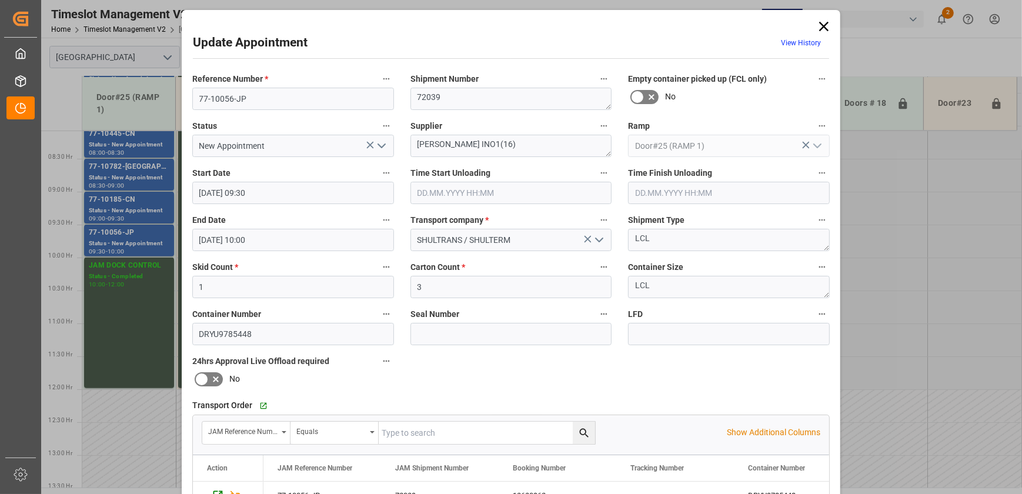
drag, startPoint x: 823, startPoint y: 25, endPoint x: 862, endPoint y: 86, distance: 72.1
click at [823, 25] on icon at bounding box center [824, 26] width 16 height 16
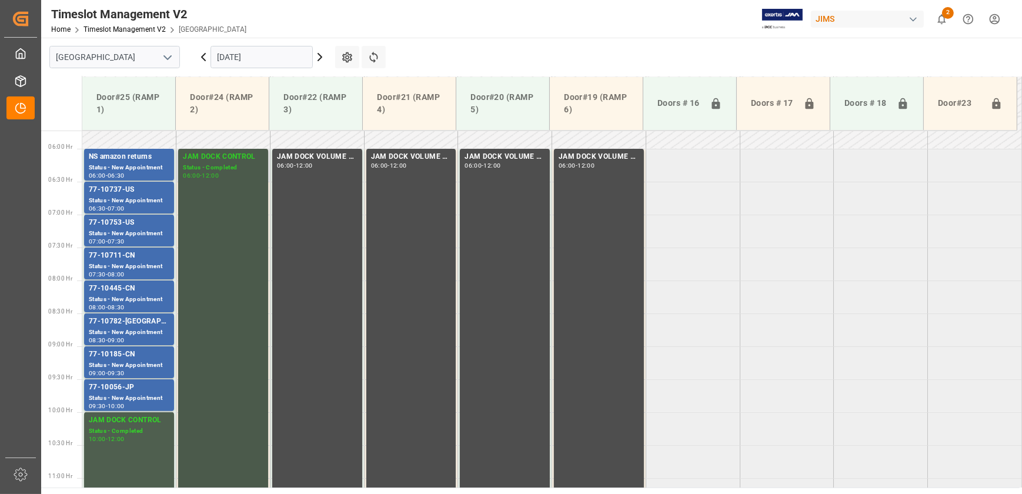
scroll to position [371, 0]
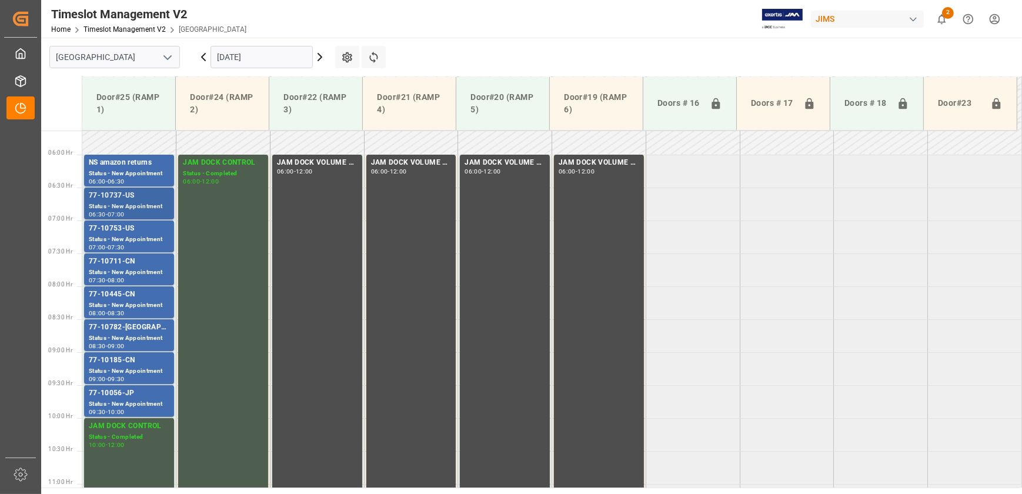
click at [144, 199] on div "77-10737-US" at bounding box center [129, 196] width 81 height 12
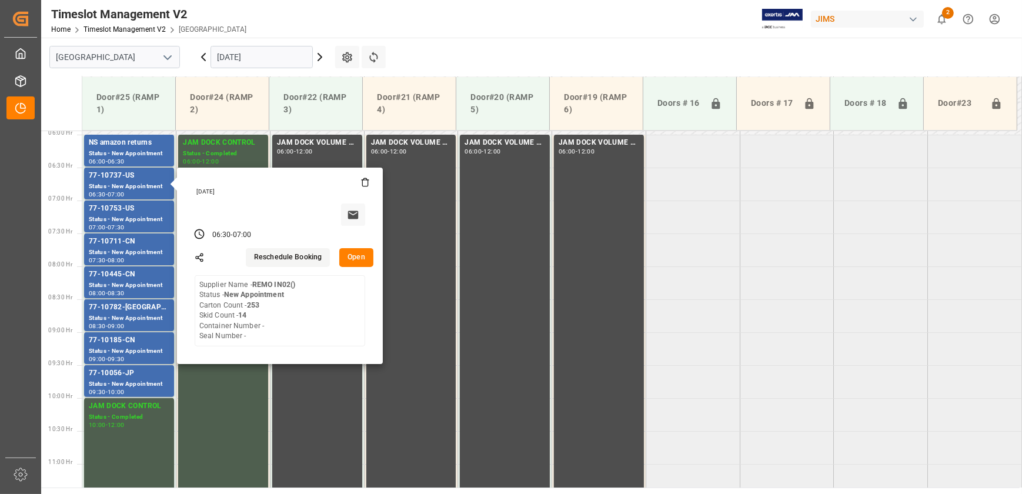
scroll to position [393, 0]
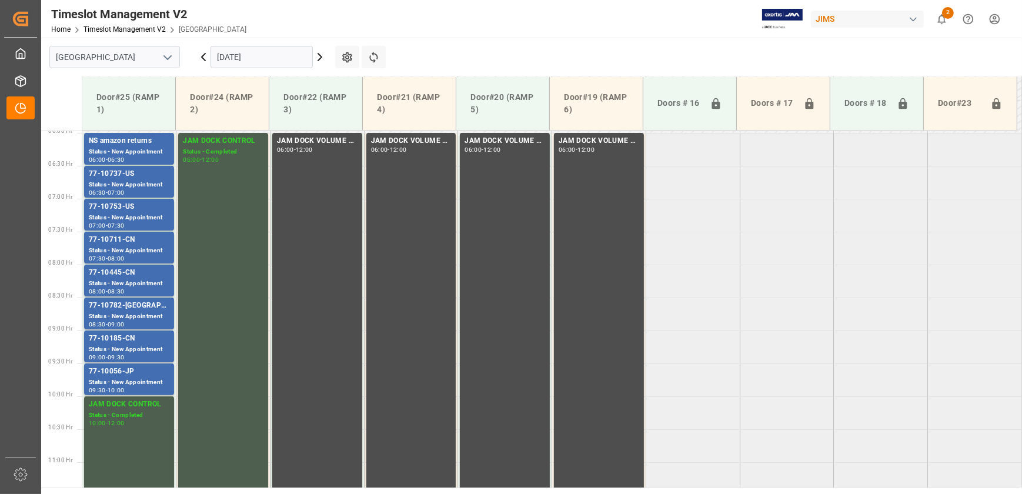
click at [318, 58] on icon at bounding box center [320, 57] width 14 height 14
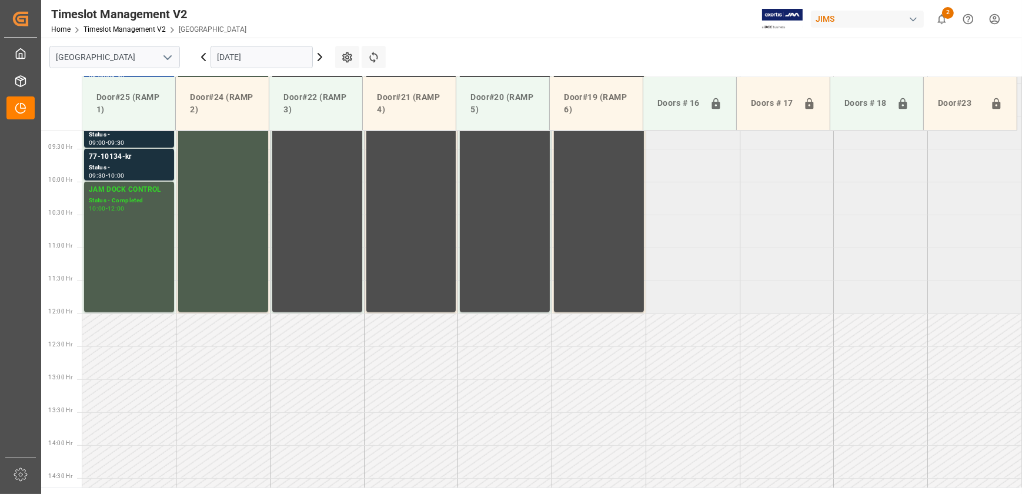
scroll to position [408, 0]
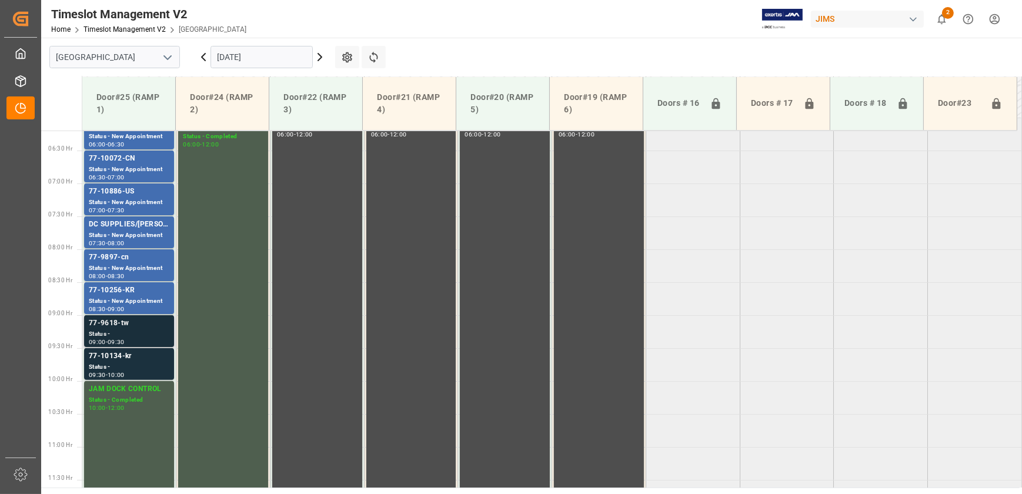
click at [119, 321] on div "77-9618-tw" at bounding box center [129, 324] width 81 height 12
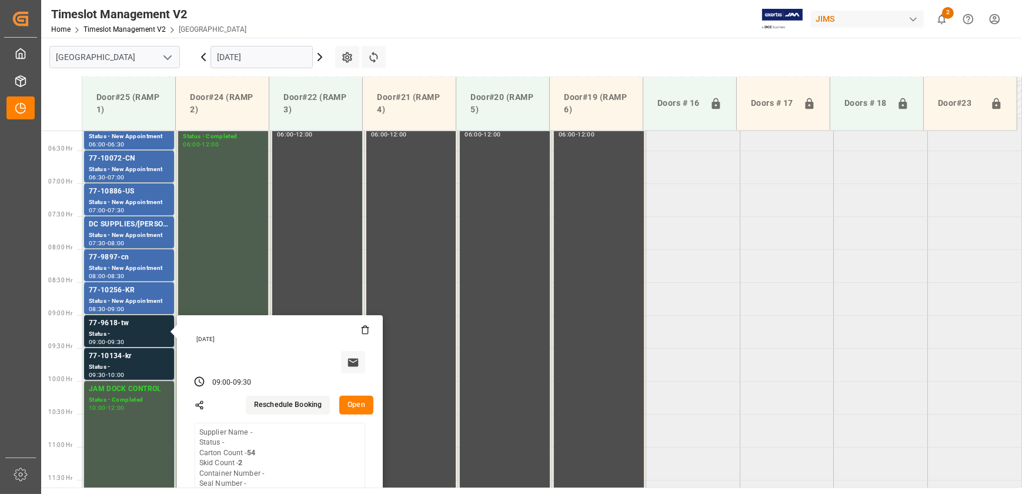
click at [363, 406] on button "Open" at bounding box center [356, 405] width 34 height 19
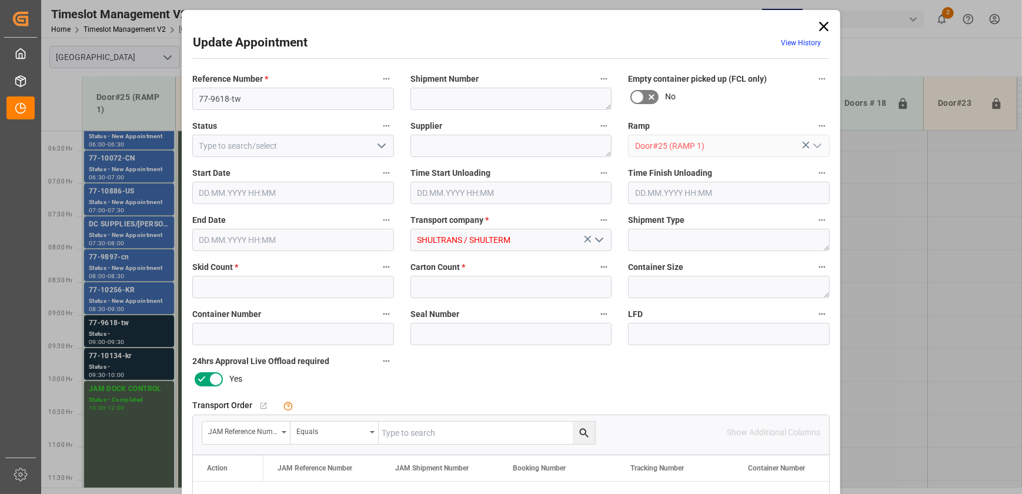
type input "2"
type input "54"
type input "[DATE] 09:00"
type input "[DATE] 09:30"
type input "[DATE] 15:19"
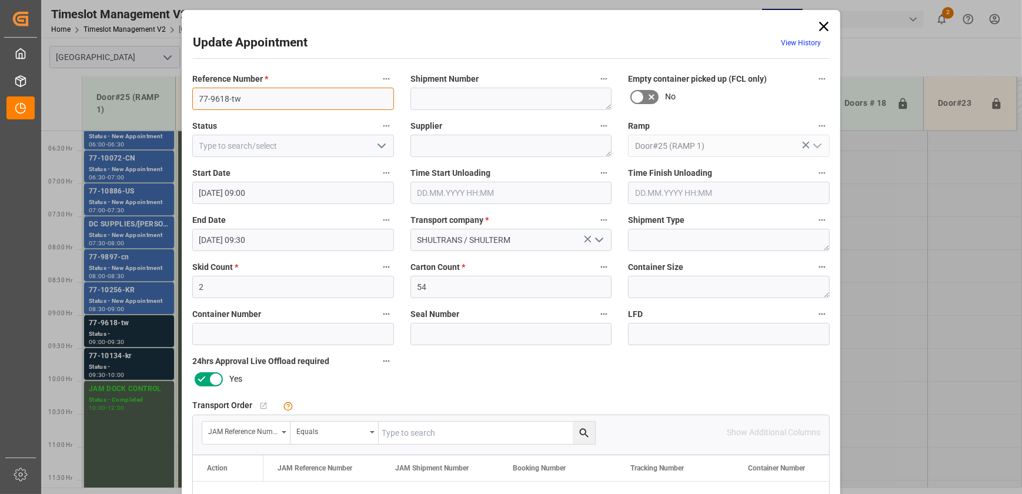
click at [261, 103] on input "77-9618-tw" at bounding box center [293, 99] width 202 height 22
click at [265, 98] on input "77-9618-tw" at bounding box center [293, 99] width 202 height 22
click at [508, 427] on input "text" at bounding box center [487, 433] width 216 height 22
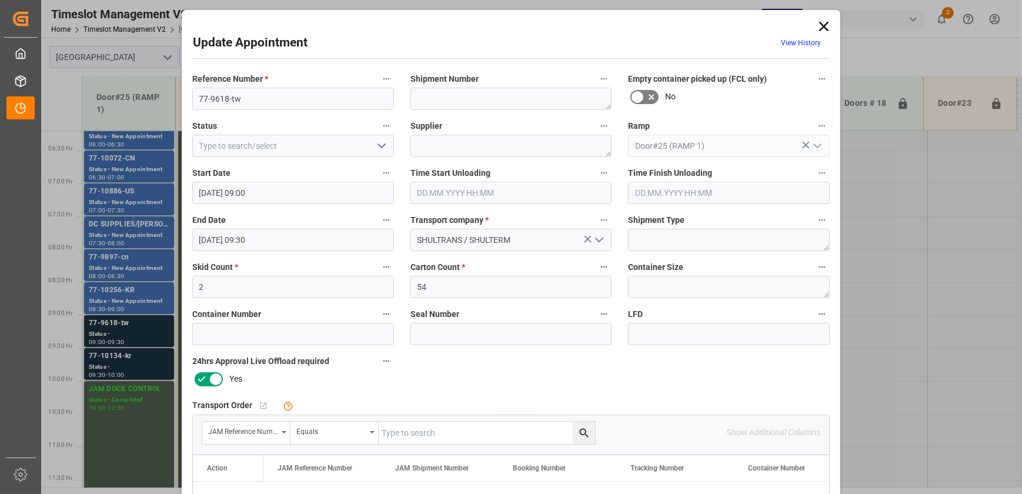
paste input "77-9618-tw"
type input "77-9618-tw"
click at [582, 429] on icon "search button" at bounding box center [583, 432] width 9 height 9
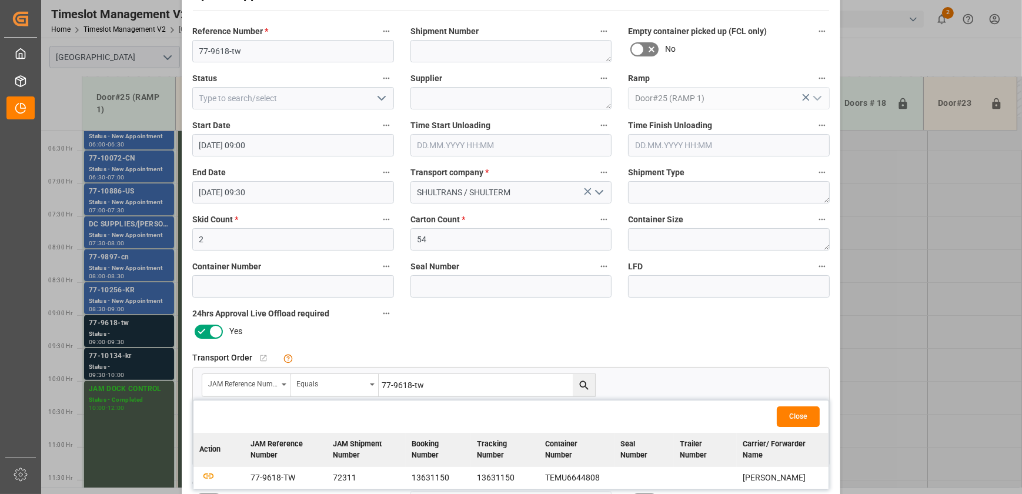
scroll to position [106, 0]
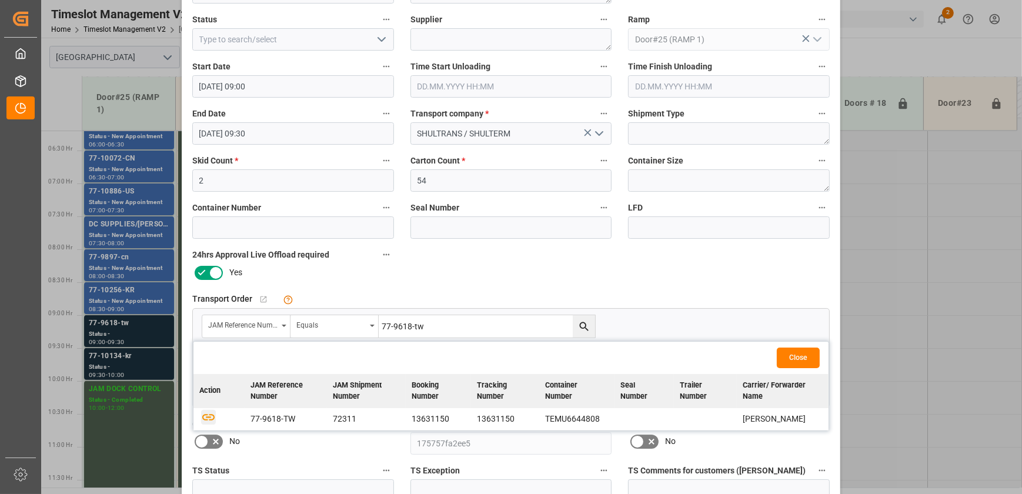
click at [206, 419] on icon "button" at bounding box center [208, 416] width 15 height 15
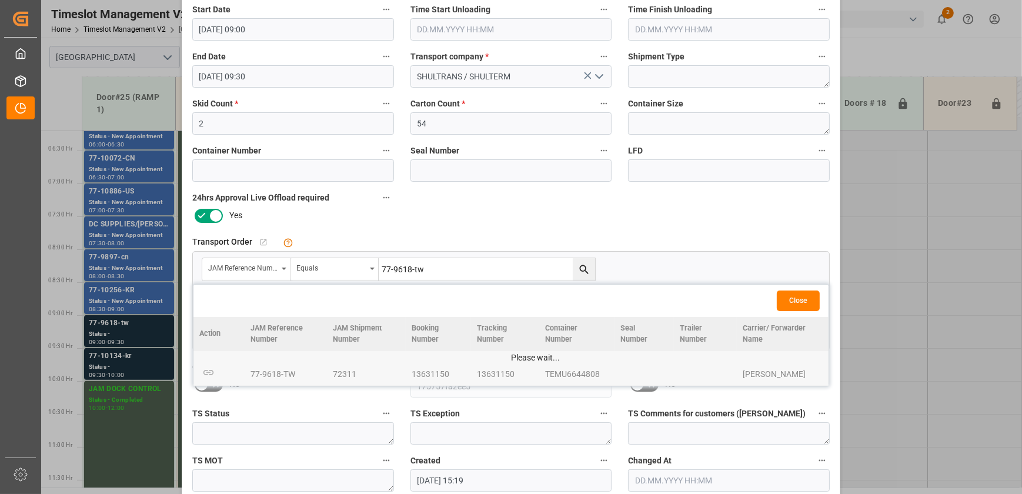
scroll to position [220, 0]
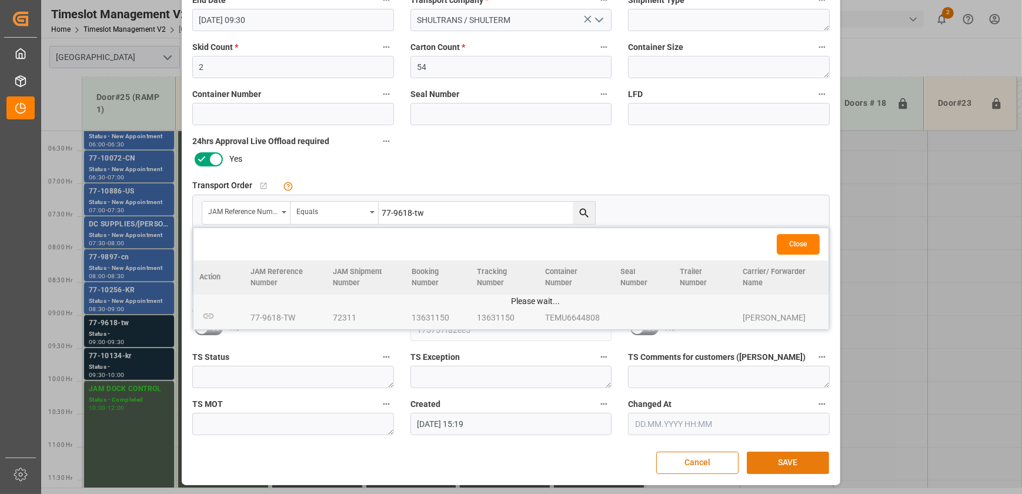
click at [789, 459] on button "SAVE" at bounding box center [788, 463] width 82 height 22
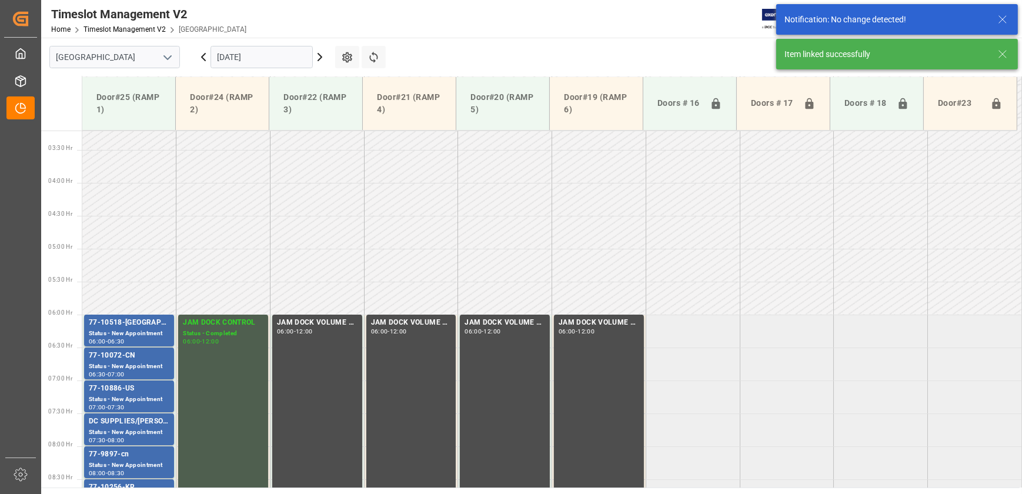
scroll to position [425, 0]
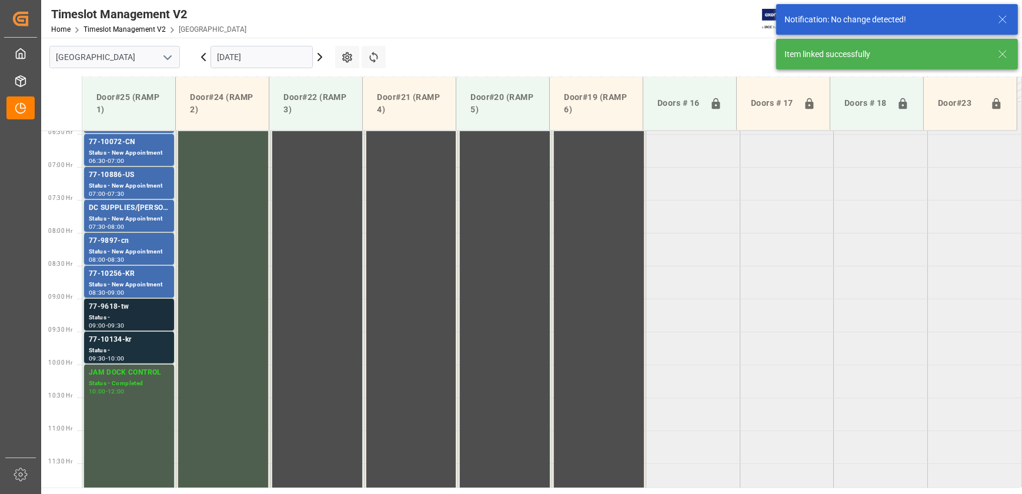
click at [153, 311] on div "77-9618-tw" at bounding box center [129, 307] width 81 height 12
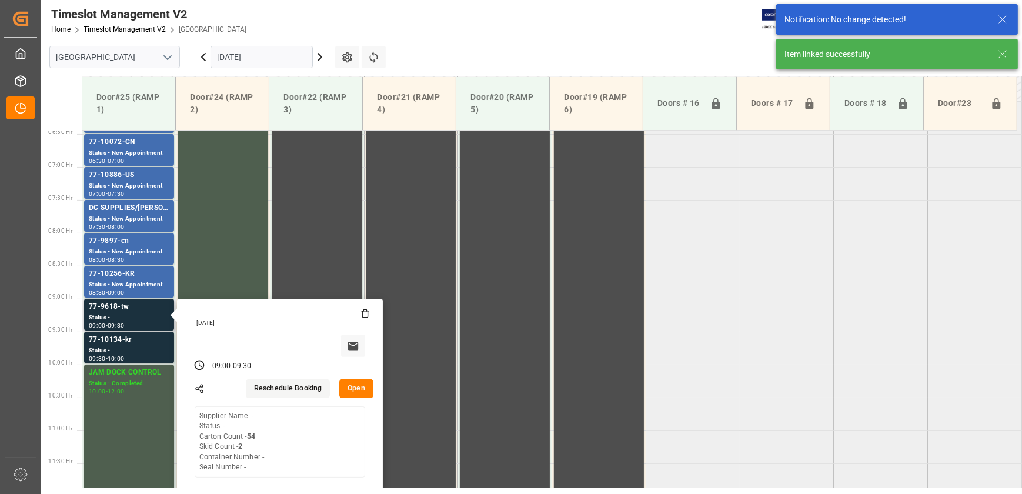
click at [354, 393] on button "Open" at bounding box center [356, 388] width 34 height 19
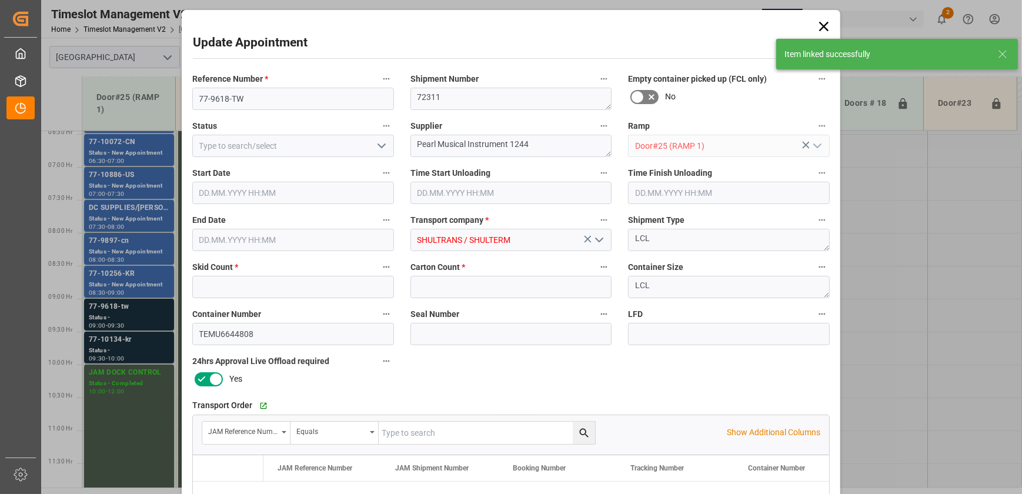
type input "2"
type input "54"
type input "[DATE] 09:00"
type input "[DATE] 09:30"
type input "[DATE] 15:19"
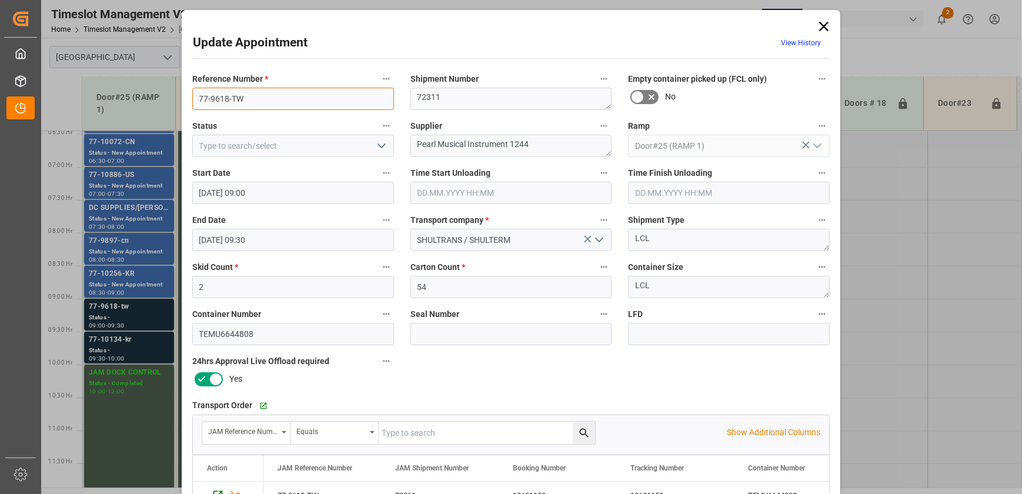
click at [277, 94] on input "77-9618-TW" at bounding box center [293, 99] width 202 height 22
drag, startPoint x: 468, startPoint y: 144, endPoint x: 567, endPoint y: 143, distance: 99.4
click at [567, 143] on textarea "Pearl Musical Instrument 1244" at bounding box center [512, 146] width 202 height 22
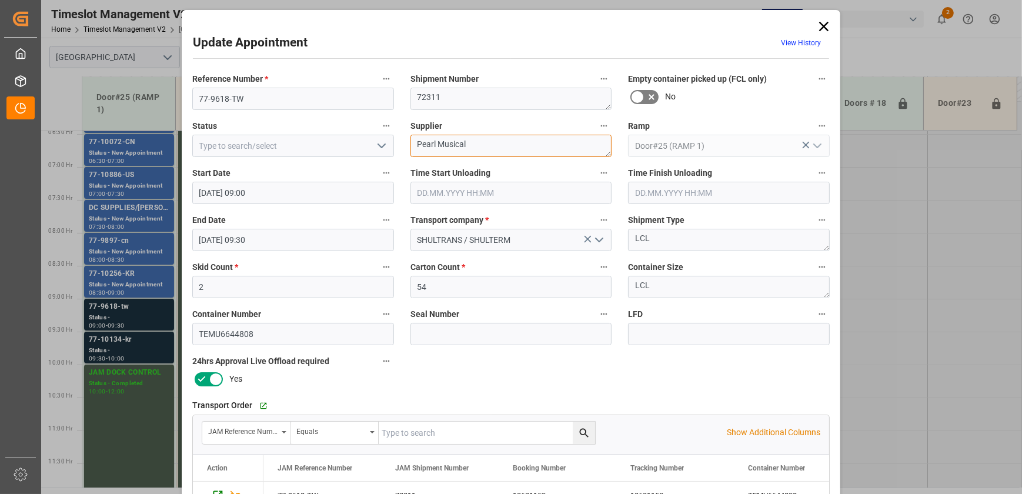
click at [478, 144] on textarea "Pearl Musical" at bounding box center [512, 146] width 202 height 22
type textarea "Pearl Musical INO1(40)"
click at [375, 139] on icon "open menu" at bounding box center [382, 146] width 14 height 14
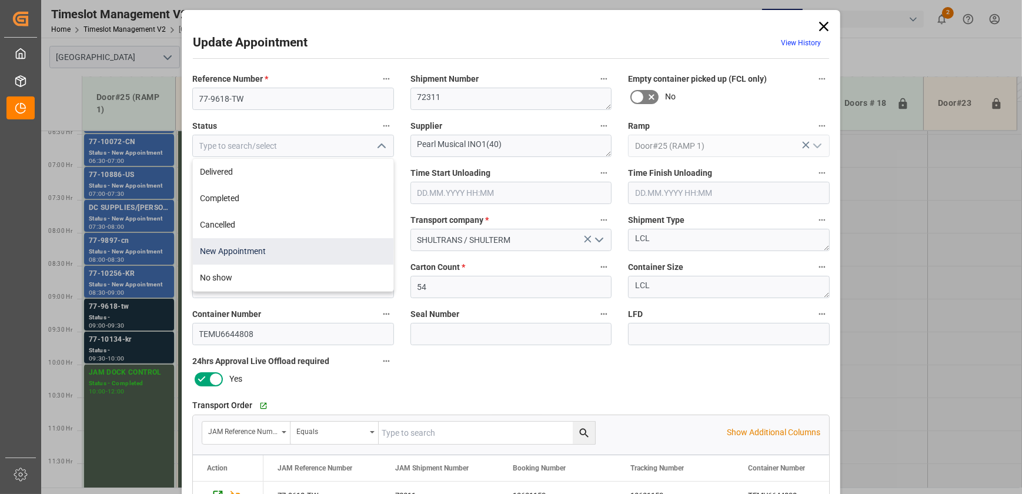
click at [281, 252] on div "New Appointment" at bounding box center [293, 251] width 201 height 26
type input "New Appointment"
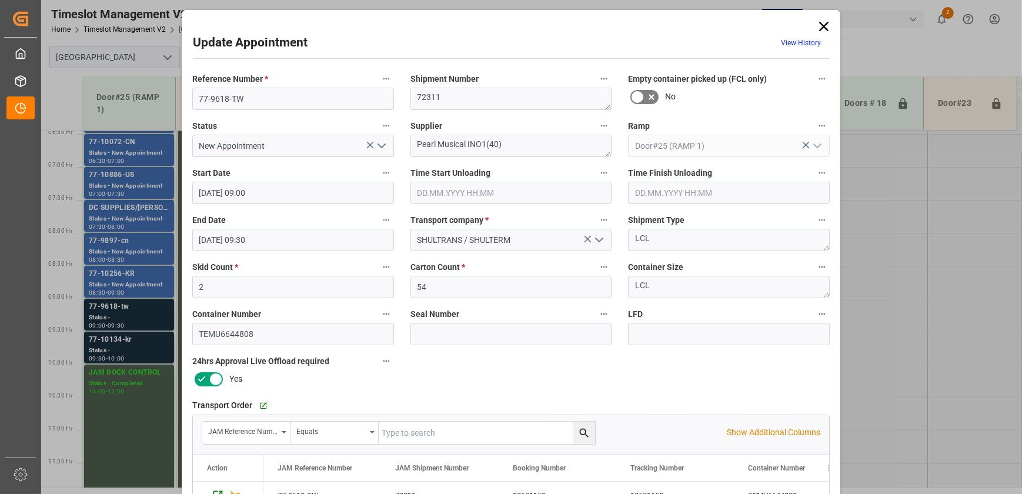
scroll to position [220, 0]
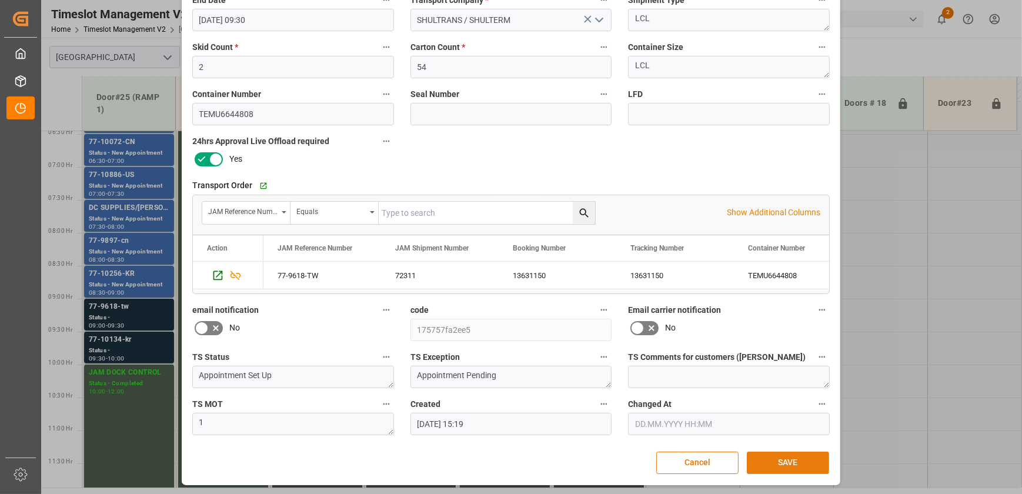
click at [776, 459] on button "SAVE" at bounding box center [788, 463] width 82 height 22
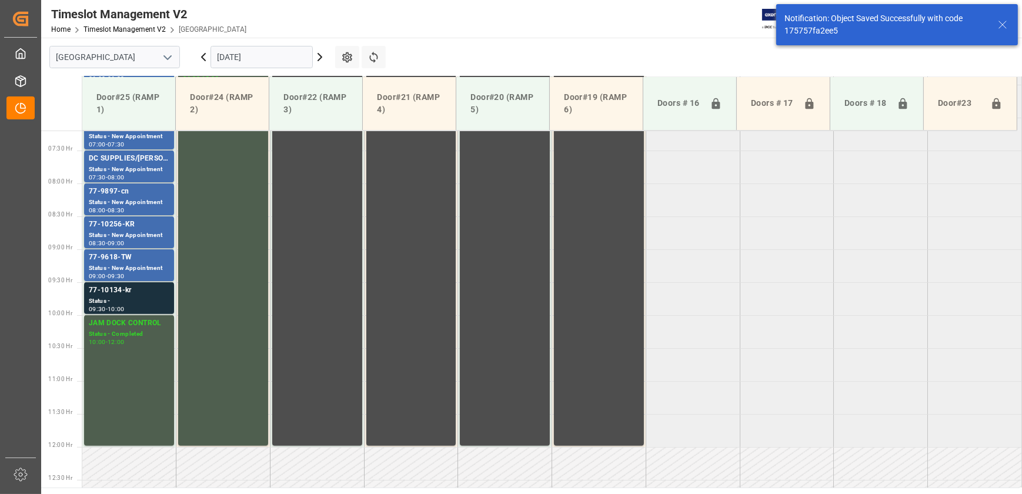
scroll to position [478, 0]
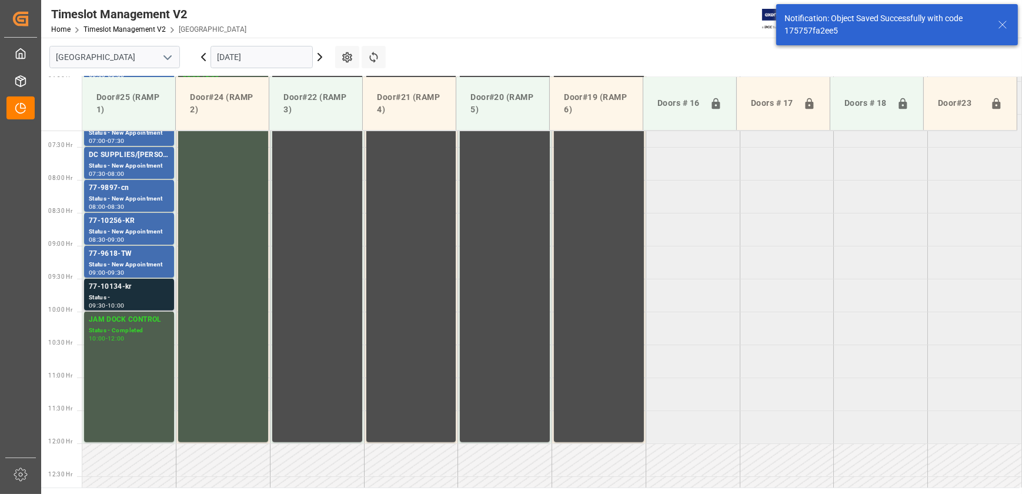
click at [142, 299] on div "Status -" at bounding box center [129, 298] width 81 height 10
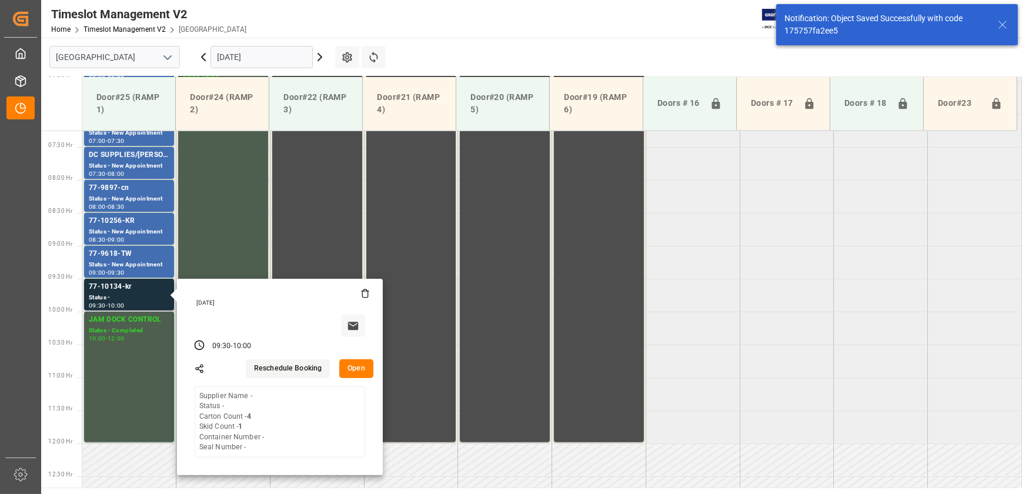
click at [365, 371] on button "Open" at bounding box center [356, 368] width 34 height 19
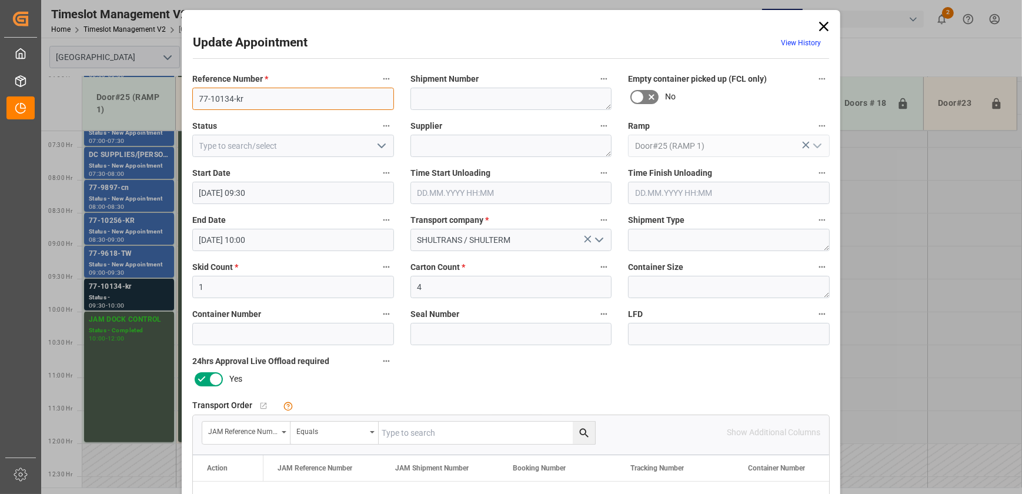
click at [262, 106] on input "77-10134-kr" at bounding box center [293, 99] width 202 height 22
click at [393, 441] on input "text" at bounding box center [487, 433] width 216 height 22
paste input "77-10134-kr"
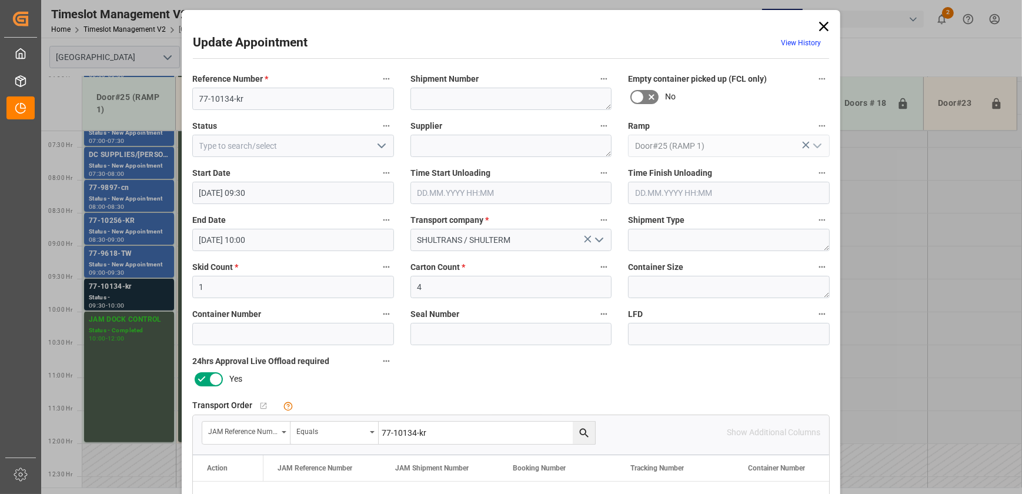
type input "77-10134-kr"
click at [578, 435] on icon "search button" at bounding box center [584, 433] width 12 height 12
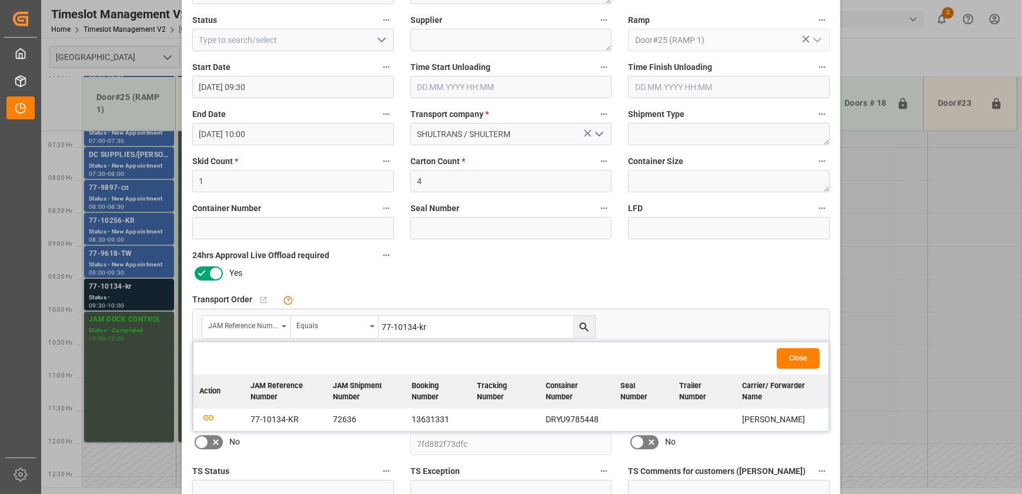
scroll to position [106, 0]
click at [212, 417] on icon "button" at bounding box center [208, 417] width 12 height 6
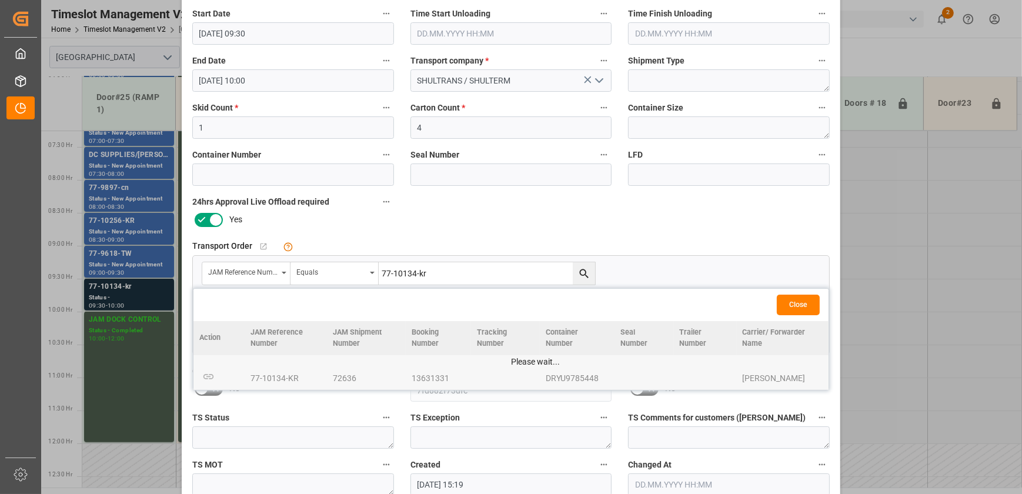
scroll to position [220, 0]
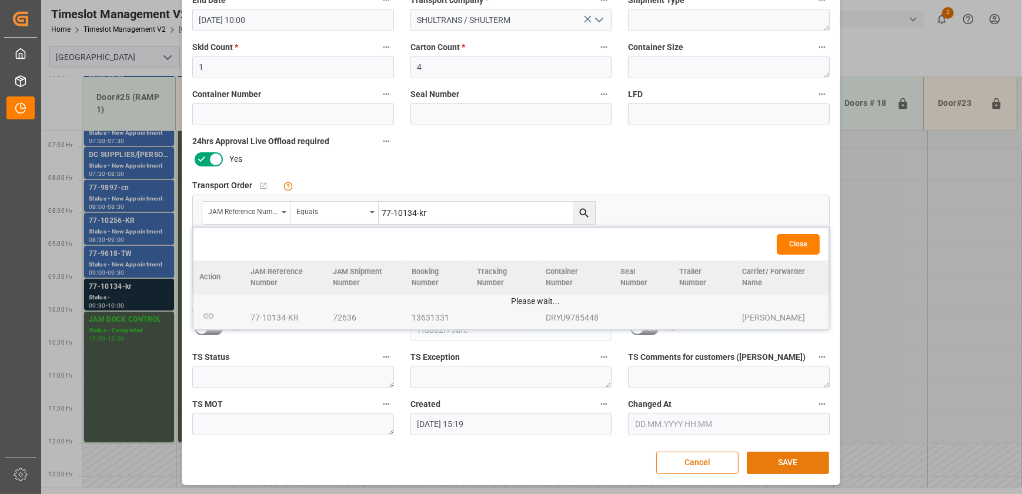
click at [793, 462] on button "SAVE" at bounding box center [788, 463] width 82 height 22
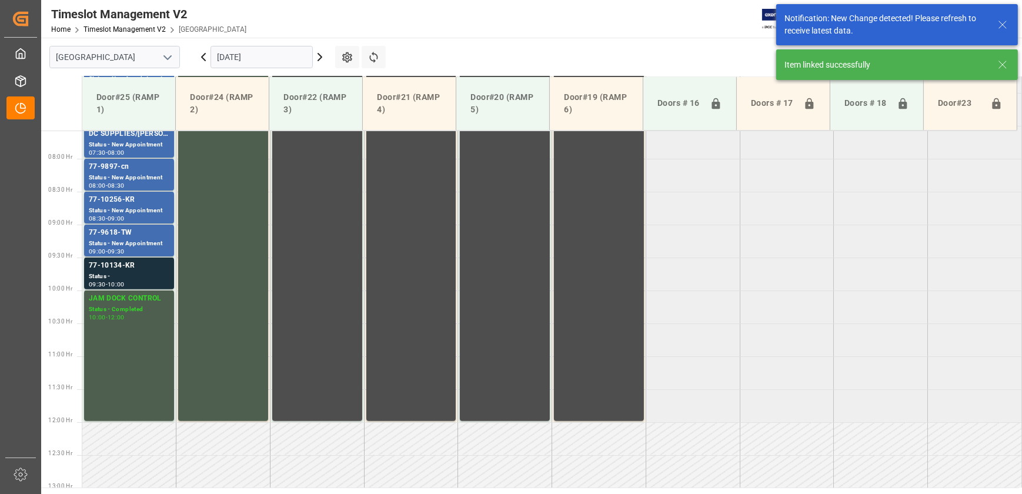
scroll to position [532, 0]
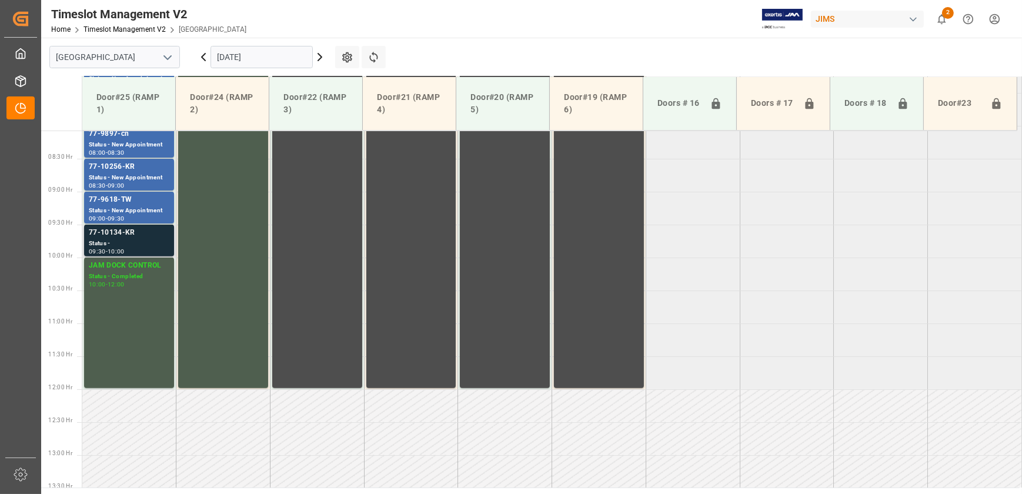
click at [105, 241] on div "Status -" at bounding box center [129, 244] width 81 height 10
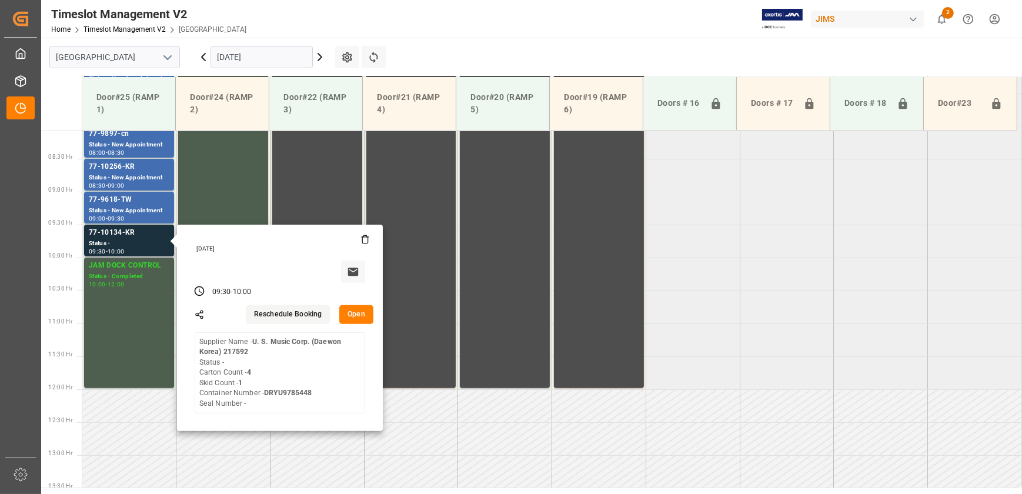
click at [365, 314] on button "Open" at bounding box center [356, 314] width 34 height 19
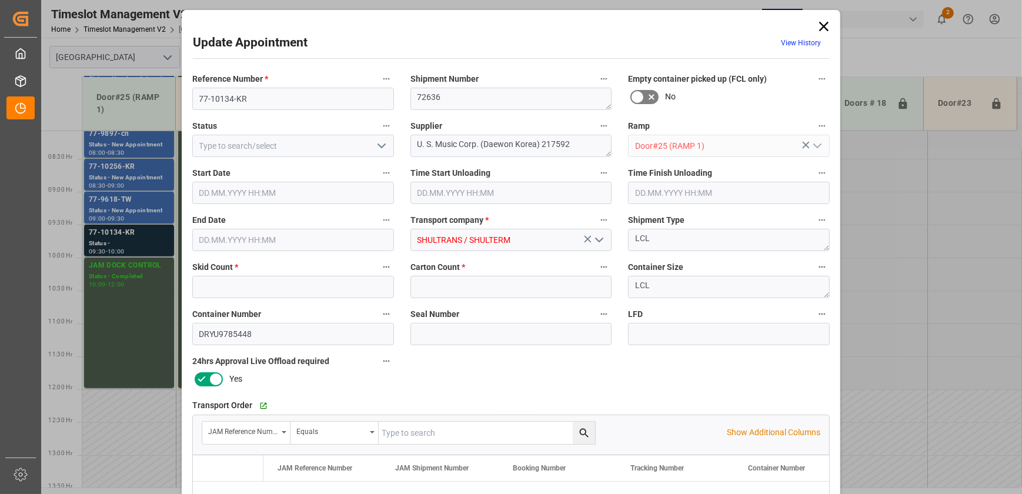
type input "1"
type input "4"
type input "[DATE] 09:30"
type input "[DATE] 10:00"
type input "[DATE] 15:19"
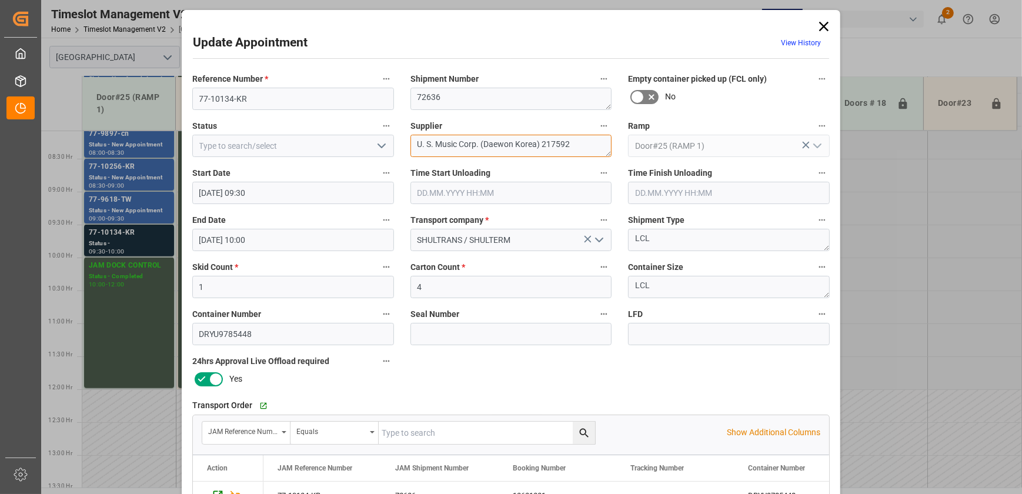
drag, startPoint x: 593, startPoint y: 141, endPoint x: 459, endPoint y: 159, distance: 135.9
click at [459, 159] on div "Supplier U. S. Music Corp. (Daewon Korea) 217592" at bounding box center [511, 137] width 218 height 47
type textarea "U. S. Music INO1(4)"
click at [384, 144] on icon "open menu" at bounding box center [382, 146] width 14 height 14
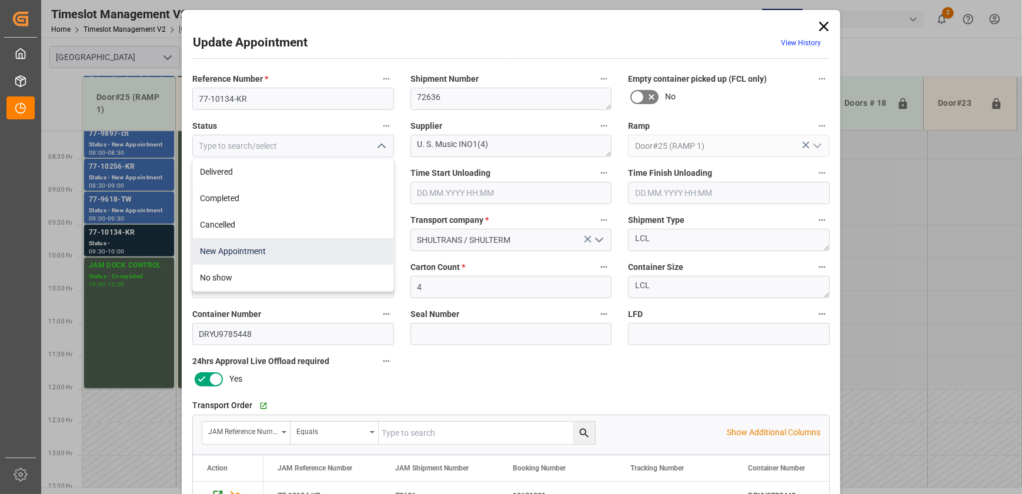
click at [270, 260] on div "New Appointment" at bounding box center [293, 251] width 201 height 26
type input "New Appointment"
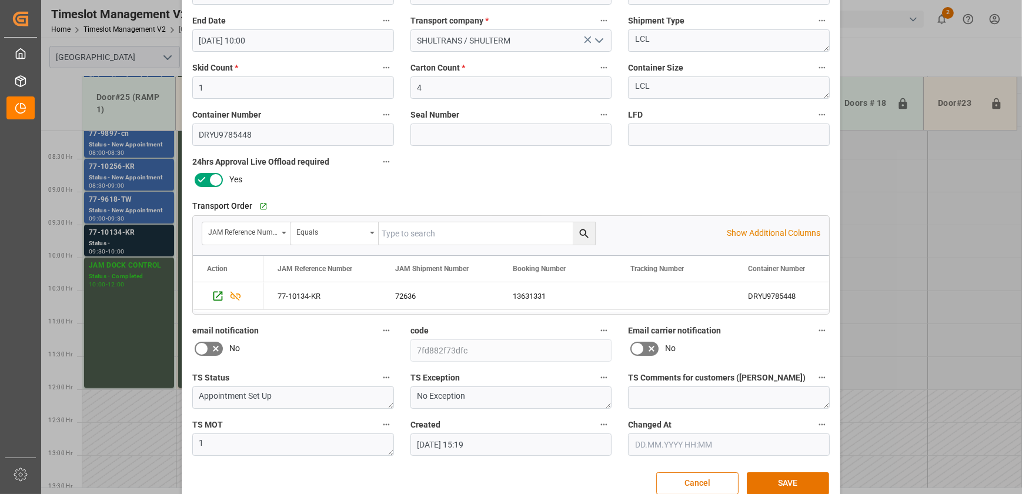
scroll to position [220, 0]
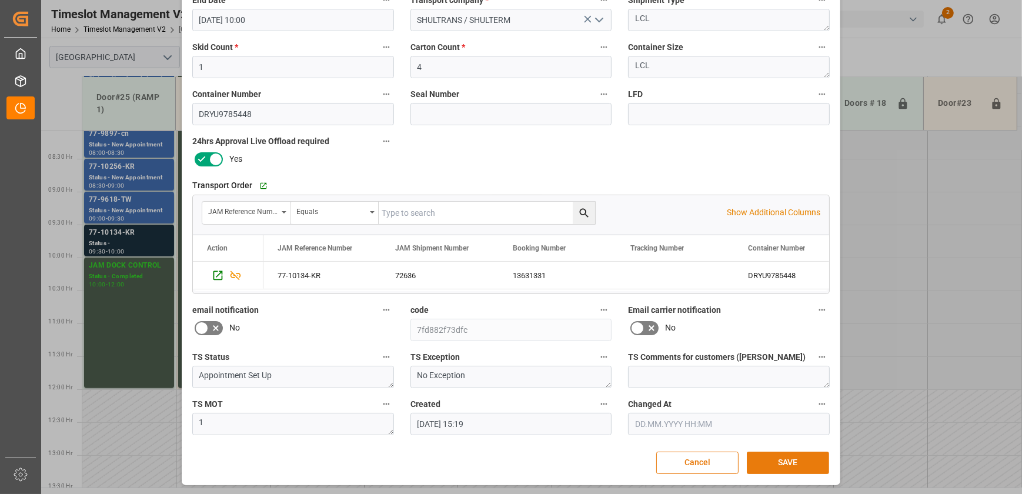
click at [790, 462] on button "SAVE" at bounding box center [788, 463] width 82 height 22
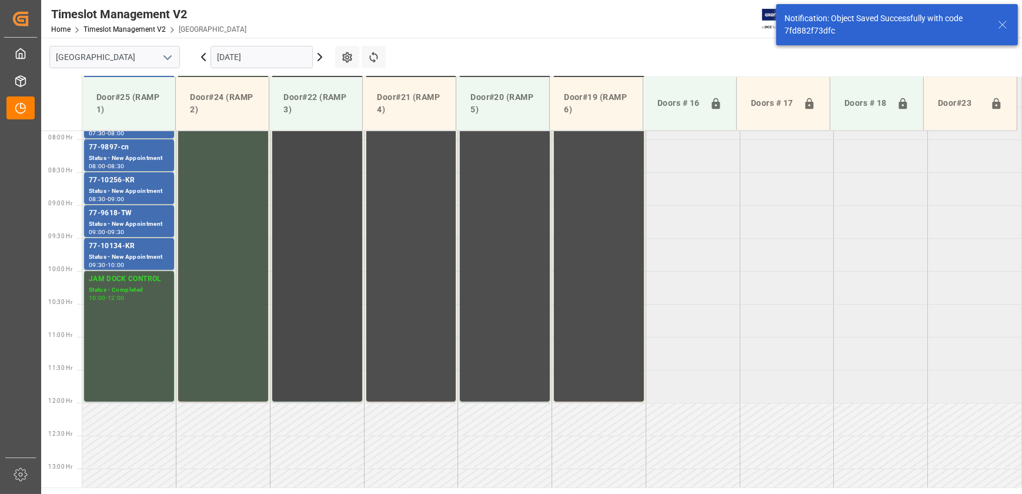
scroll to position [532, 0]
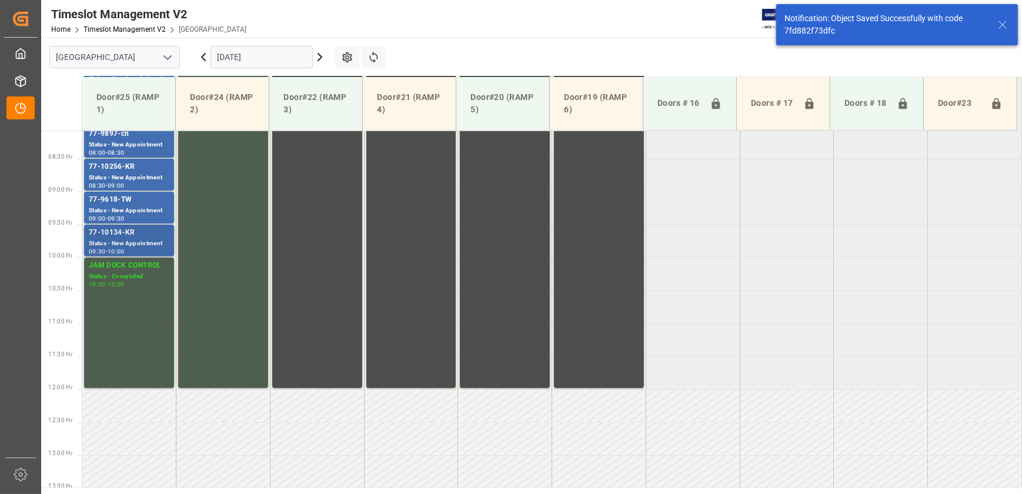
click at [111, 242] on div "Status - New Appointment" at bounding box center [129, 244] width 81 height 10
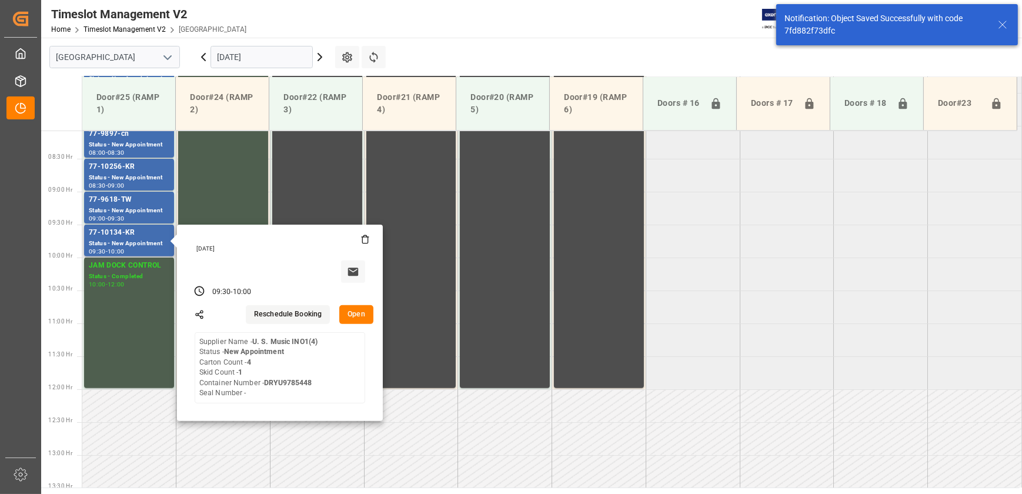
click at [360, 313] on button "Open" at bounding box center [356, 314] width 34 height 19
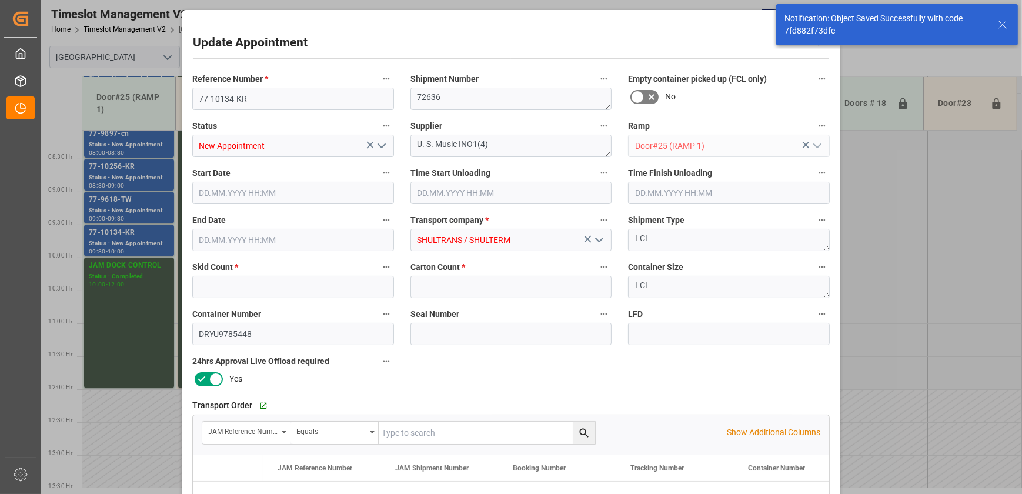
type input "1"
type input "4"
type input "[DATE] 09:30"
type input "[DATE] 10:00"
type input "[DATE] 15:19"
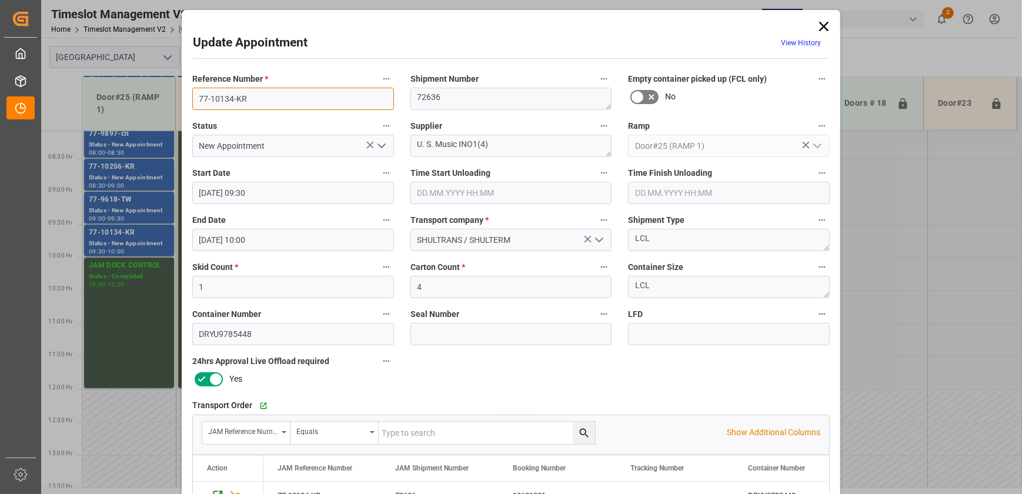
click at [261, 100] on input "77-10134-KR" at bounding box center [293, 99] width 202 height 22
click at [456, 144] on textarea "U. S. Music INO1(4)" at bounding box center [512, 146] width 202 height 22
click at [818, 29] on icon at bounding box center [824, 26] width 16 height 16
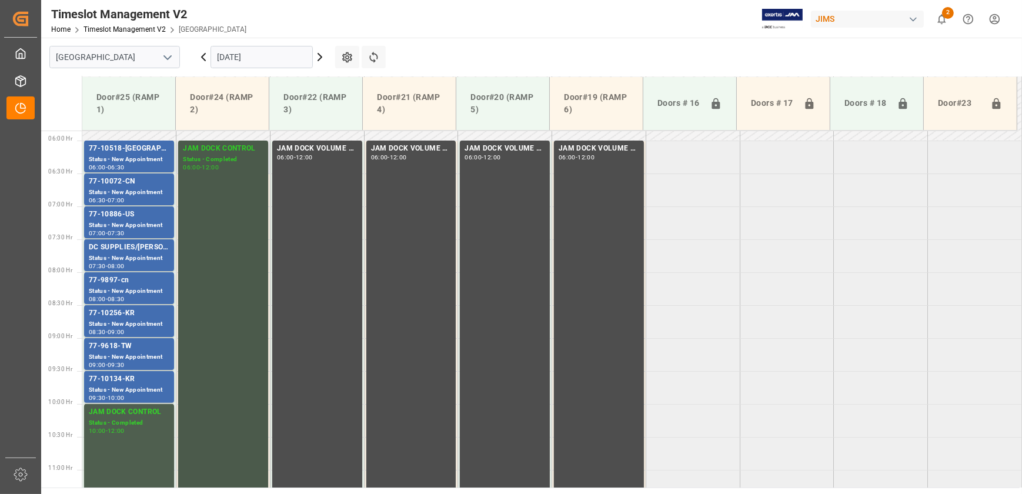
scroll to position [371, 0]
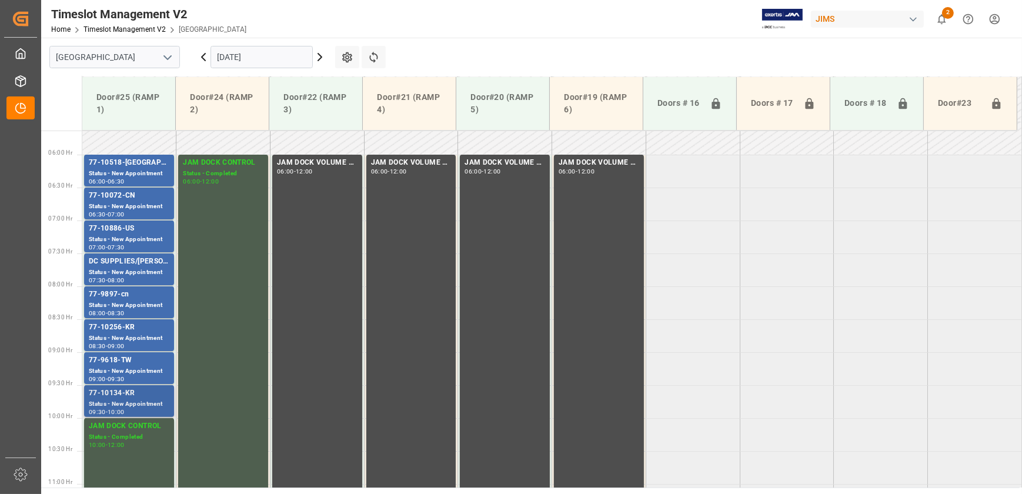
click at [154, 399] on div "Status - New Appointment" at bounding box center [129, 404] width 81 height 10
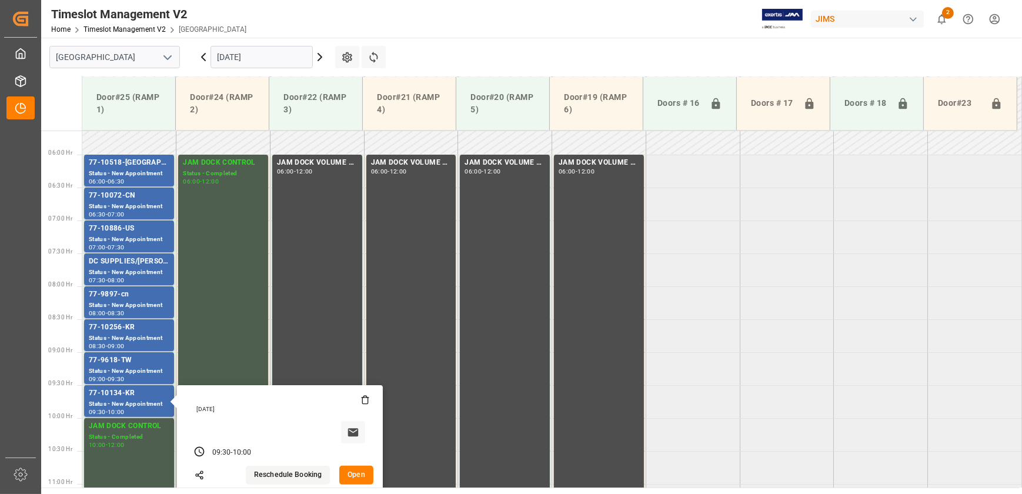
click at [318, 58] on icon at bounding box center [320, 57] width 14 height 14
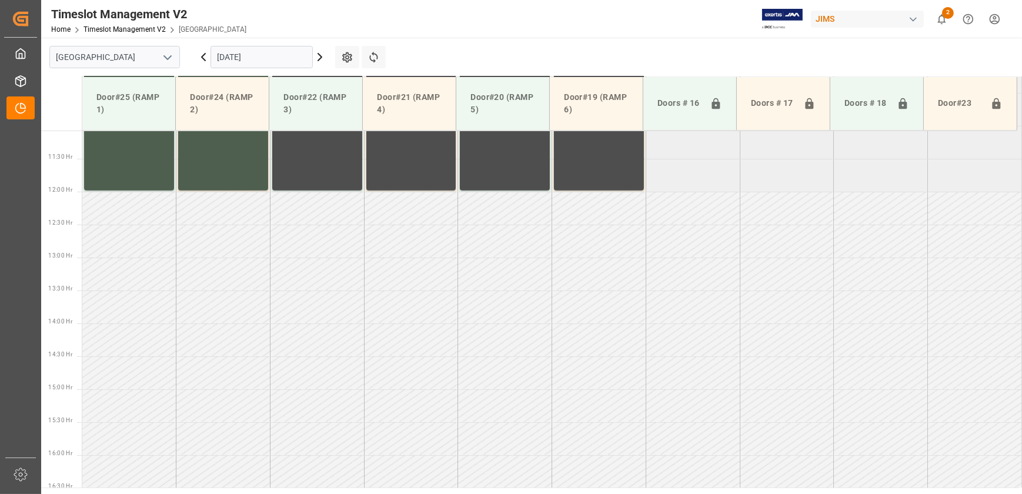
scroll to position [462, 0]
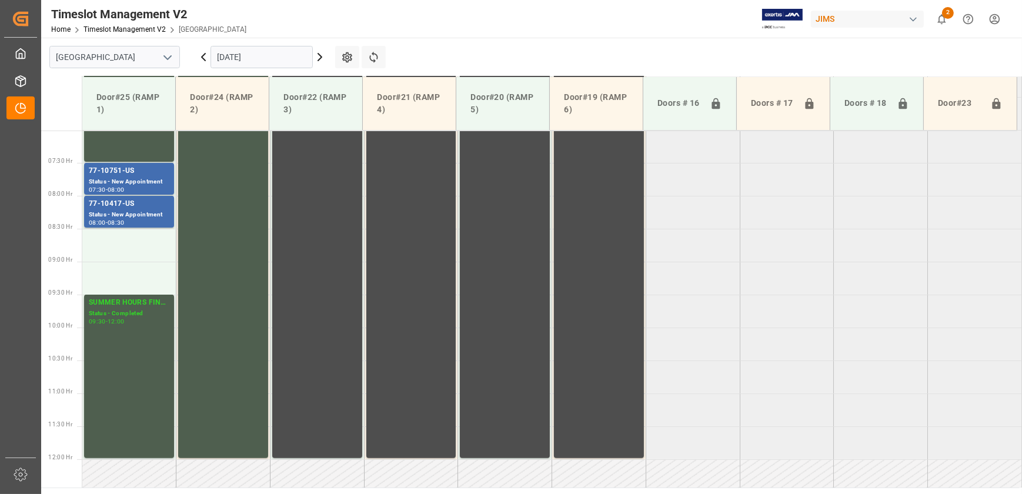
click at [203, 54] on icon at bounding box center [203, 57] width 14 height 14
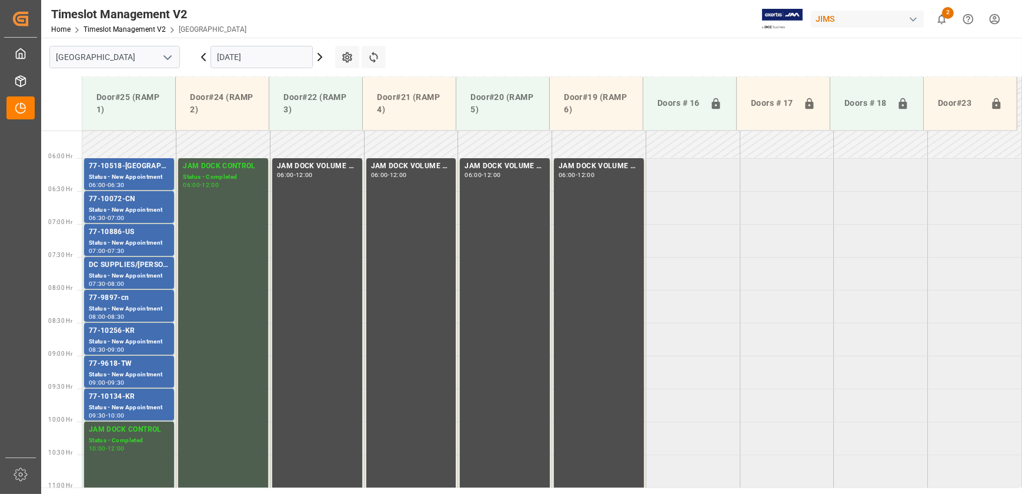
scroll to position [367, 0]
click at [318, 57] on icon at bounding box center [320, 57] width 14 height 14
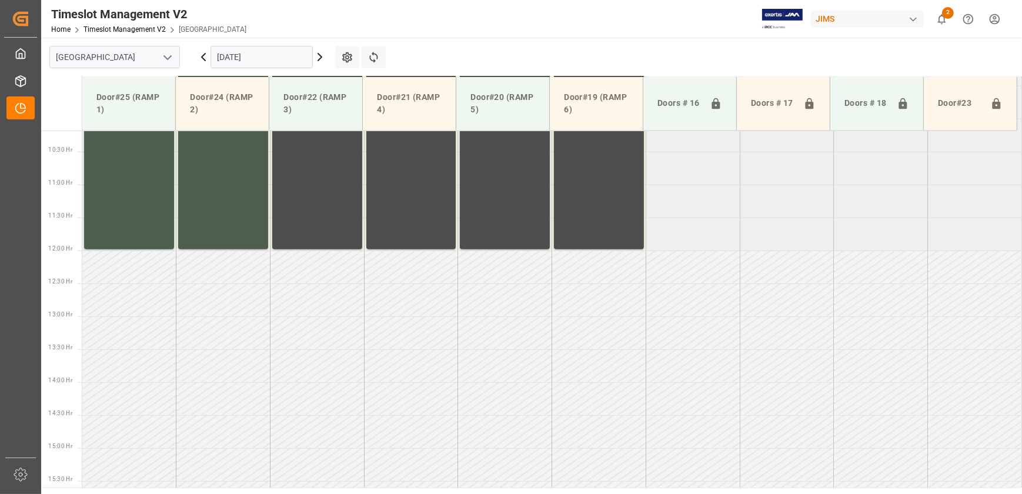
scroll to position [795, 0]
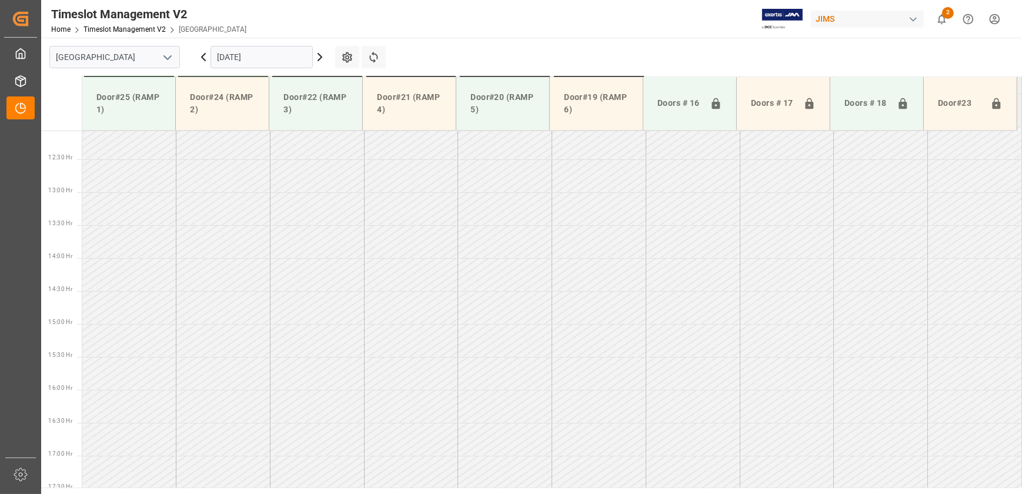
click at [318, 57] on icon at bounding box center [320, 57] width 14 height 14
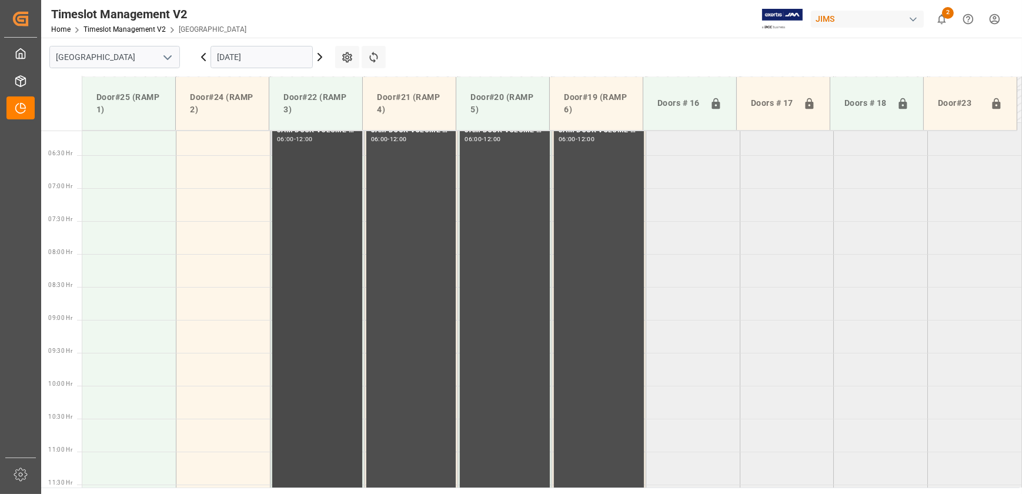
scroll to position [259, 0]
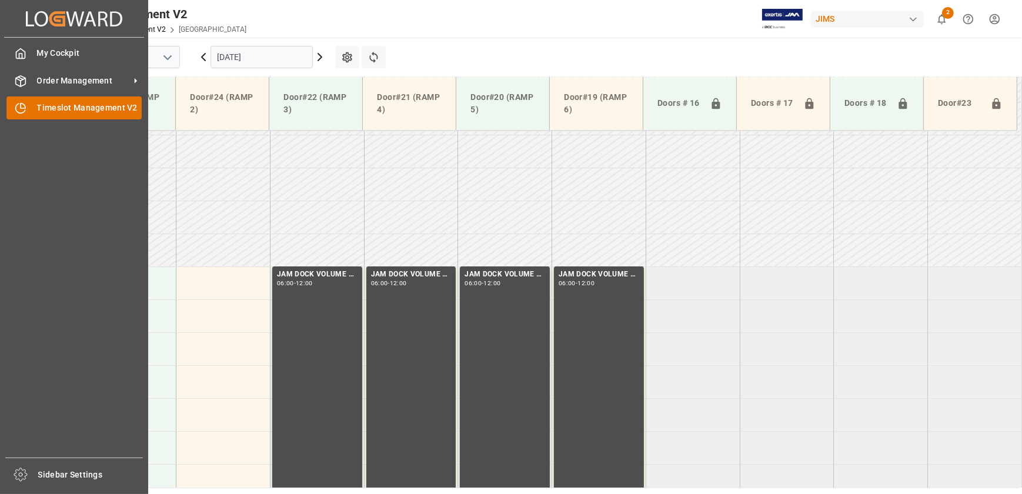
click at [24, 107] on icon at bounding box center [21, 108] width 12 height 12
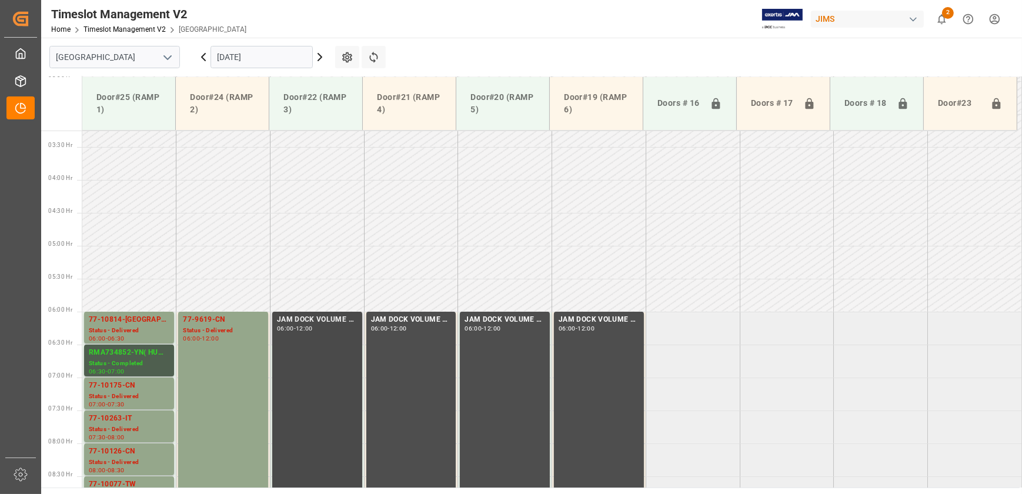
scroll to position [214, 0]
click at [359, 205] on td at bounding box center [317, 197] width 94 height 33
